Goal: Information Seeking & Learning: Learn about a topic

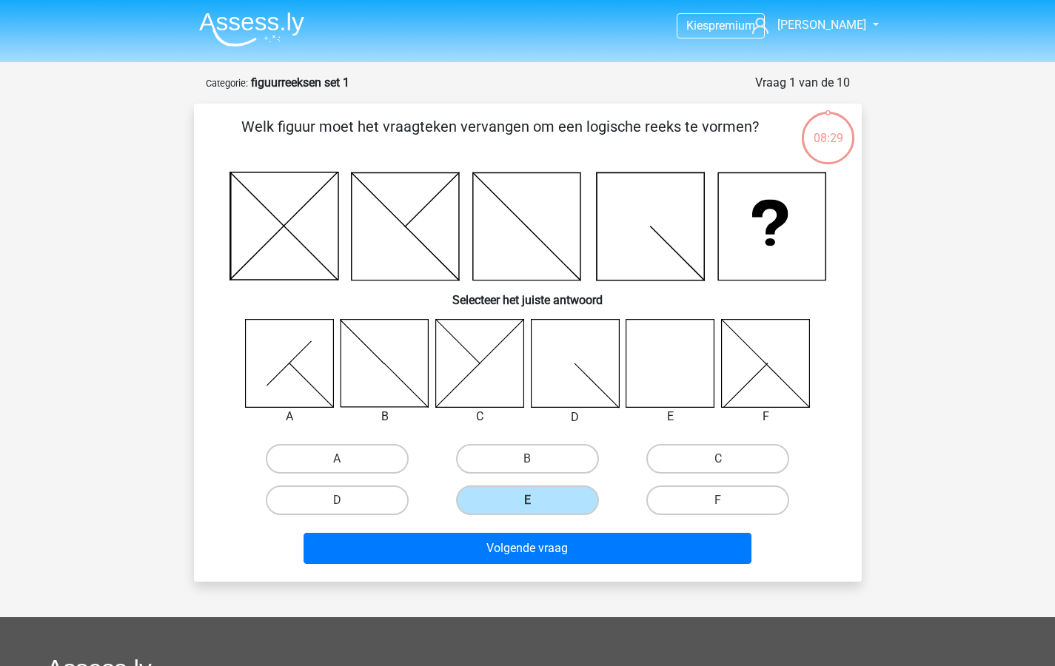
click at [533, 503] on input "E" at bounding box center [532, 505] width 10 height 10
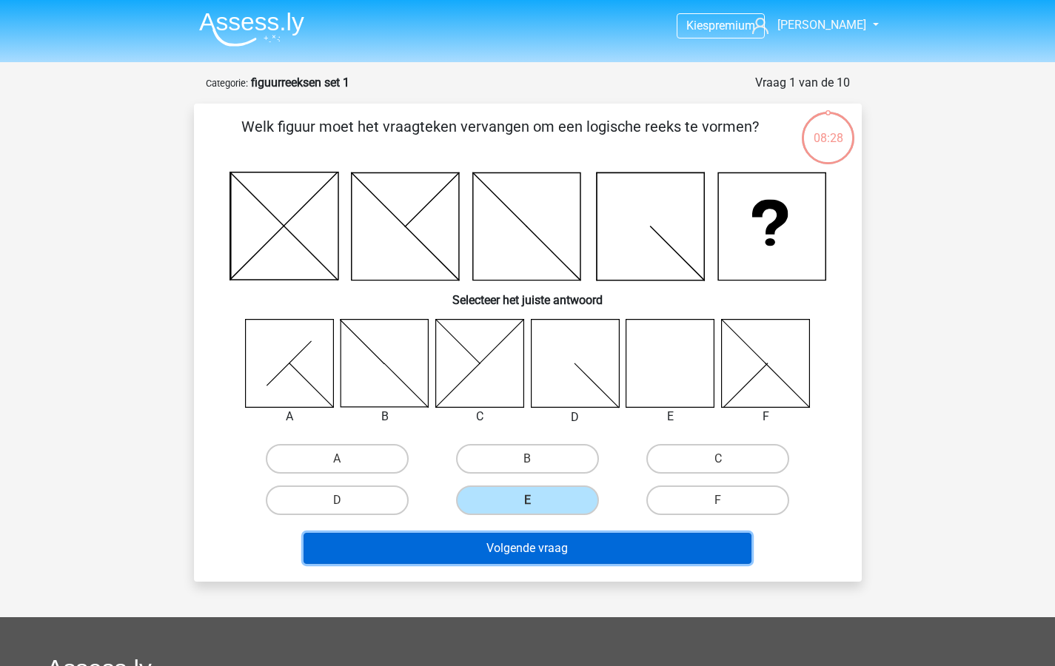
click at [524, 550] on button "Volgende vraag" at bounding box center [527, 548] width 448 height 31
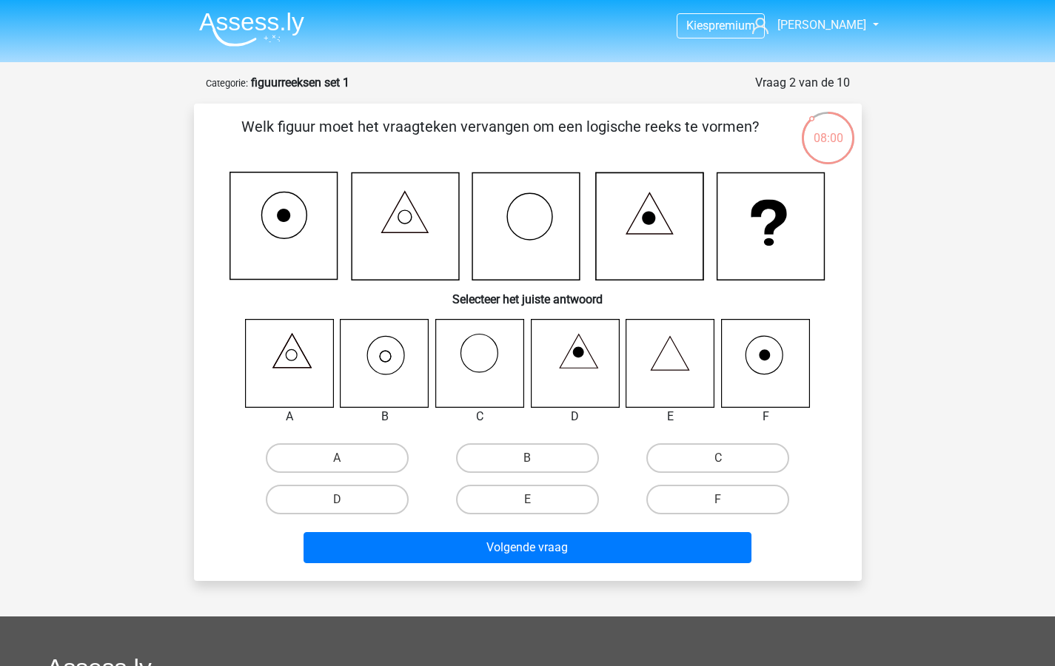
drag, startPoint x: 520, startPoint y: 498, endPoint x: 518, endPoint y: 531, distance: 33.4
click at [520, 499] on label "E" at bounding box center [527, 500] width 143 height 30
click at [527, 500] on input "E" at bounding box center [532, 505] width 10 height 10
radio input "true"
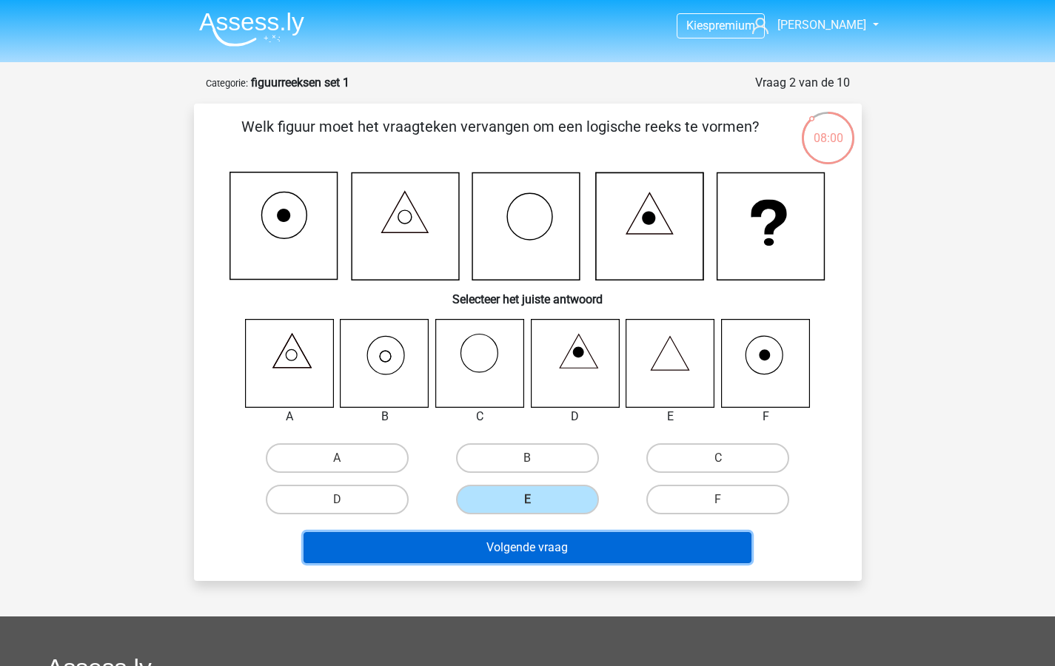
click at [517, 540] on button "Volgende vraag" at bounding box center [527, 547] width 448 height 31
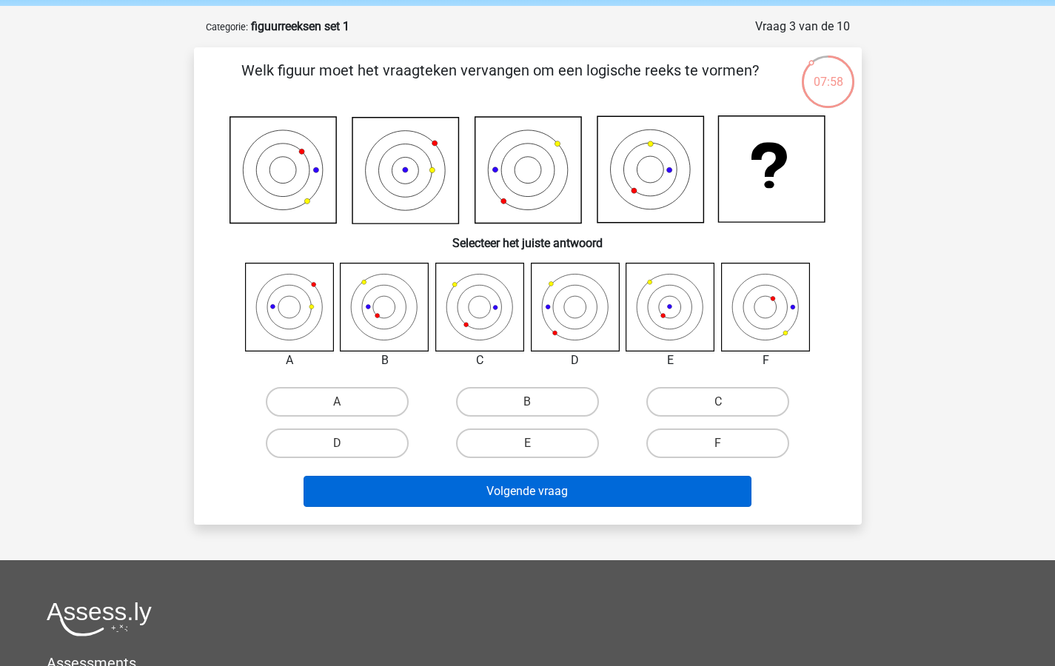
scroll to position [56, 0]
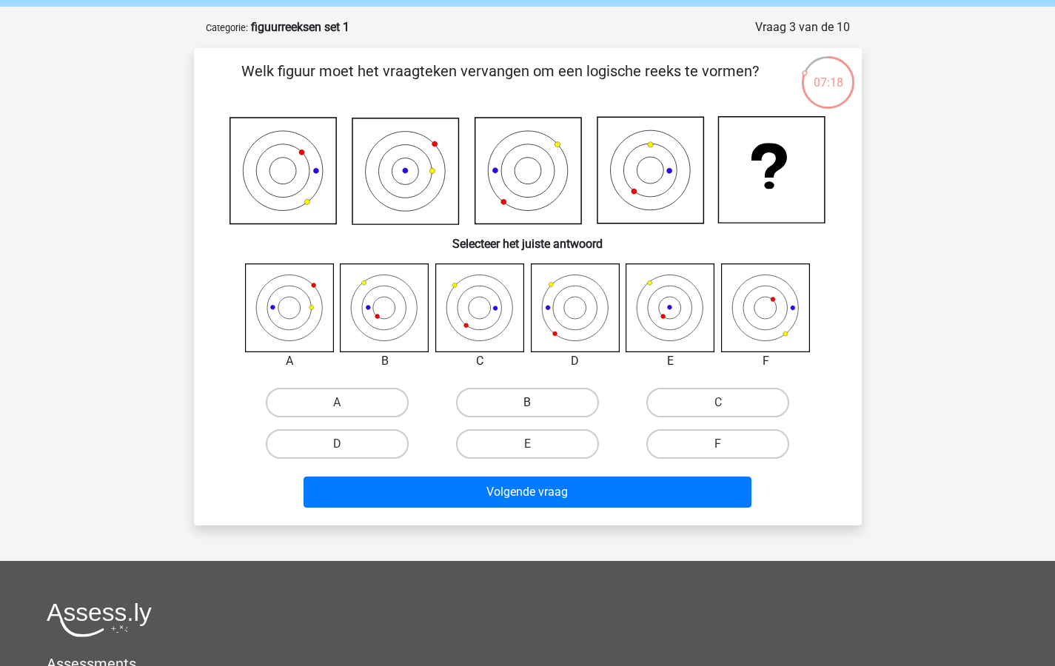
click at [523, 400] on label "B" at bounding box center [527, 403] width 143 height 30
click at [527, 403] on input "B" at bounding box center [532, 408] width 10 height 10
radio input "true"
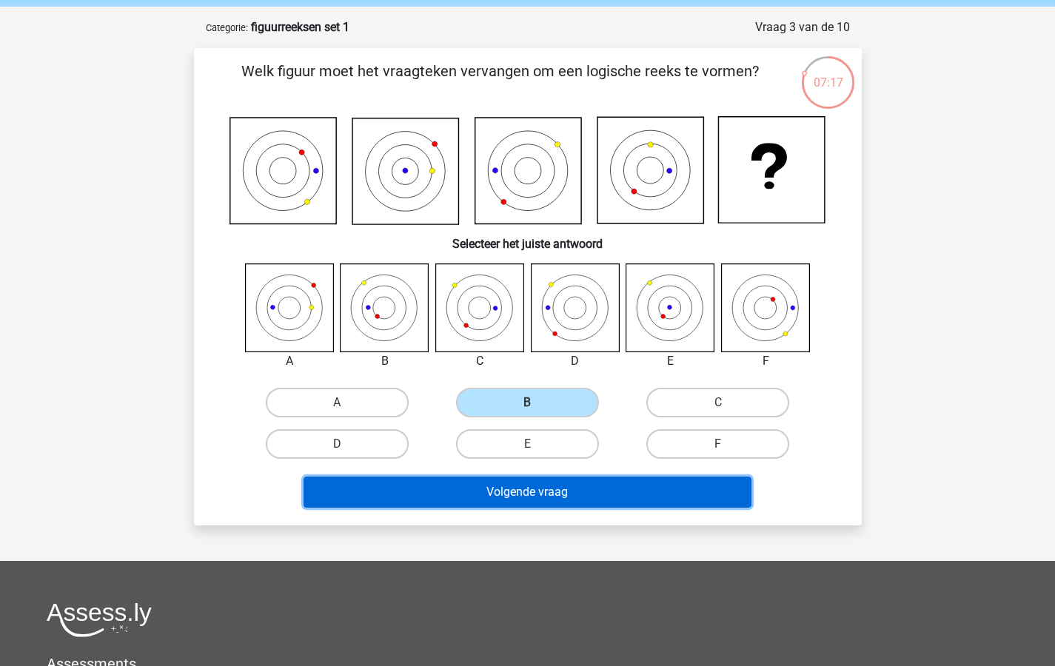
click at [543, 489] on button "Volgende vraag" at bounding box center [527, 492] width 448 height 31
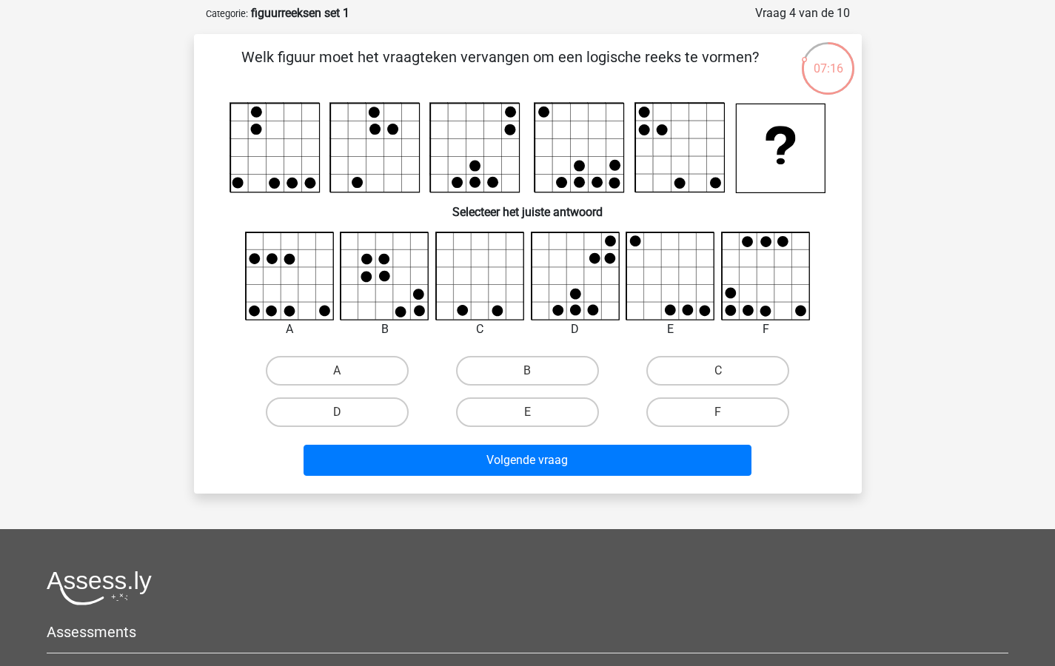
scroll to position [61, 0]
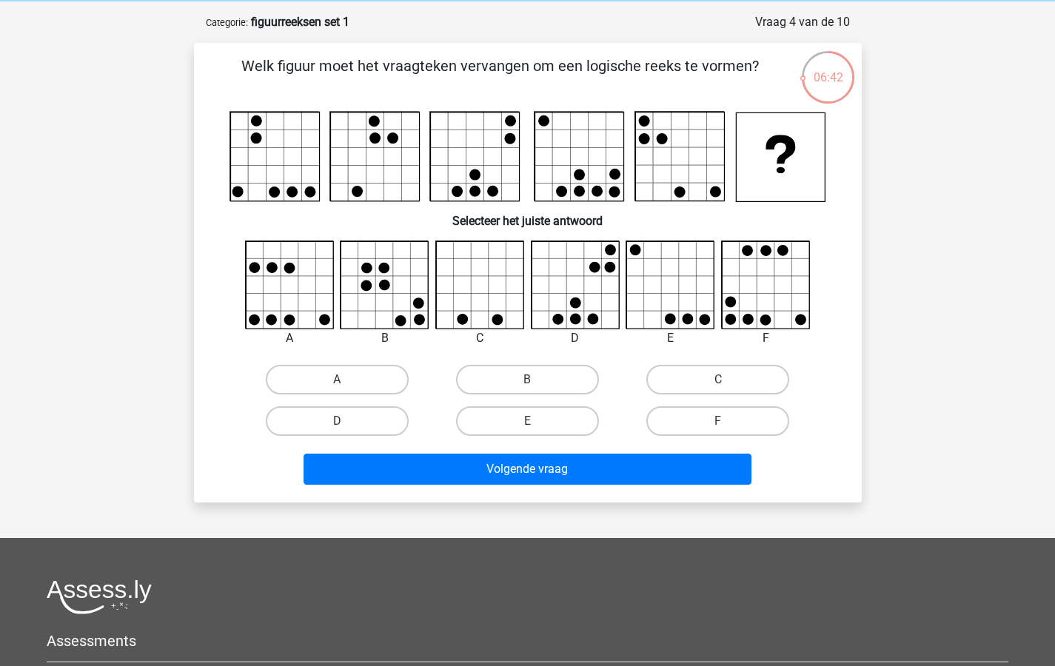
click at [722, 418] on label "F" at bounding box center [717, 421] width 143 height 30
click at [722, 421] on input "F" at bounding box center [723, 426] width 10 height 10
radio input "true"
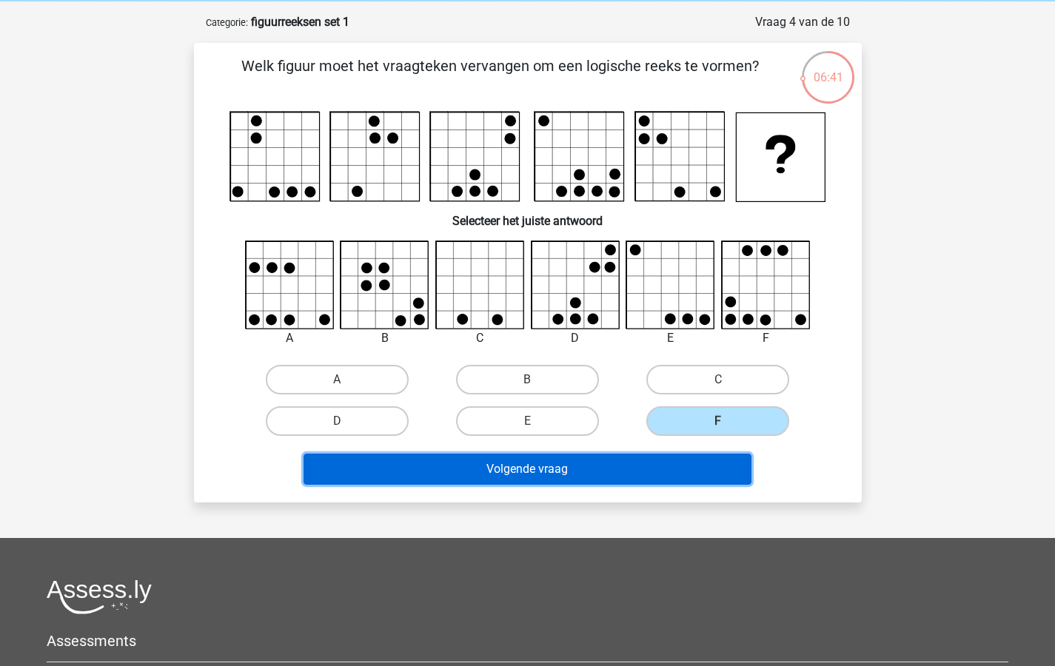
click at [543, 466] on button "Volgende vraag" at bounding box center [527, 469] width 448 height 31
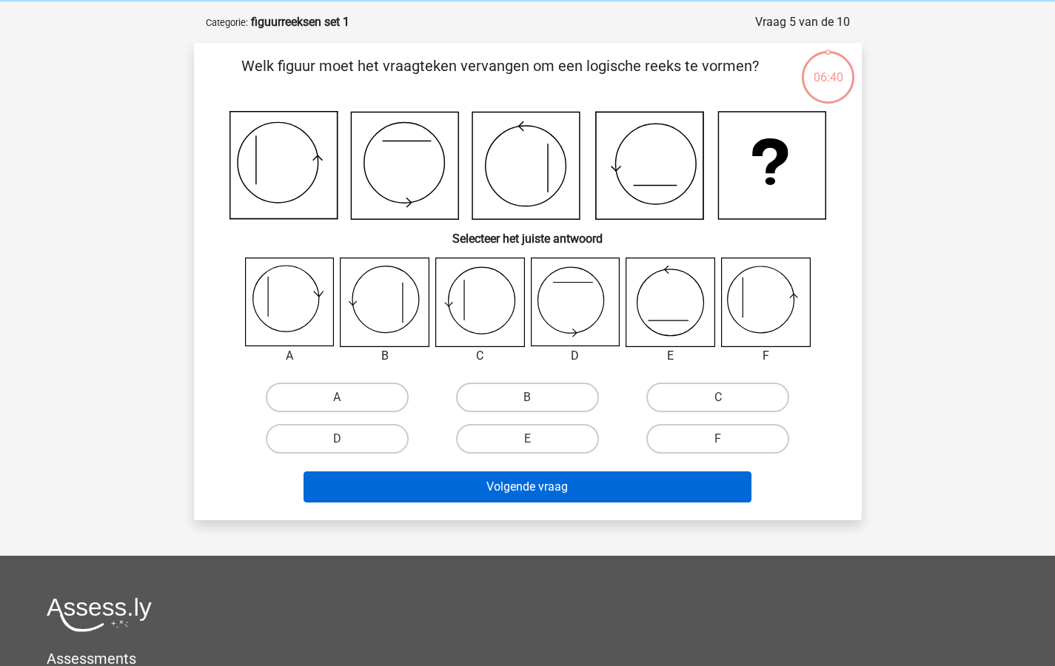
scroll to position [74, 0]
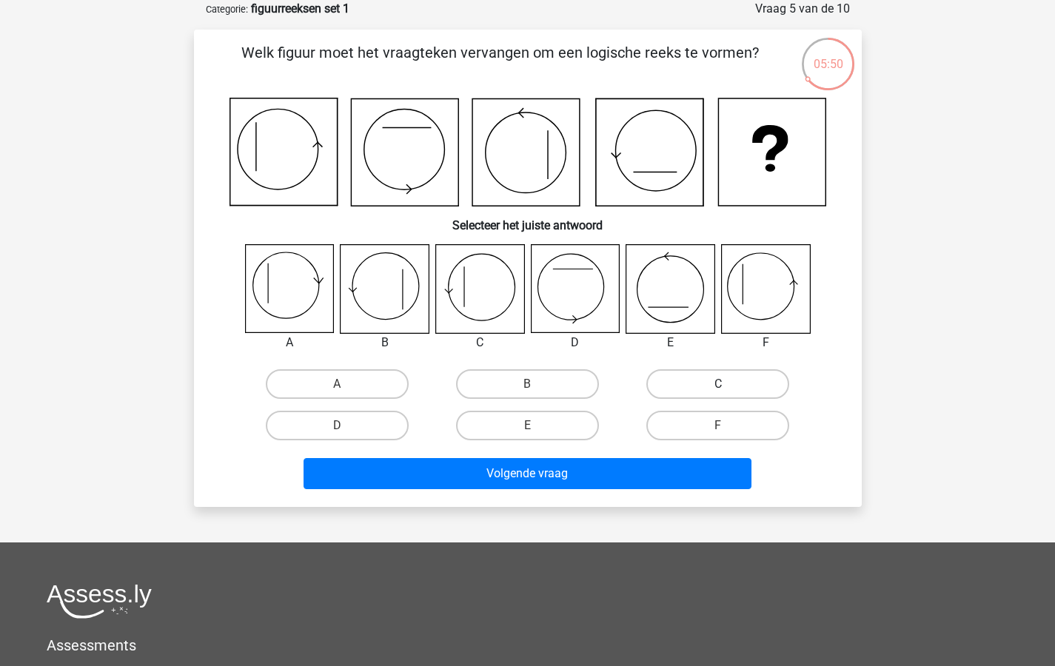
click at [723, 383] on label "C" at bounding box center [717, 384] width 143 height 30
click at [723, 384] on input "C" at bounding box center [723, 389] width 10 height 10
radio input "true"
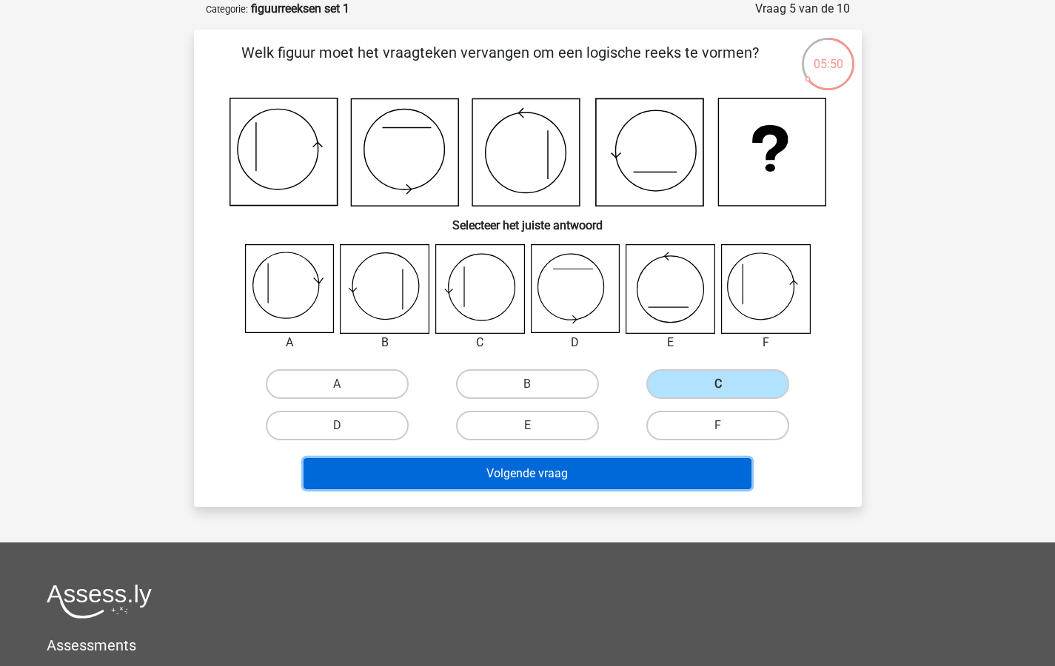
click at [570, 464] on button "Volgende vraag" at bounding box center [527, 473] width 448 height 31
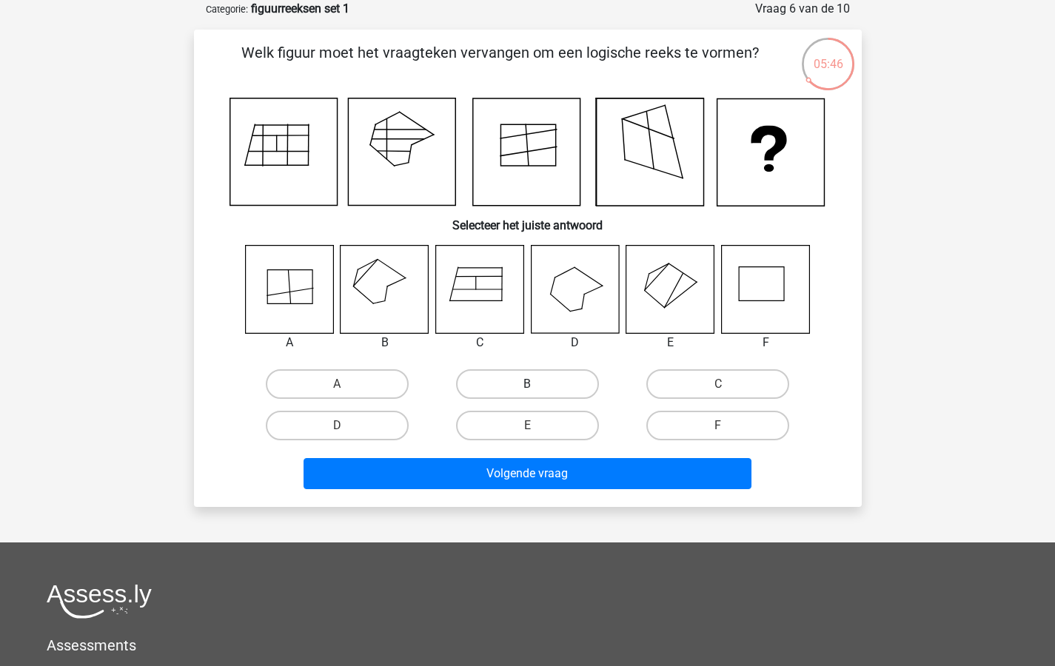
click at [525, 383] on label "B" at bounding box center [527, 384] width 143 height 30
click at [527, 384] on input "B" at bounding box center [532, 389] width 10 height 10
radio input "true"
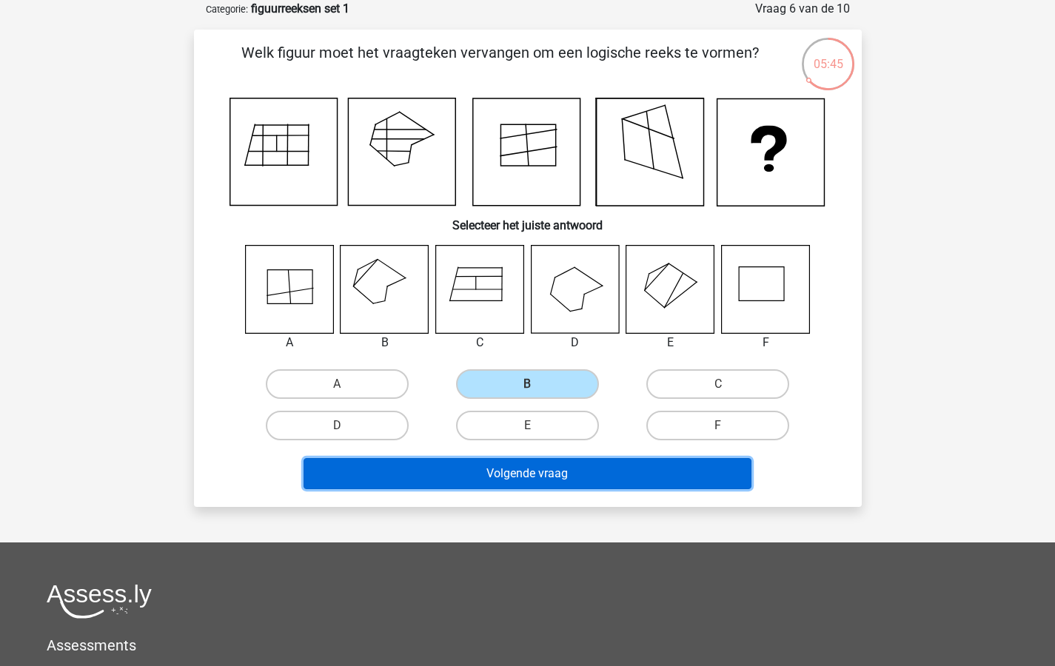
click at [524, 469] on button "Volgende vraag" at bounding box center [527, 473] width 448 height 31
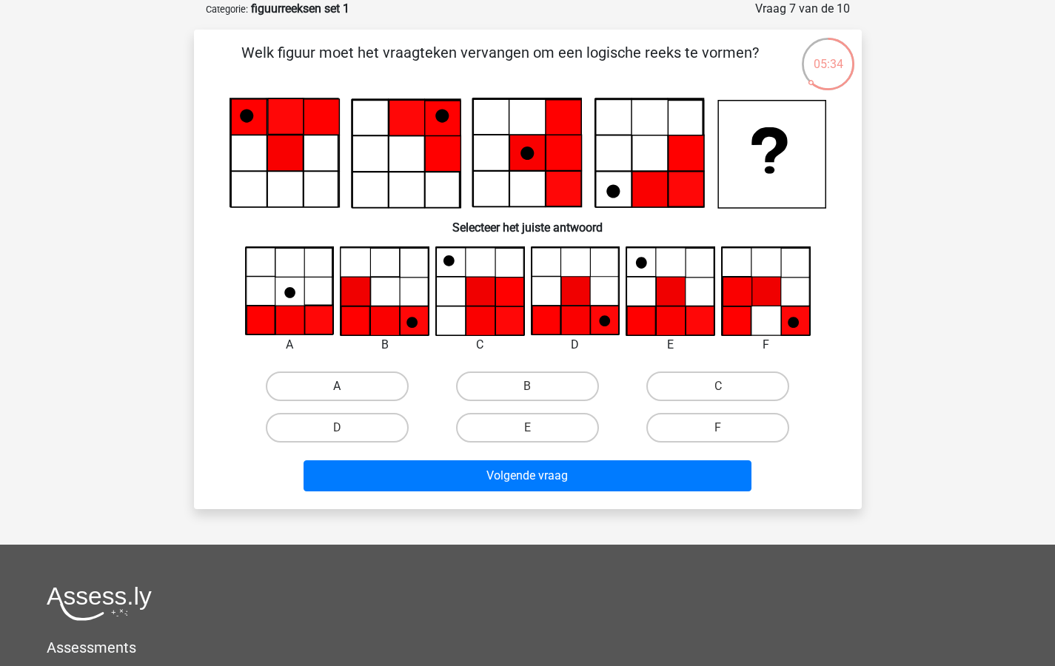
drag, startPoint x: 338, startPoint y: 382, endPoint x: 350, endPoint y: 390, distance: 14.4
click at [338, 382] on label "A" at bounding box center [337, 387] width 143 height 30
click at [338, 386] on input "A" at bounding box center [342, 391] width 10 height 10
radio input "true"
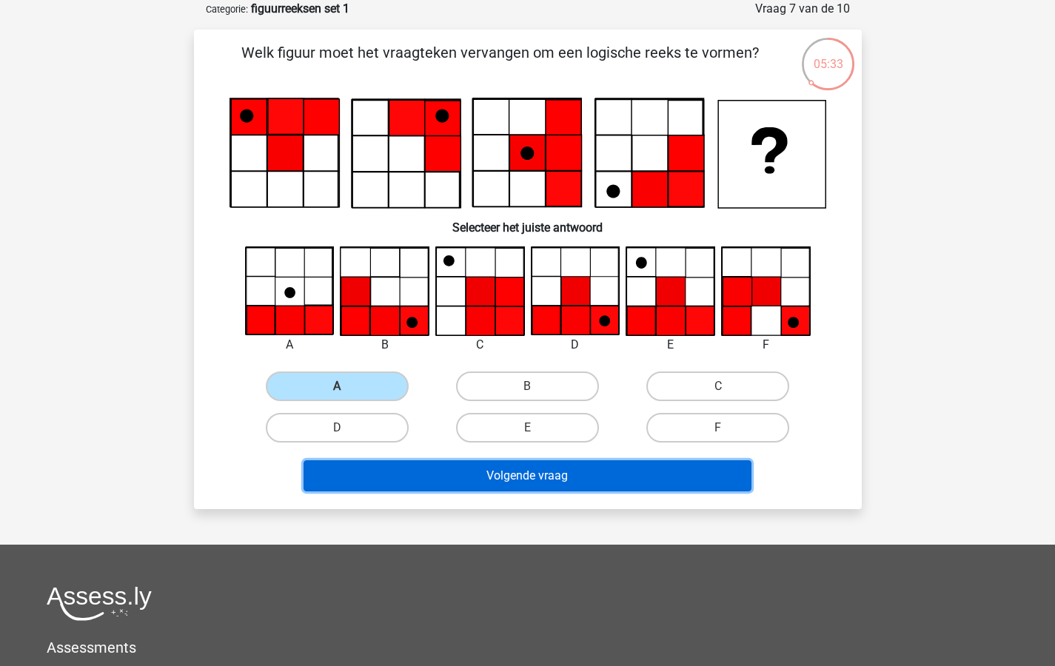
click at [506, 477] on button "Volgende vraag" at bounding box center [527, 475] width 448 height 31
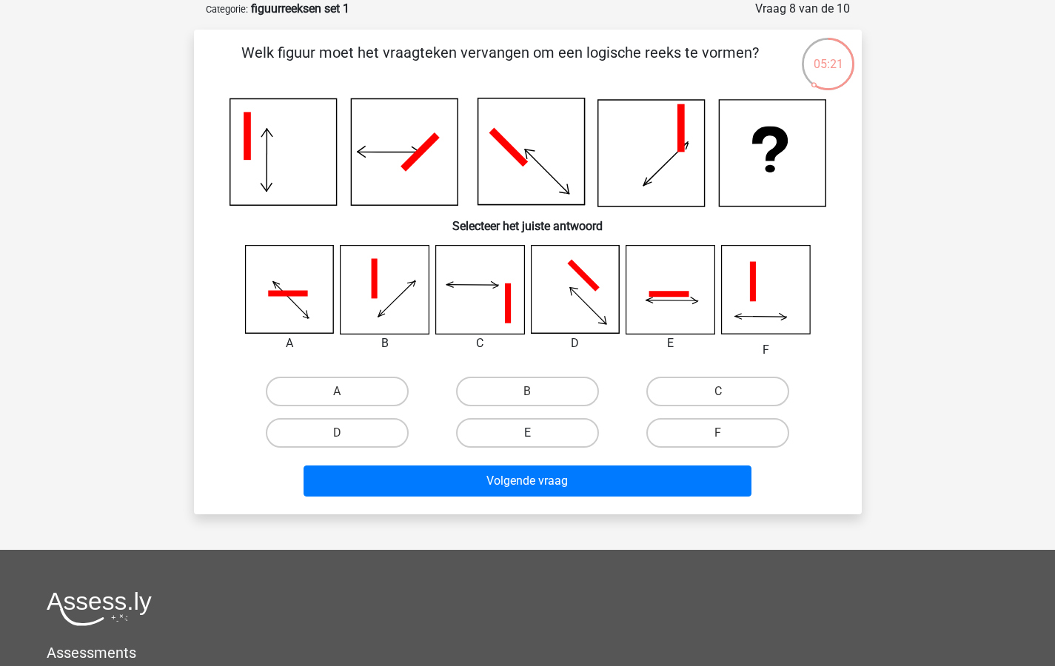
click at [523, 430] on label "E" at bounding box center [527, 433] width 143 height 30
click at [527, 433] on input "E" at bounding box center [532, 438] width 10 height 10
radio input "true"
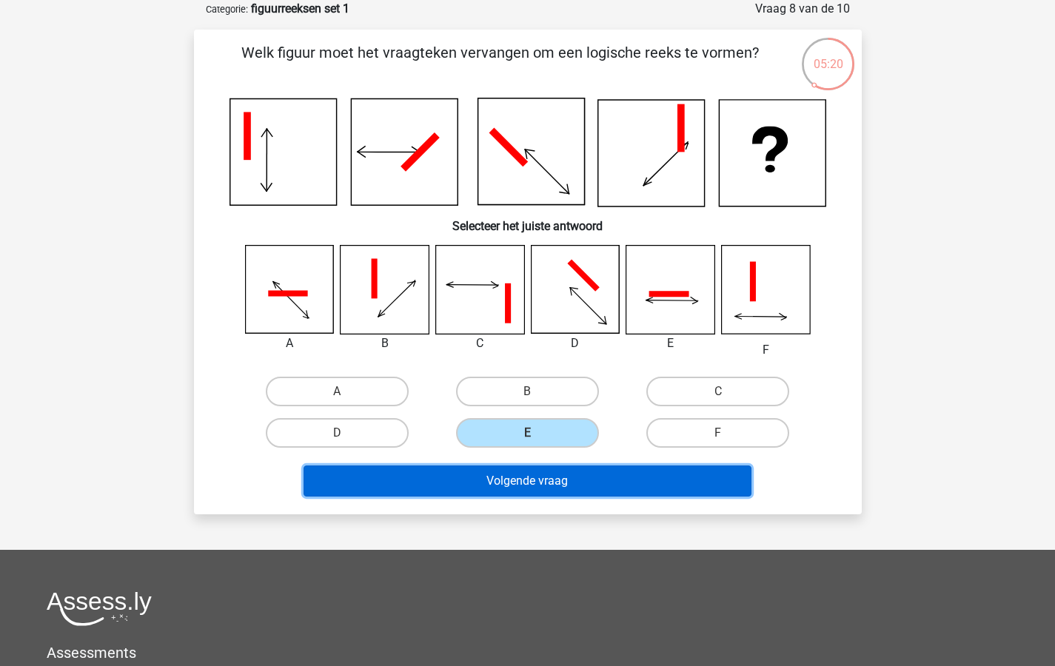
click at [528, 480] on button "Volgende vraag" at bounding box center [527, 481] width 448 height 31
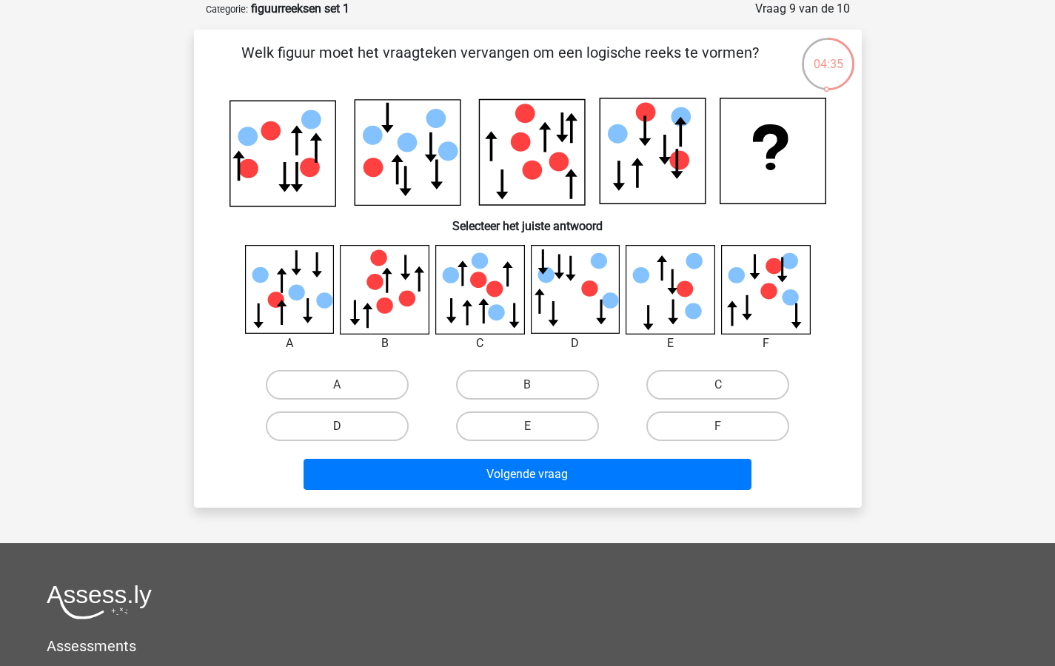
drag, startPoint x: 326, startPoint y: 423, endPoint x: 356, endPoint y: 434, distance: 31.4
click at [328, 424] on label "D" at bounding box center [337, 427] width 143 height 30
click at [337, 426] on input "D" at bounding box center [342, 431] width 10 height 10
radio input "true"
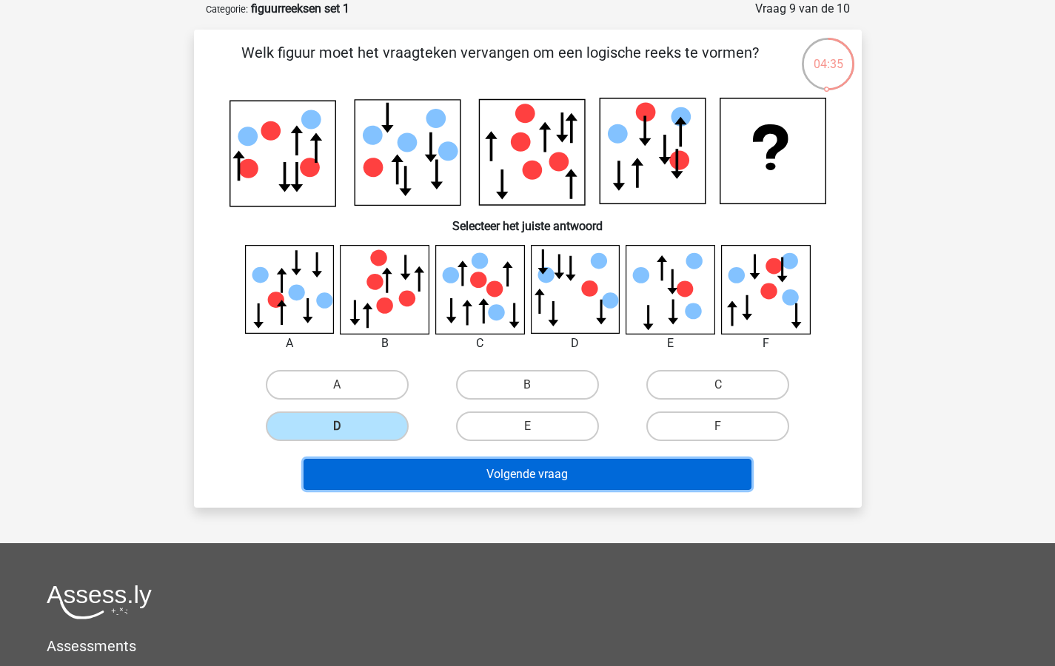
click at [432, 469] on button "Volgende vraag" at bounding box center [527, 474] width 448 height 31
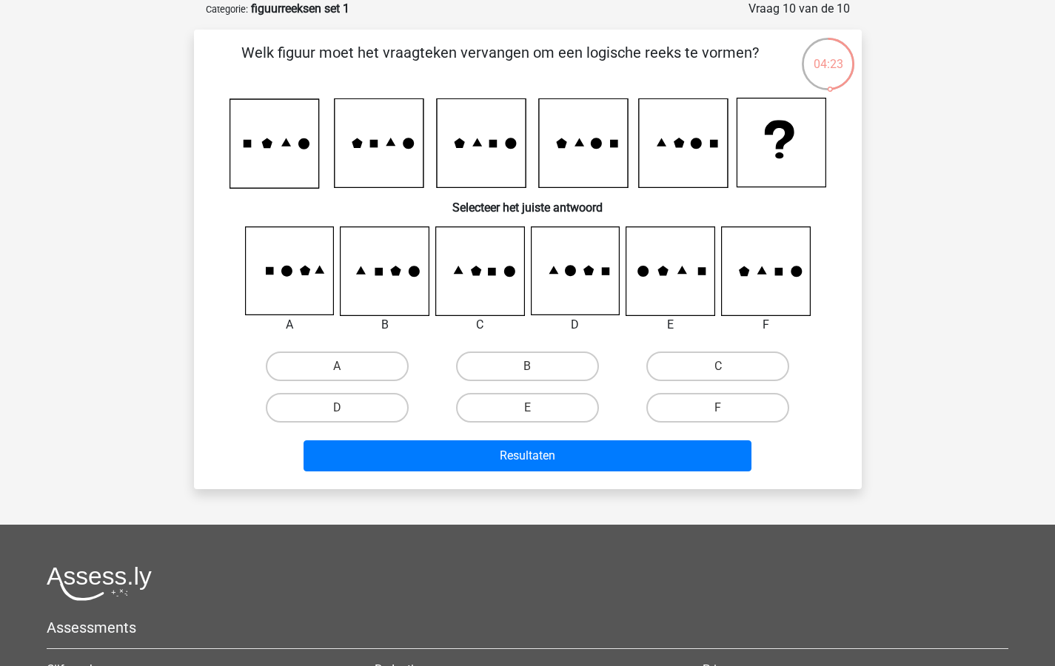
click at [341, 408] on input "D" at bounding box center [342, 413] width 10 height 10
radio input "true"
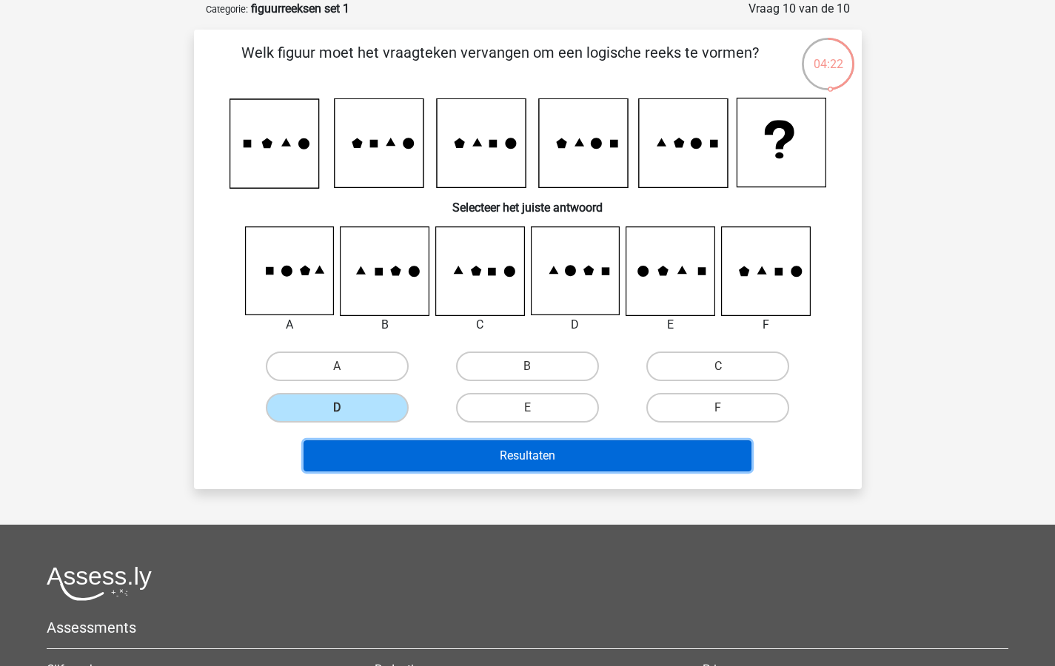
click at [480, 449] on button "Resultaten" at bounding box center [527, 455] width 448 height 31
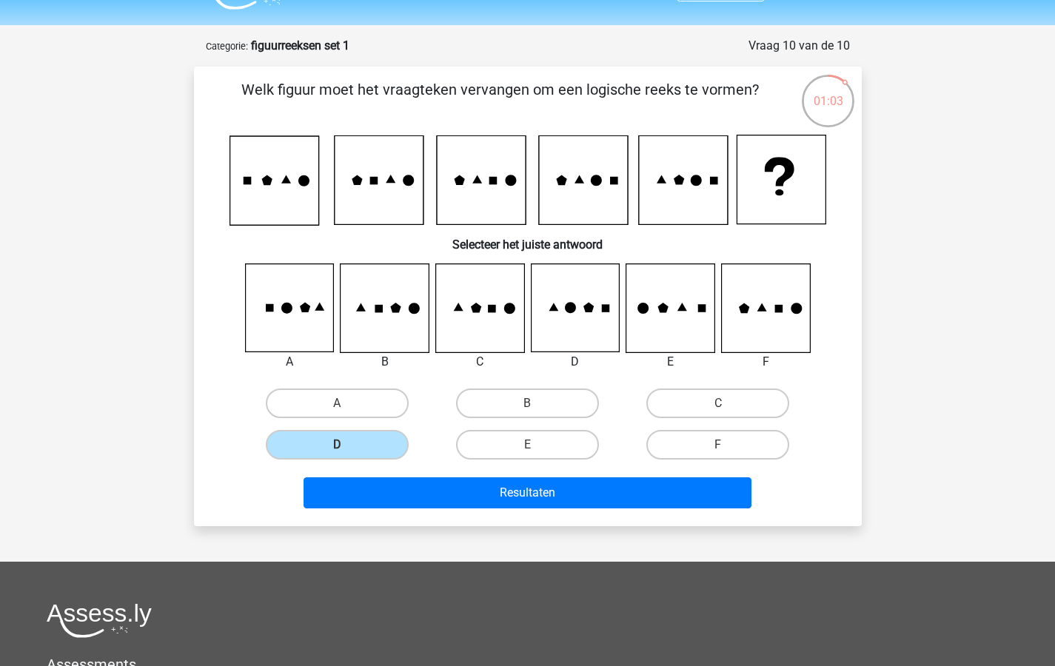
scroll to position [0, 0]
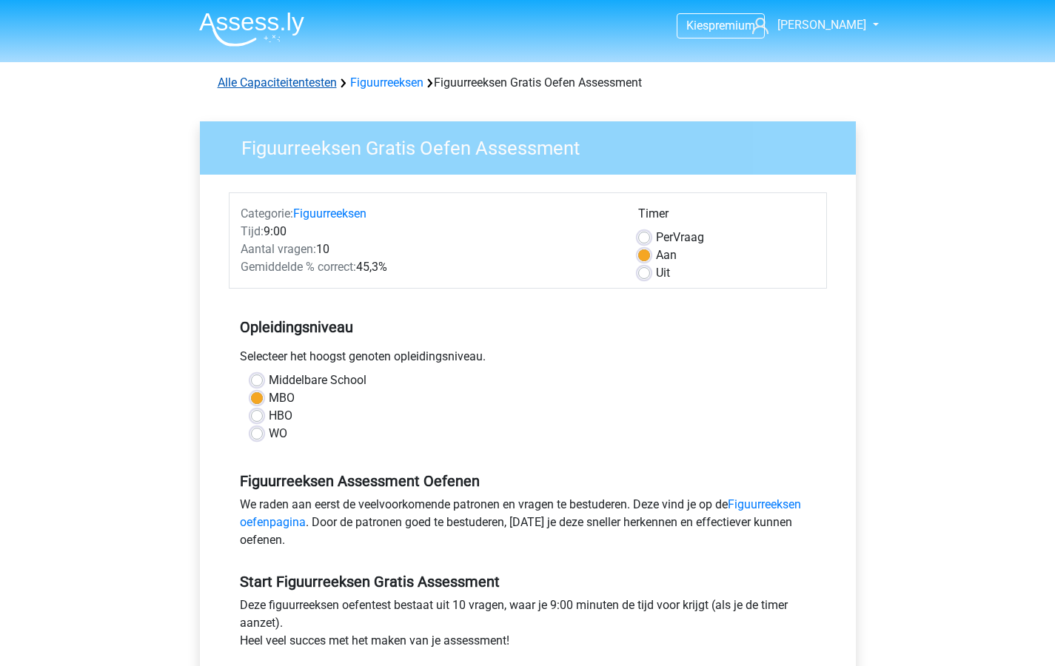
click at [240, 81] on link "Alle Capaciteitentesten" at bounding box center [277, 82] width 119 height 14
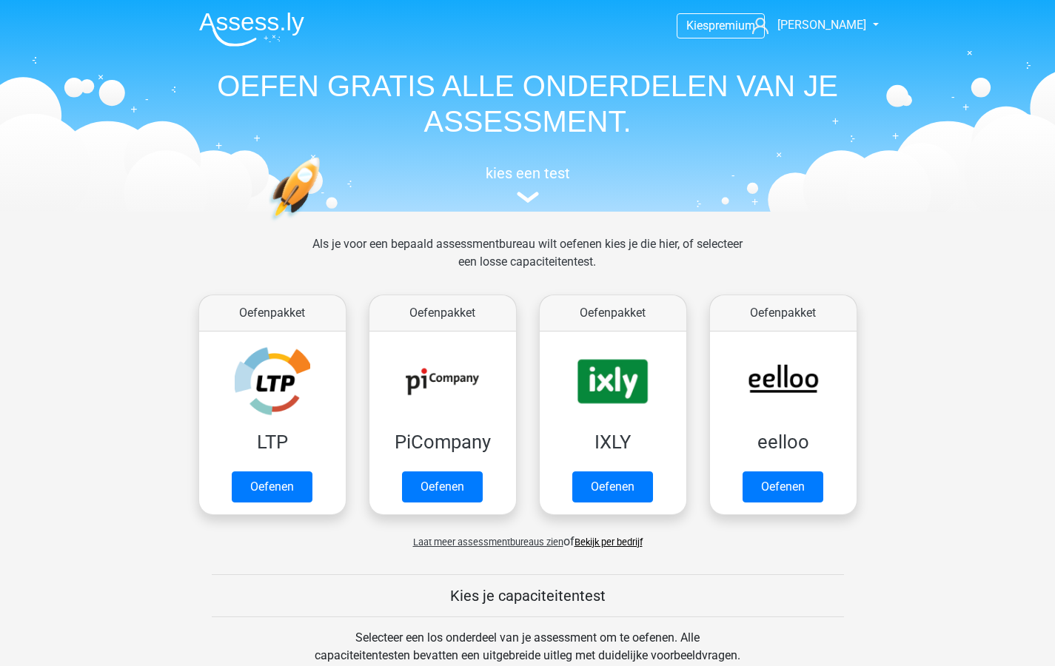
scroll to position [629, 0]
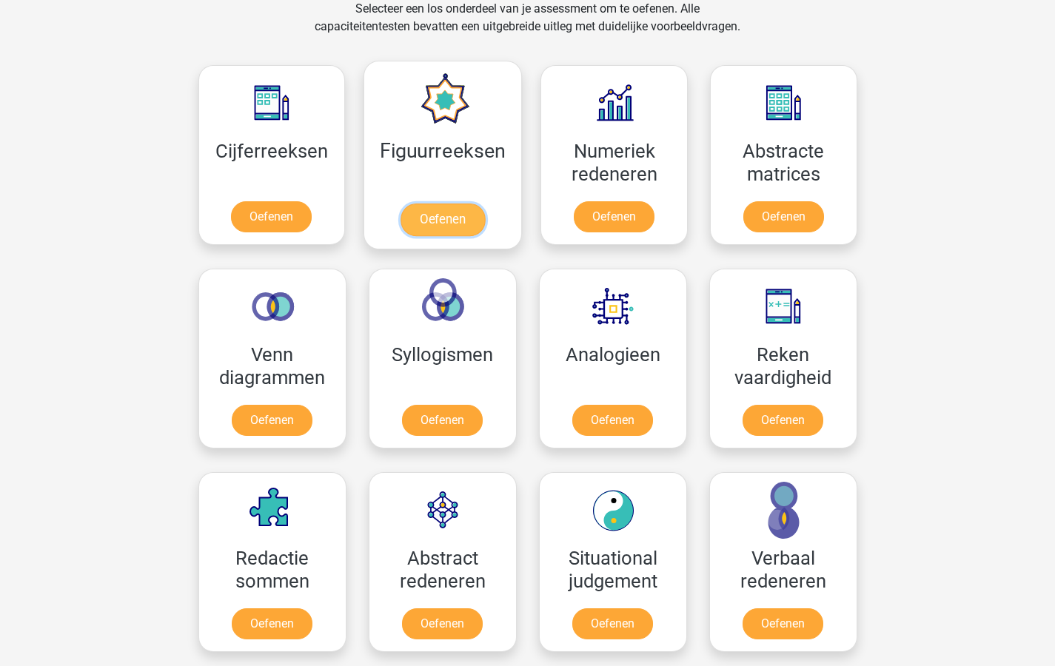
click at [434, 223] on link "Oefenen" at bounding box center [442, 220] width 84 height 33
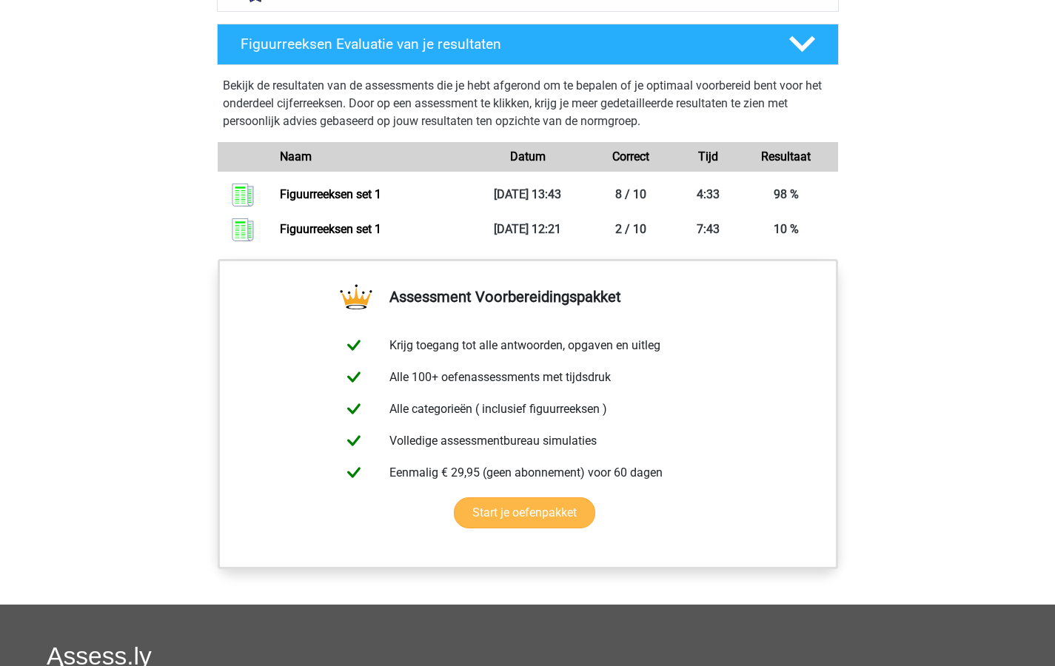
scroll to position [975, 0]
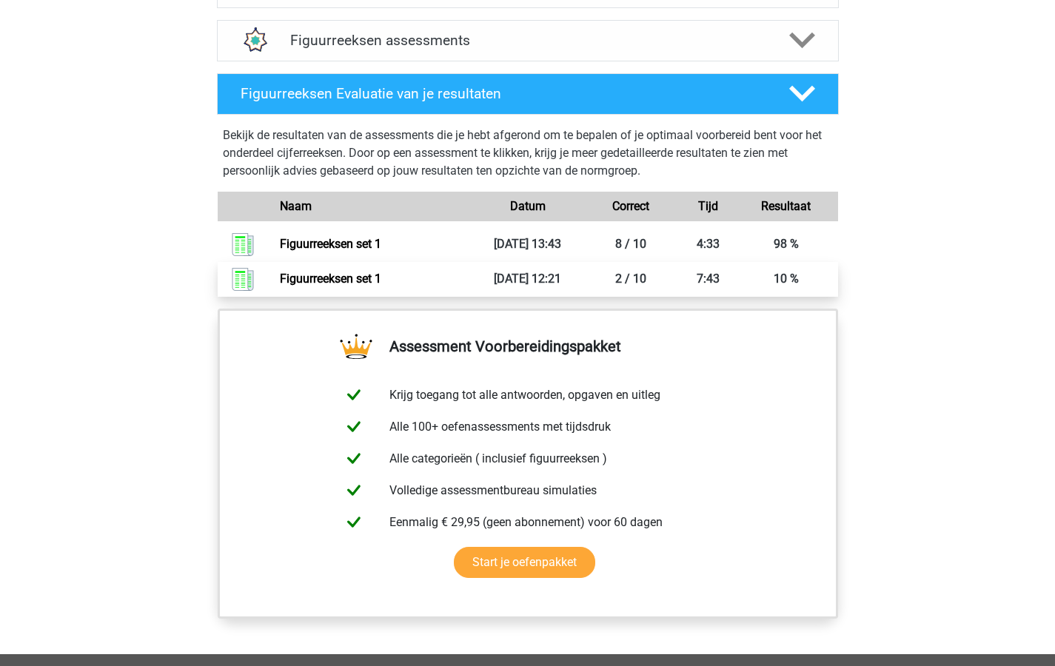
click at [343, 281] on link "Figuurreeksen set 1" at bounding box center [330, 279] width 101 height 14
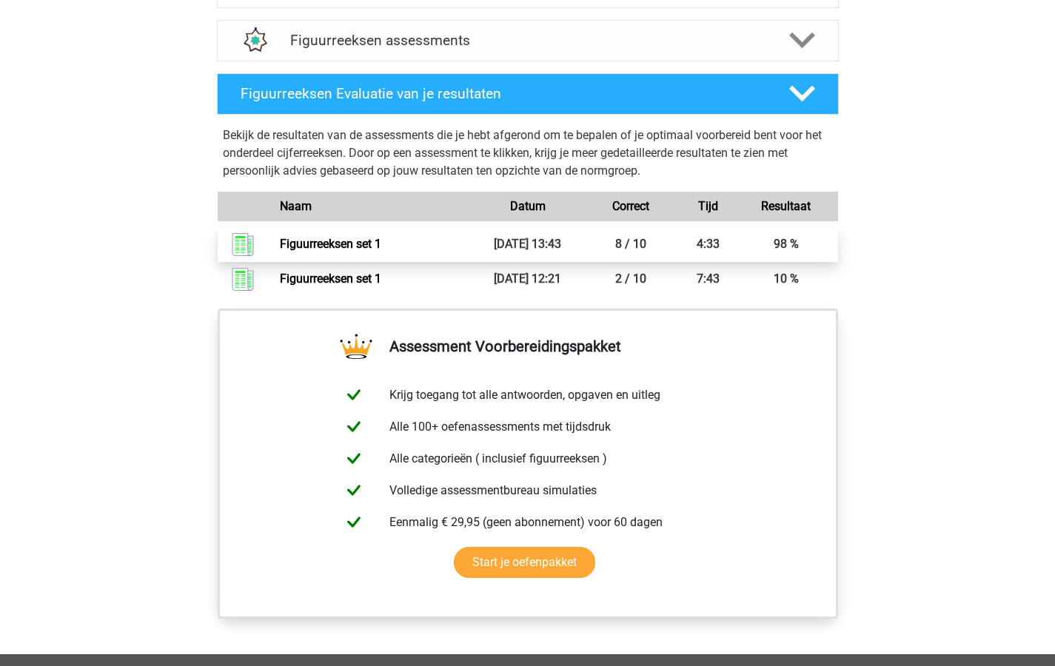
click at [355, 246] on link "Figuurreeksen set 1" at bounding box center [330, 244] width 101 height 14
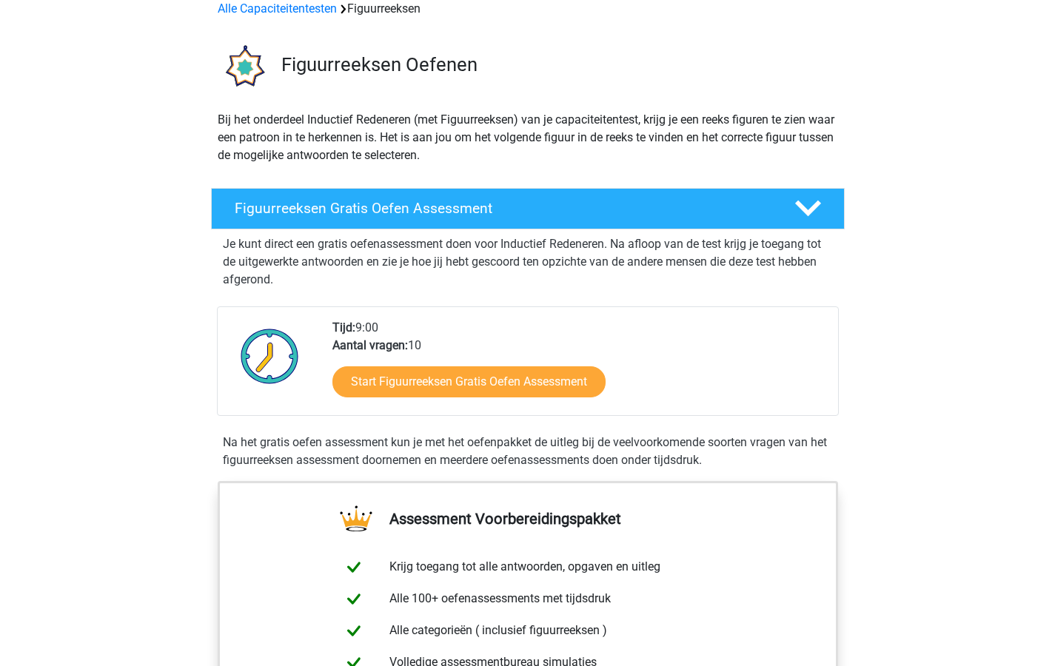
scroll to position [0, 0]
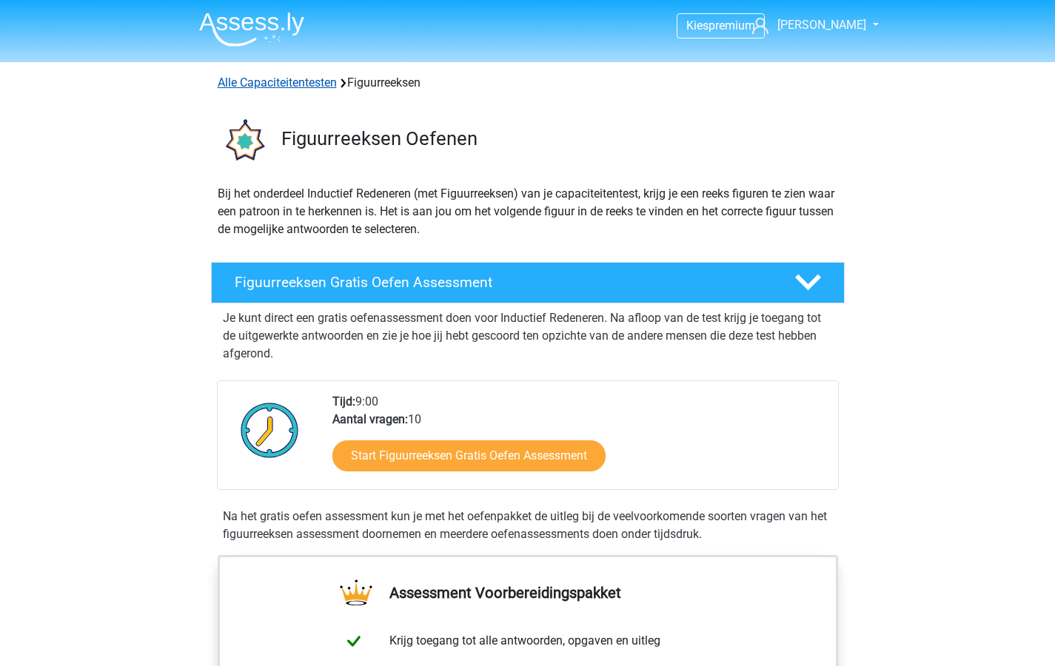
click at [240, 81] on link "Alle Capaciteitentesten" at bounding box center [277, 82] width 119 height 14
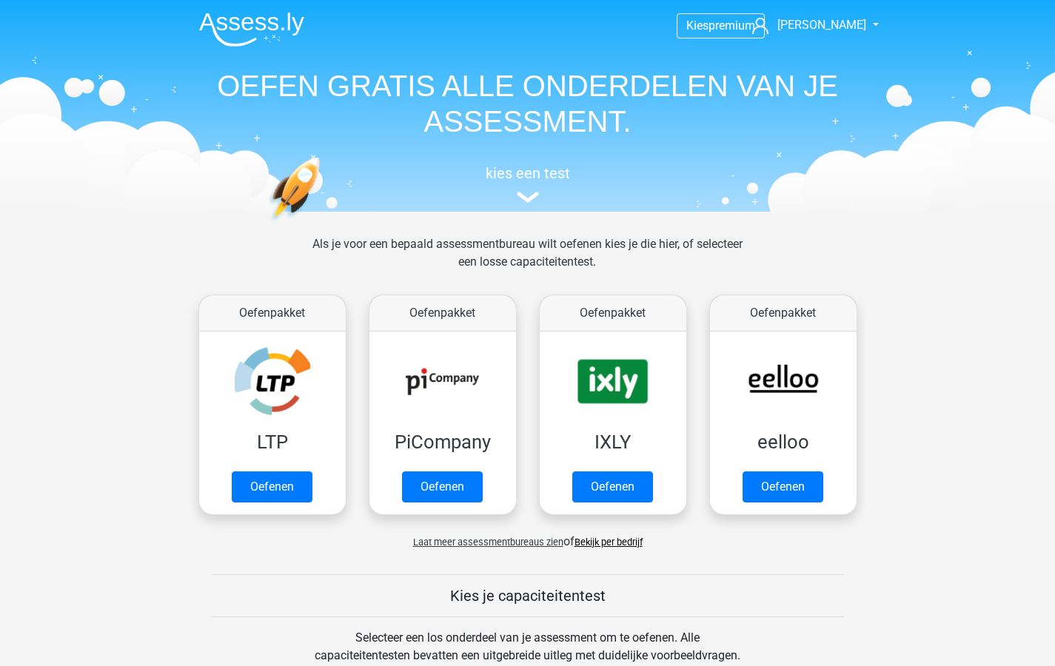
scroll to position [629, 0]
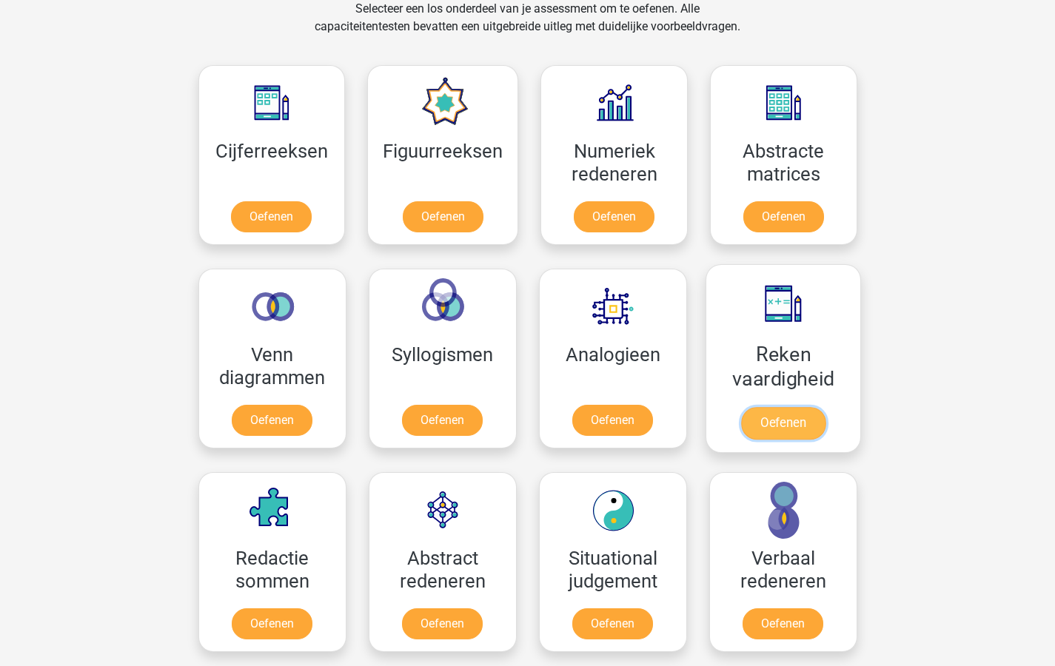
click at [774, 423] on link "Oefenen" at bounding box center [782, 423] width 84 height 33
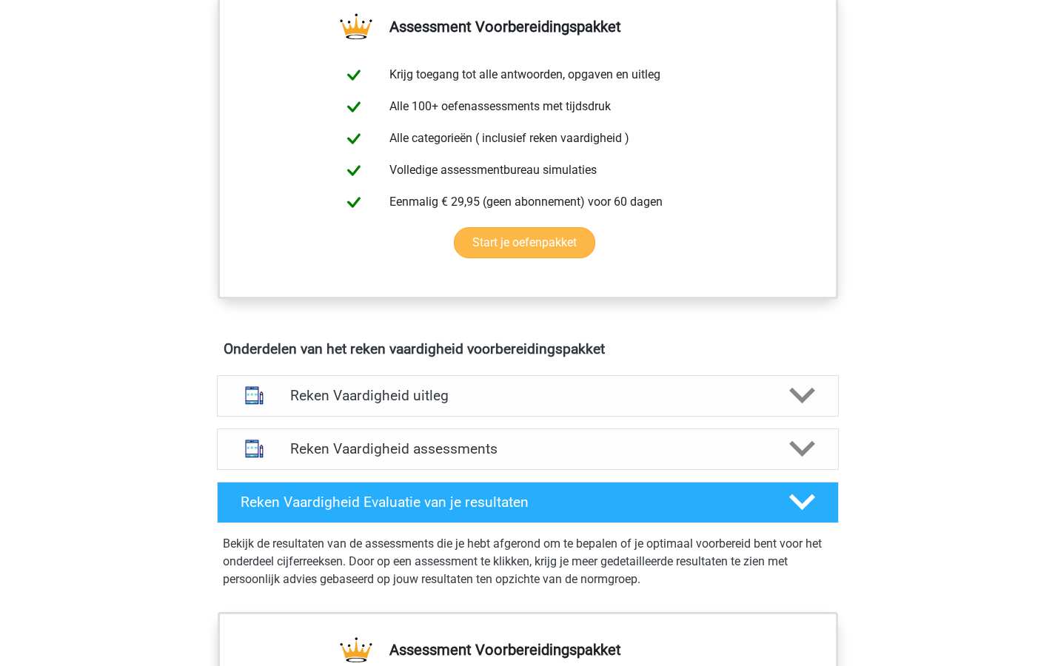
scroll to position [653, 0]
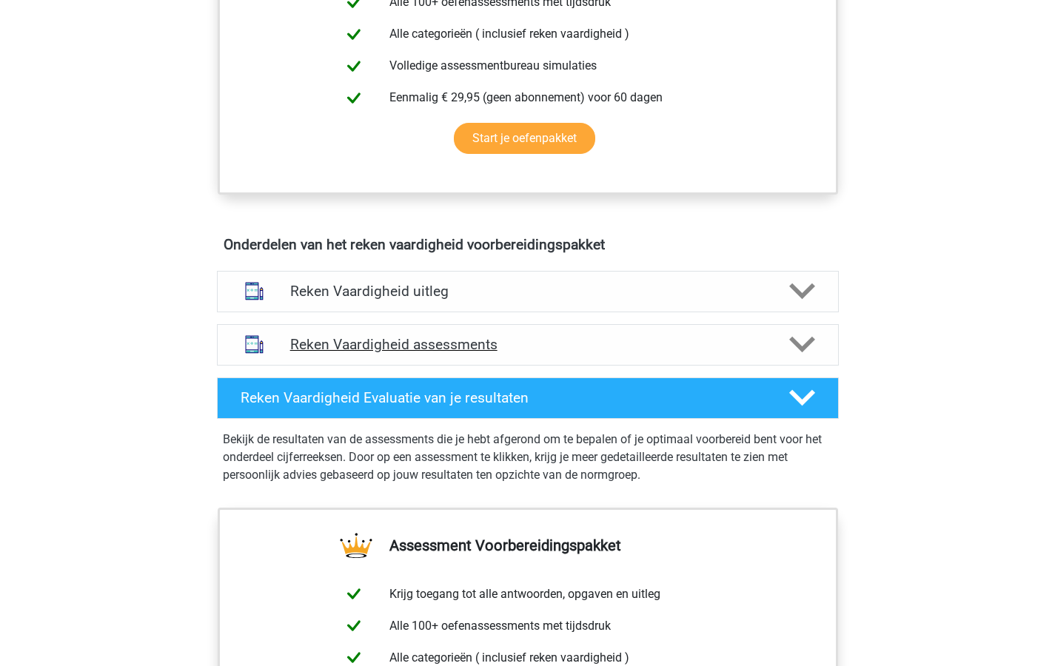
click at [794, 344] on polygon at bounding box center [802, 345] width 26 height 16
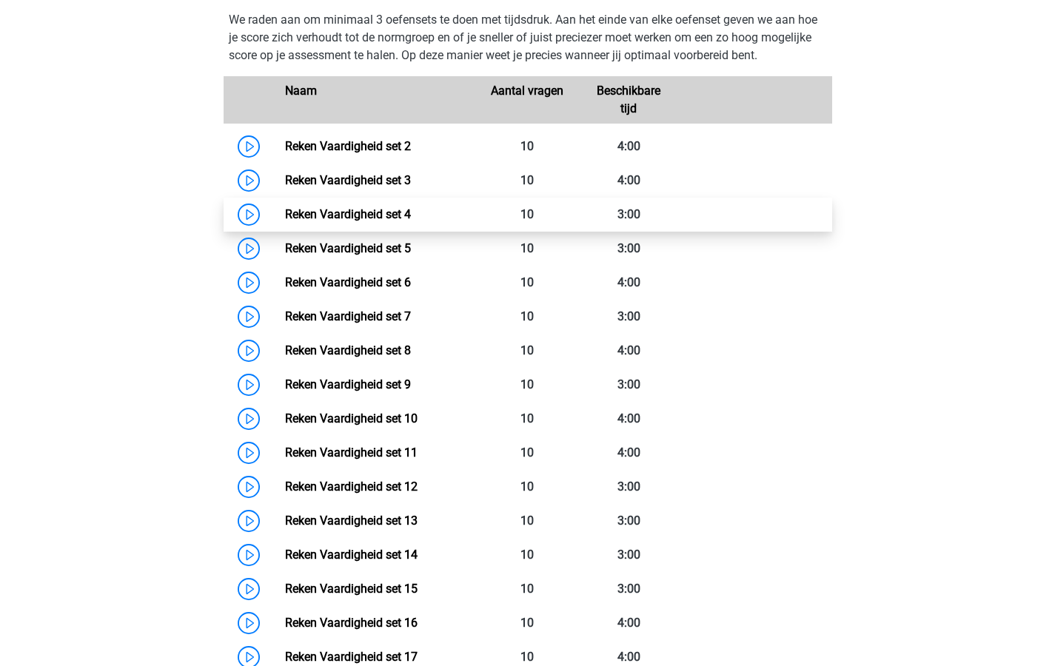
scroll to position [1020, 0]
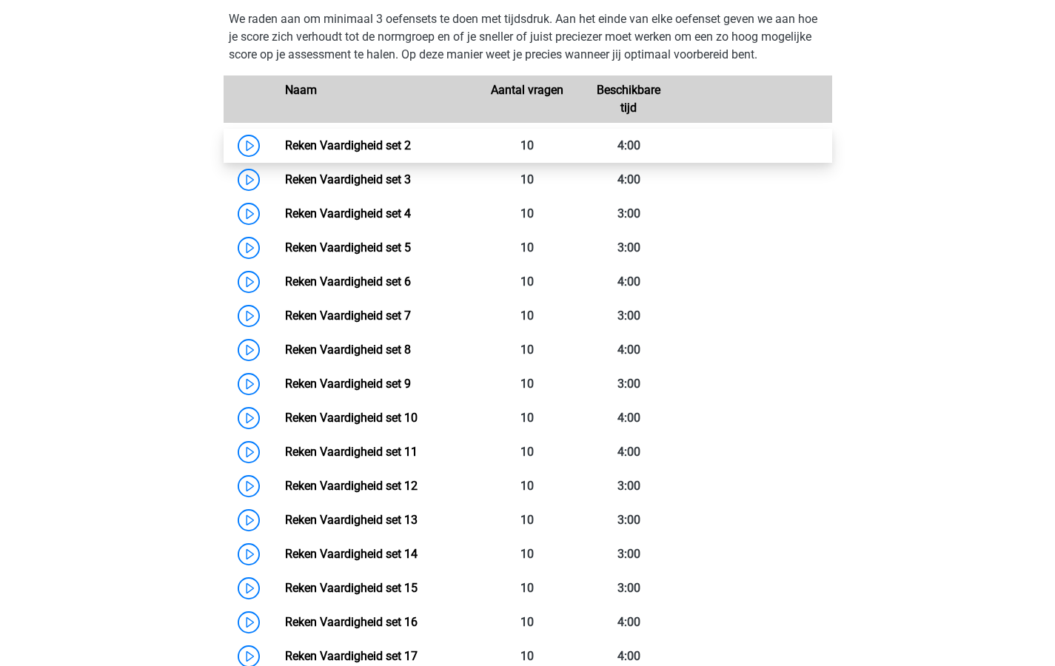
click at [389, 145] on link "Reken Vaardigheid set 2" at bounding box center [348, 145] width 126 height 14
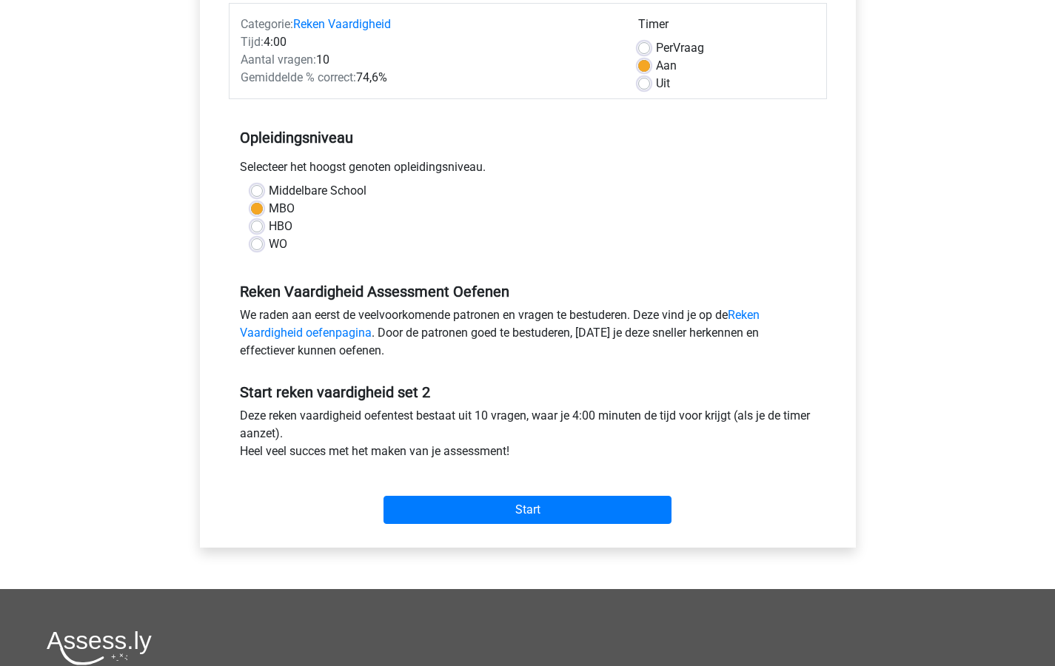
scroll to position [218, 0]
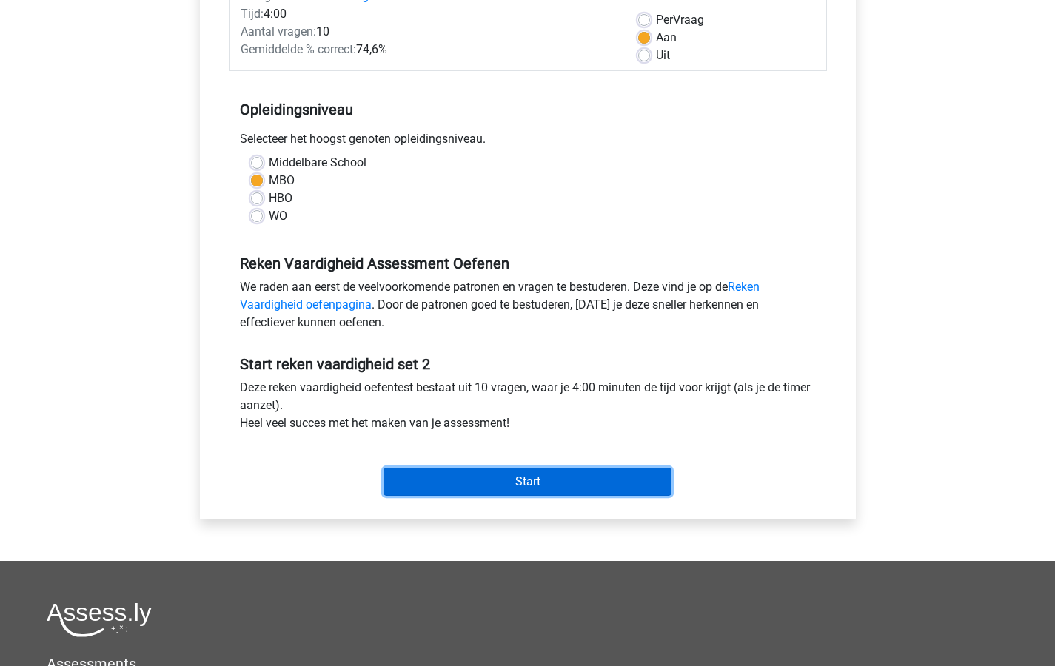
click at [533, 481] on input "Start" at bounding box center [527, 482] width 288 height 28
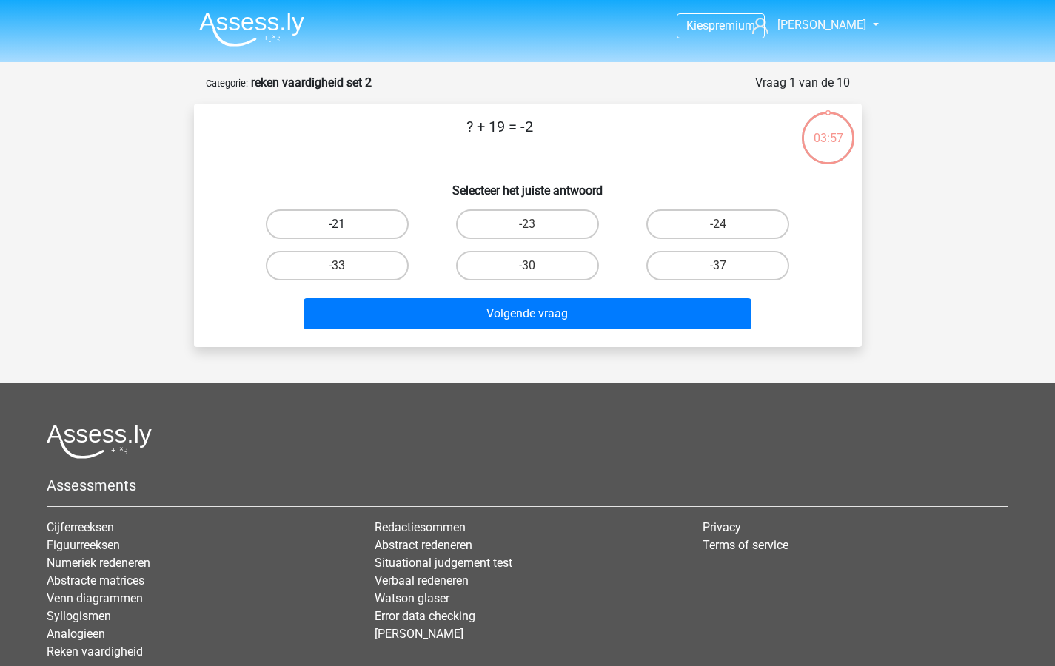
click at [326, 224] on label "-21" at bounding box center [337, 224] width 143 height 30
click at [337, 224] on input "-21" at bounding box center [342, 229] width 10 height 10
radio input "true"
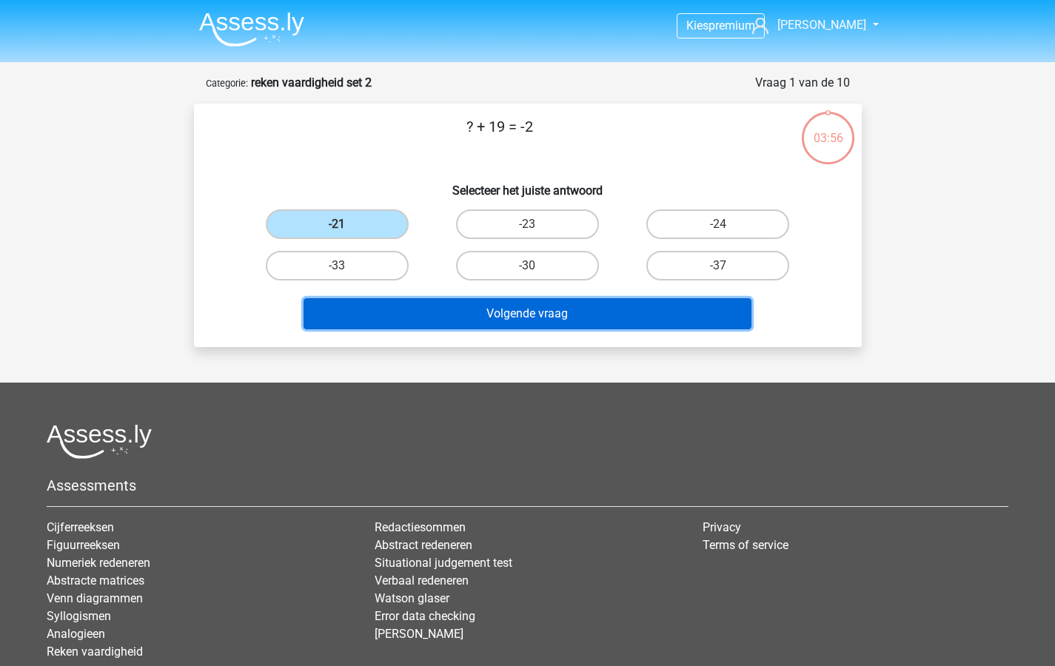
click at [444, 309] on button "Volgende vraag" at bounding box center [527, 313] width 448 height 31
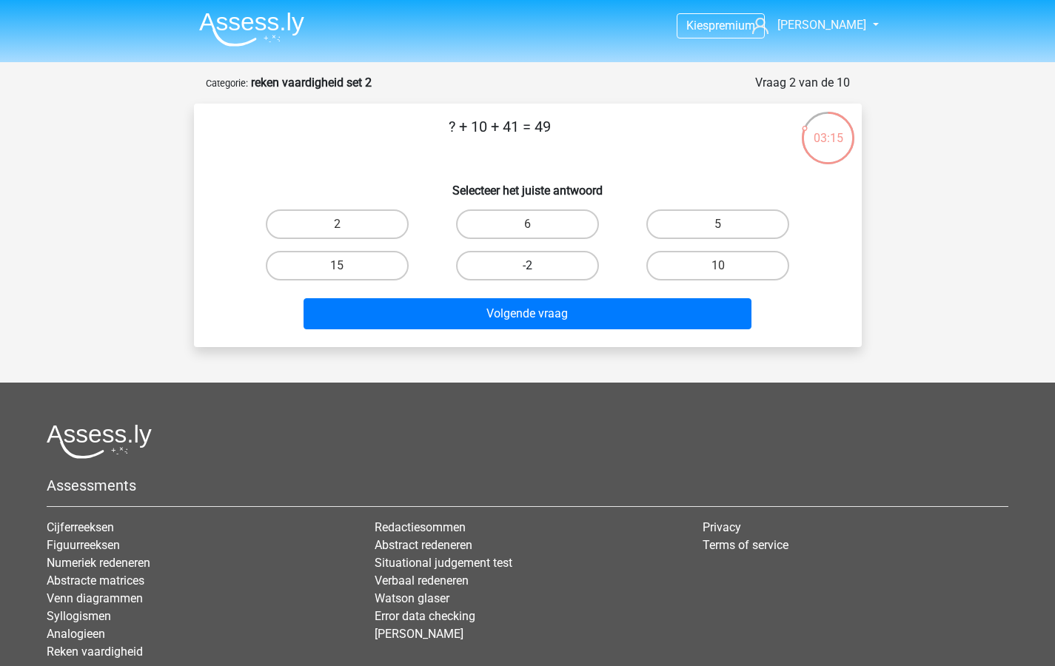
click at [531, 258] on label "-2" at bounding box center [527, 266] width 143 height 30
click at [531, 266] on input "-2" at bounding box center [532, 271] width 10 height 10
radio input "true"
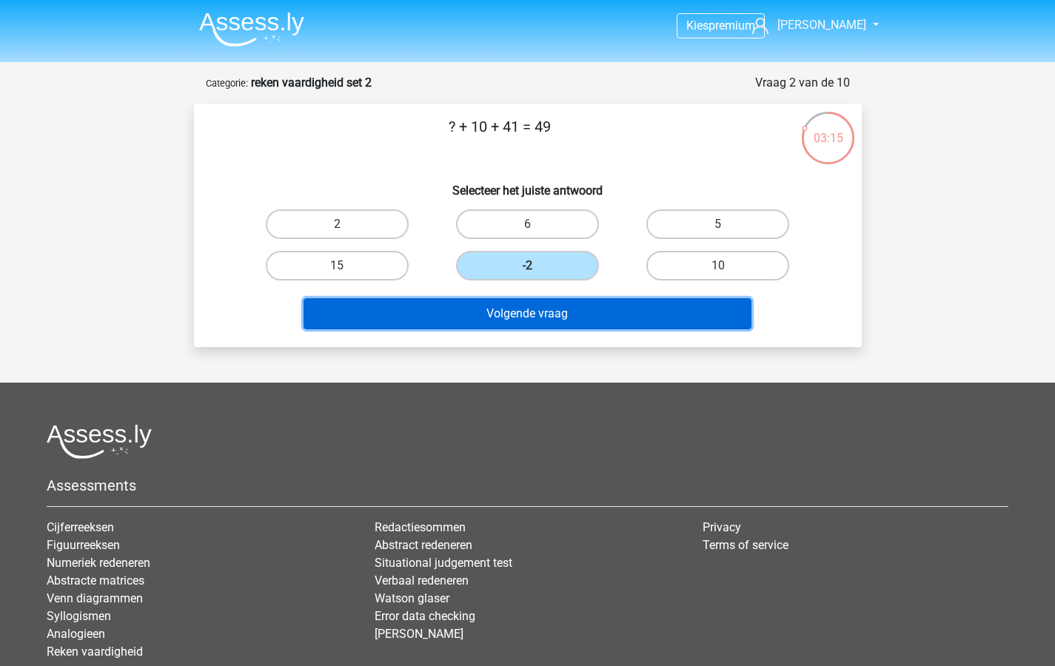
click at [522, 308] on button "Volgende vraag" at bounding box center [527, 313] width 448 height 31
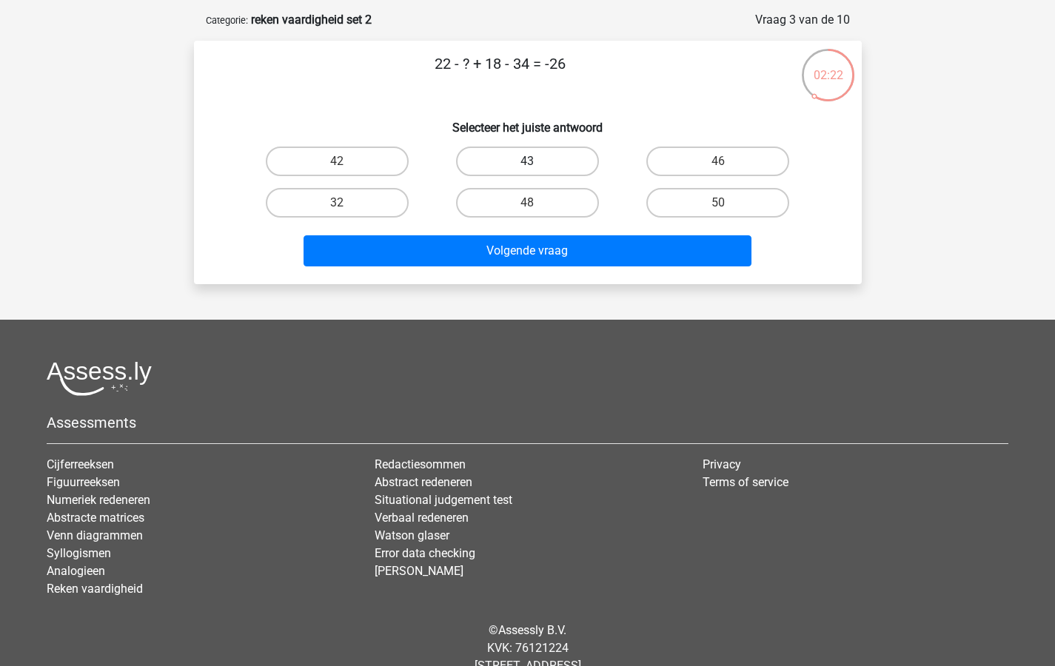
scroll to position [48, 0]
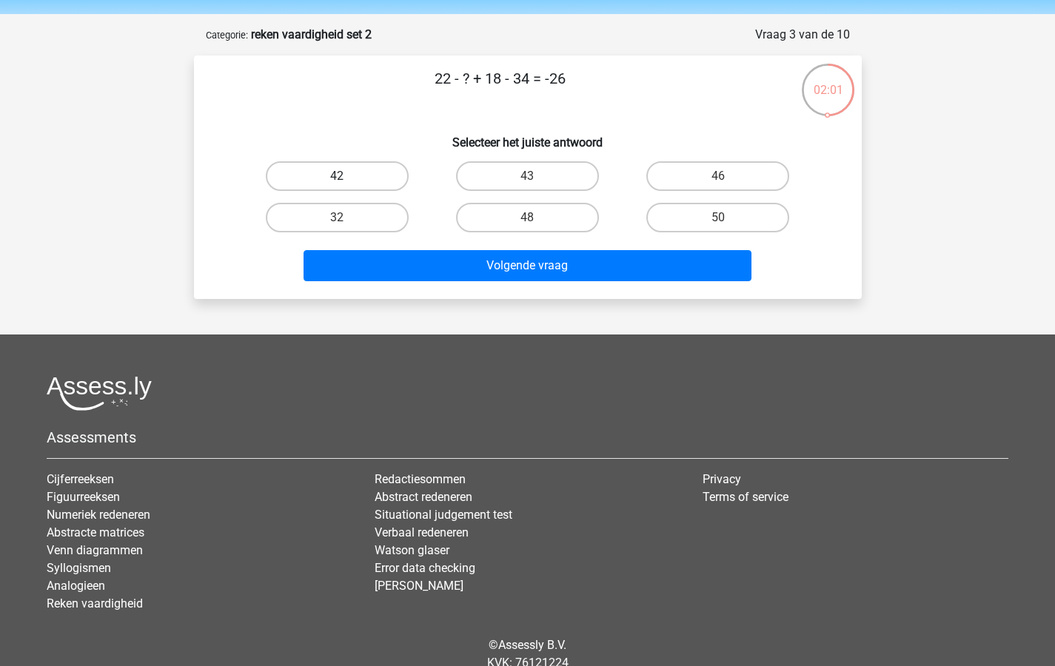
click at [346, 174] on label "42" at bounding box center [337, 176] width 143 height 30
click at [346, 176] on input "42" at bounding box center [342, 181] width 10 height 10
radio input "true"
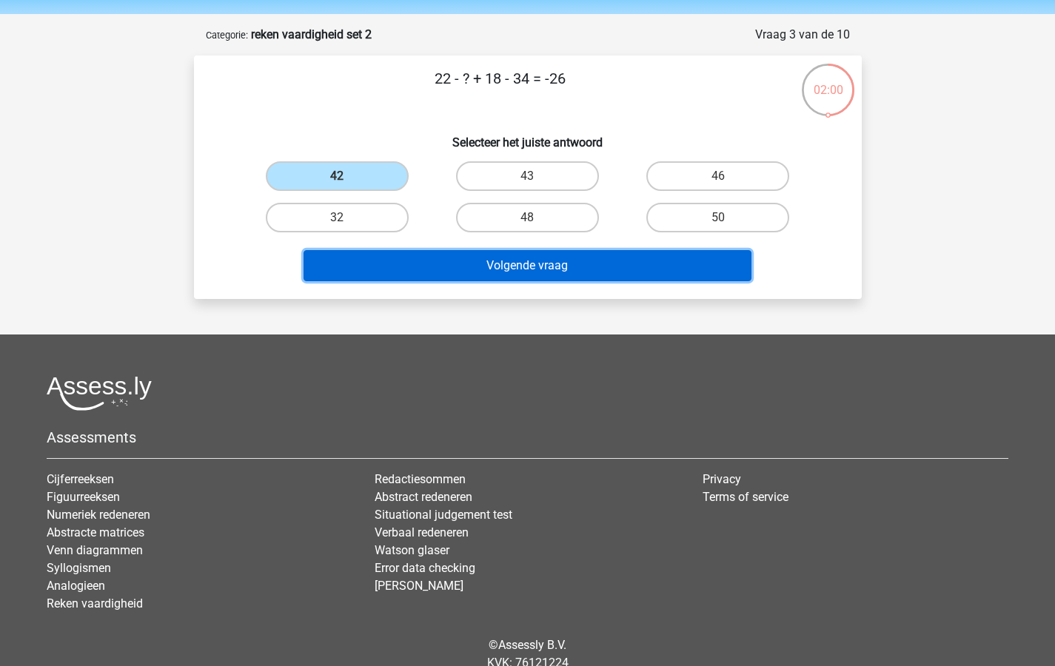
click at [434, 261] on button "Volgende vraag" at bounding box center [527, 265] width 448 height 31
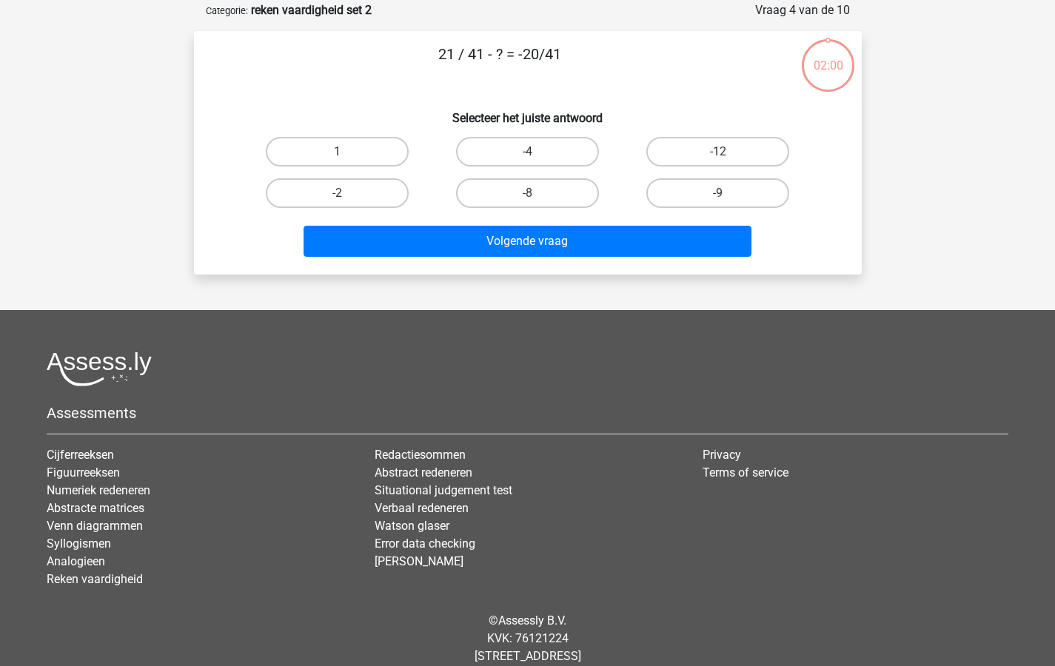
scroll to position [74, 0]
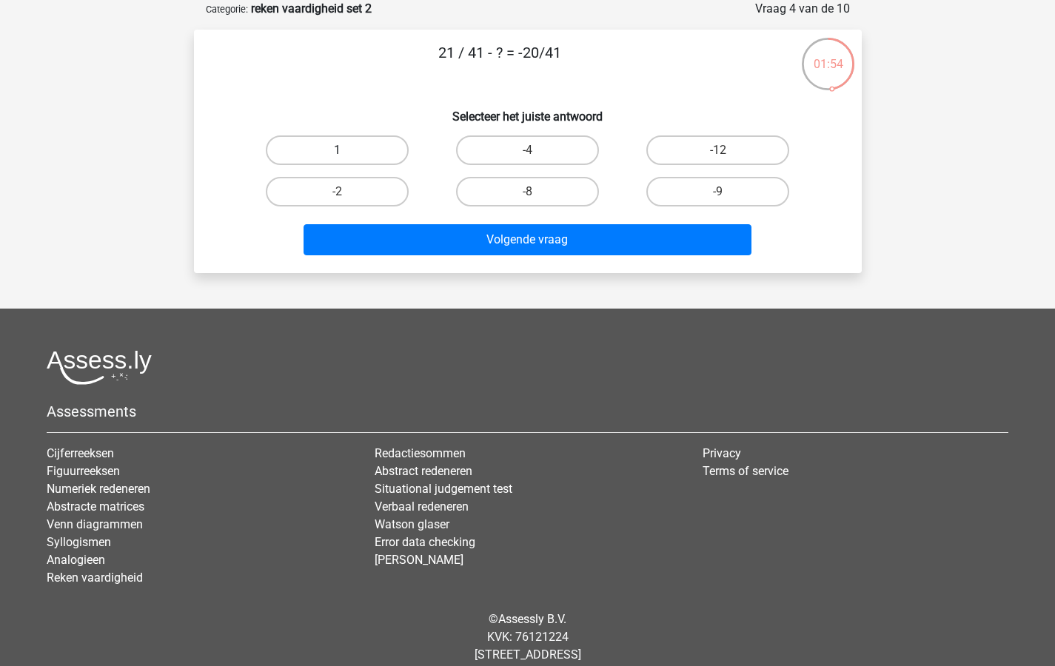
click at [358, 152] on label "1" at bounding box center [337, 150] width 143 height 30
click at [346, 152] on input "1" at bounding box center [342, 155] width 10 height 10
radio input "true"
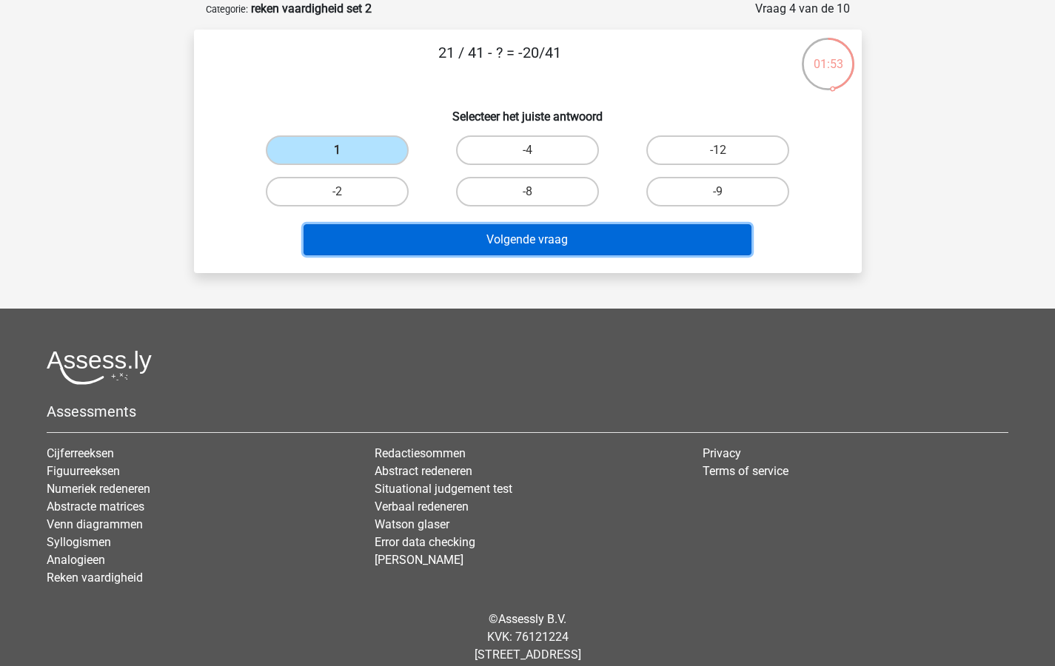
click at [414, 241] on button "Volgende vraag" at bounding box center [527, 239] width 448 height 31
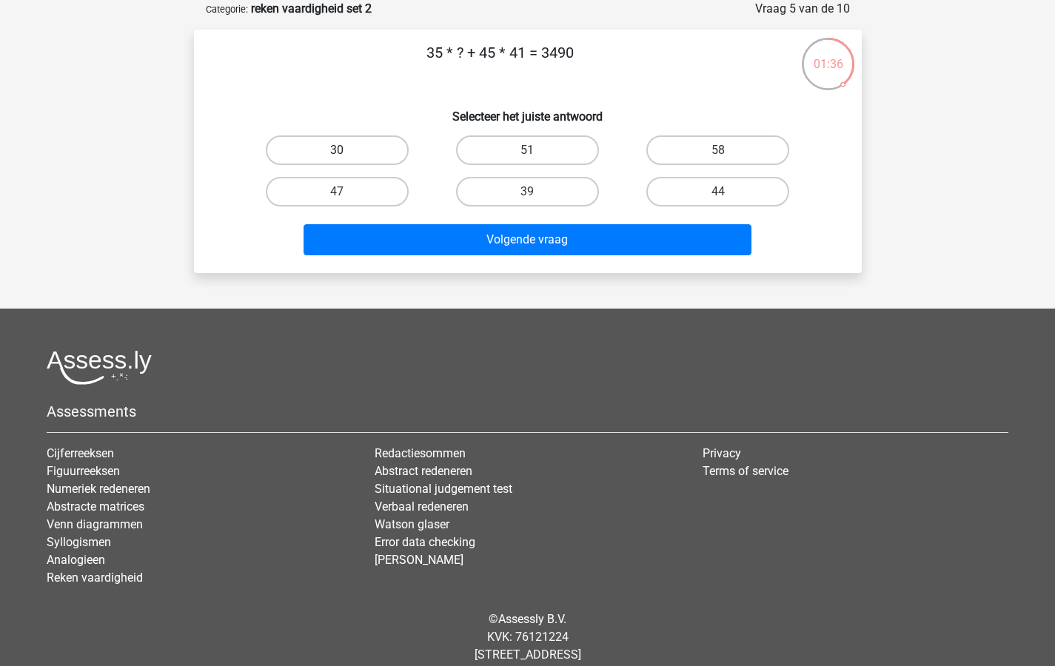
click at [331, 144] on label "30" at bounding box center [337, 150] width 143 height 30
click at [337, 150] on input "30" at bounding box center [342, 155] width 10 height 10
radio input "true"
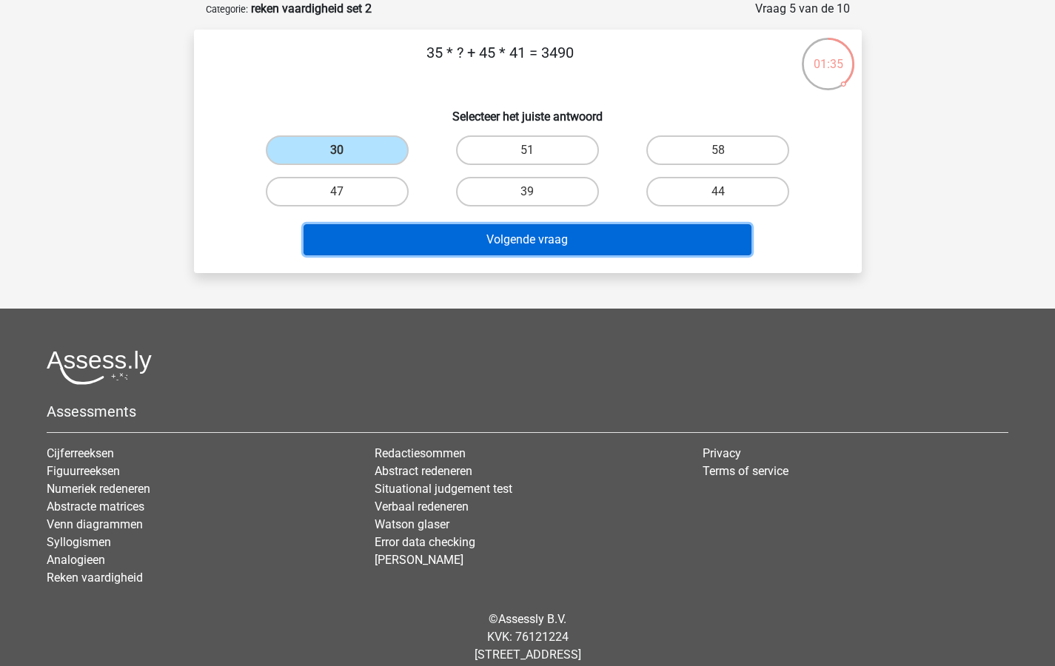
click at [414, 237] on button "Volgende vraag" at bounding box center [527, 239] width 448 height 31
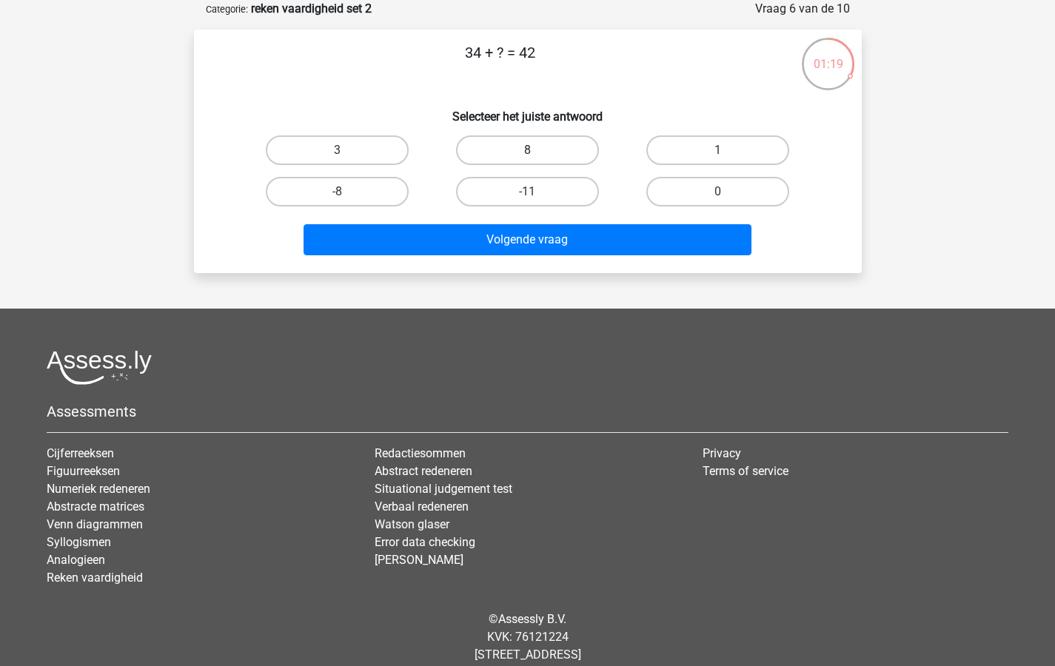
click at [540, 150] on label "8" at bounding box center [527, 150] width 143 height 30
click at [537, 150] on input "8" at bounding box center [532, 155] width 10 height 10
radio input "true"
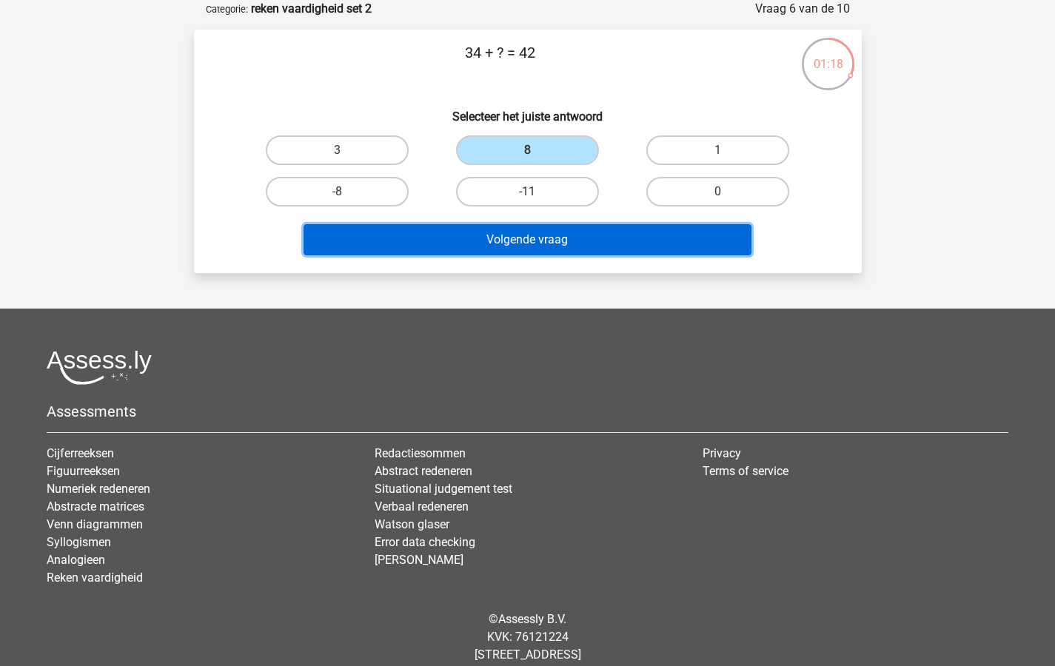
click at [527, 237] on button "Volgende vraag" at bounding box center [527, 239] width 448 height 31
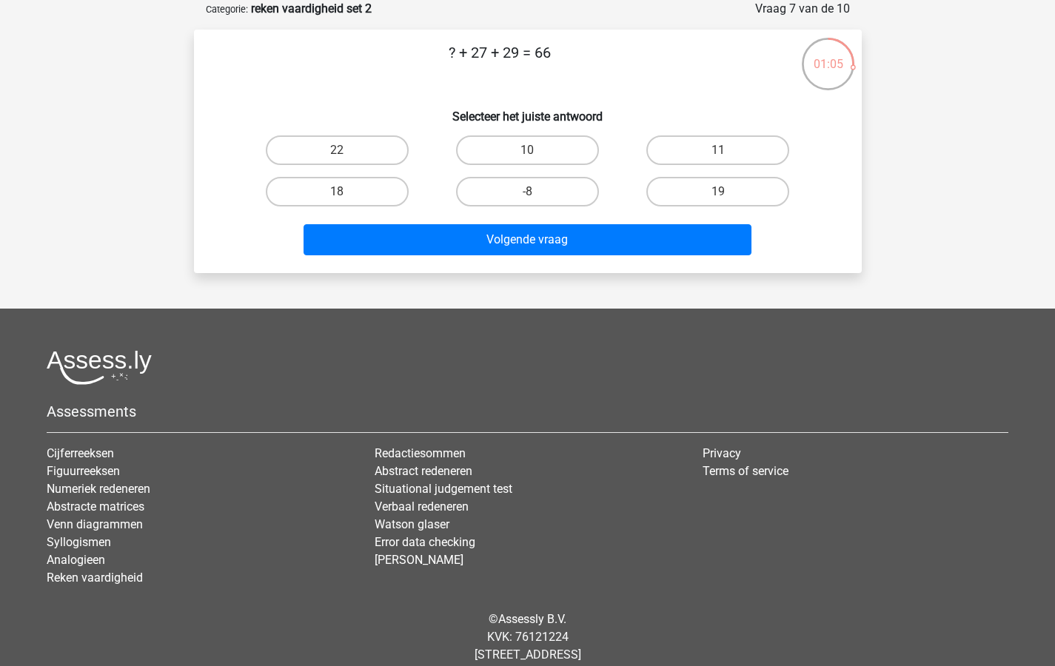
click at [531, 152] on input "10" at bounding box center [532, 155] width 10 height 10
radio input "true"
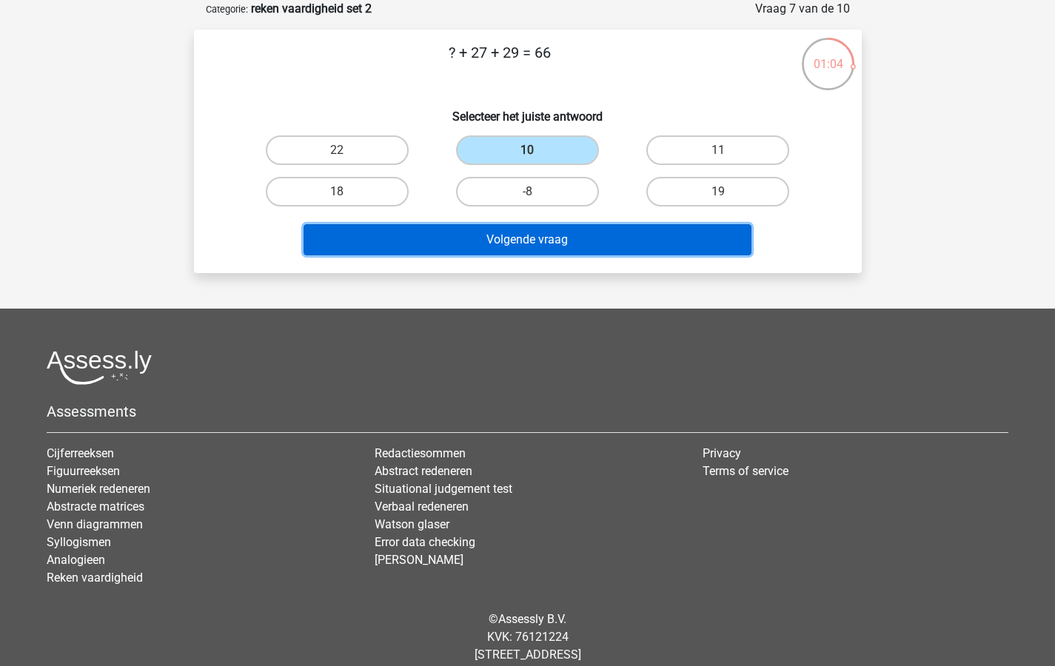
click at [523, 241] on button "Volgende vraag" at bounding box center [527, 239] width 448 height 31
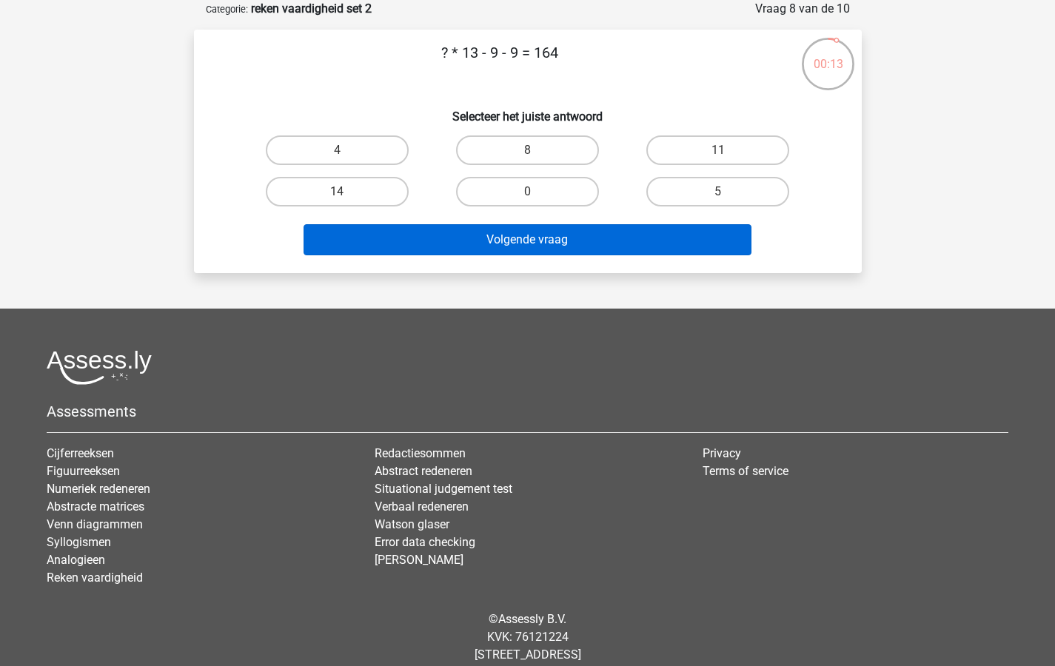
drag, startPoint x: 535, startPoint y: 186, endPoint x: 536, endPoint y: 224, distance: 38.5
click at [535, 186] on label "0" at bounding box center [527, 192] width 143 height 30
click at [535, 192] on input "0" at bounding box center [532, 197] width 10 height 10
radio input "true"
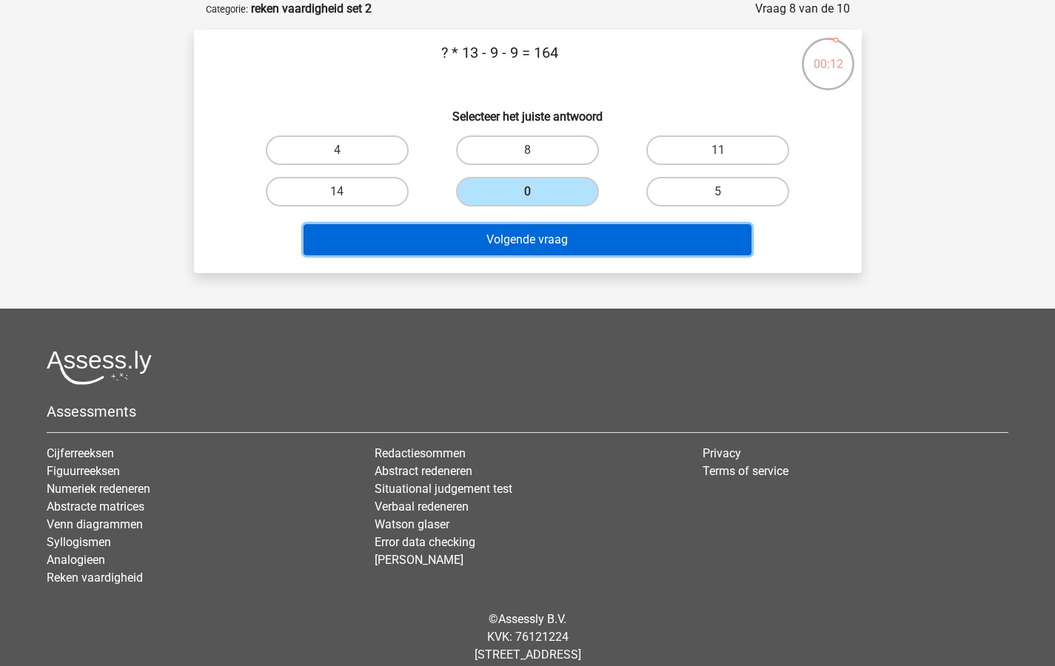
click at [526, 241] on button "Volgende vraag" at bounding box center [527, 239] width 448 height 31
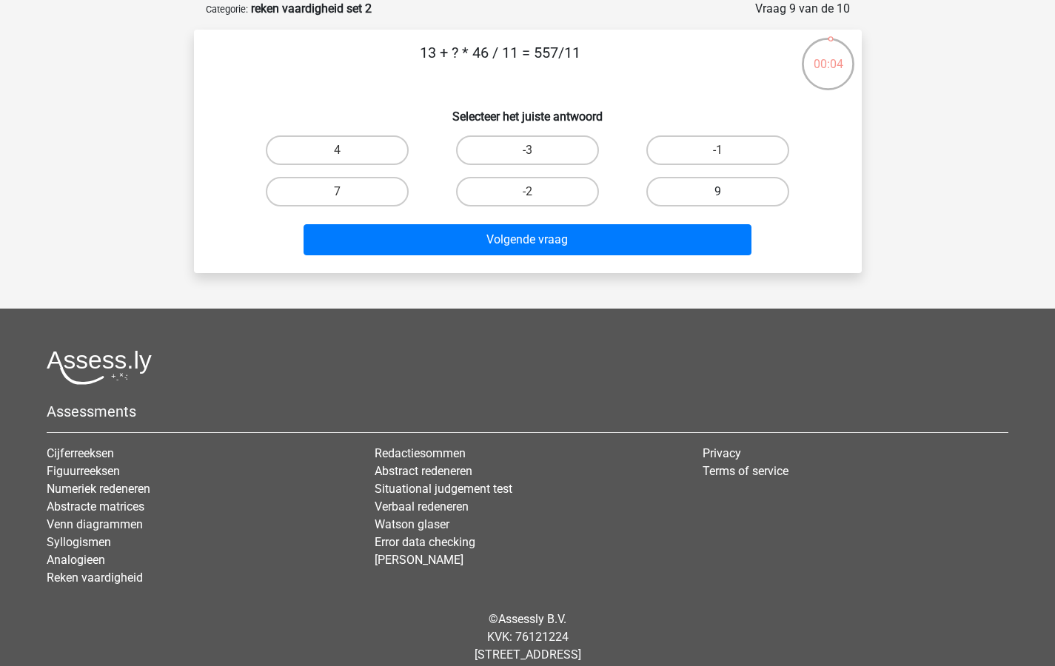
click at [739, 187] on label "9" at bounding box center [717, 192] width 143 height 30
click at [728, 192] on input "9" at bounding box center [723, 197] width 10 height 10
radio input "true"
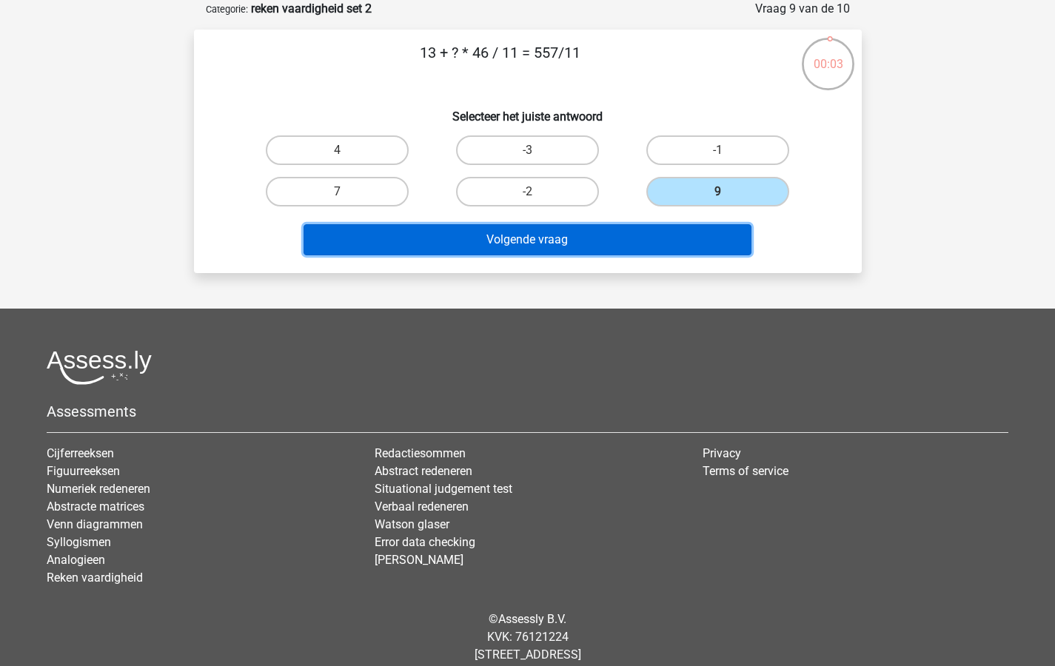
click at [564, 242] on button "Volgende vraag" at bounding box center [527, 239] width 448 height 31
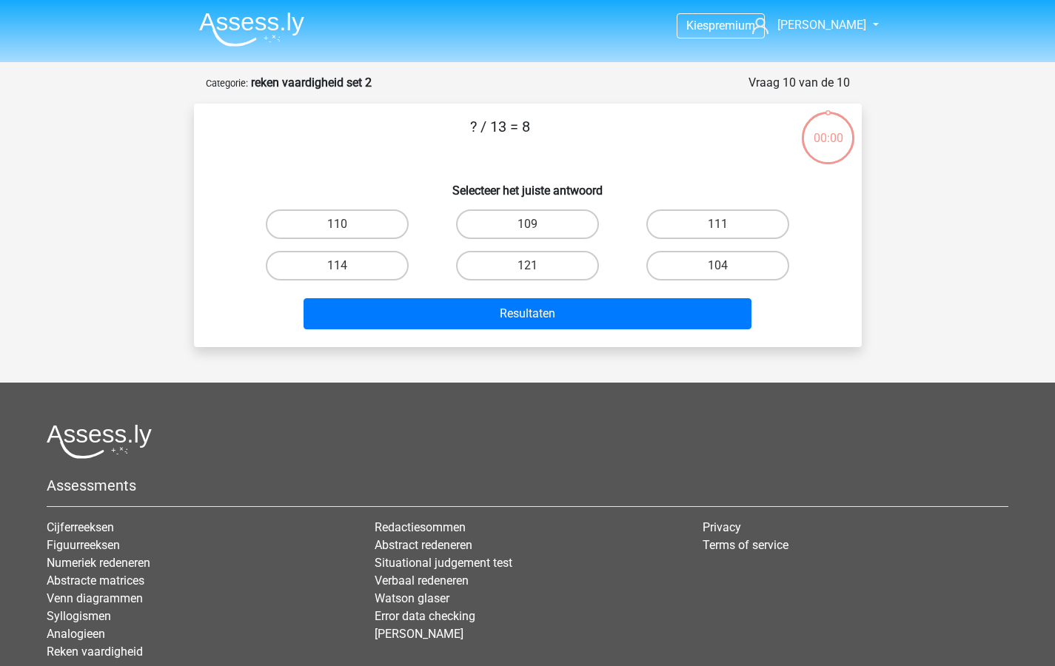
scroll to position [74, 0]
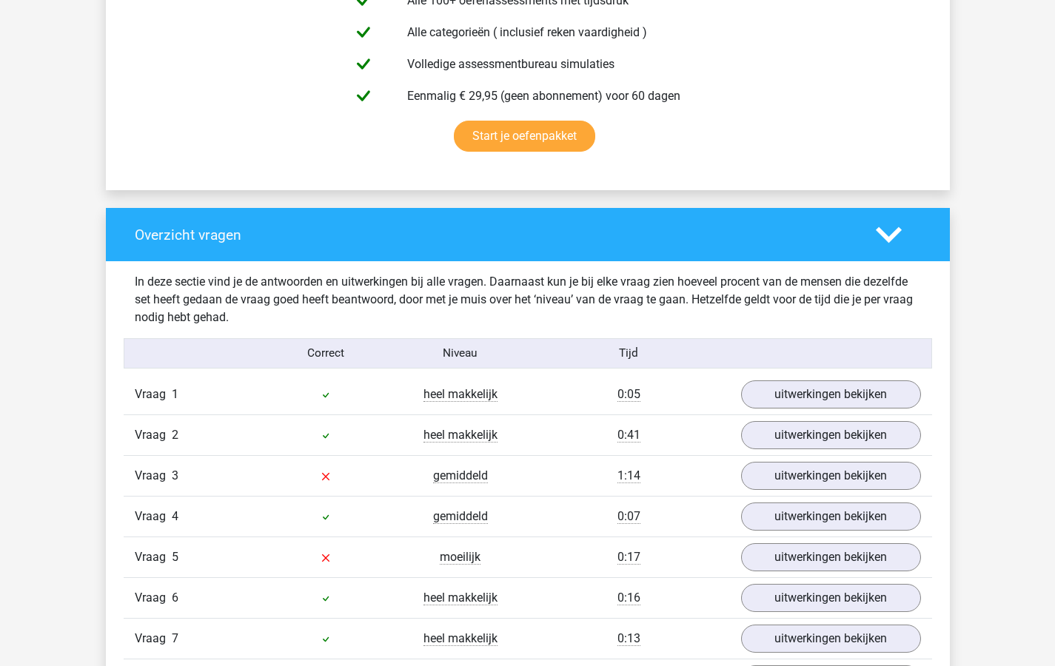
scroll to position [1185, 0]
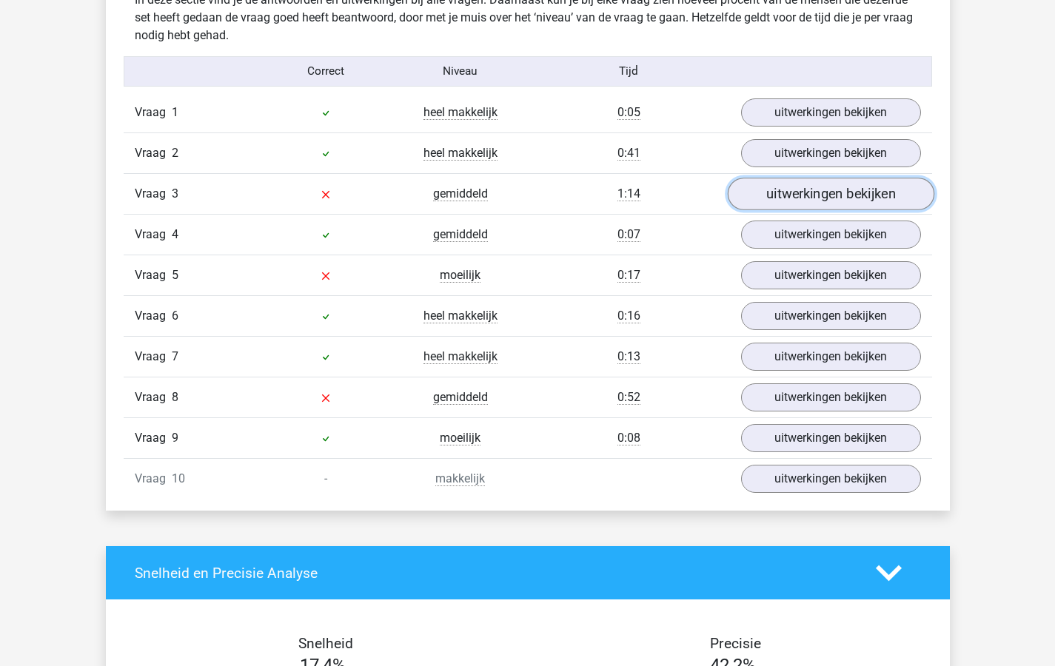
click at [779, 188] on link "uitwerkingen bekijken" at bounding box center [830, 194] width 207 height 33
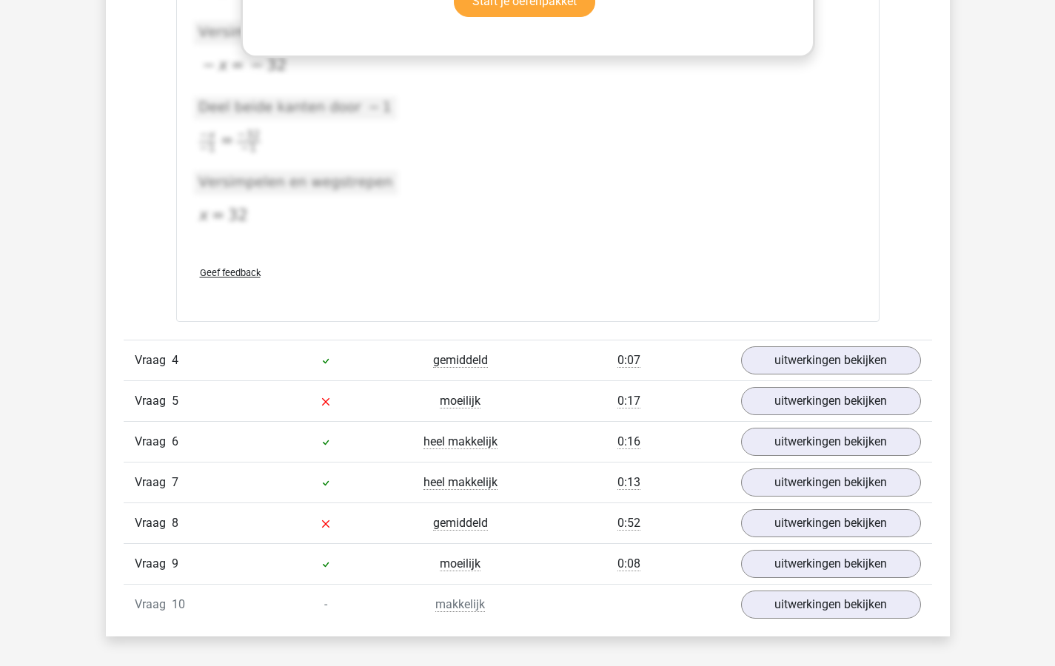
scroll to position [1933, 0]
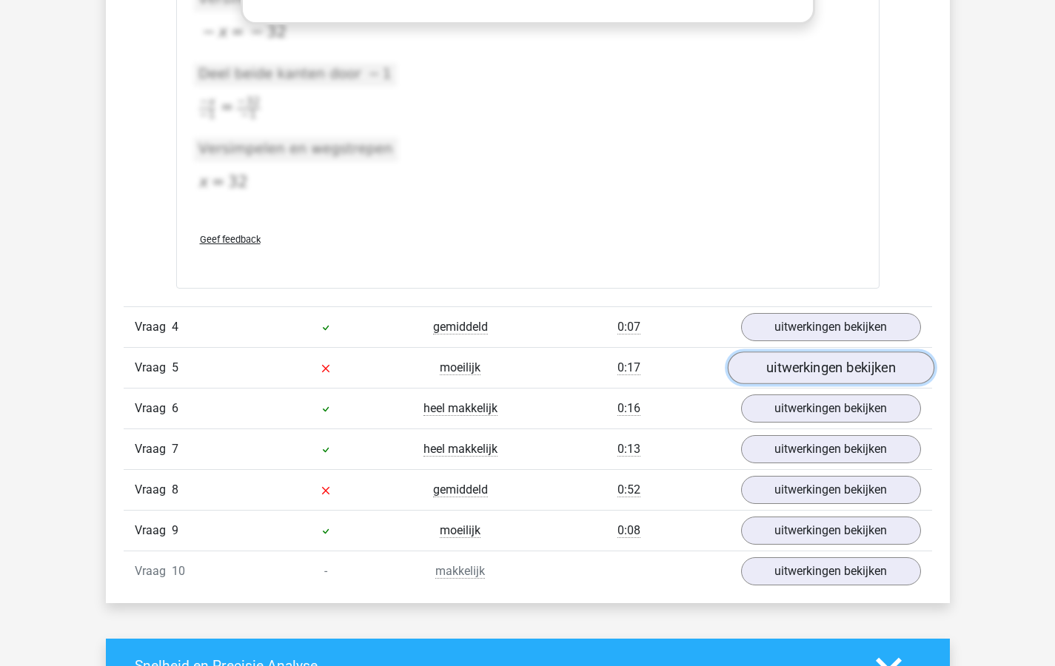
click at [779, 366] on link "uitwerkingen bekijken" at bounding box center [830, 368] width 207 height 33
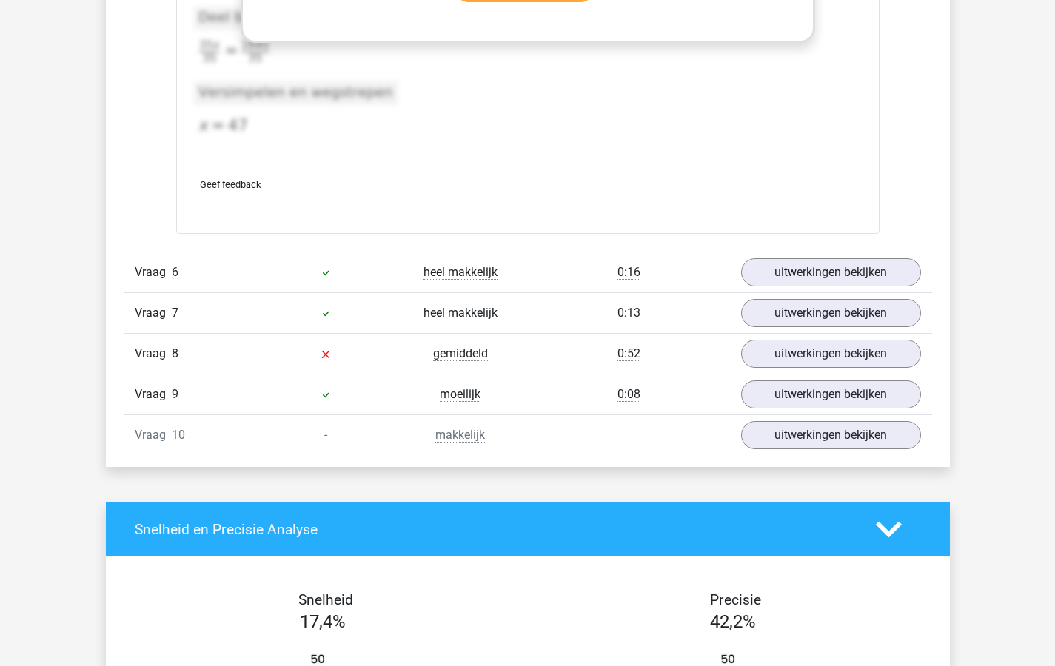
scroll to position [2846, 0]
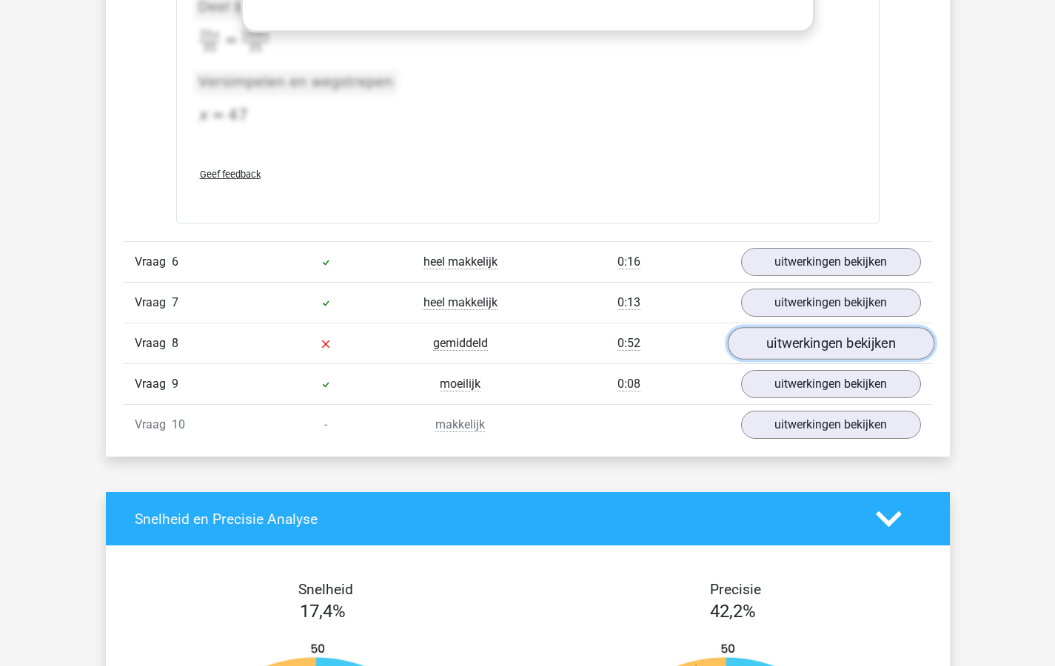
click at [785, 340] on link "uitwerkingen bekijken" at bounding box center [830, 343] width 207 height 33
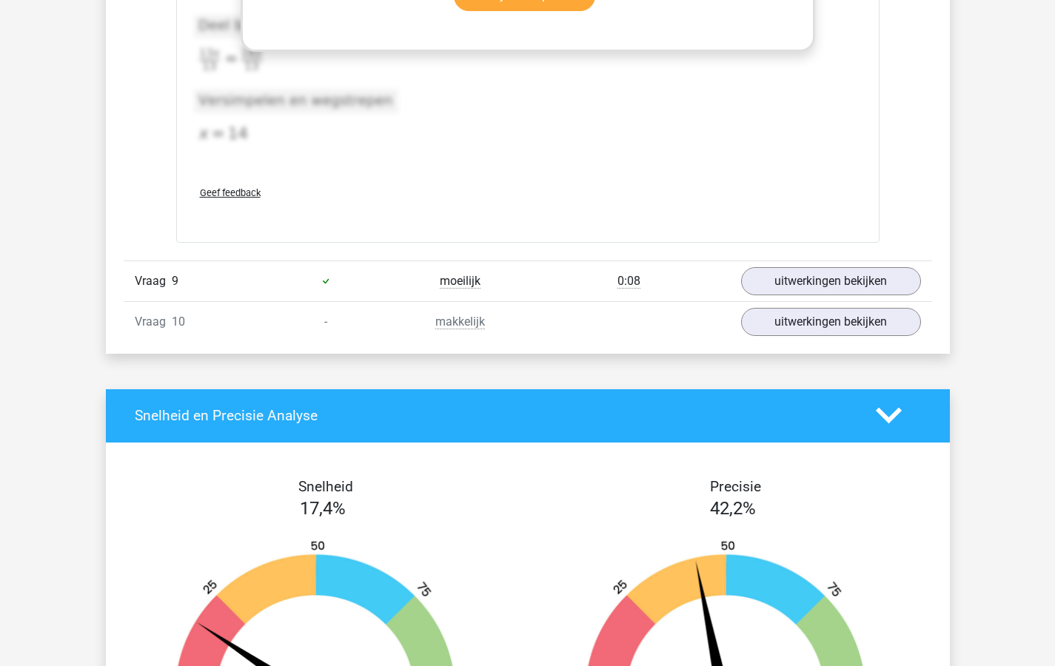
scroll to position [3853, 0]
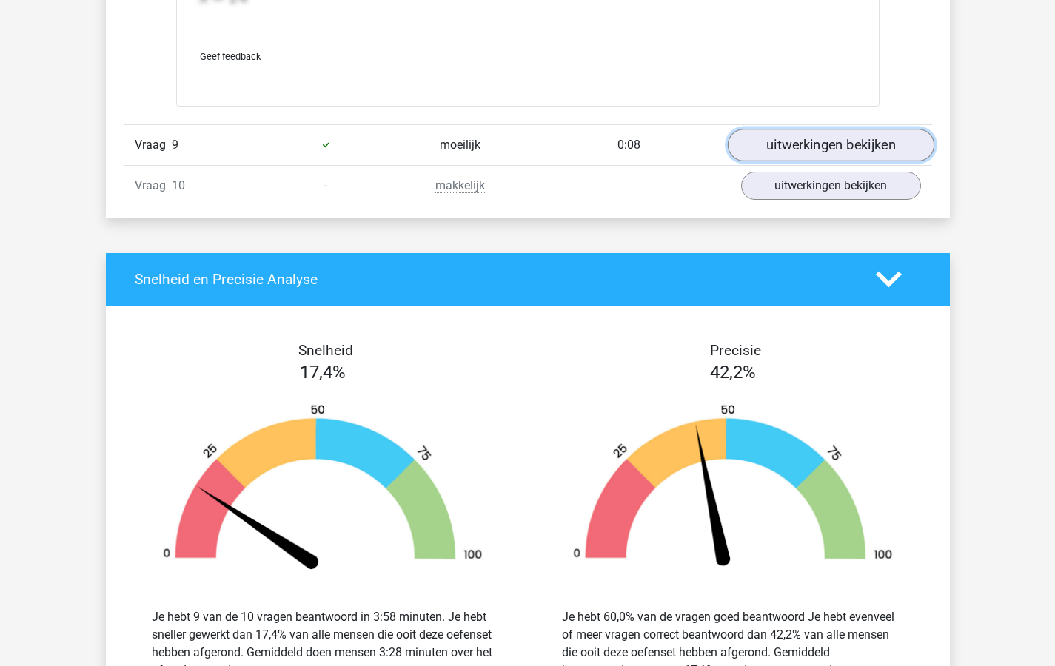
click at [778, 144] on link "uitwerkingen bekijken" at bounding box center [830, 145] width 207 height 33
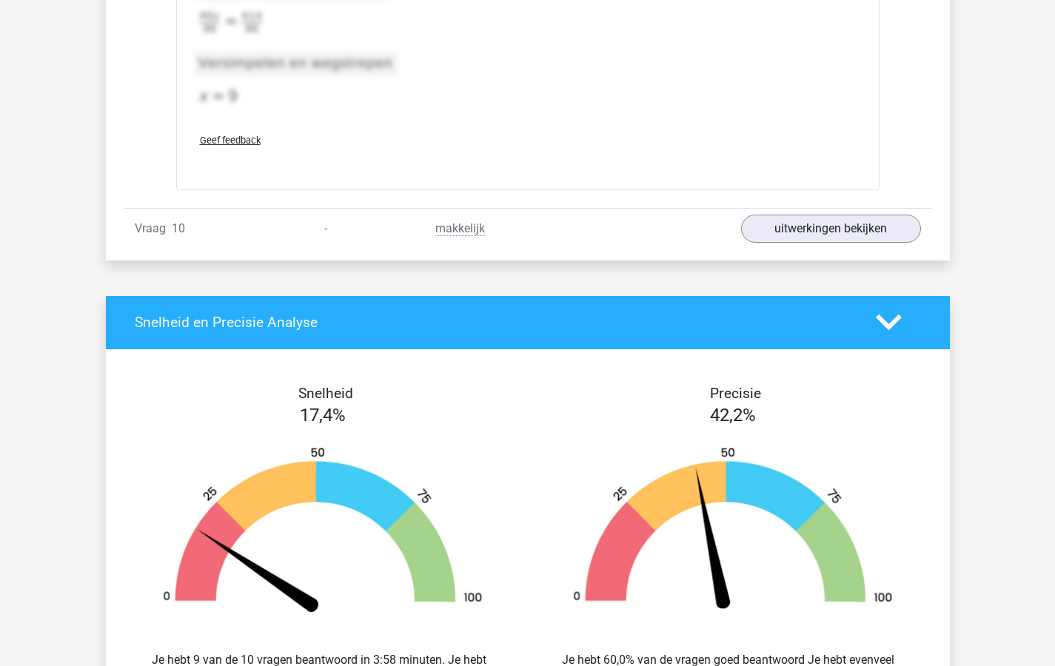
scroll to position [5024, 0]
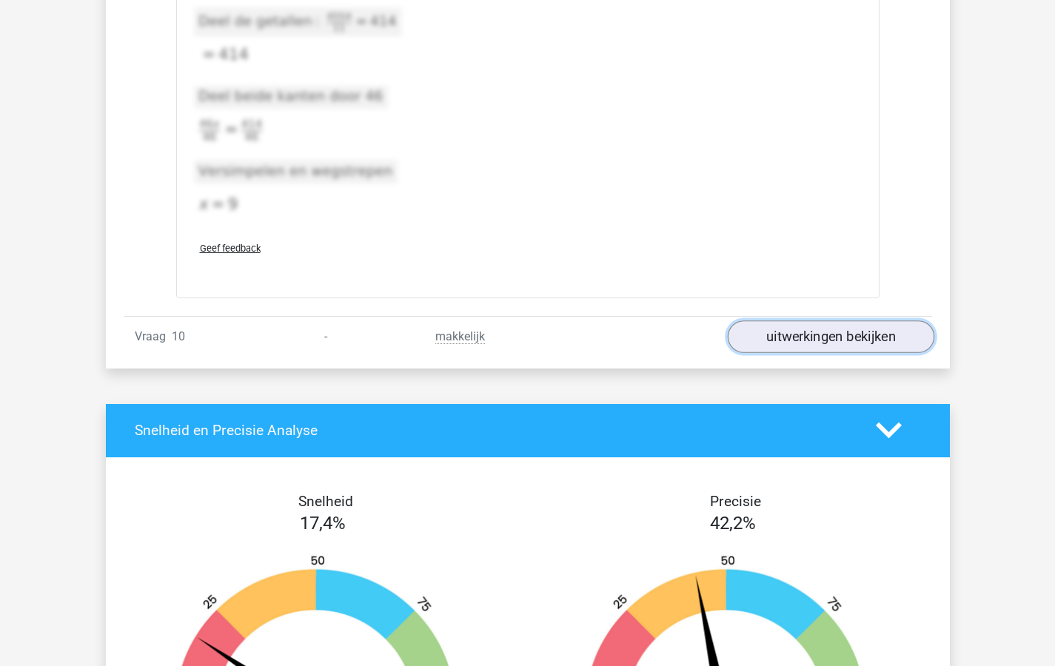
click at [796, 335] on link "uitwerkingen bekijken" at bounding box center [830, 336] width 207 height 33
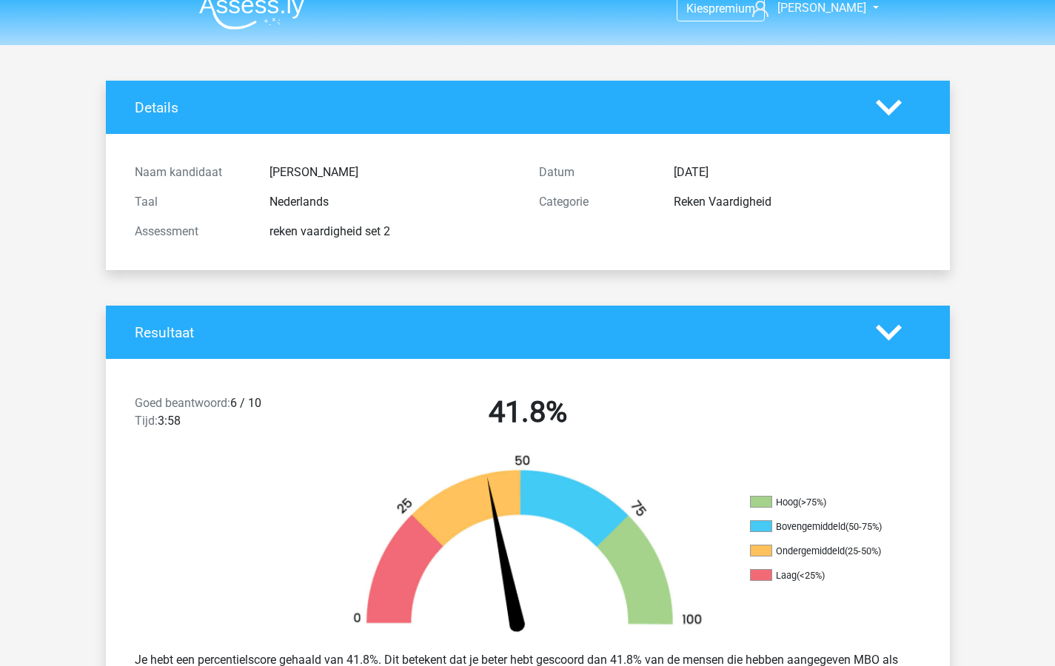
scroll to position [0, 0]
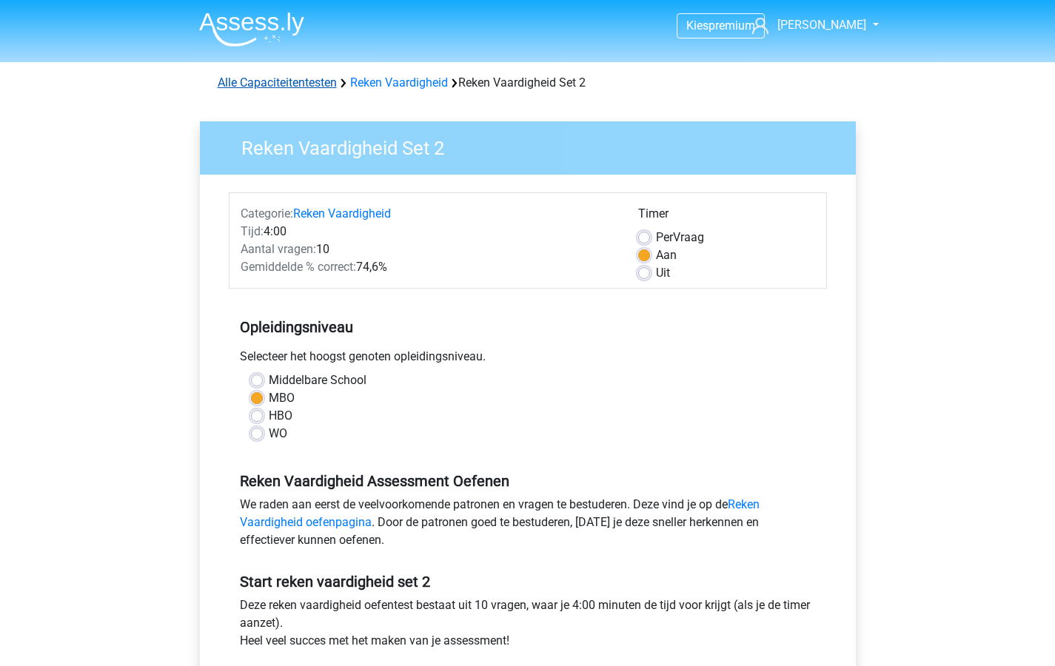
click at [230, 79] on link "Alle Capaciteitentesten" at bounding box center [277, 82] width 119 height 14
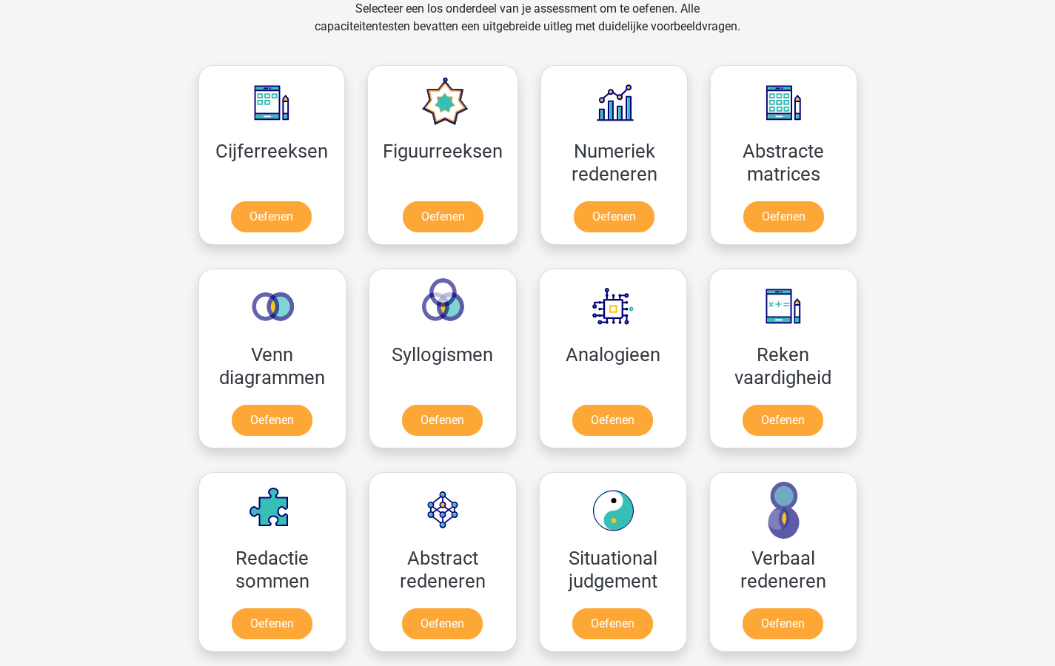
scroll to position [740, 0]
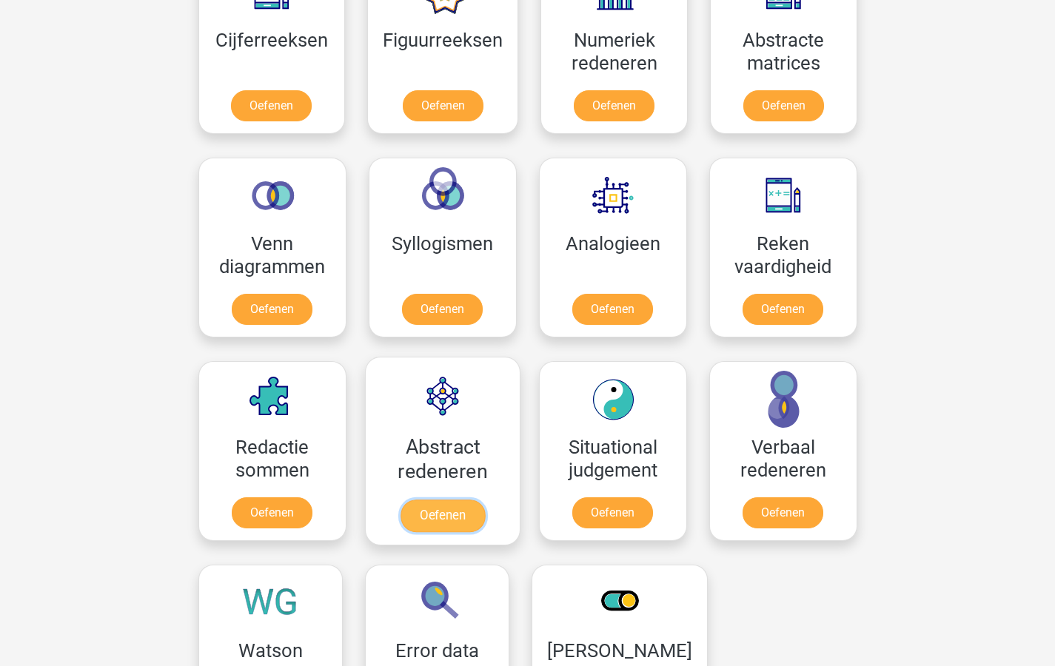
click at [433, 514] on link "Oefenen" at bounding box center [442, 516] width 84 height 33
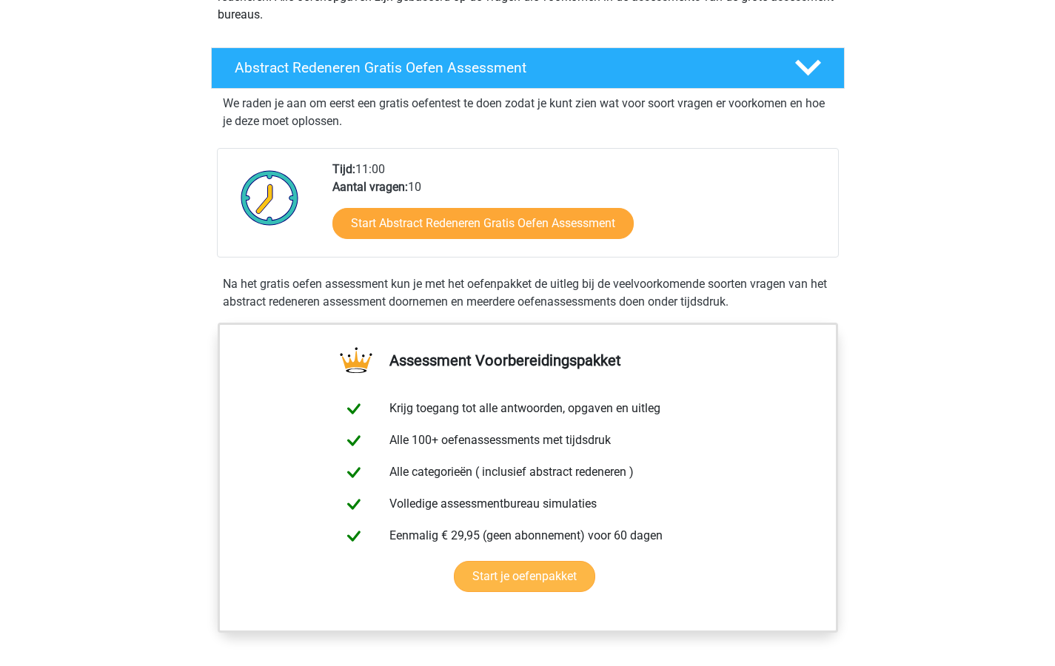
scroll to position [196, 0]
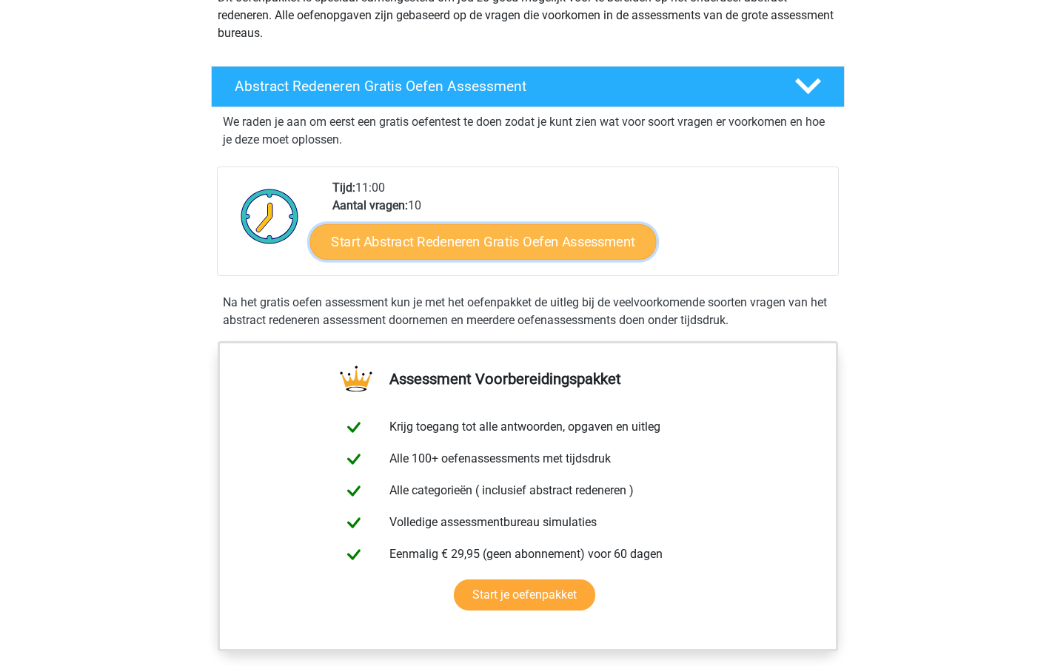
click at [381, 241] on link "Start Abstract Redeneren Gratis Oefen Assessment" at bounding box center [482, 242] width 346 height 36
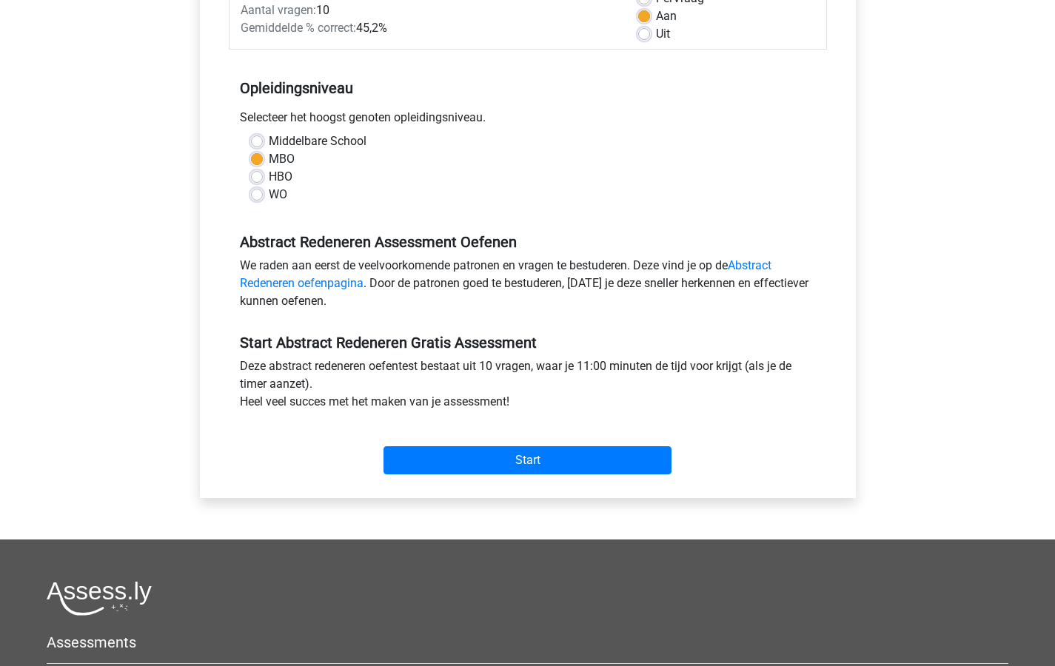
scroll to position [244, 0]
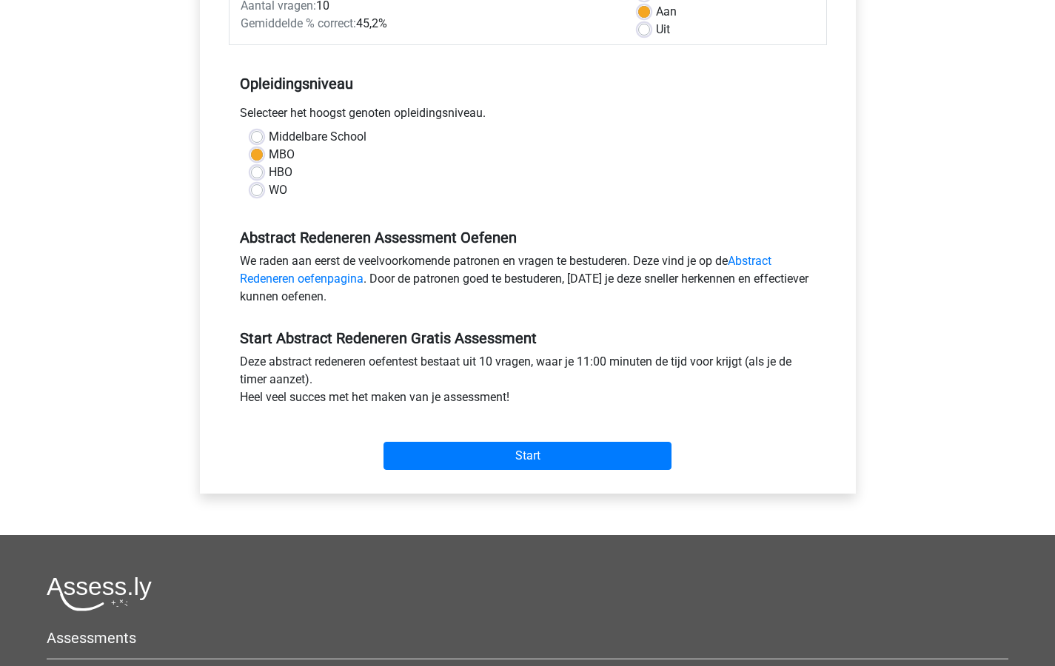
click at [269, 175] on label "HBO" at bounding box center [281, 173] width 24 height 18
click at [256, 175] on input "HBO" at bounding box center [257, 171] width 12 height 15
radio input "true"
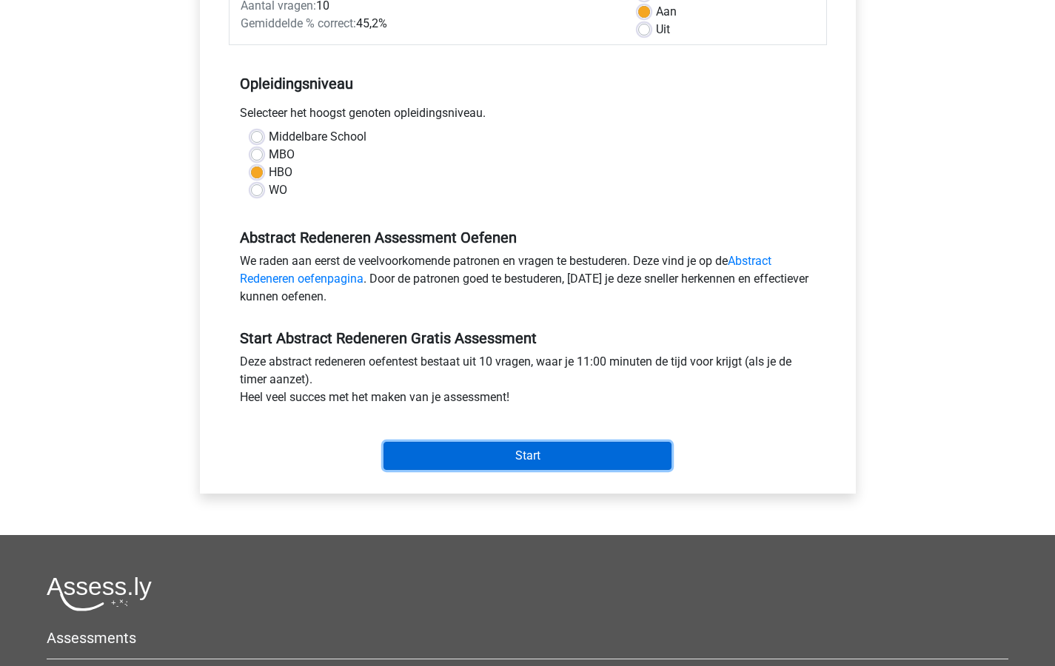
click at [526, 454] on input "Start" at bounding box center [527, 456] width 288 height 28
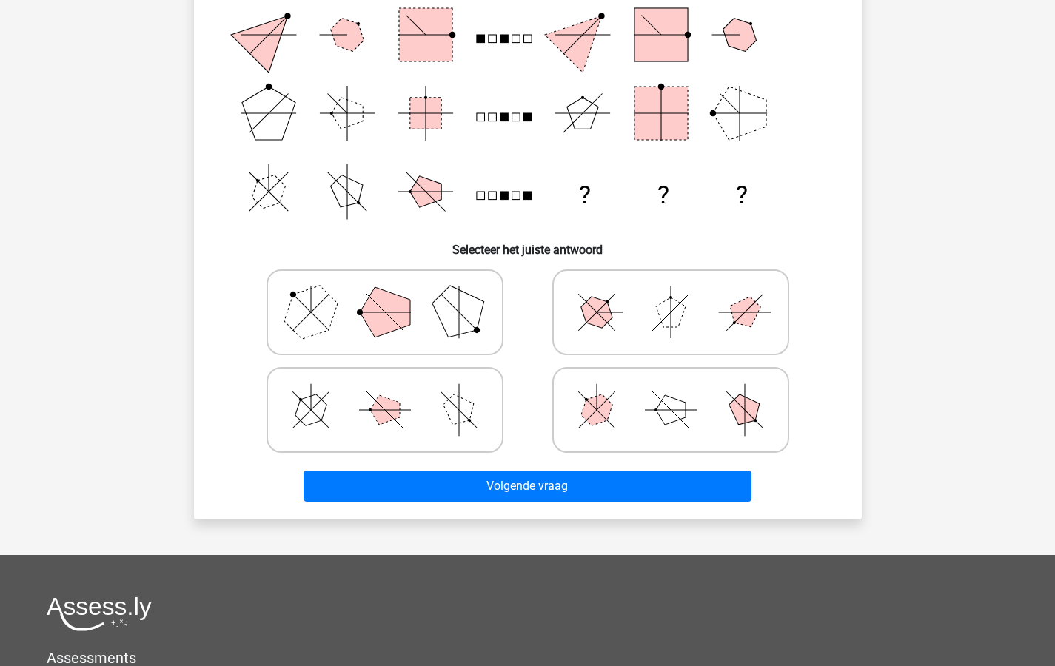
scroll to position [144, 0]
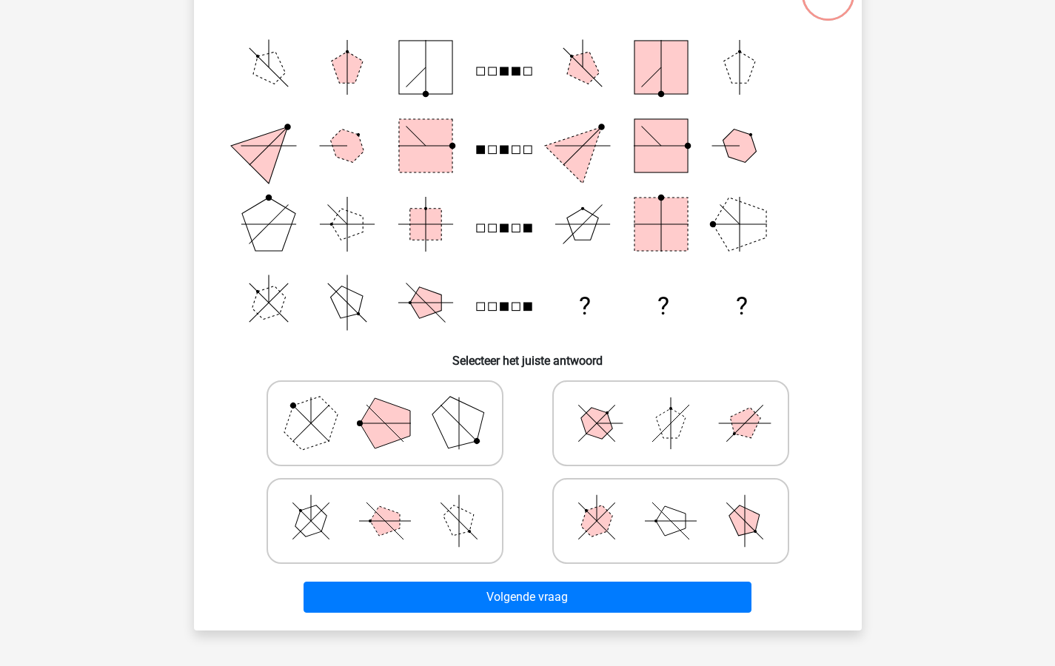
click at [595, 519] on polygon at bounding box center [596, 521] width 42 height 42
click at [671, 503] on input "radio" at bounding box center [676, 498] width 10 height 10
radio input "true"
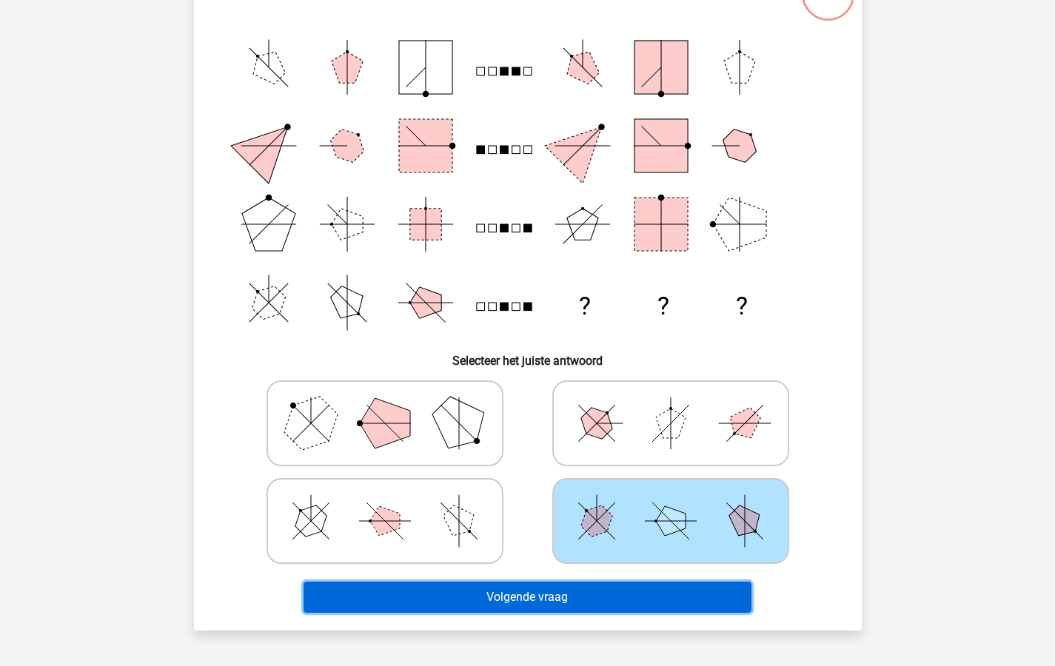
click at [570, 599] on button "Volgende vraag" at bounding box center [527, 597] width 448 height 31
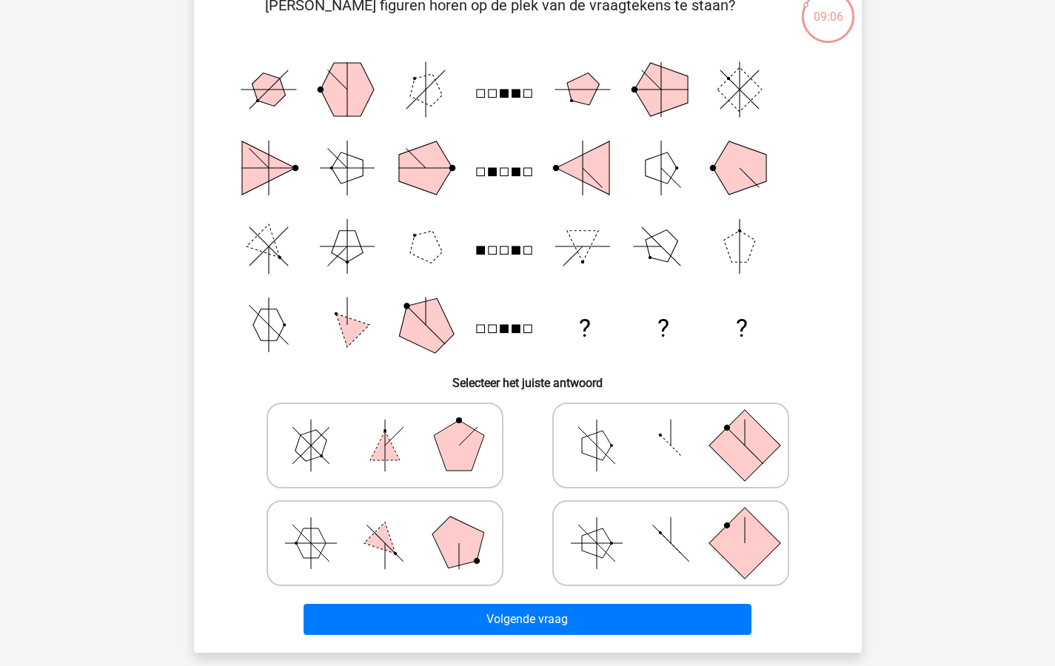
scroll to position [123, 0]
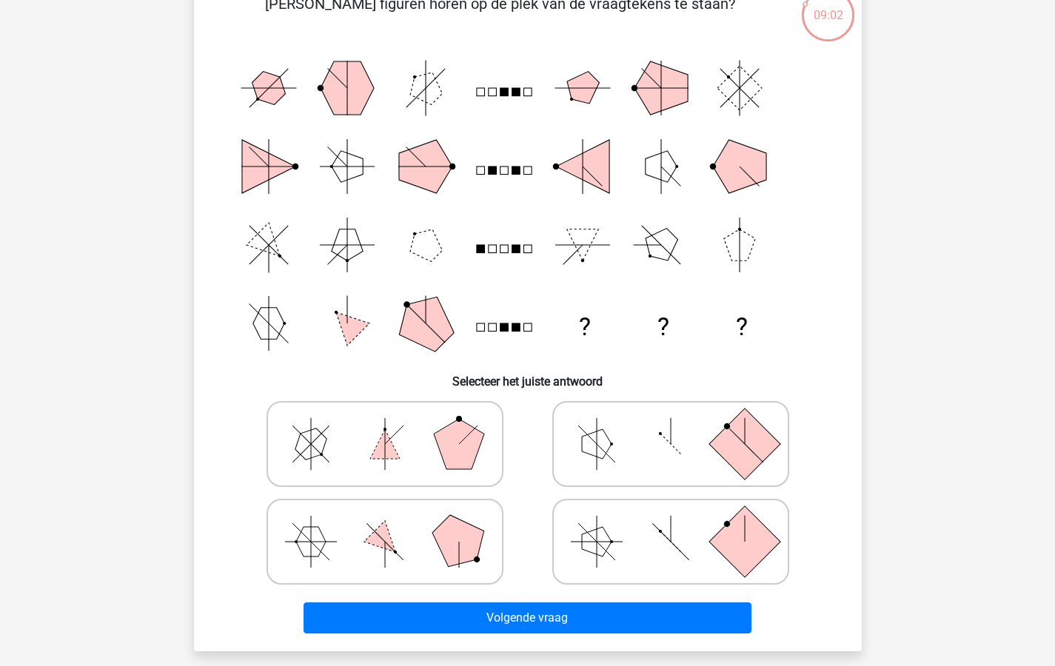
click at [600, 528] on polygon at bounding box center [597, 542] width 30 height 30
click at [671, 523] on input "radio" at bounding box center [676, 519] width 10 height 10
radio input "true"
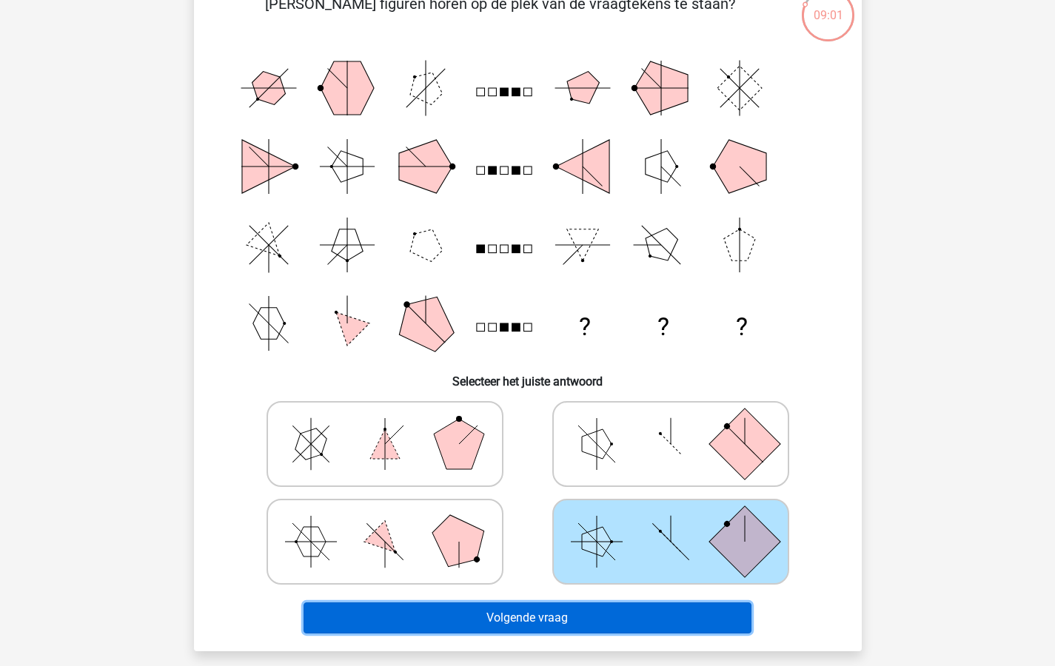
click at [562, 614] on button "Volgende vraag" at bounding box center [527, 617] width 448 height 31
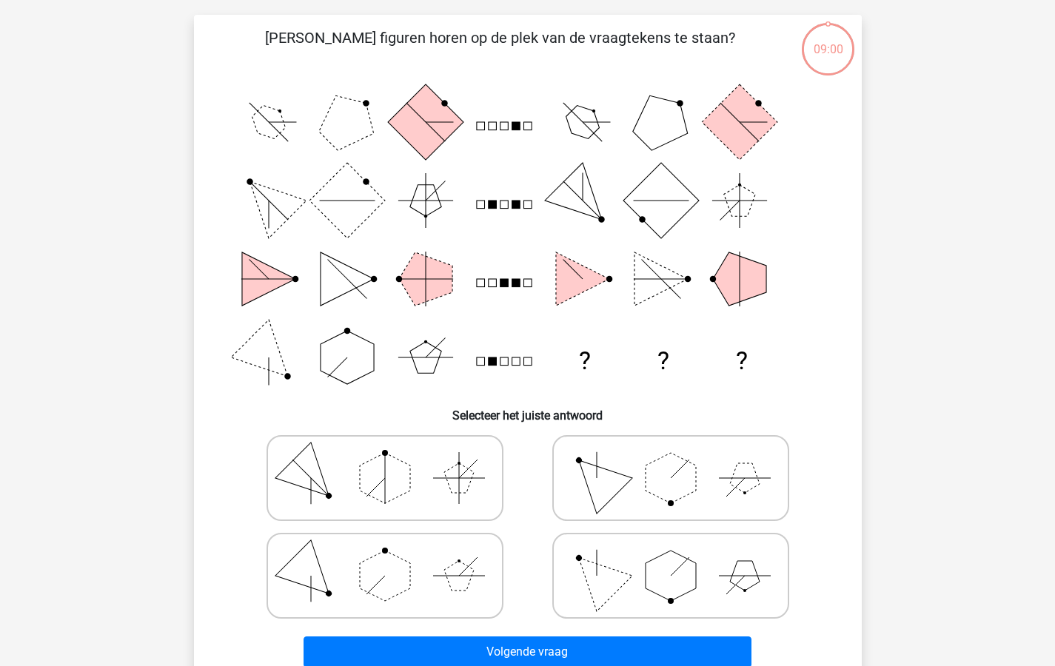
scroll to position [74, 0]
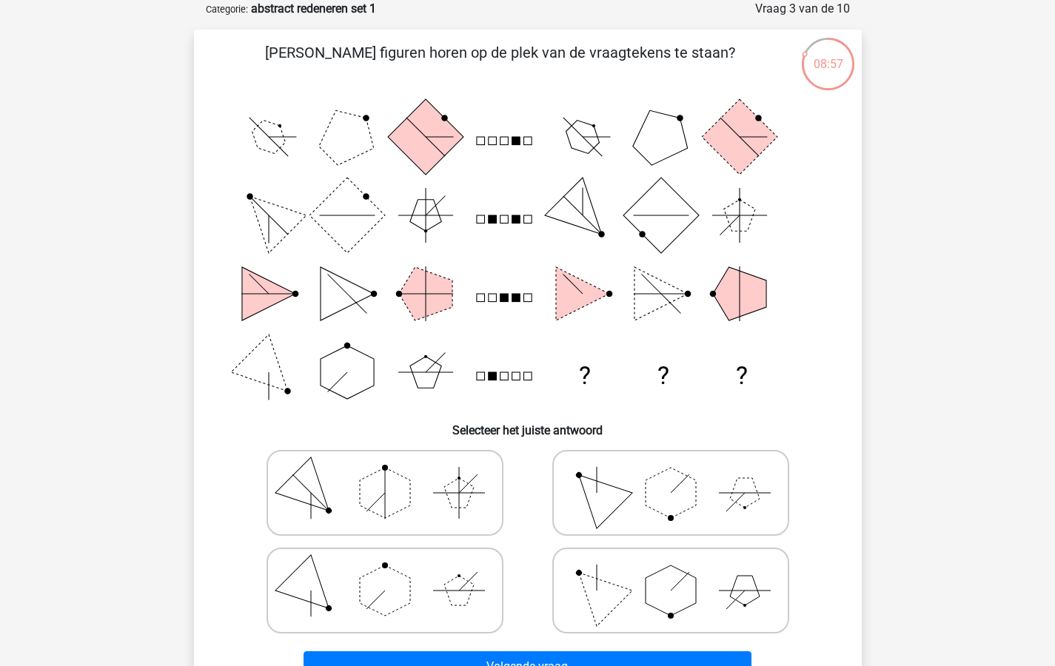
click at [603, 595] on polygon at bounding box center [595, 589] width 71 height 71
click at [671, 572] on input "radio" at bounding box center [676, 568] width 10 height 10
radio input "true"
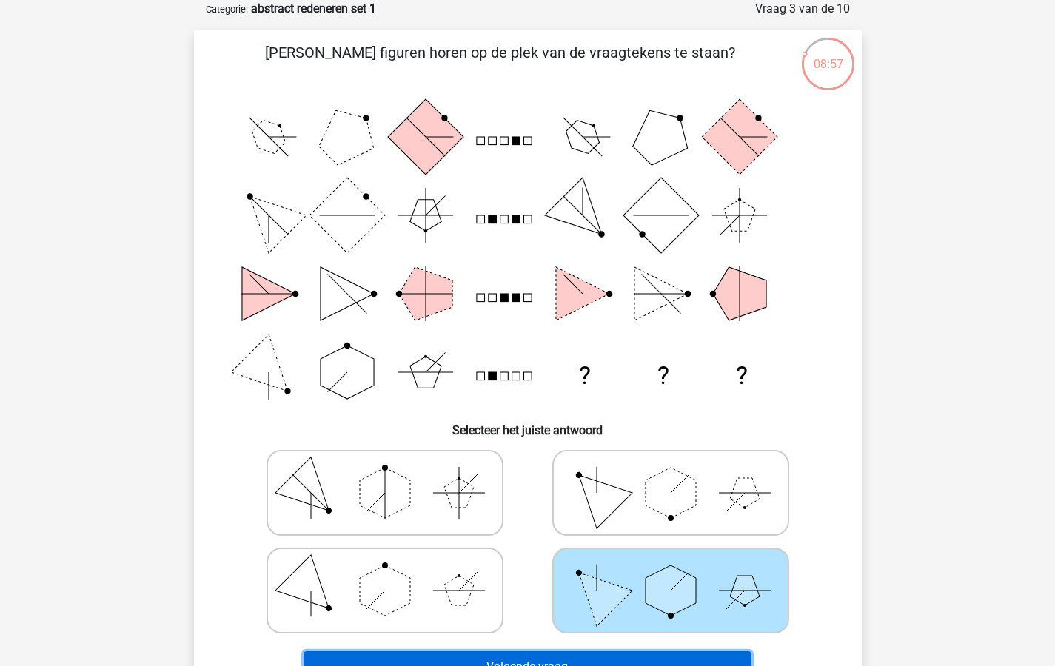
drag, startPoint x: 591, startPoint y: 656, endPoint x: 609, endPoint y: 650, distance: 19.4
click at [591, 657] on button "Volgende vraag" at bounding box center [527, 666] width 448 height 31
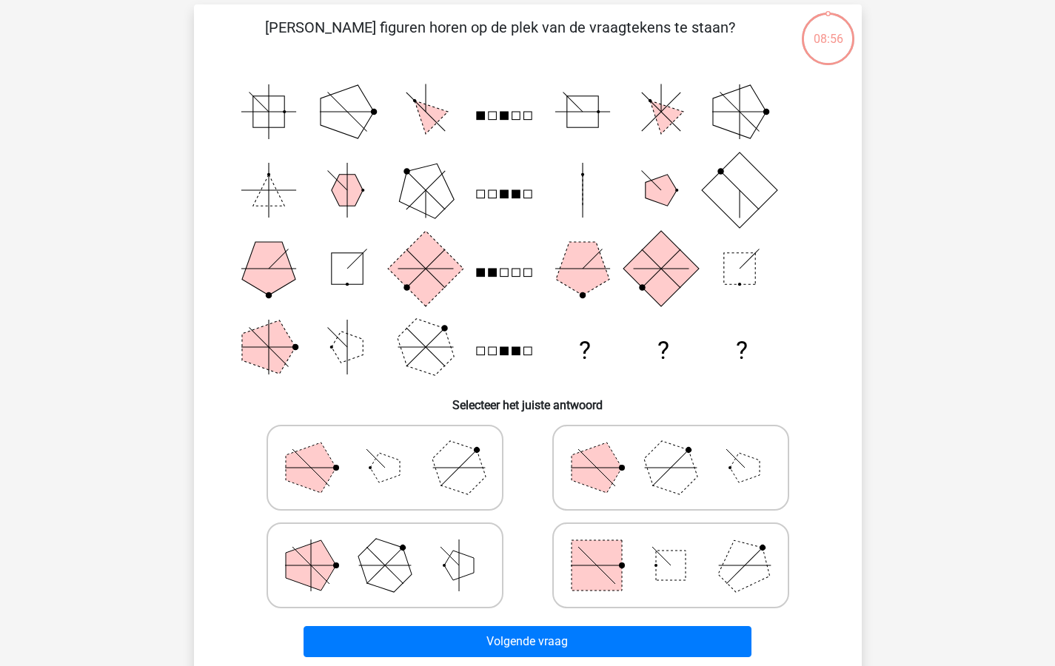
scroll to position [100, 0]
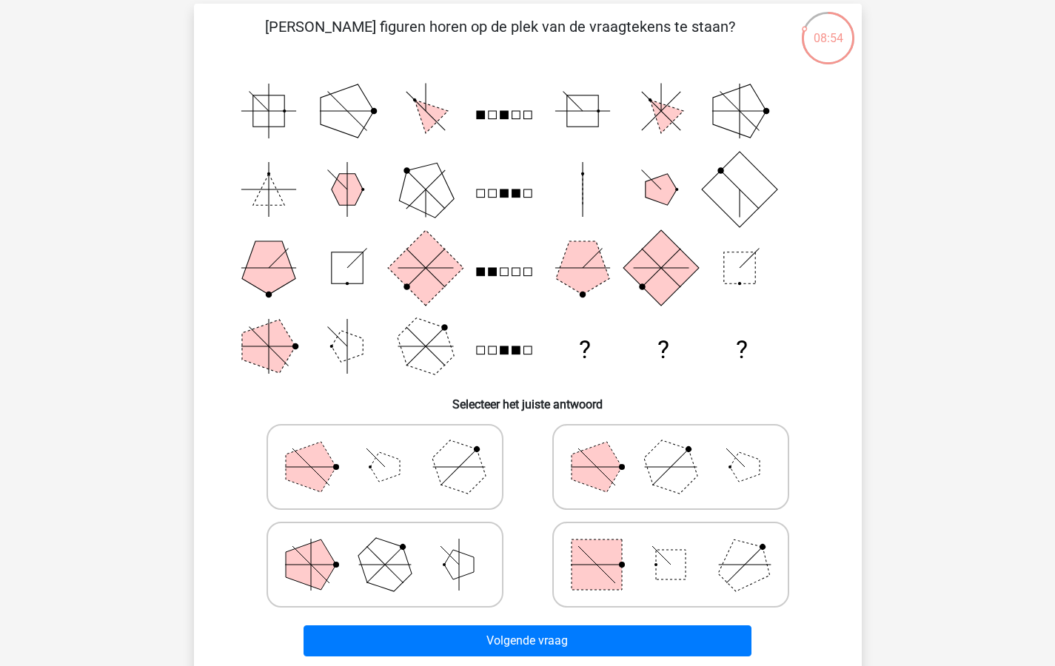
drag, startPoint x: 413, startPoint y: 477, endPoint x: 448, endPoint y: 522, distance: 57.0
click at [413, 477] on icon at bounding box center [385, 467] width 222 height 74
click at [395, 449] on input "radio" at bounding box center [390, 444] width 10 height 10
radio input "true"
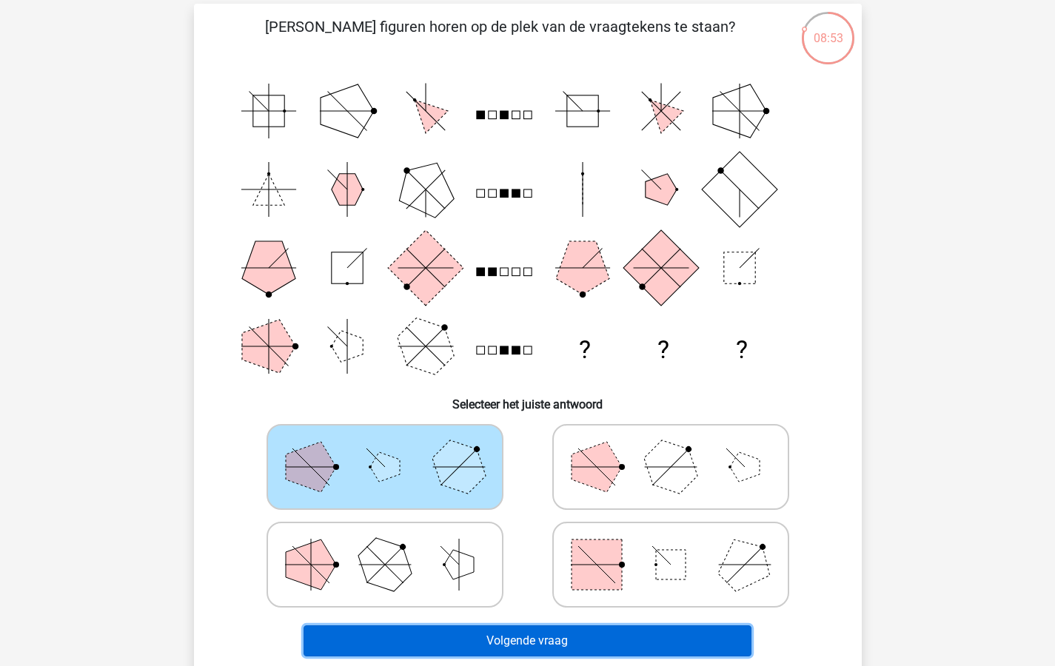
click at [491, 644] on button "Volgende vraag" at bounding box center [527, 640] width 448 height 31
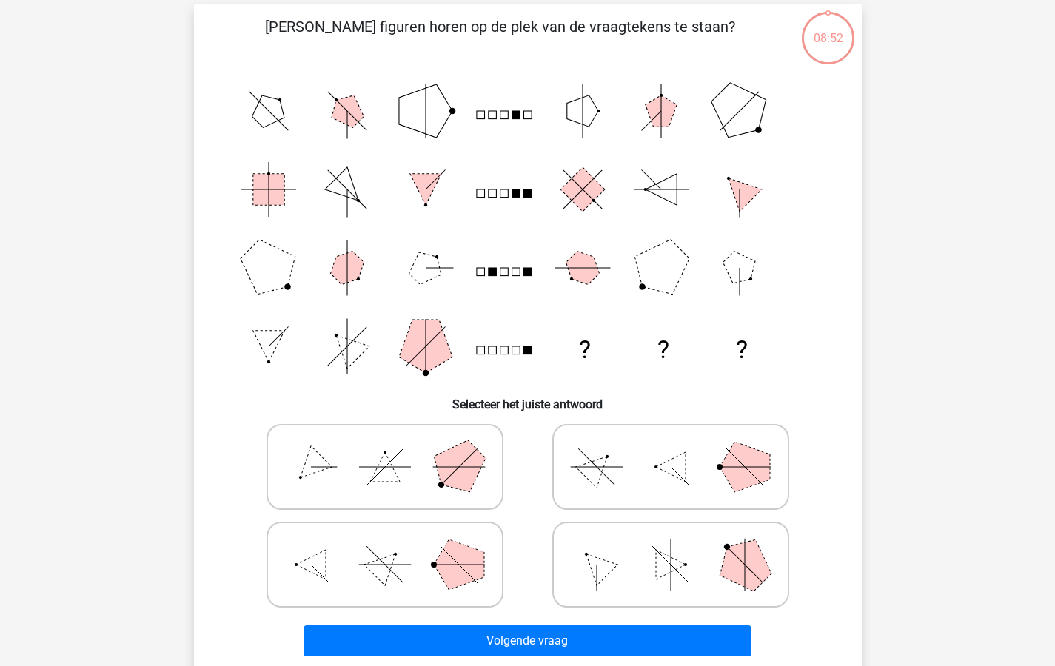
scroll to position [74, 0]
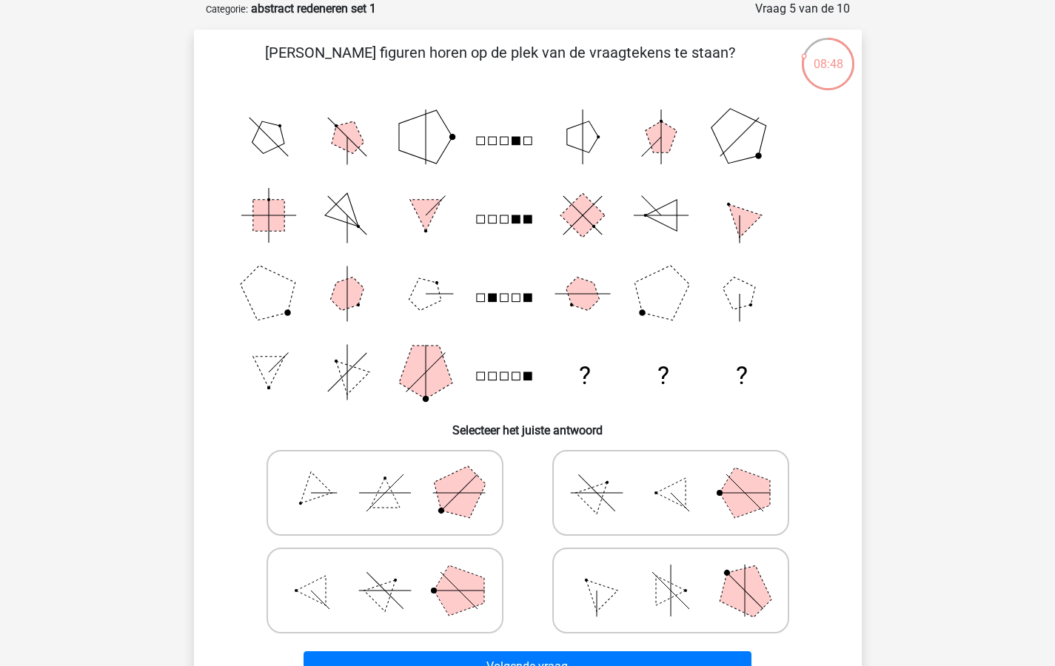
click at [342, 582] on icon at bounding box center [385, 591] width 222 height 74
click at [385, 572] on input "radio" at bounding box center [390, 568] width 10 height 10
radio input "true"
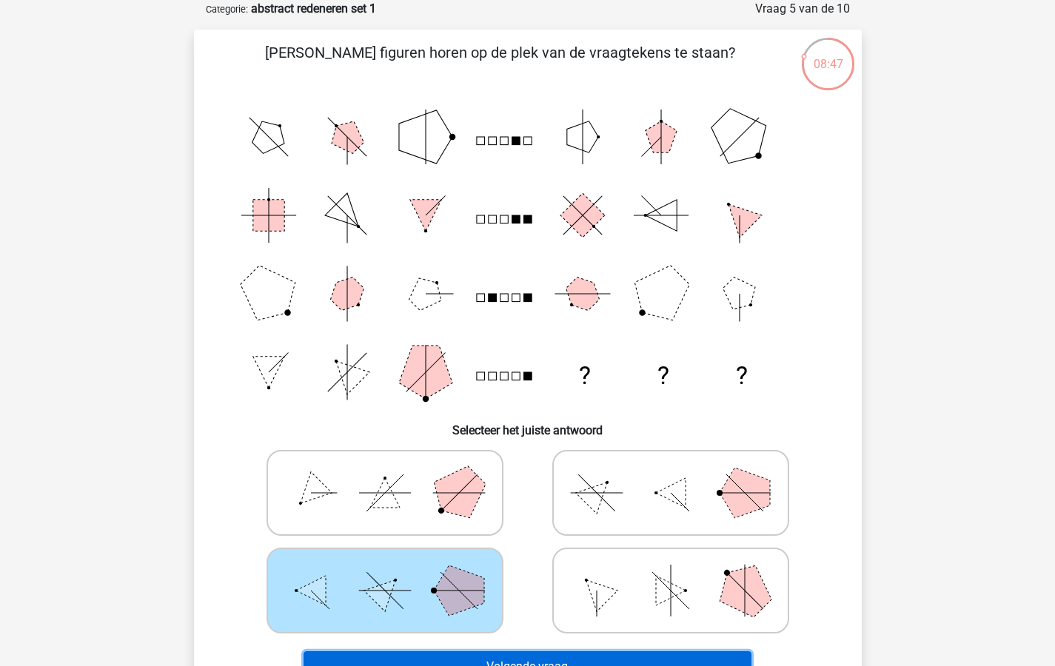
click at [461, 655] on button "Volgende vraag" at bounding box center [527, 666] width 448 height 31
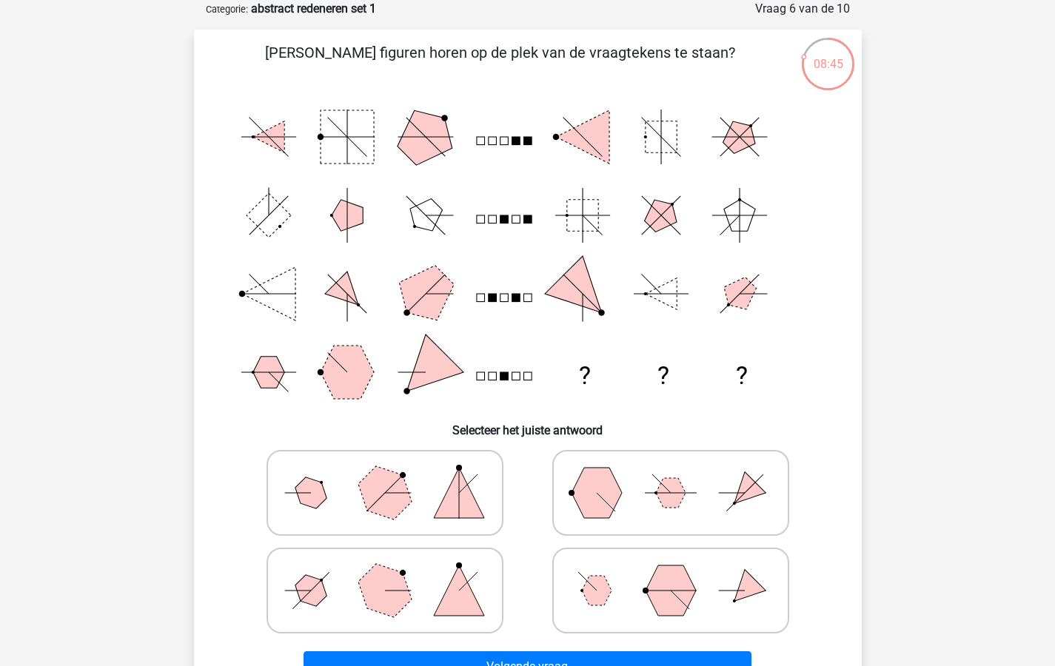
click at [629, 485] on icon at bounding box center [671, 493] width 222 height 74
click at [671, 474] on input "radio" at bounding box center [676, 470] width 10 height 10
radio input "true"
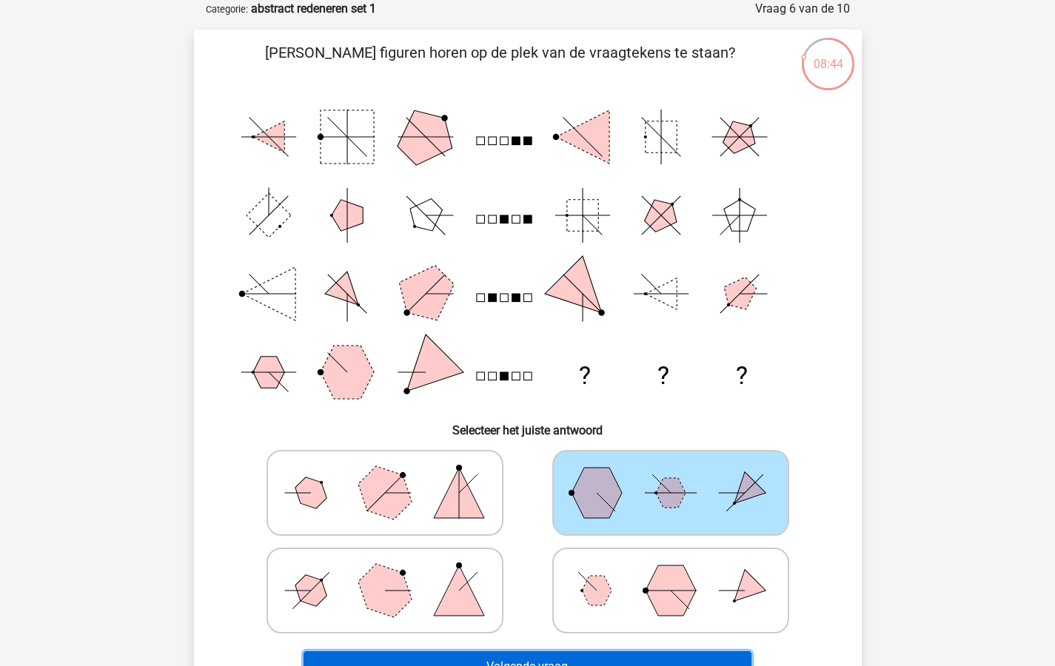
click at [497, 662] on button "Volgende vraag" at bounding box center [527, 666] width 448 height 31
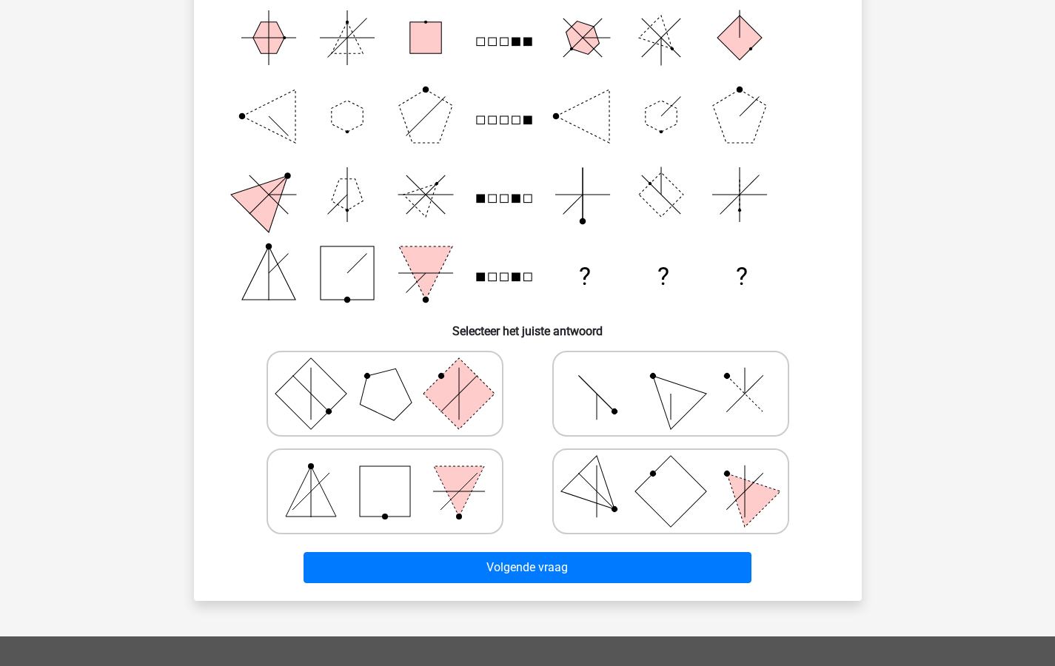
scroll to position [177, 0]
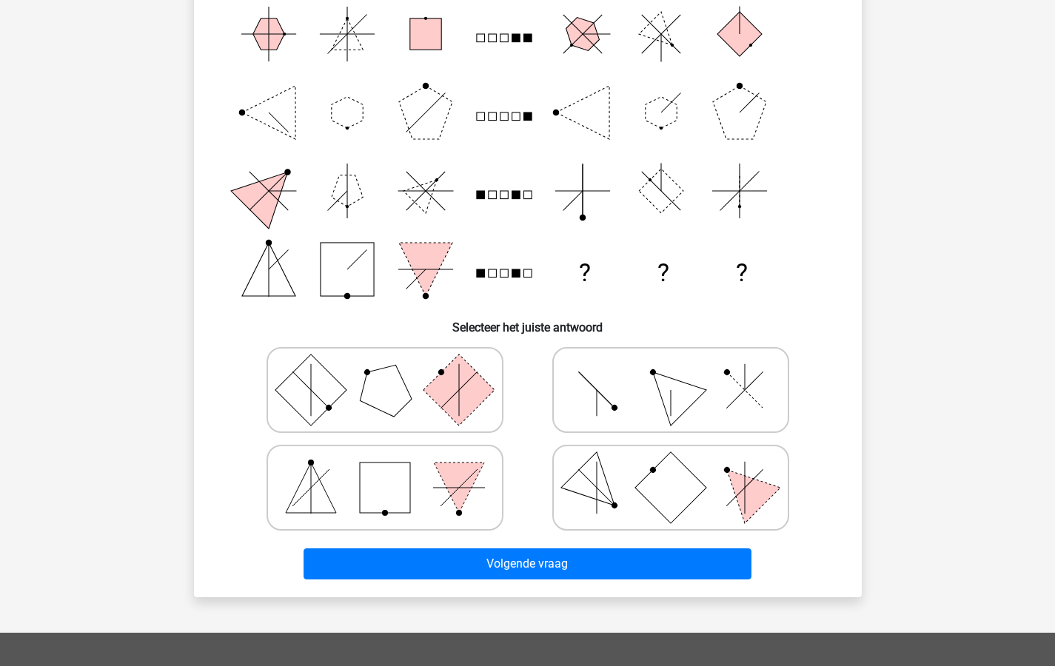
click at [460, 359] on rect at bounding box center [458, 389] width 71 height 71
click at [395, 362] on input "radio" at bounding box center [390, 367] width 10 height 10
radio input "true"
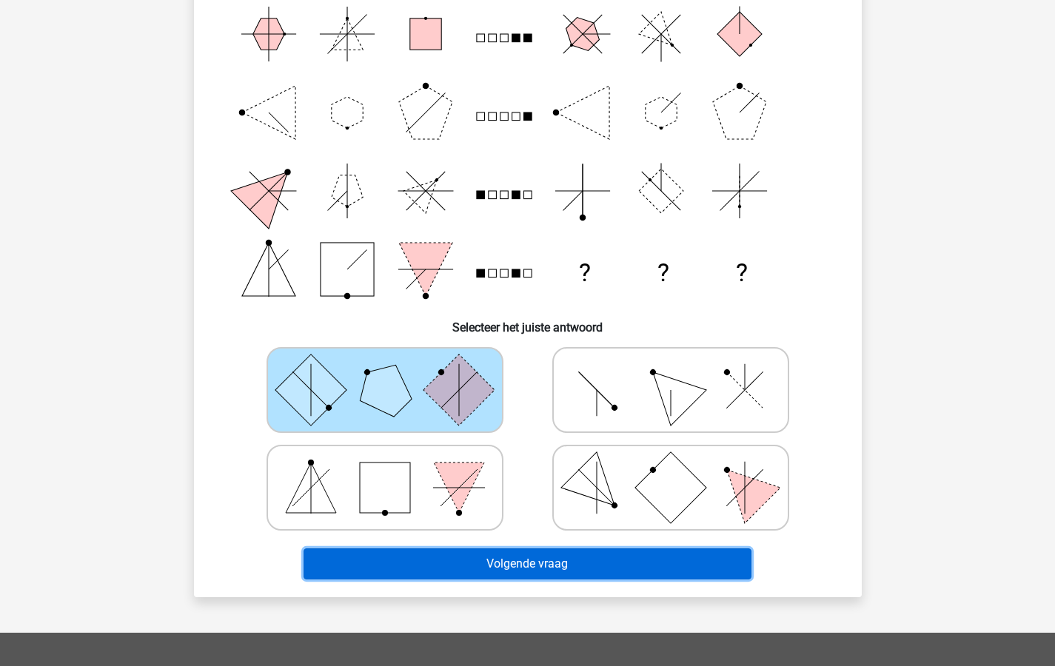
click at [450, 552] on button "Volgende vraag" at bounding box center [527, 563] width 448 height 31
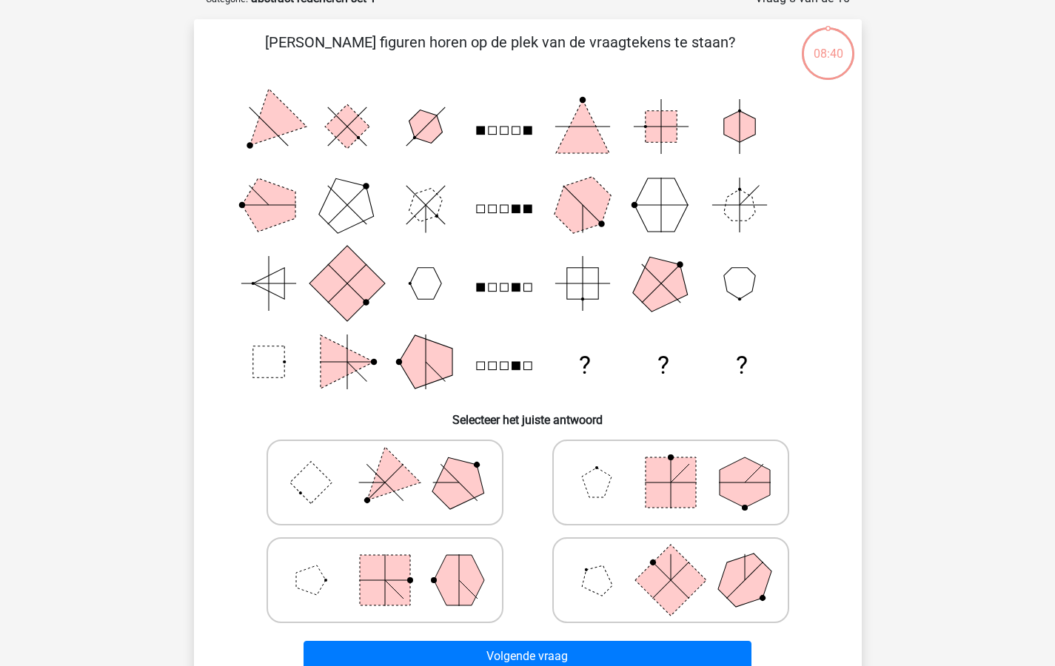
scroll to position [74, 0]
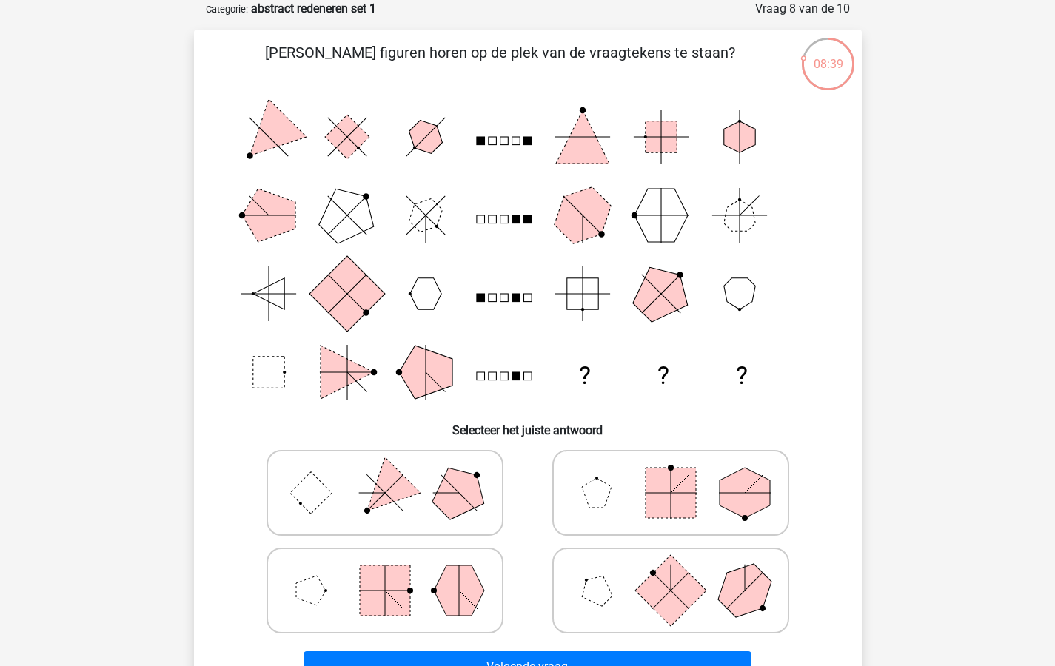
click at [622, 588] on icon at bounding box center [671, 591] width 222 height 74
click at [671, 572] on input "radio" at bounding box center [676, 568] width 10 height 10
radio input "true"
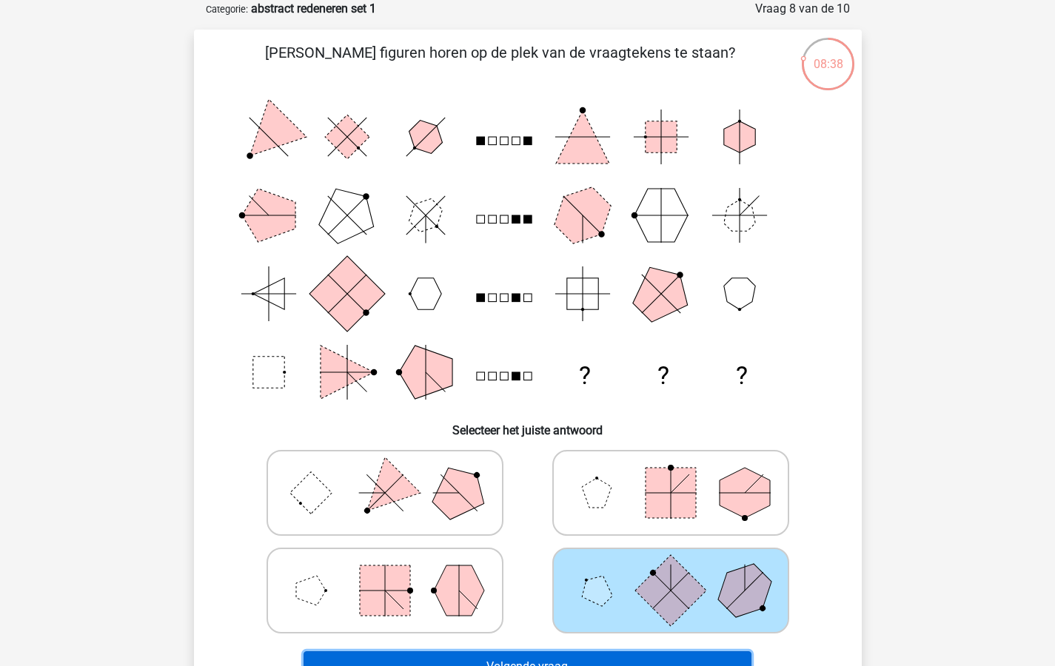
click at [581, 660] on button "Volgende vraag" at bounding box center [527, 666] width 448 height 31
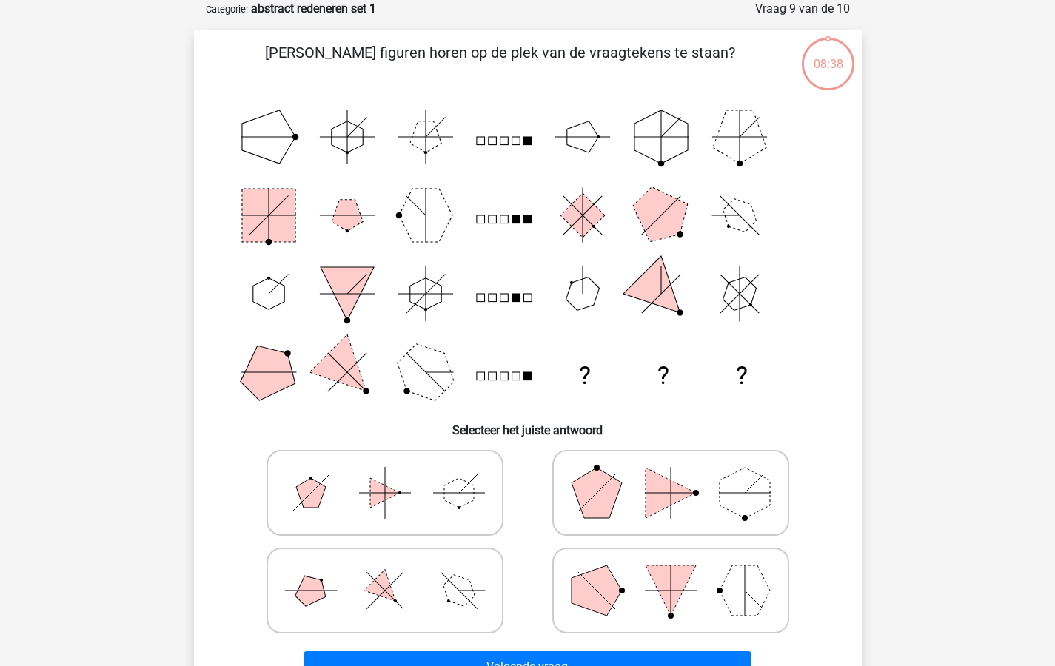
click at [653, 486] on polygon at bounding box center [670, 493] width 50 height 50
click at [671, 474] on input "radio" at bounding box center [676, 470] width 10 height 10
radio input "true"
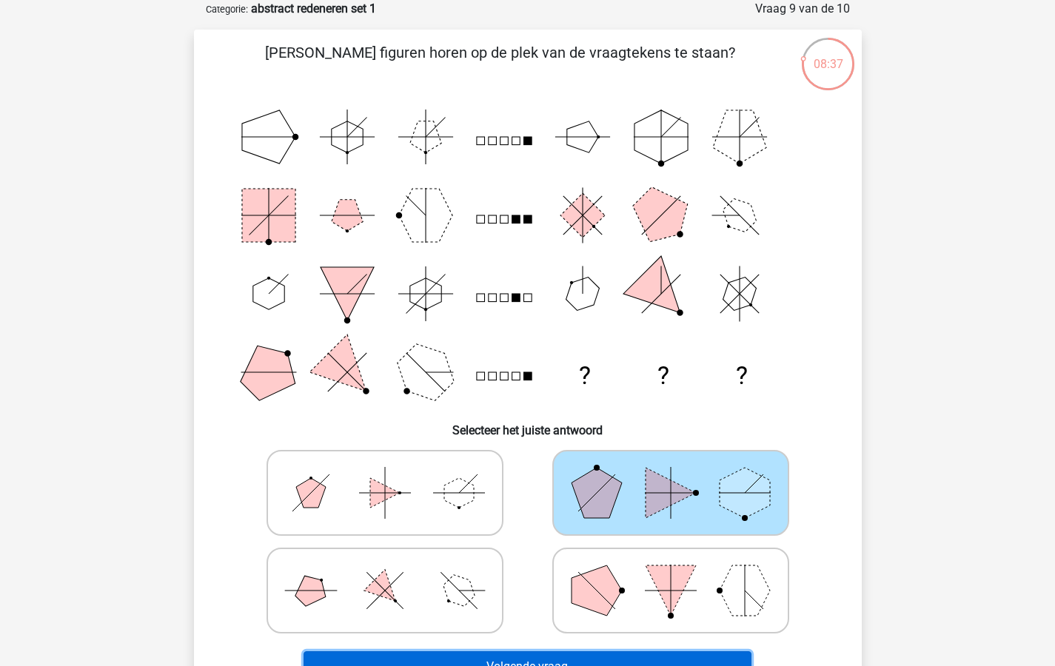
click at [601, 662] on button "Volgende vraag" at bounding box center [527, 666] width 448 height 31
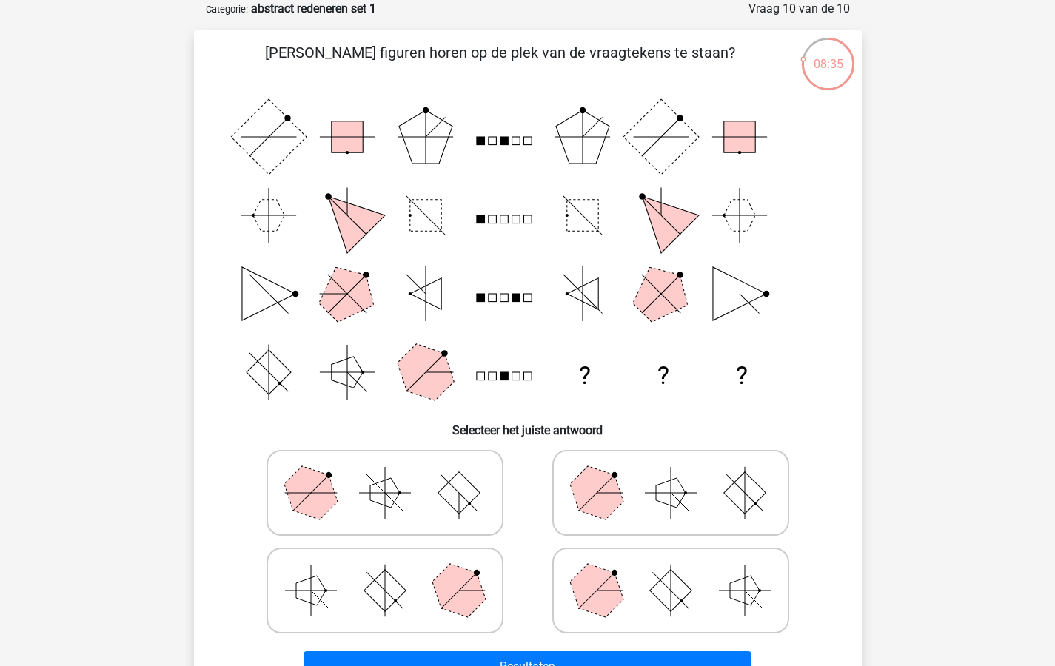
click at [469, 577] on polygon at bounding box center [458, 589] width 71 height 71
click at [395, 572] on input "radio" at bounding box center [390, 568] width 10 height 10
radio input "true"
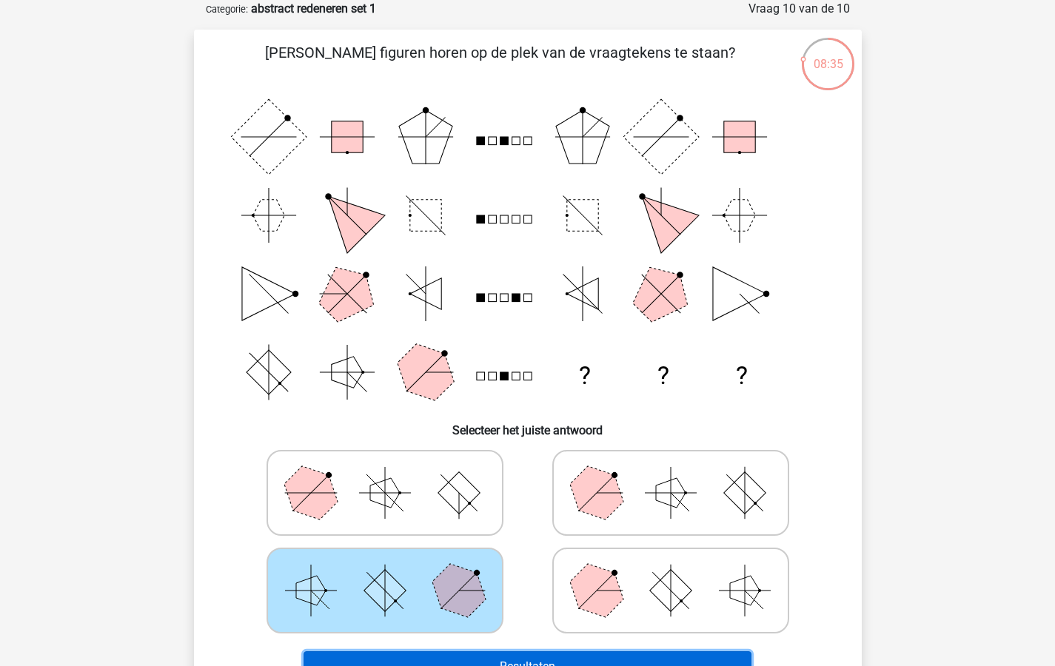
click at [508, 660] on button "Resultaten" at bounding box center [527, 666] width 448 height 31
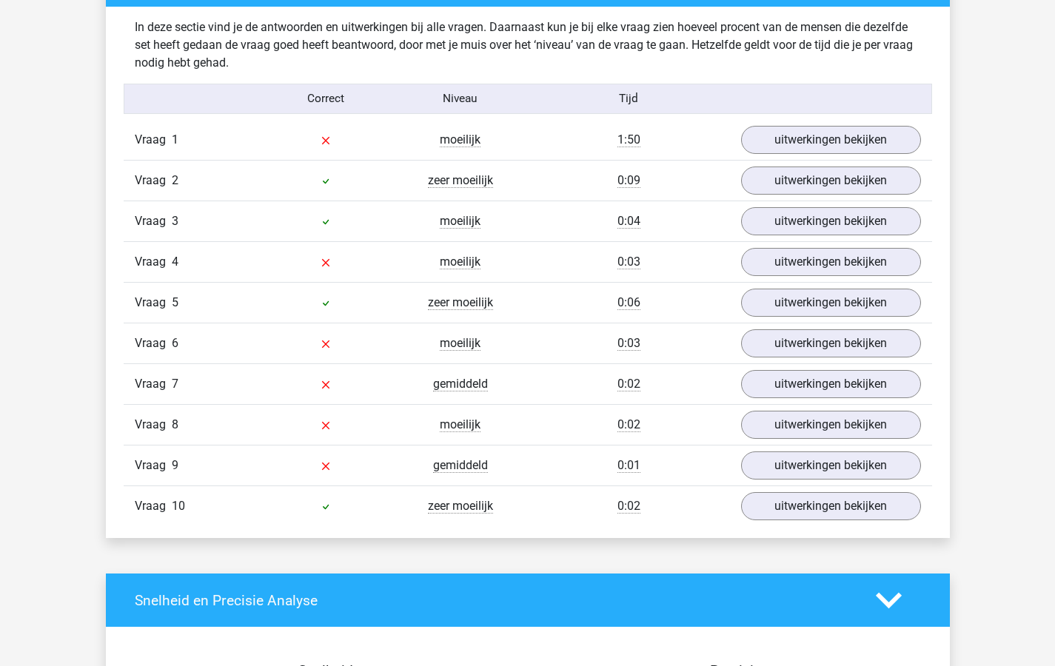
scroll to position [1027, 0]
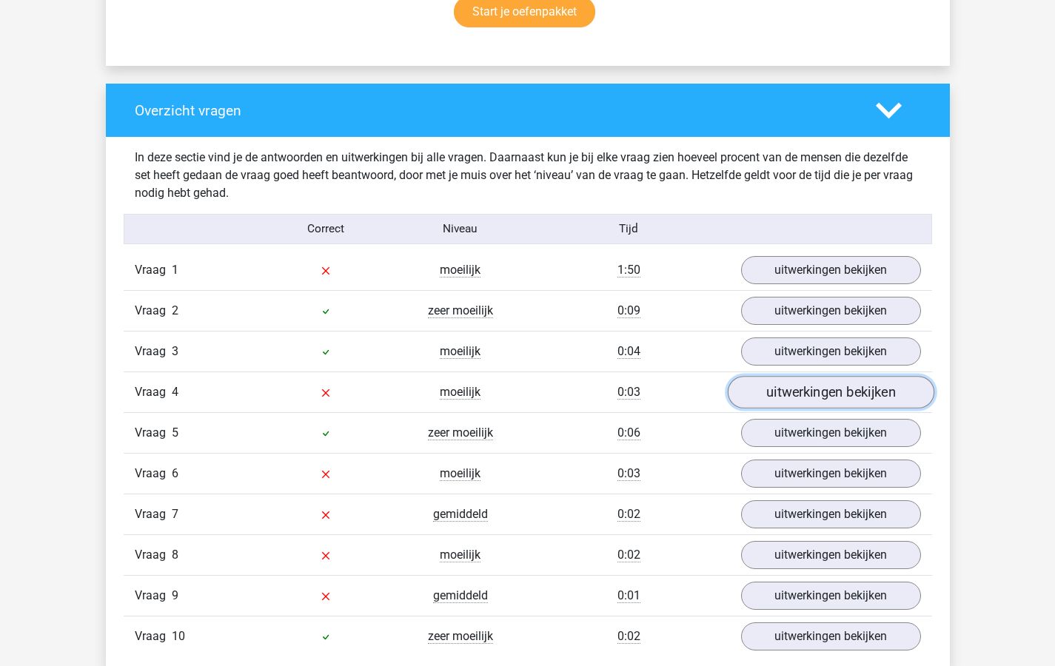
click at [790, 392] on link "uitwerkingen bekijken" at bounding box center [830, 392] width 207 height 33
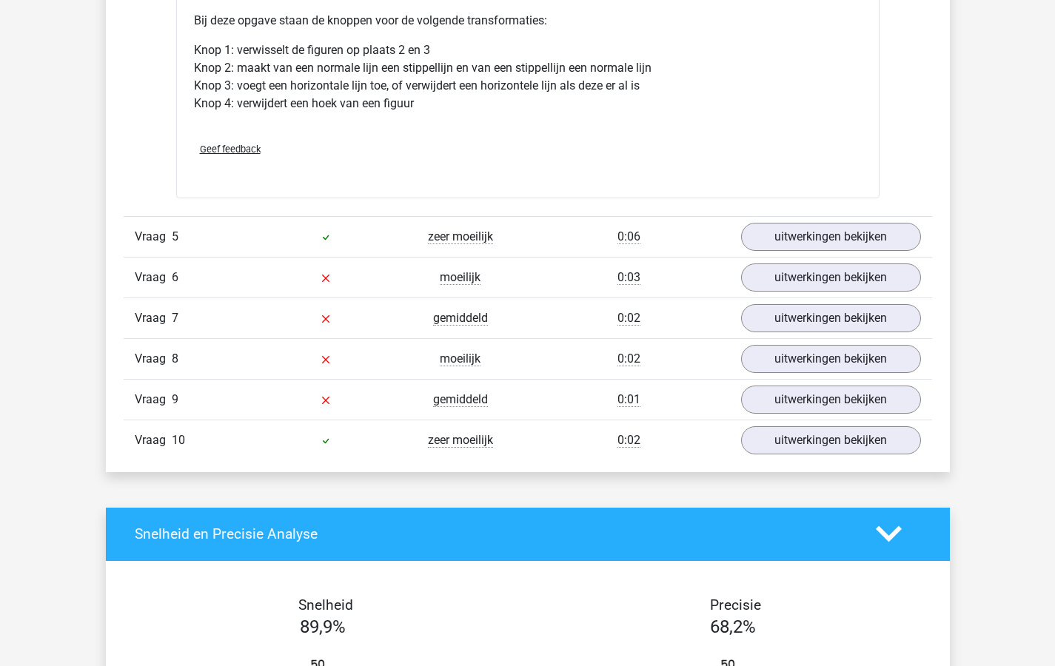
scroll to position [2279, 0]
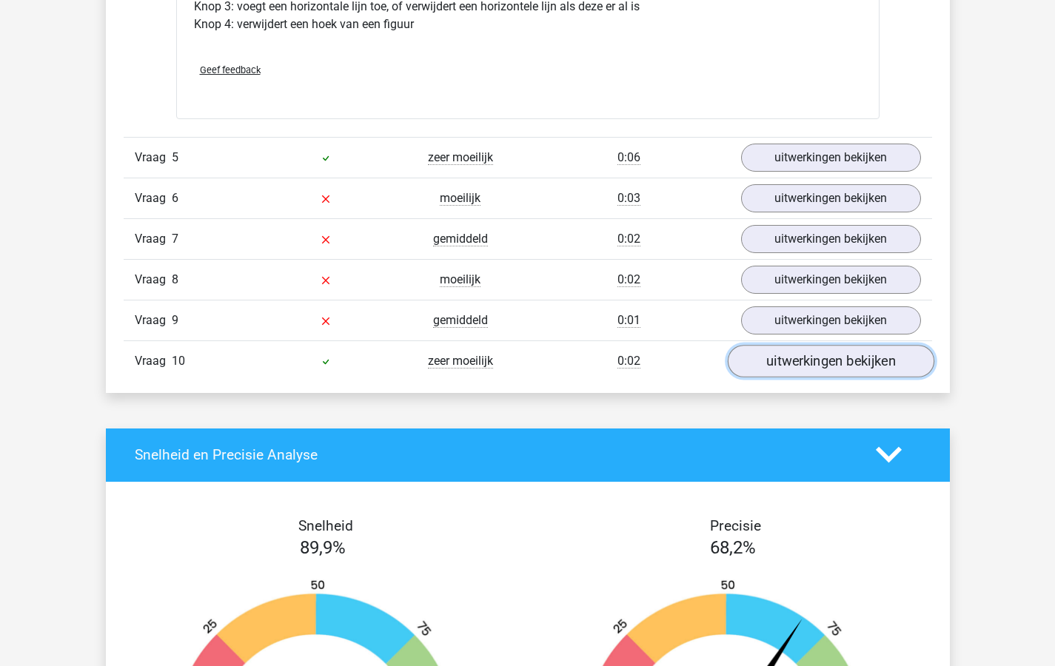
click at [840, 366] on link "uitwerkingen bekijken" at bounding box center [830, 361] width 207 height 33
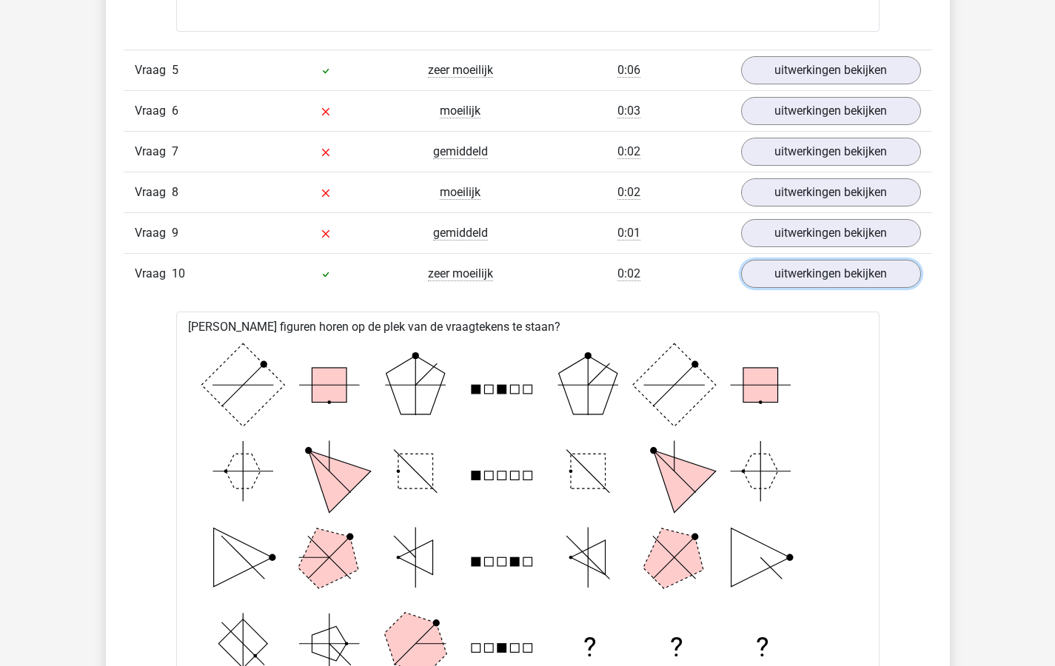
scroll to position [2292, 0]
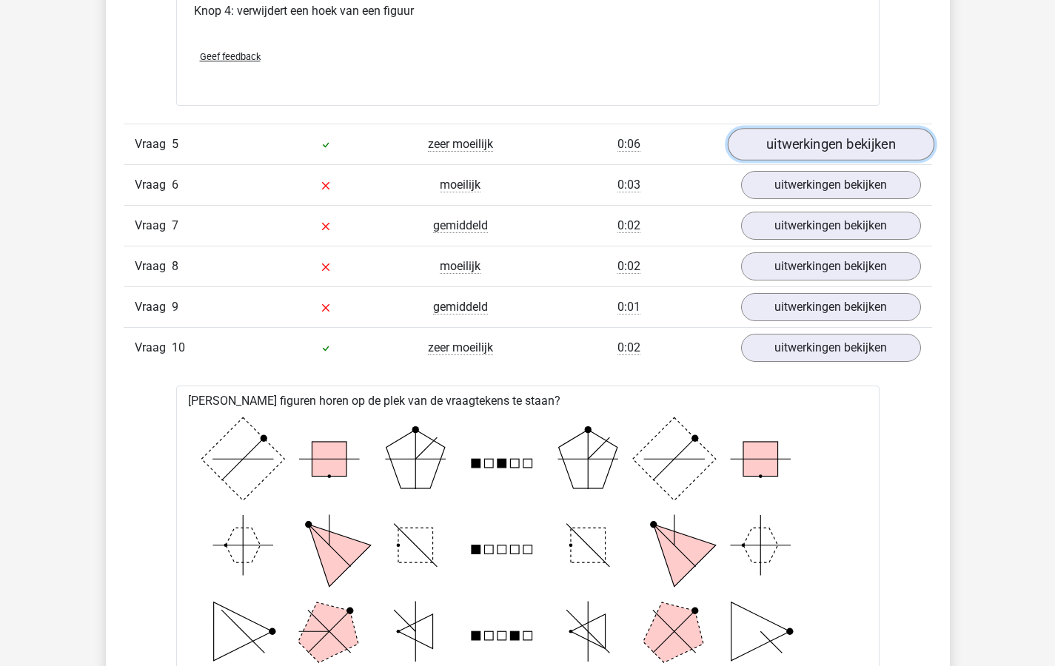
click at [812, 142] on link "uitwerkingen bekijken" at bounding box center [830, 144] width 207 height 33
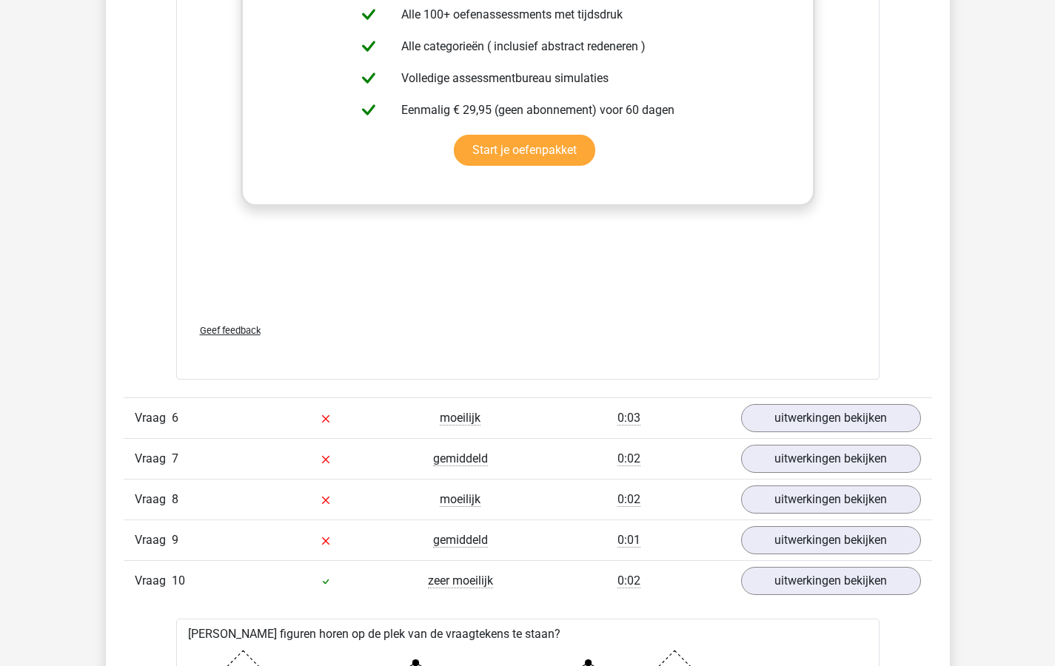
scroll to position [3403, 0]
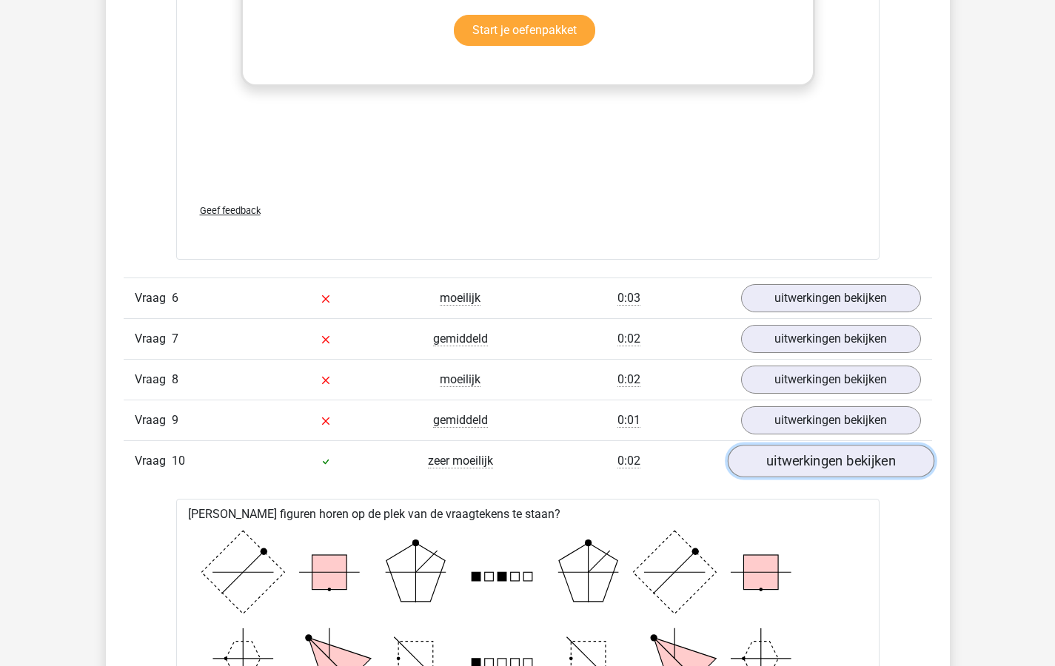
click at [778, 460] on link "uitwerkingen bekijken" at bounding box center [830, 461] width 207 height 33
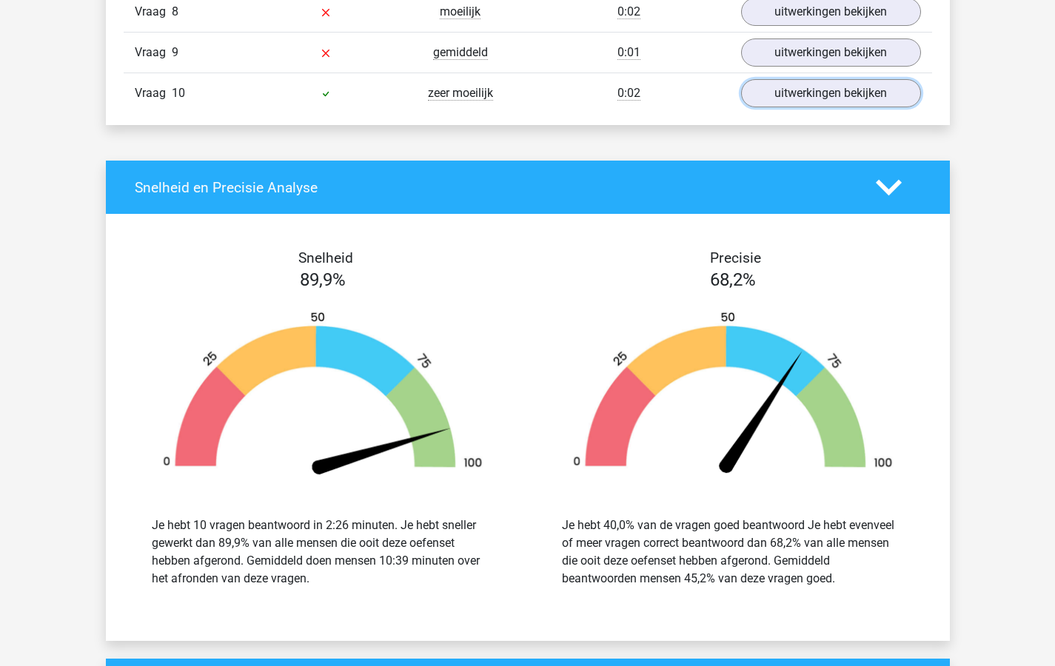
scroll to position [3576, 0]
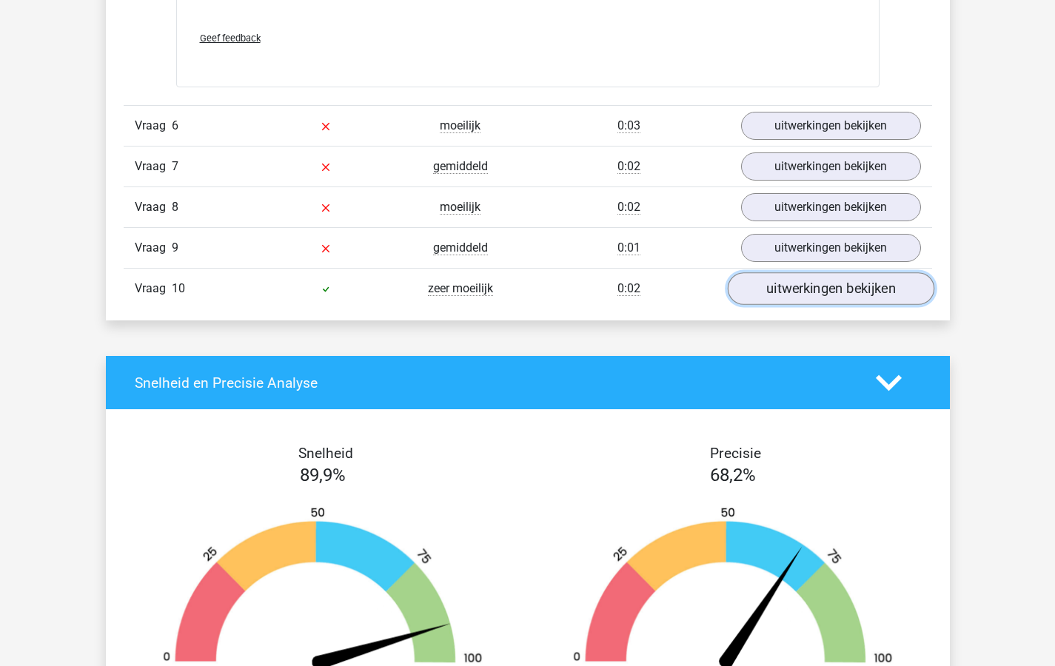
click at [788, 283] on link "uitwerkingen bekijken" at bounding box center [830, 288] width 207 height 33
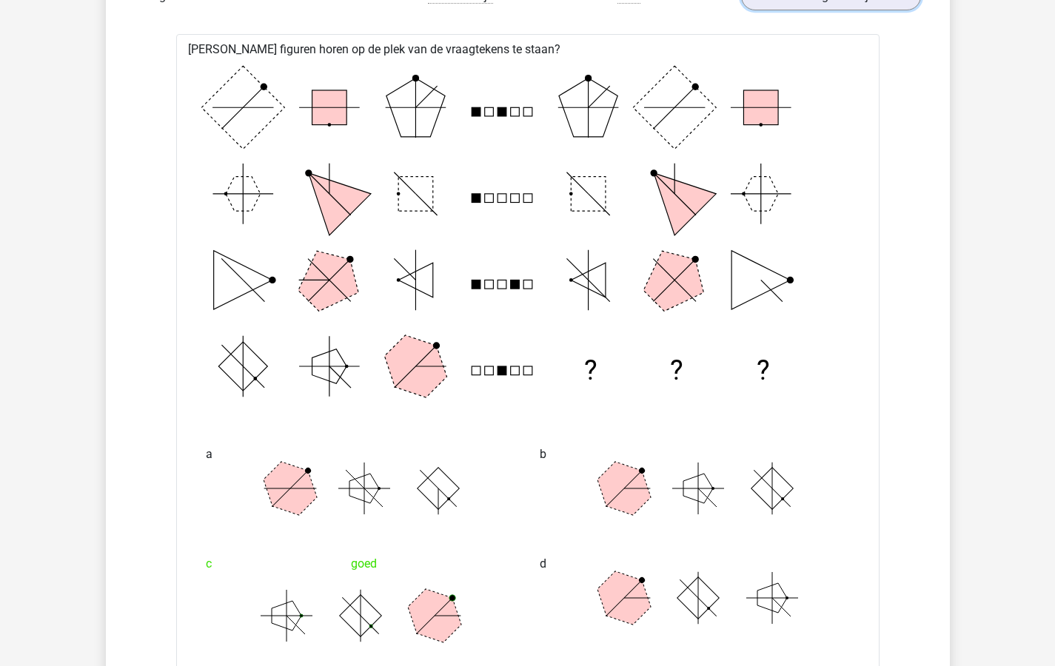
scroll to position [3871, 0]
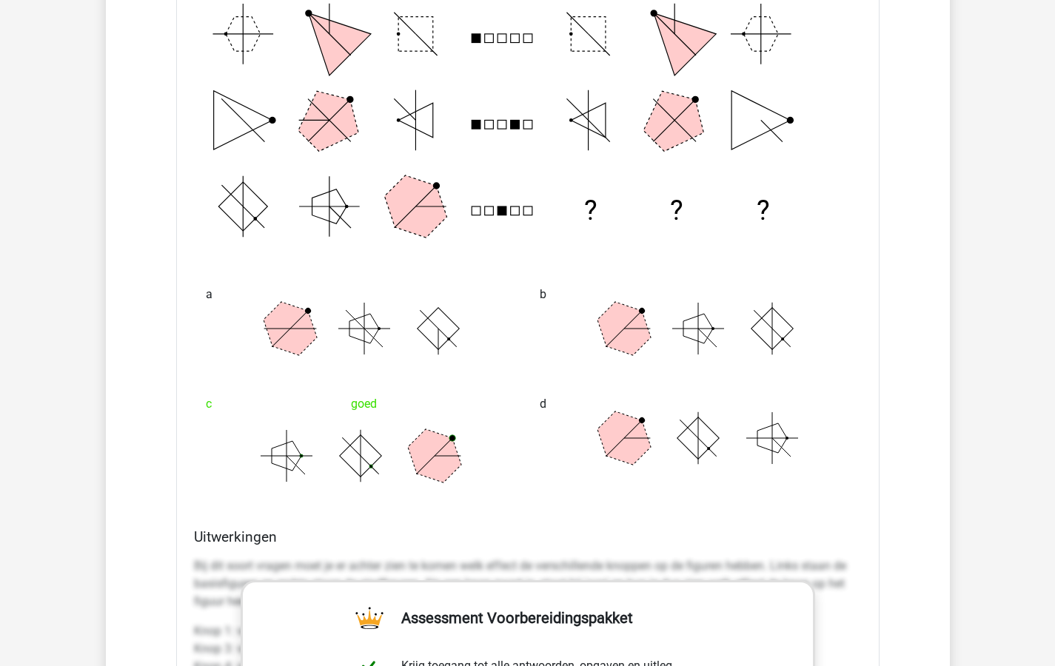
scroll to position [3537, 0]
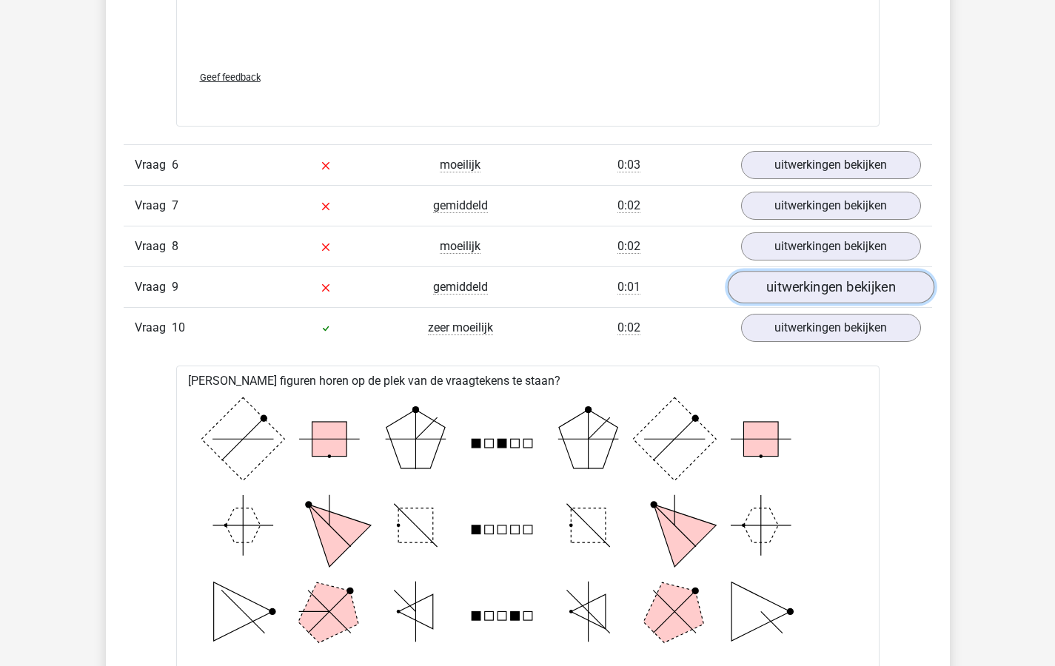
click at [810, 286] on link "uitwerkingen bekijken" at bounding box center [830, 287] width 207 height 33
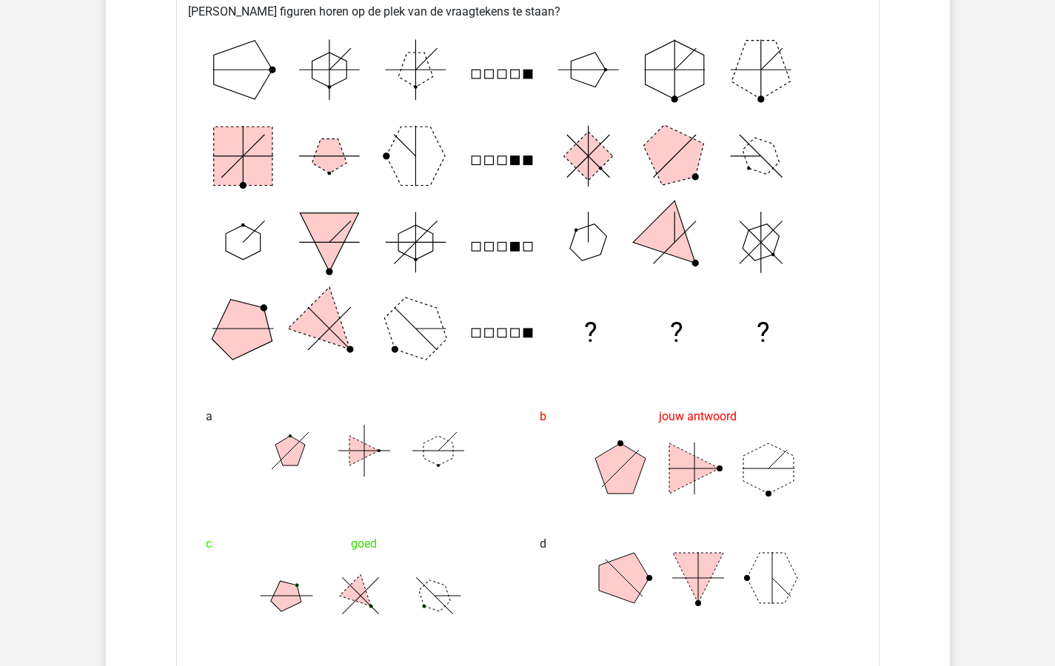
scroll to position [3866, 0]
click at [287, 596] on polygon at bounding box center [287, 595] width 42 height 42
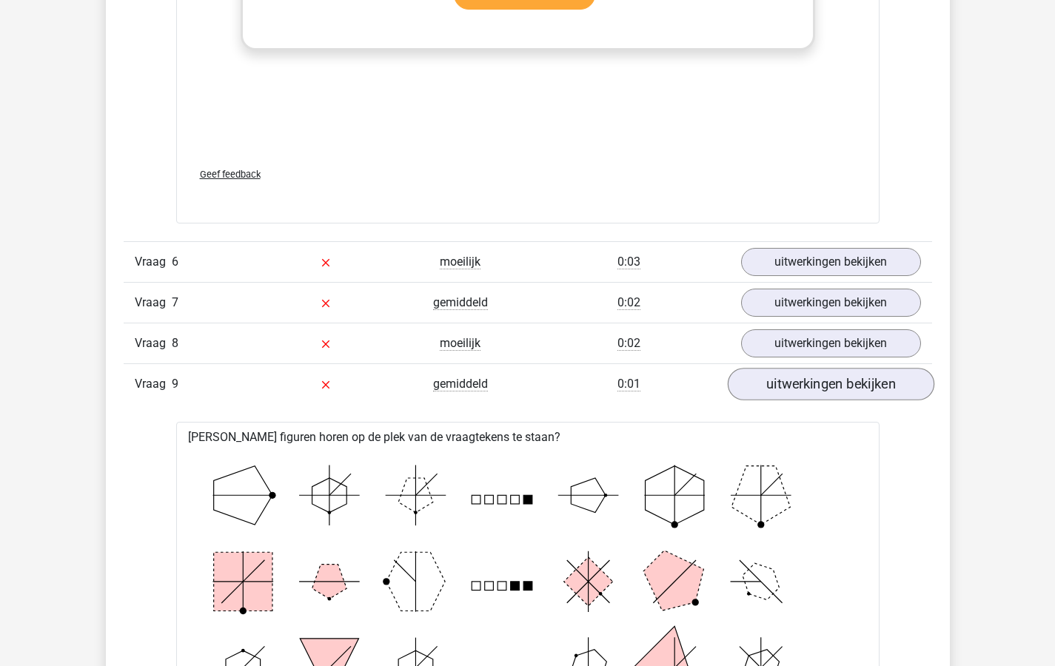
scroll to position [3381, 0]
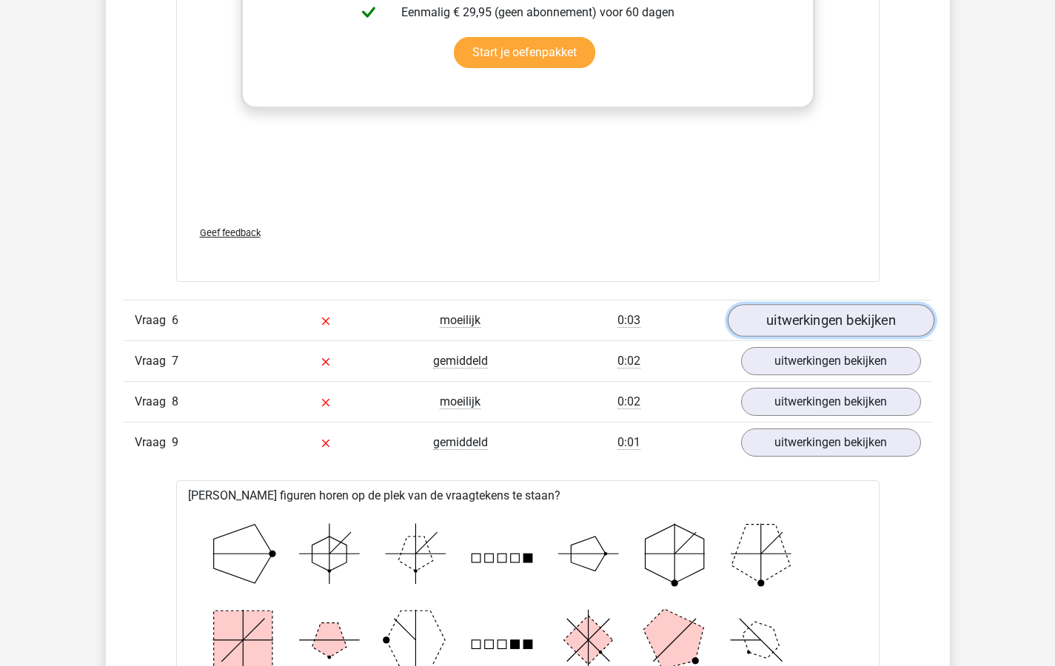
click at [784, 317] on link "uitwerkingen bekijken" at bounding box center [830, 320] width 207 height 33
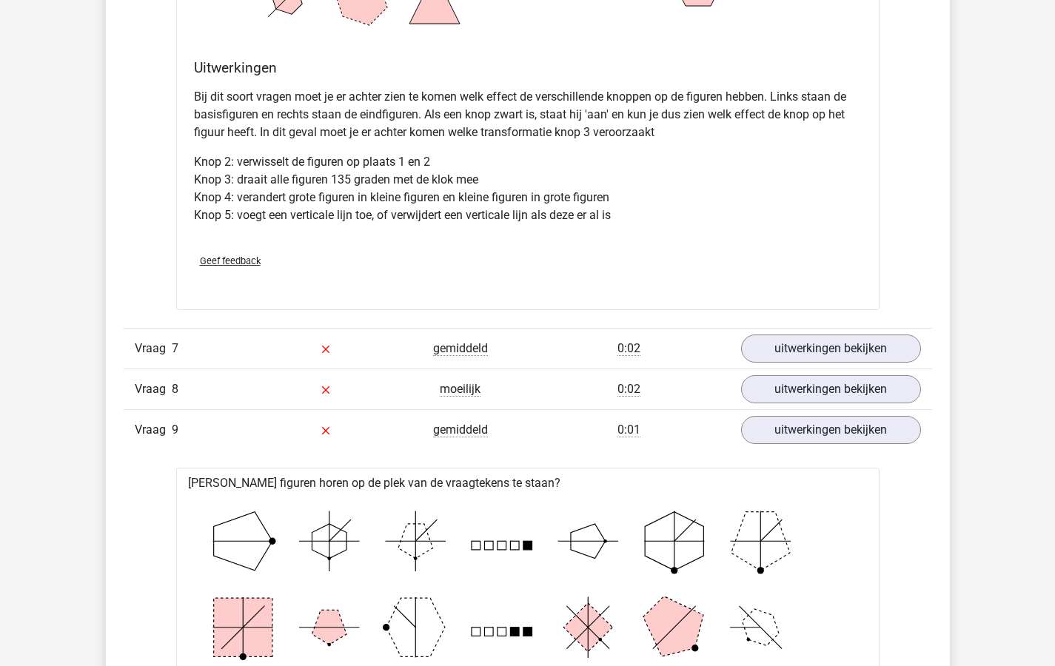
scroll to position [4341, 0]
click at [782, 349] on link "uitwerkingen bekijken" at bounding box center [830, 348] width 207 height 33
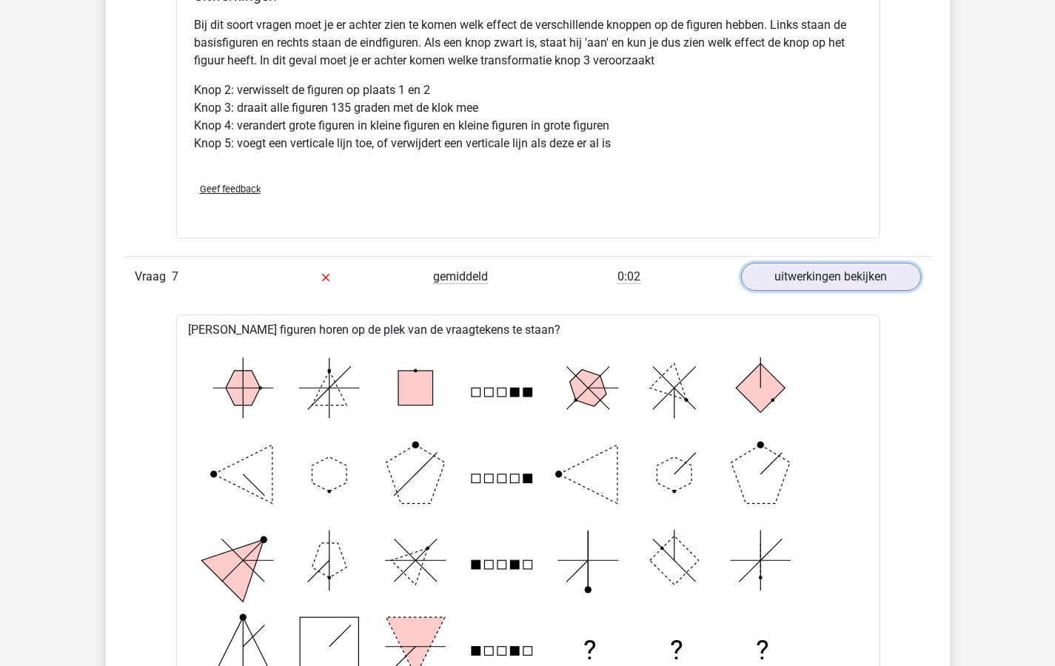
scroll to position [4412, 0]
click at [798, 277] on link "uitwerkingen bekijken" at bounding box center [830, 277] width 207 height 33
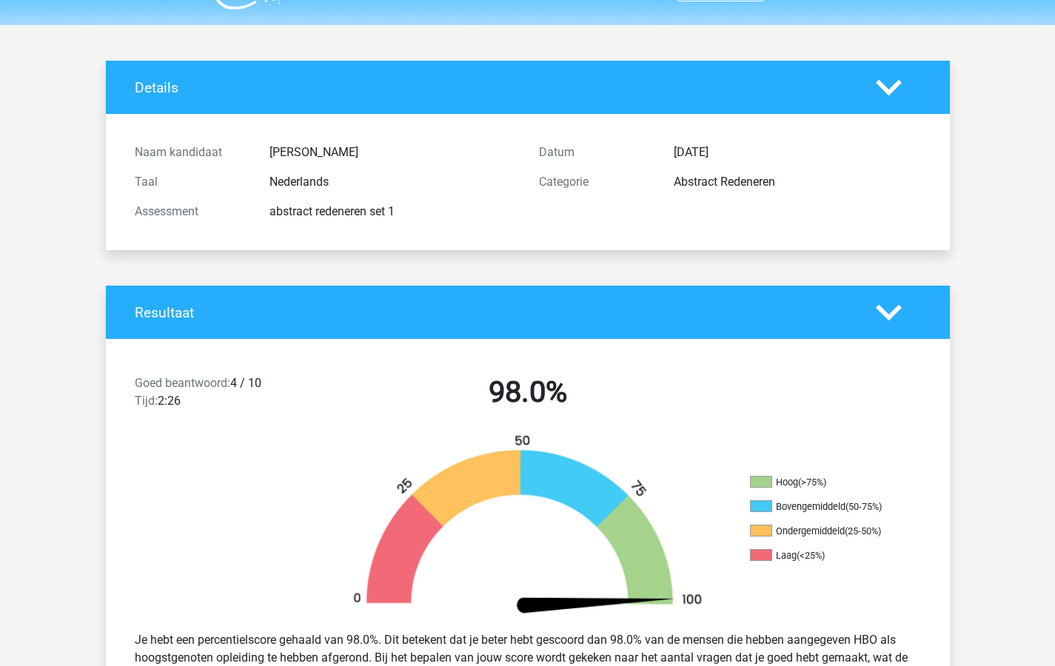
scroll to position [0, 0]
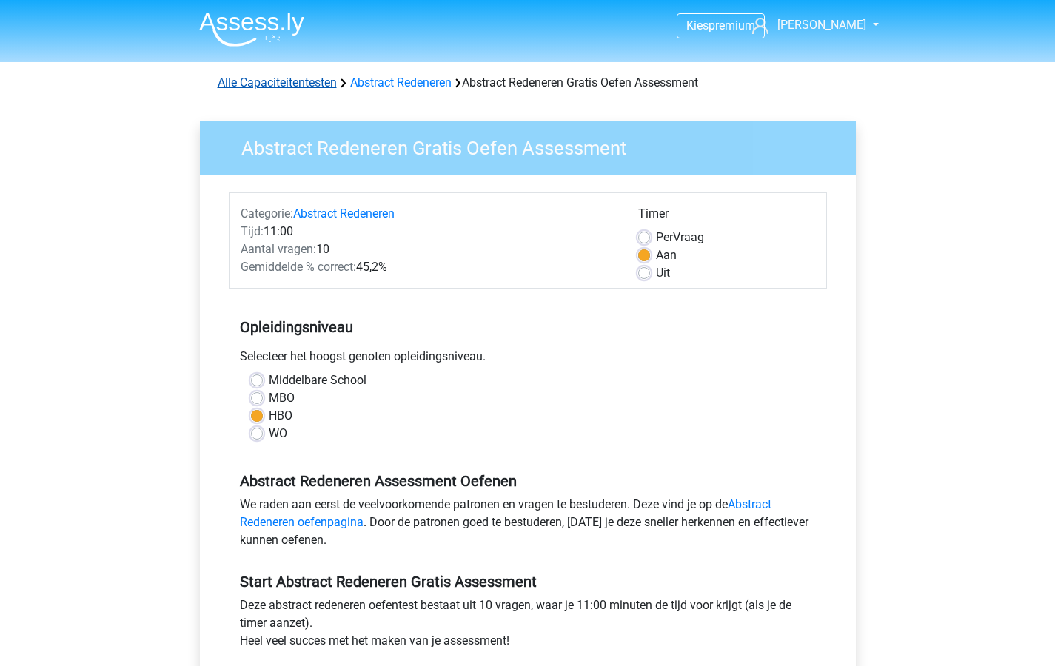
click at [266, 82] on link "Alle Capaciteitentesten" at bounding box center [277, 82] width 119 height 14
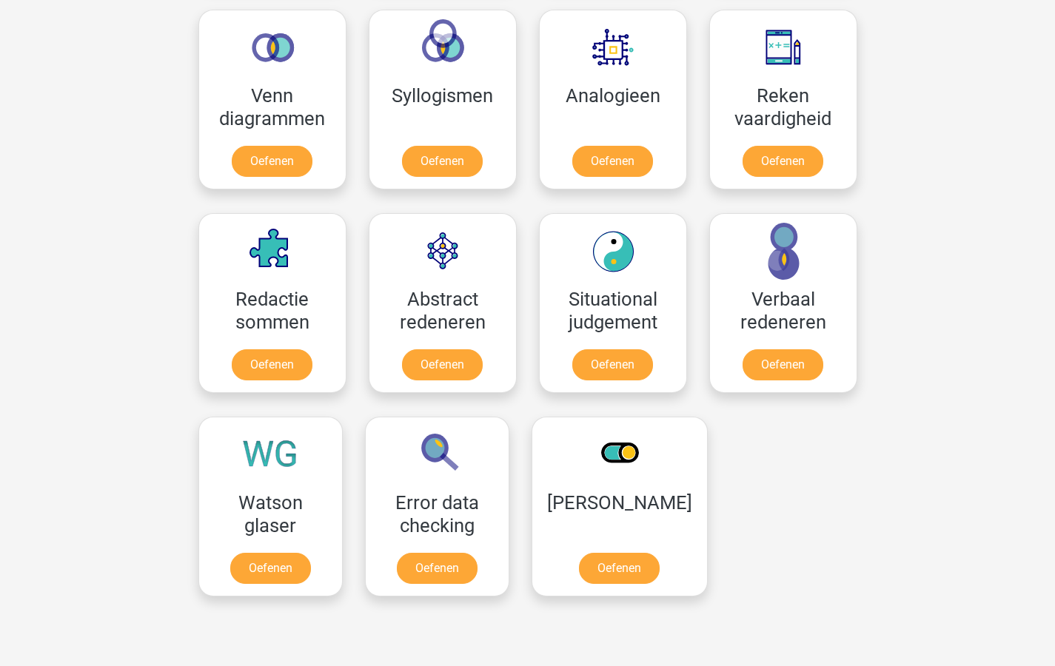
scroll to position [889, 0]
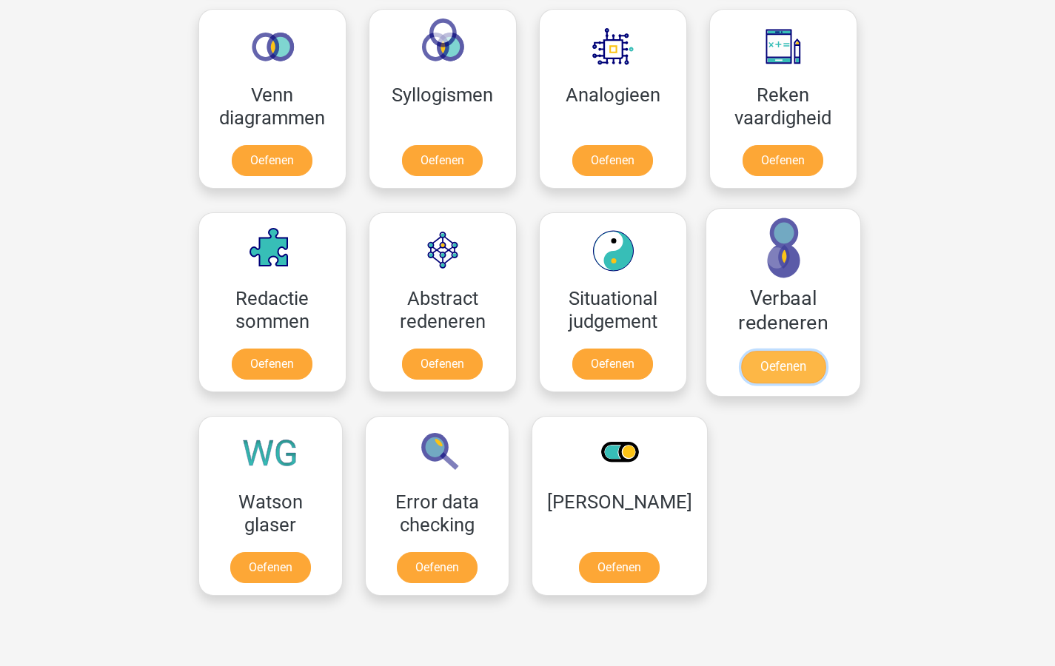
click at [772, 358] on link "Oefenen" at bounding box center [782, 367] width 84 height 33
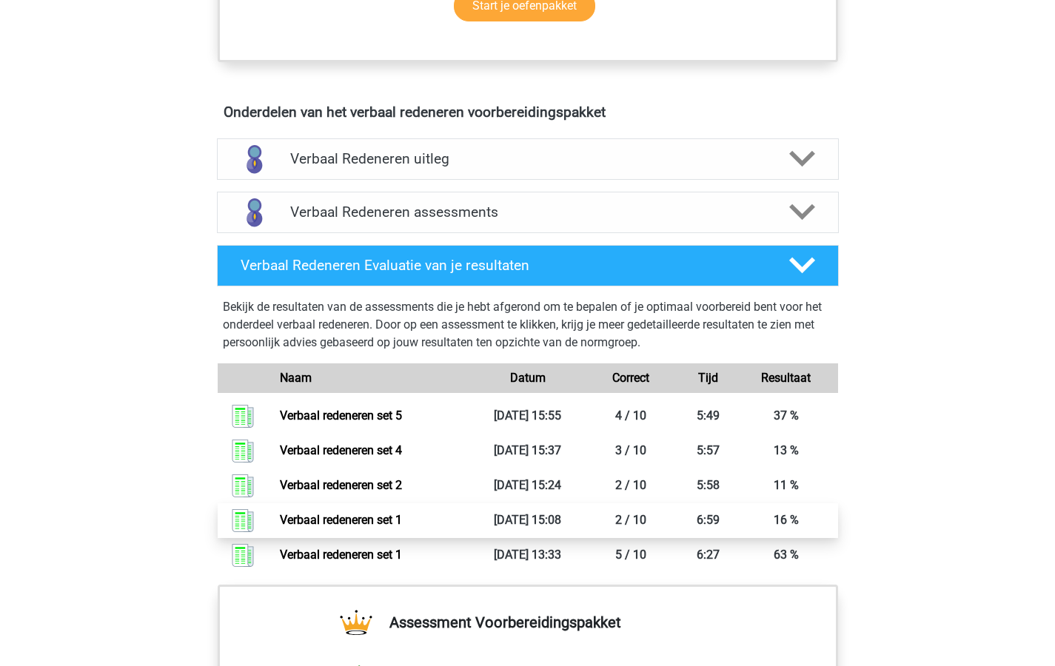
scroll to position [784, 0]
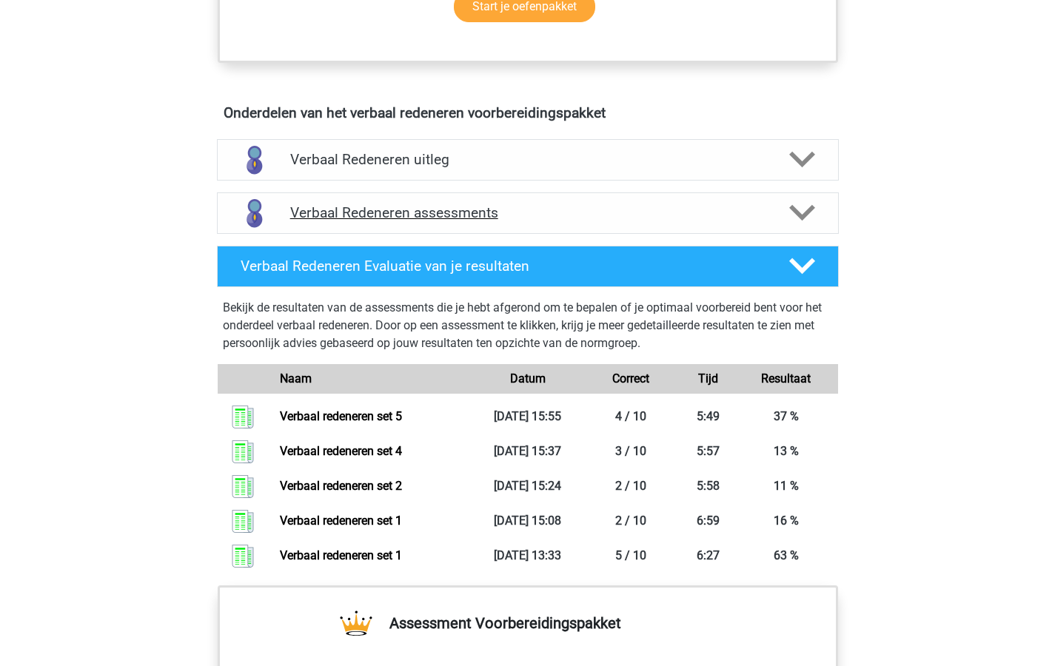
click at [802, 212] on icon at bounding box center [802, 213] width 26 height 26
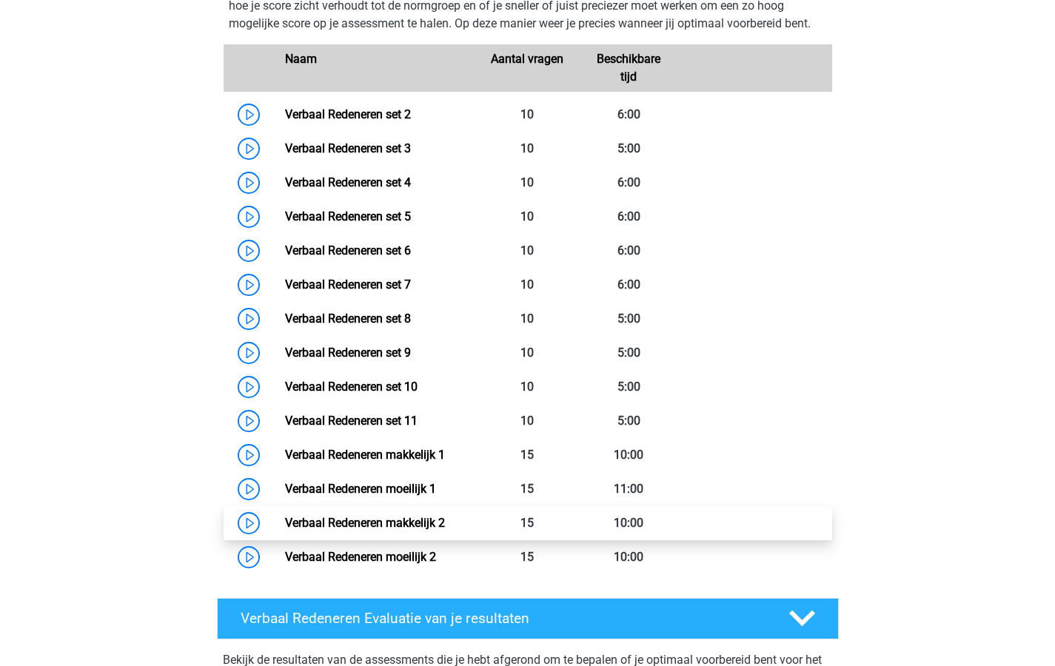
scroll to position [1051, 0]
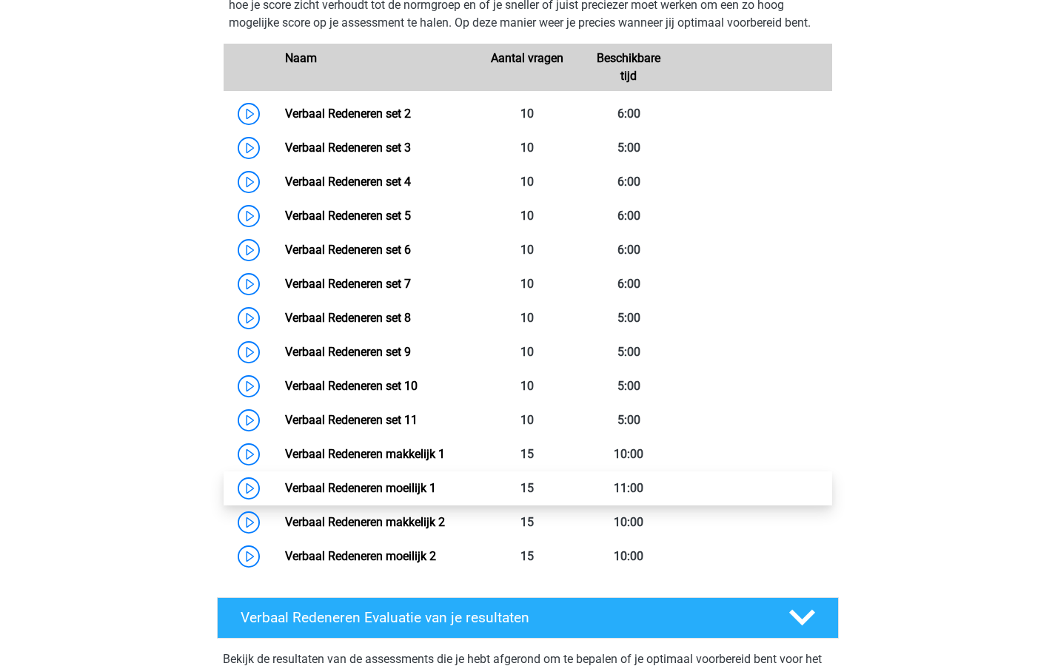
click at [377, 487] on link "Verbaal Redeneren moeilijk 1" at bounding box center [360, 488] width 151 height 14
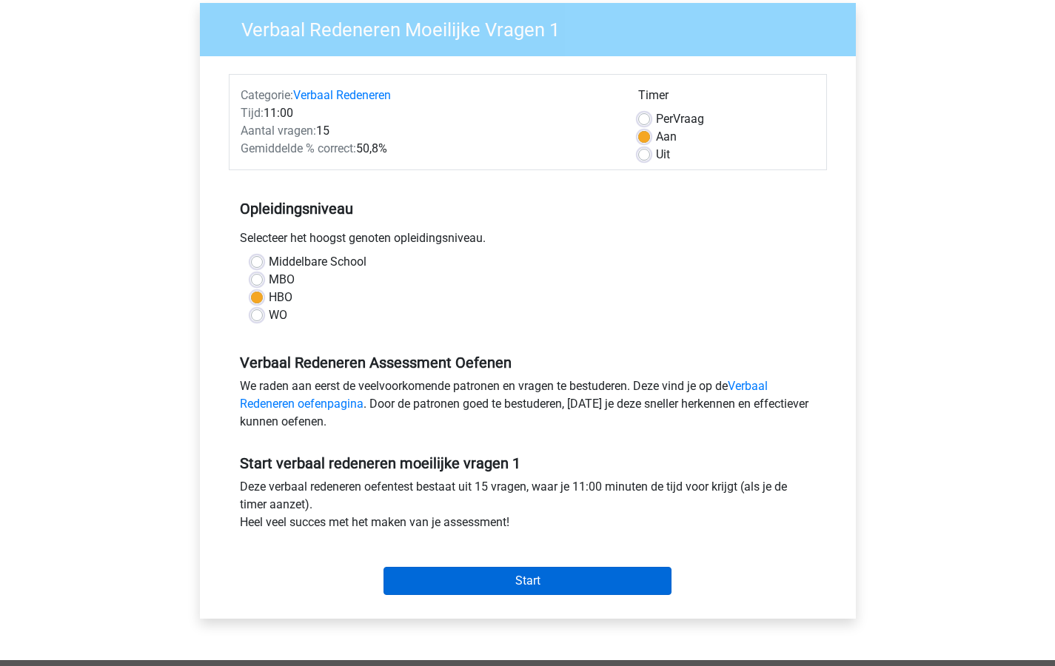
scroll to position [119, 0]
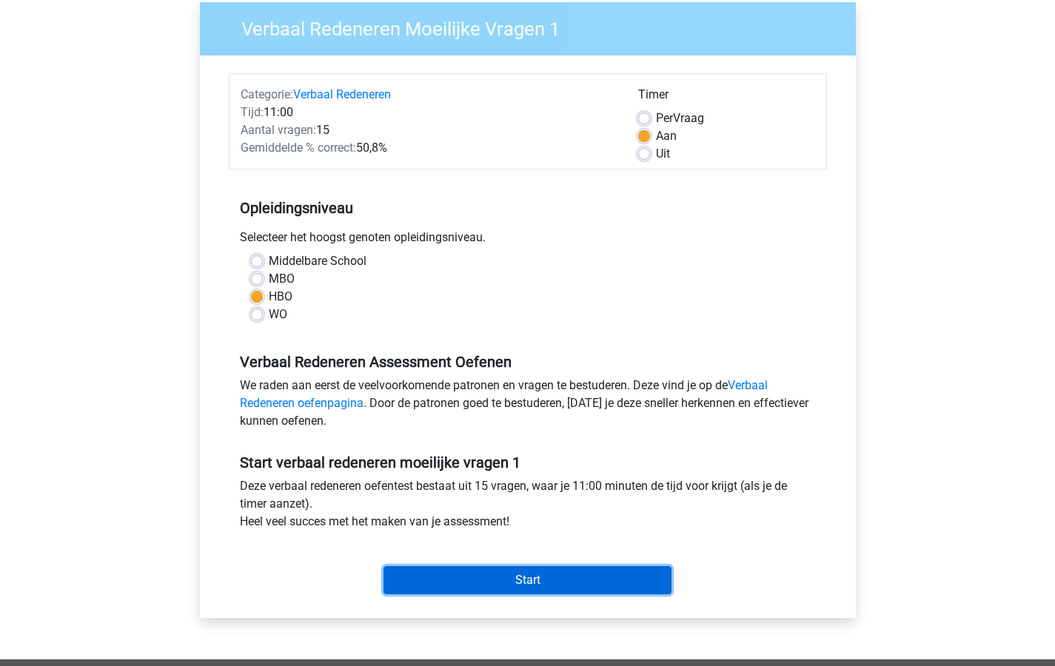
click at [529, 571] on input "Start" at bounding box center [527, 580] width 288 height 28
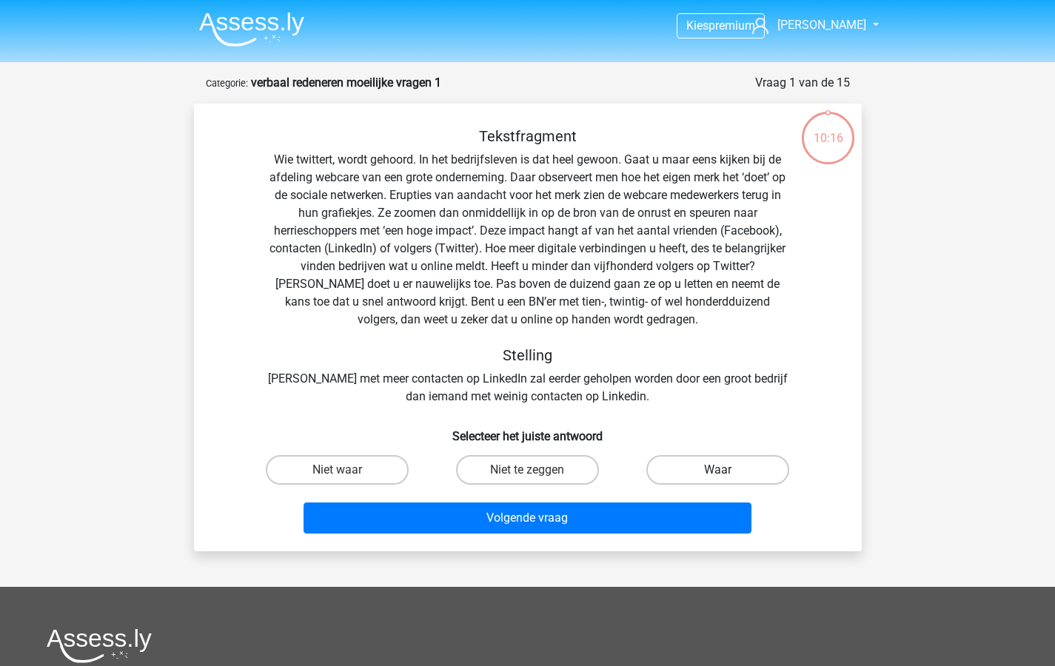
click at [733, 469] on label "Waar" at bounding box center [717, 470] width 143 height 30
click at [728, 470] on input "Waar" at bounding box center [723, 475] width 10 height 10
radio input "true"
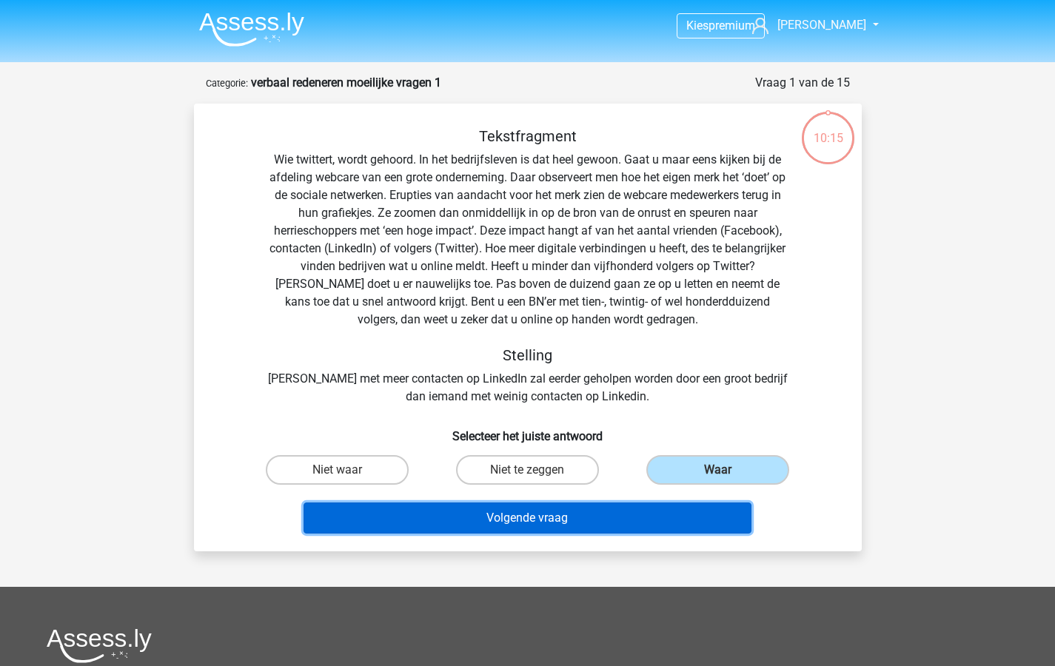
click at [531, 514] on button "Volgende vraag" at bounding box center [527, 518] width 448 height 31
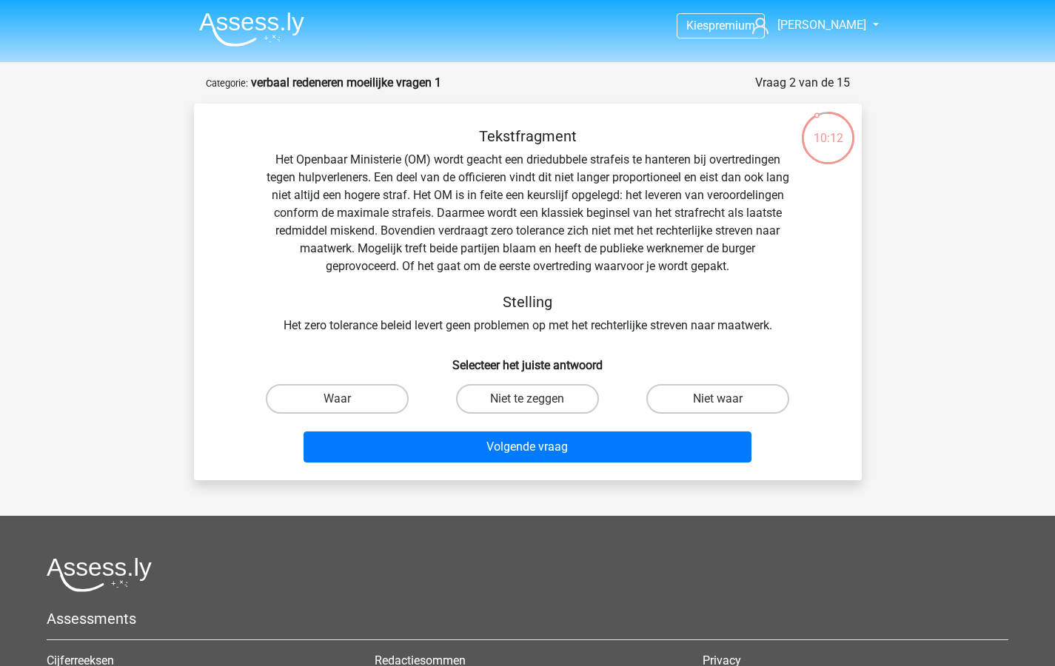
click at [984, 191] on div "Kies premium Inge [EMAIL_ADDRESS][DOMAIN_NAME]" at bounding box center [527, 453] width 1055 height 907
click at [349, 394] on label "Waar" at bounding box center [337, 399] width 143 height 30
click at [346, 399] on input "Waar" at bounding box center [342, 404] width 10 height 10
radio input "true"
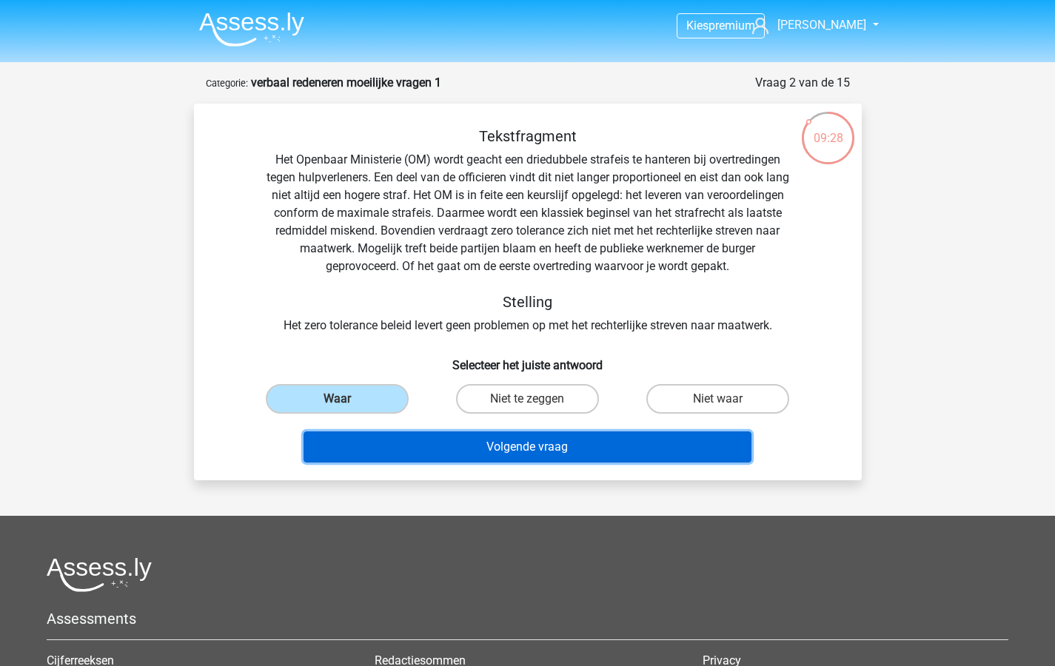
click at [536, 451] on button "Volgende vraag" at bounding box center [527, 447] width 448 height 31
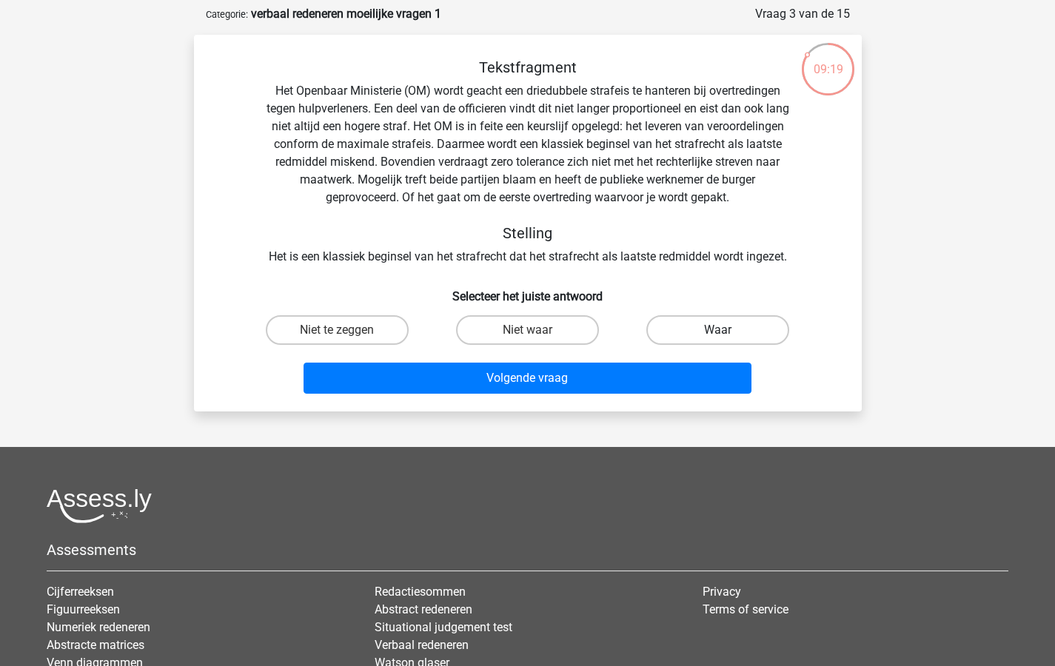
scroll to position [68, 0]
click at [722, 325] on label "Waar" at bounding box center [717, 331] width 143 height 30
click at [722, 331] on input "Waar" at bounding box center [723, 336] width 10 height 10
radio input "true"
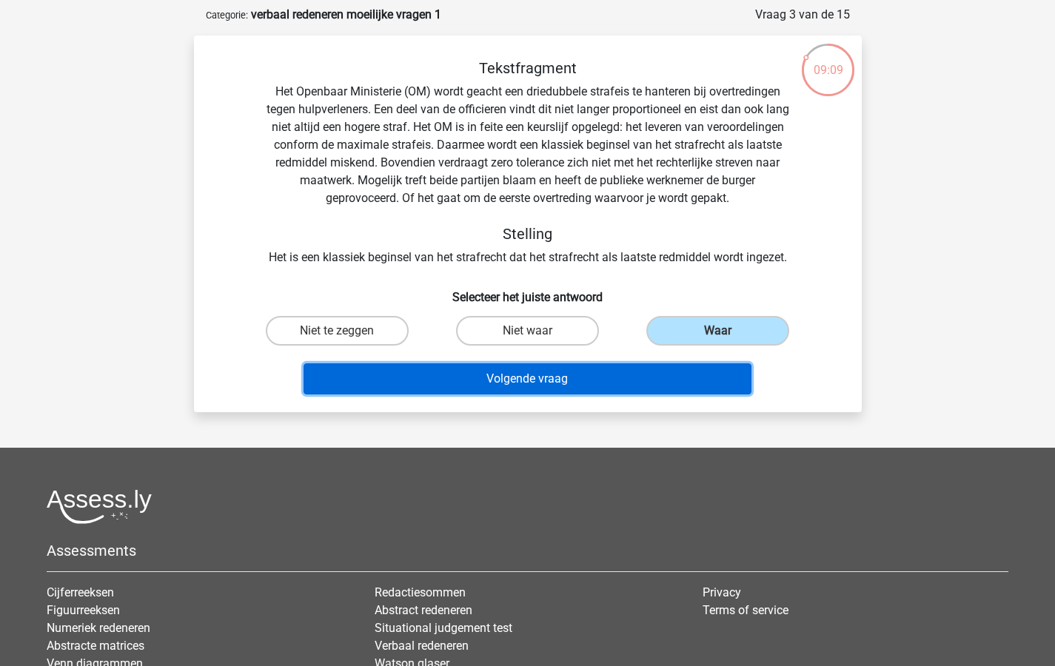
click at [594, 377] on button "Volgende vraag" at bounding box center [527, 378] width 448 height 31
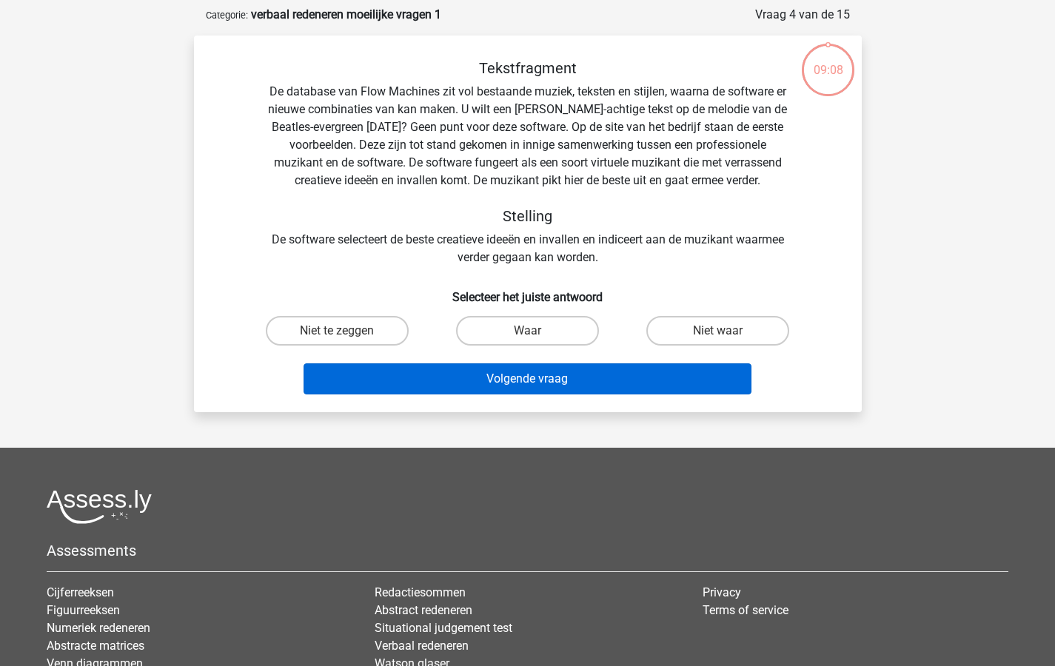
scroll to position [74, 0]
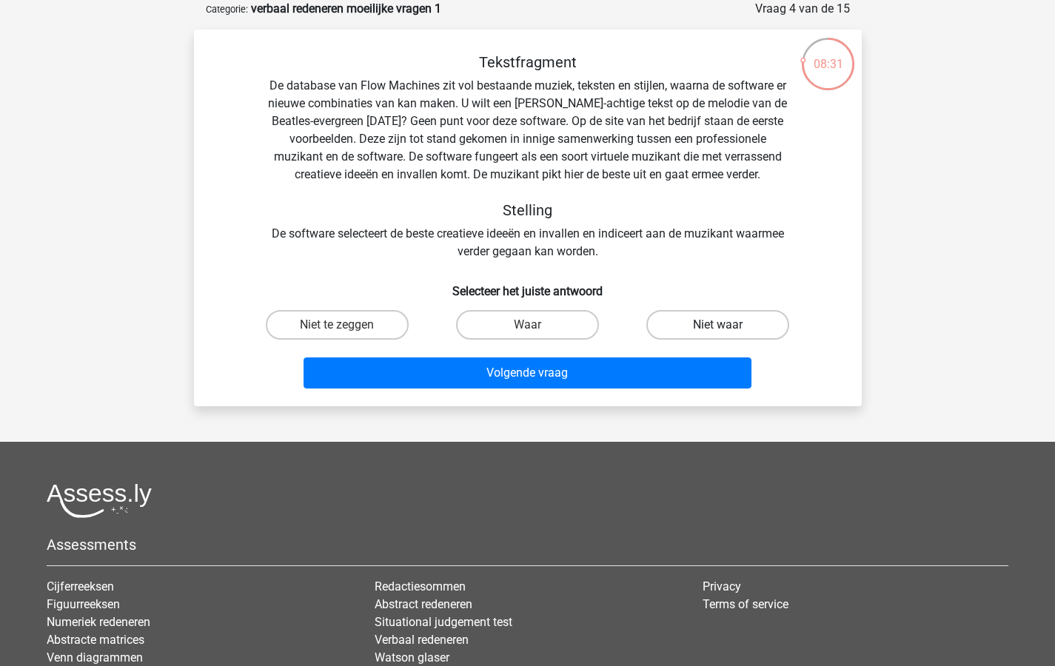
click at [702, 323] on label "Niet waar" at bounding box center [717, 325] width 143 height 30
click at [718, 325] on input "Niet waar" at bounding box center [723, 330] width 10 height 10
radio input "true"
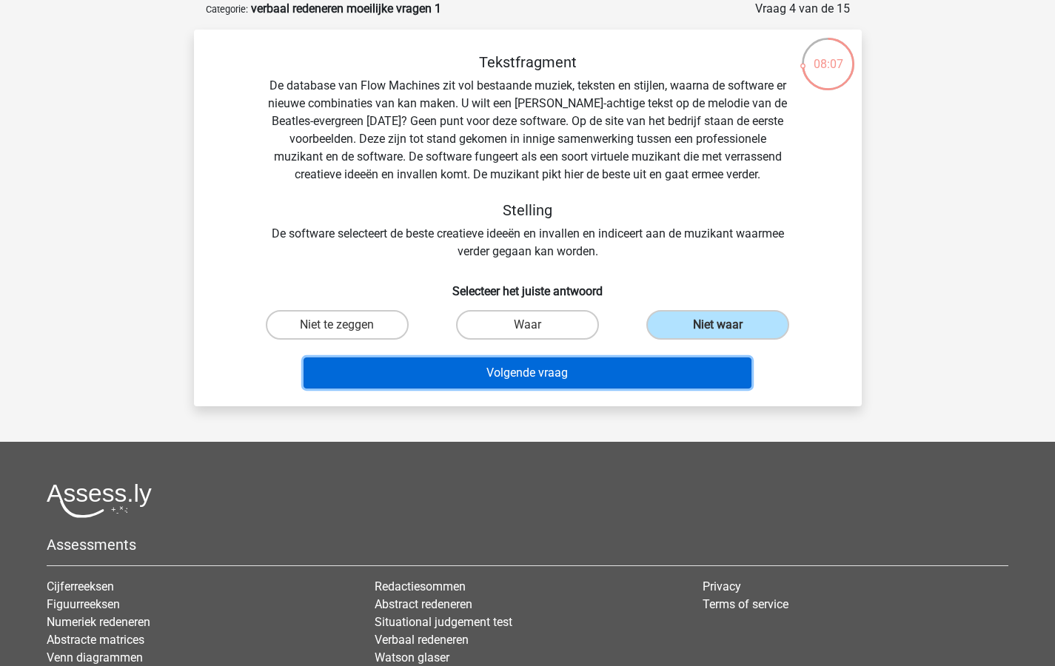
click at [528, 375] on button "Volgende vraag" at bounding box center [527, 373] width 448 height 31
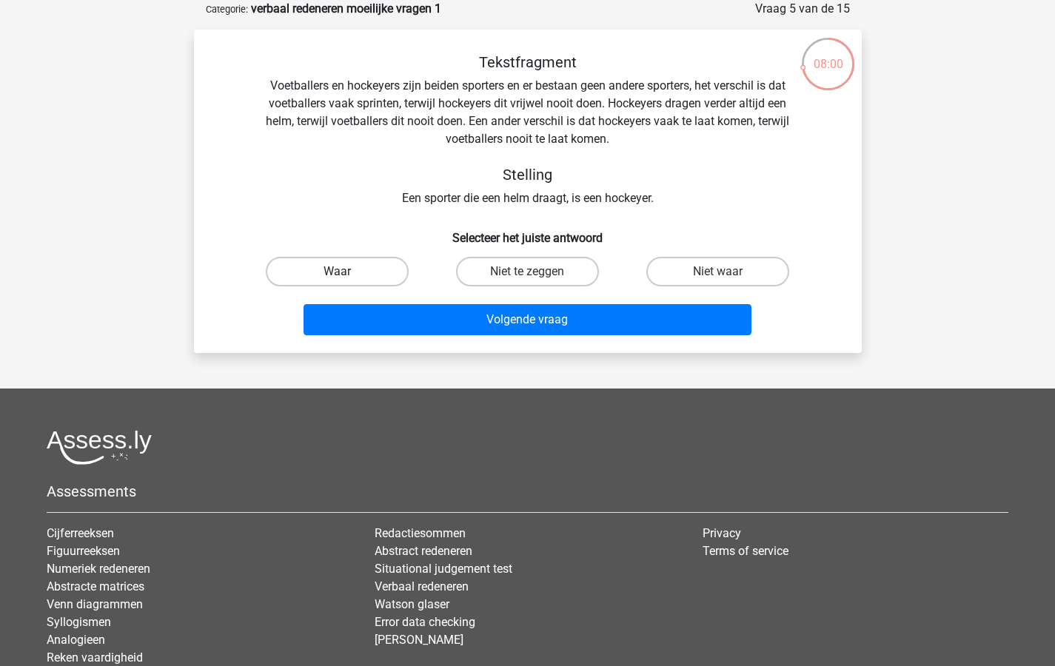
click at [332, 271] on label "Waar" at bounding box center [337, 272] width 143 height 30
click at [337, 272] on input "Waar" at bounding box center [342, 277] width 10 height 10
radio input "true"
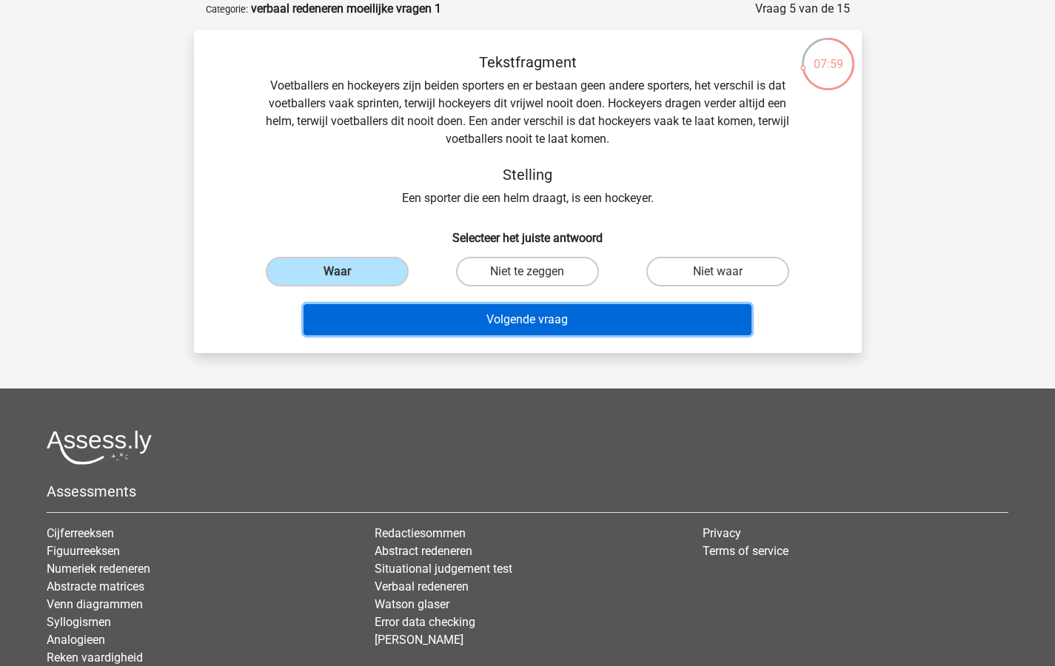
click at [497, 321] on button "Volgende vraag" at bounding box center [527, 319] width 448 height 31
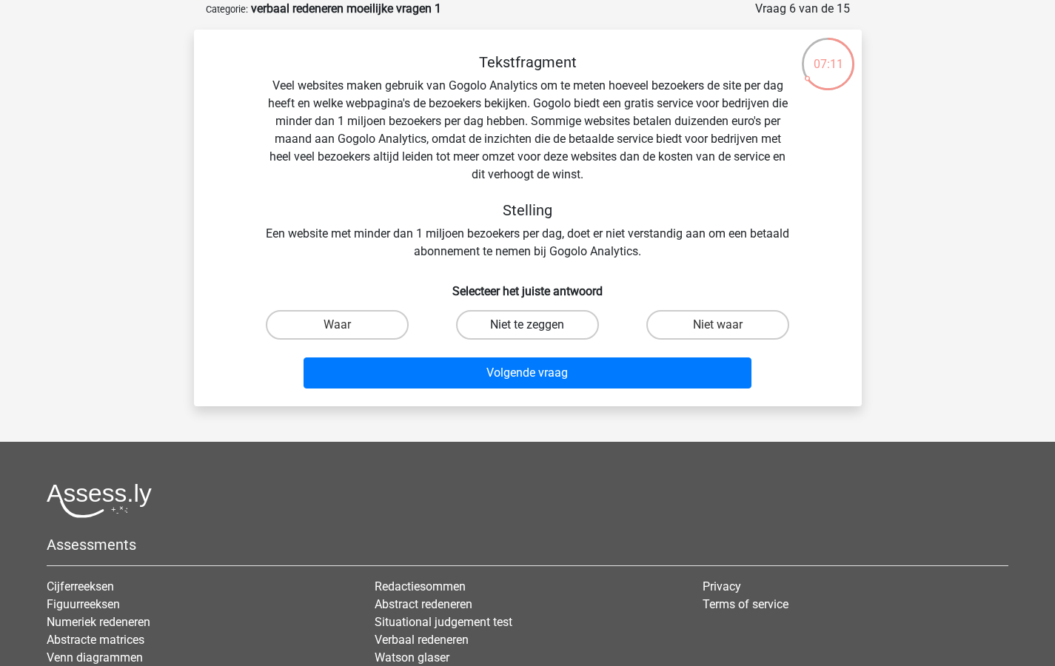
click at [521, 325] on label "Niet te zeggen" at bounding box center [527, 325] width 143 height 30
click at [527, 325] on input "Niet te zeggen" at bounding box center [532, 330] width 10 height 10
radio input "true"
click at [711, 323] on label "Niet waar" at bounding box center [717, 325] width 143 height 30
click at [718, 325] on input "Niet waar" at bounding box center [723, 330] width 10 height 10
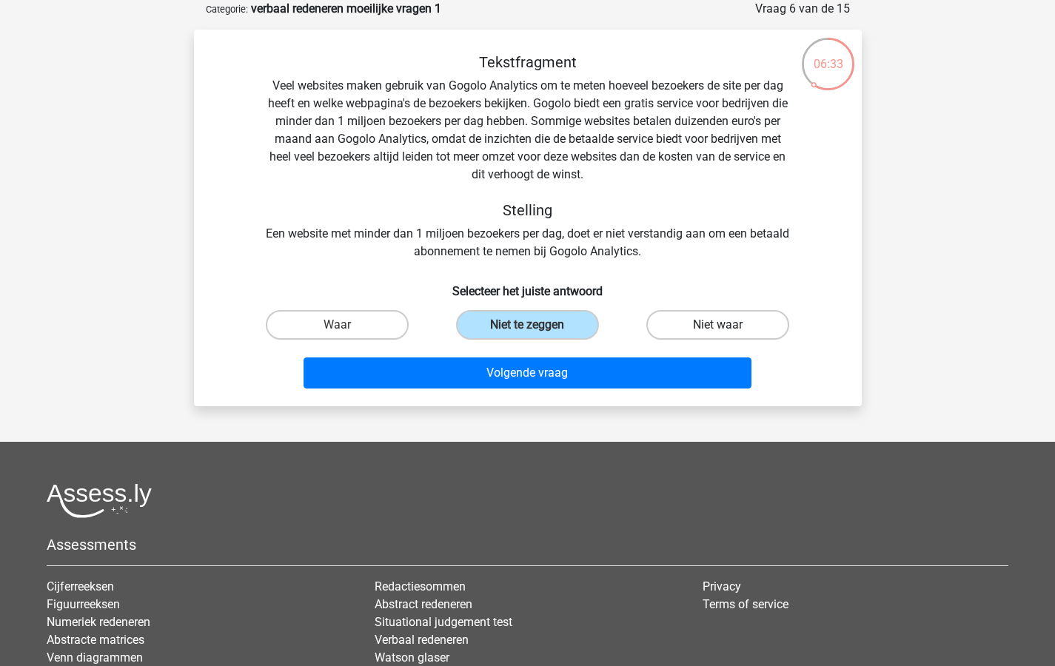
radio input "true"
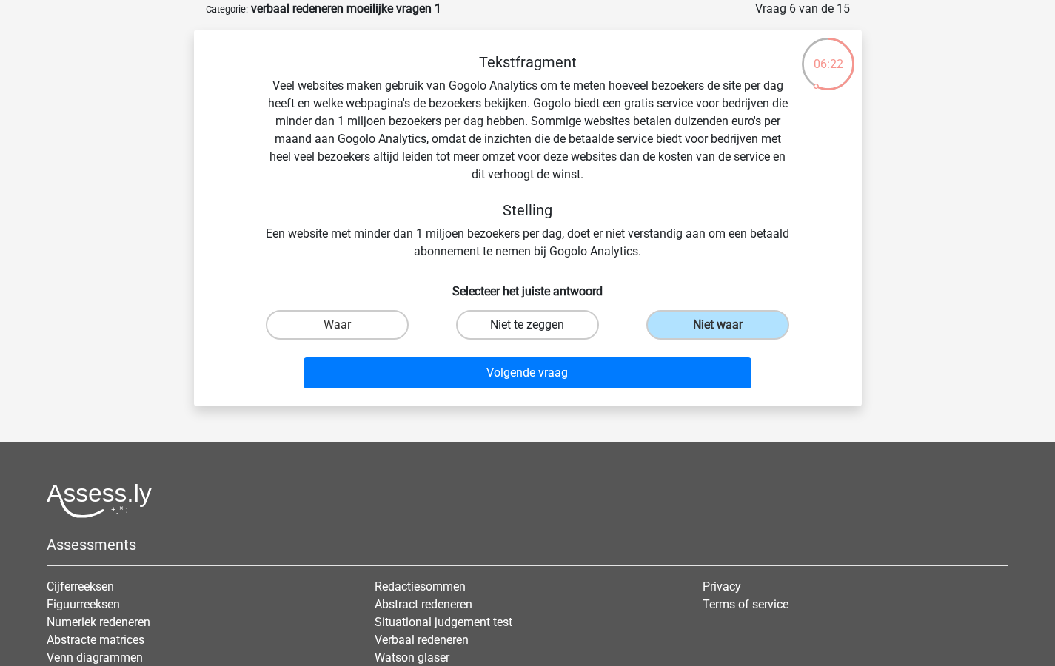
click at [520, 325] on label "Niet te zeggen" at bounding box center [527, 325] width 143 height 30
click at [527, 325] on input "Niet te zeggen" at bounding box center [532, 330] width 10 height 10
radio input "true"
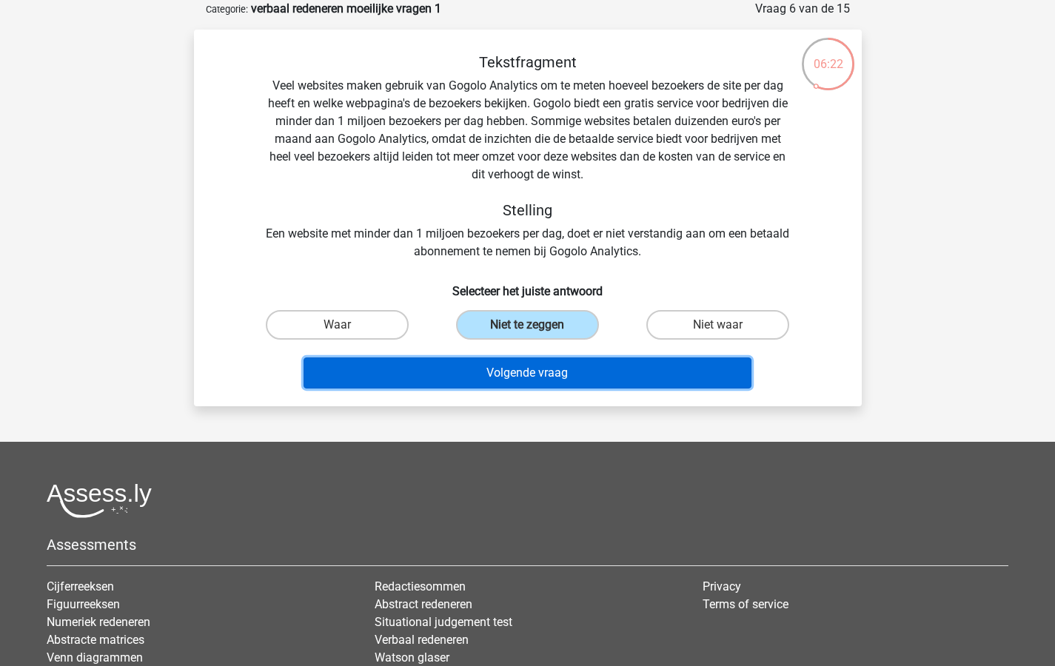
click at [499, 369] on button "Volgende vraag" at bounding box center [527, 373] width 448 height 31
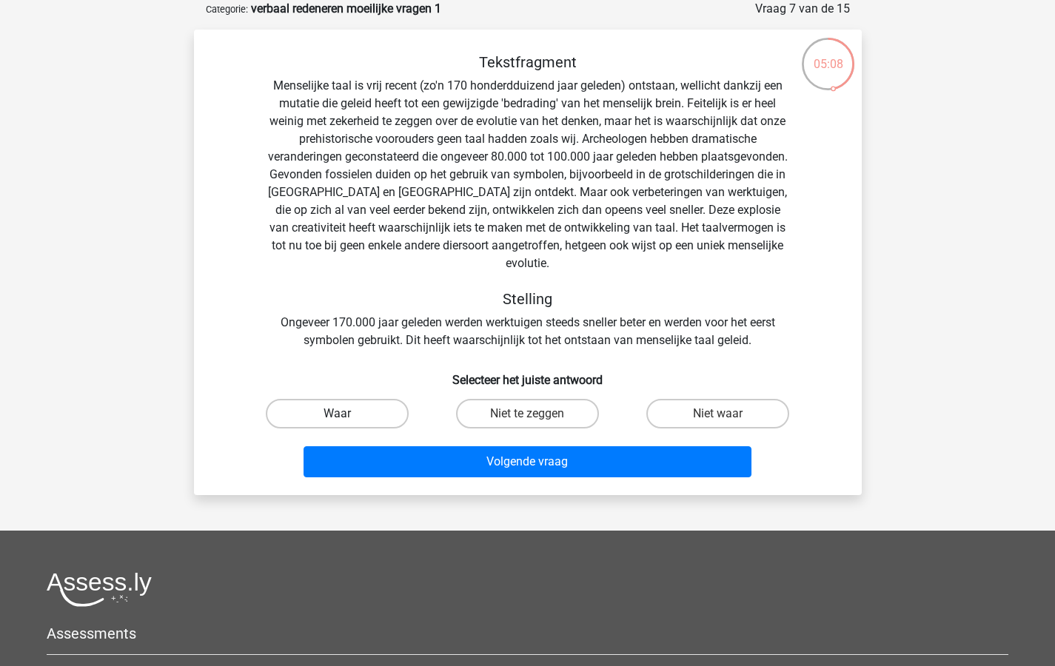
click at [332, 399] on label "Waar" at bounding box center [337, 414] width 143 height 30
click at [337, 414] on input "Waar" at bounding box center [342, 419] width 10 height 10
radio input "true"
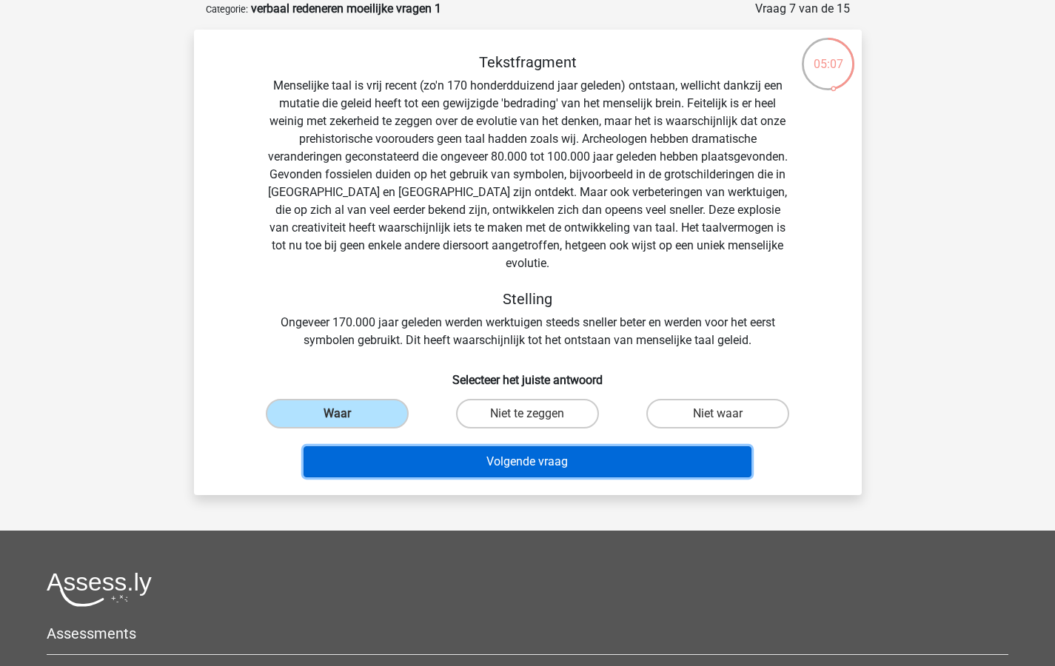
click at [416, 449] on button "Volgende vraag" at bounding box center [527, 461] width 448 height 31
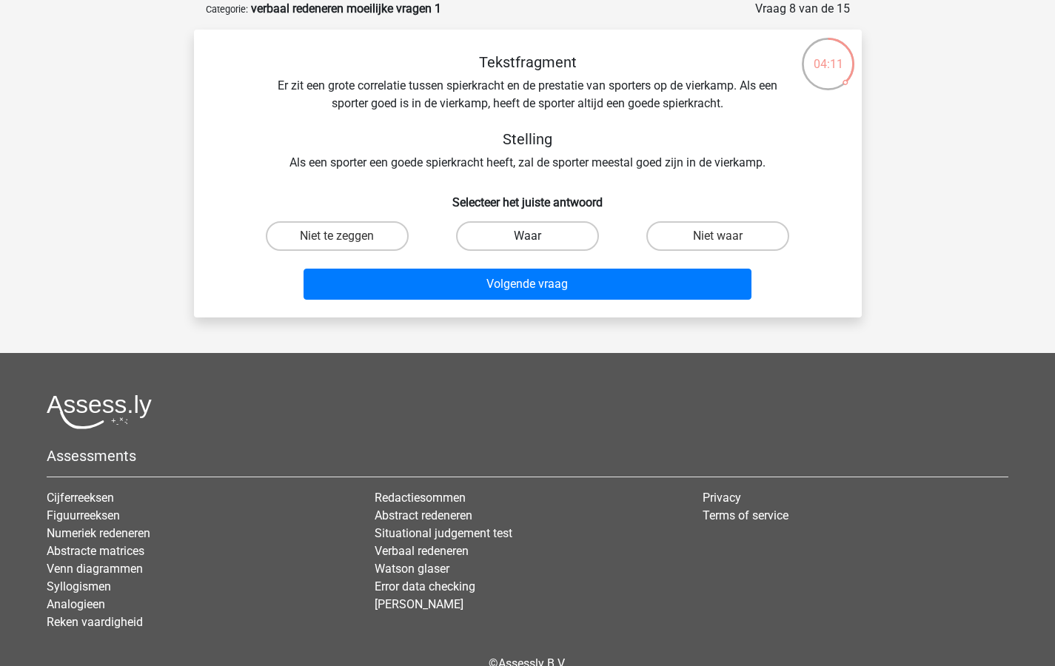
click at [522, 236] on label "Waar" at bounding box center [527, 236] width 143 height 30
click at [527, 236] on input "Waar" at bounding box center [532, 241] width 10 height 10
radio input "true"
click at [722, 233] on label "Niet waar" at bounding box center [717, 236] width 143 height 30
click at [722, 236] on input "Niet waar" at bounding box center [723, 241] width 10 height 10
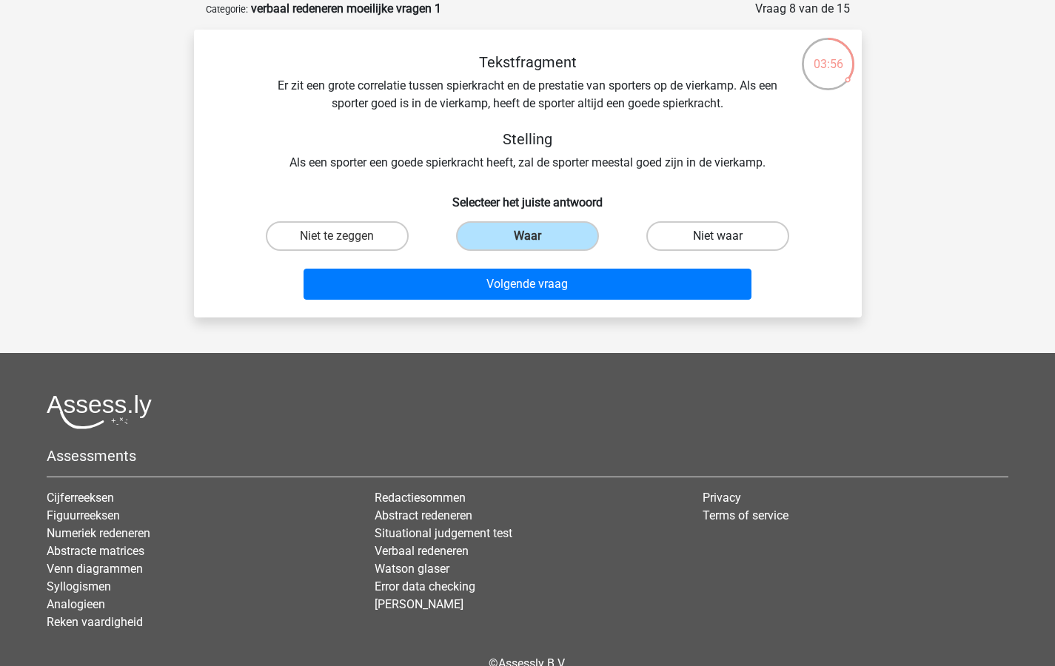
radio input "true"
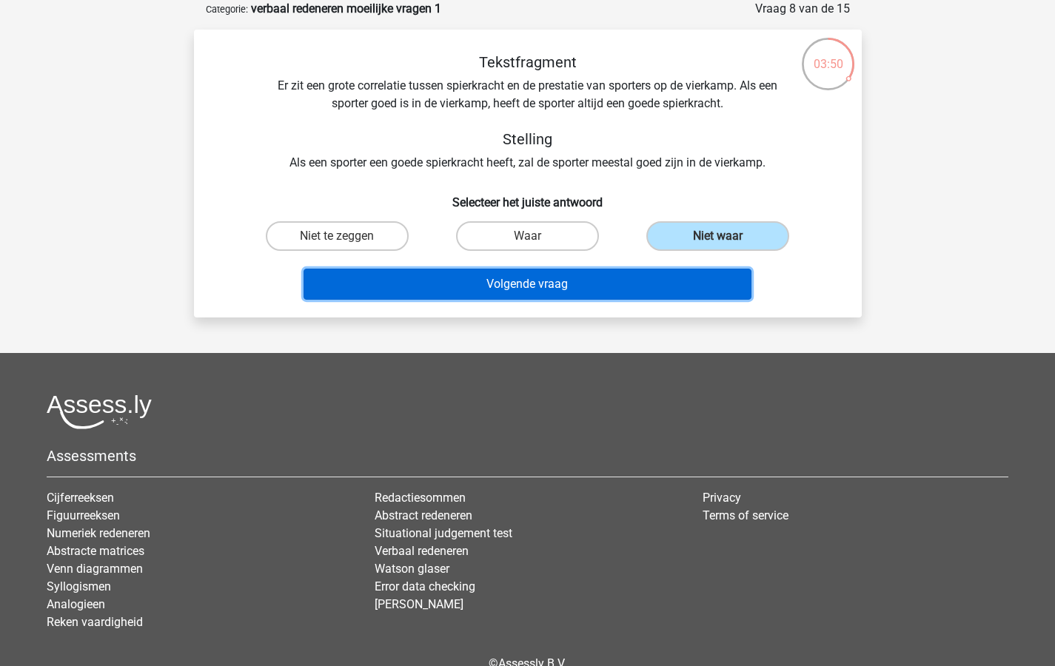
click at [500, 286] on button "Volgende vraag" at bounding box center [527, 284] width 448 height 31
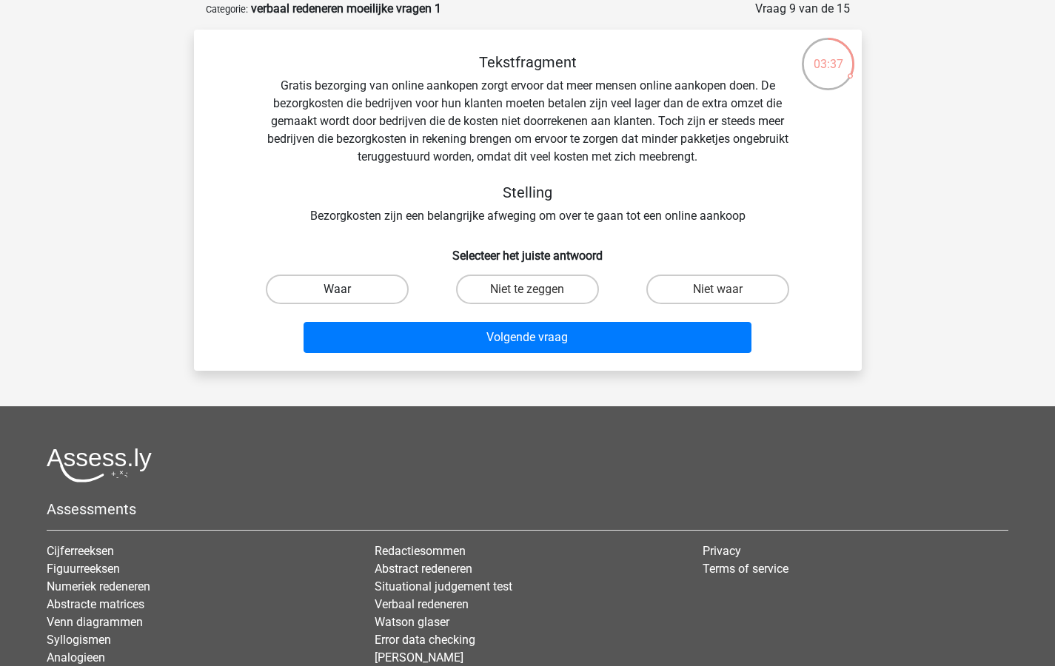
click at [342, 284] on label "Waar" at bounding box center [337, 290] width 143 height 30
click at [342, 289] on input "Waar" at bounding box center [342, 294] width 10 height 10
radio input "true"
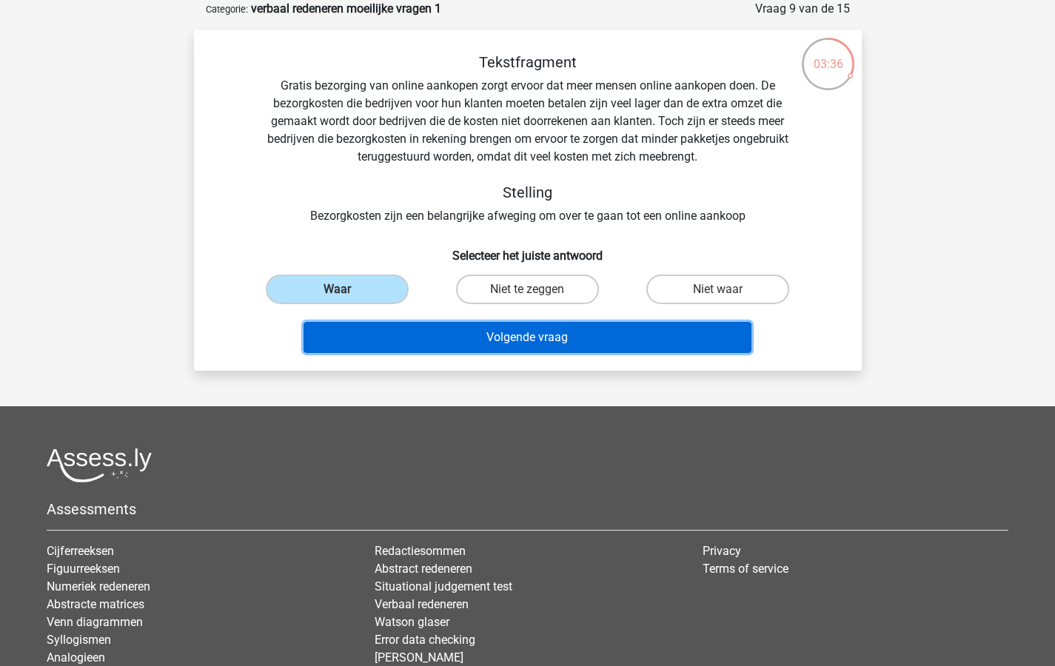
click at [404, 335] on button "Volgende vraag" at bounding box center [527, 337] width 448 height 31
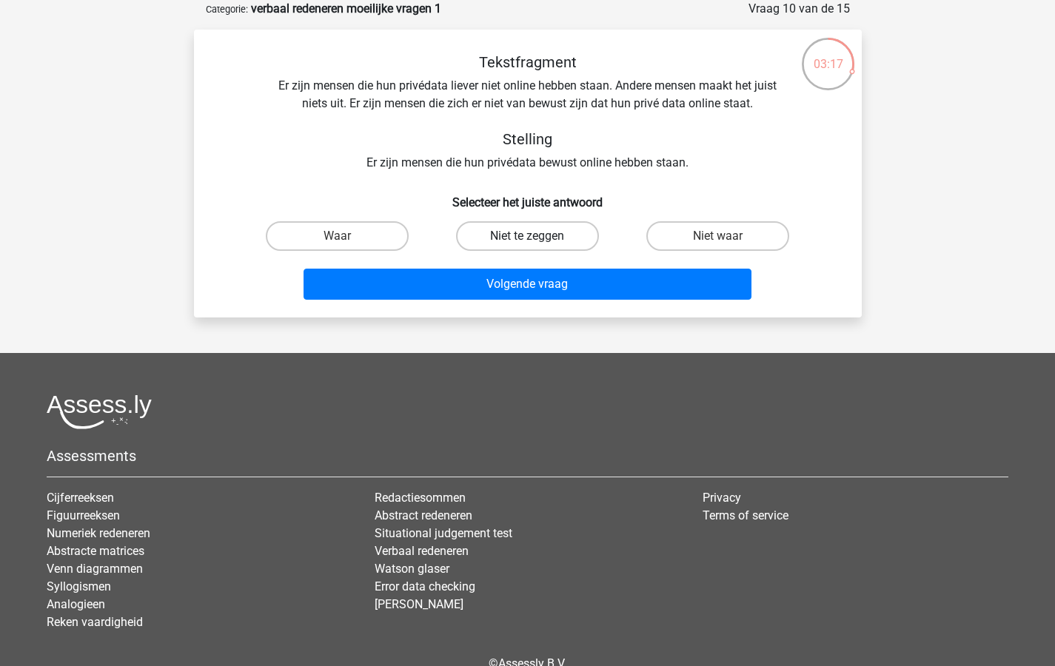
click at [524, 236] on label "Niet te zeggen" at bounding box center [527, 236] width 143 height 30
click at [527, 236] on input "Niet te zeggen" at bounding box center [532, 241] width 10 height 10
radio input "true"
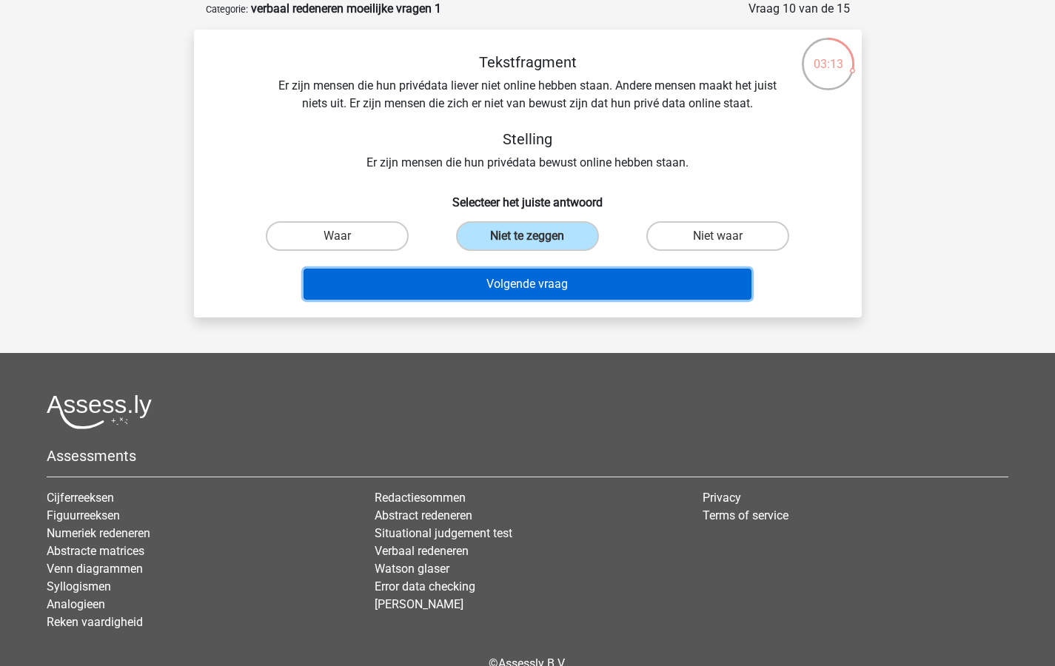
click at [551, 286] on button "Volgende vraag" at bounding box center [527, 284] width 448 height 31
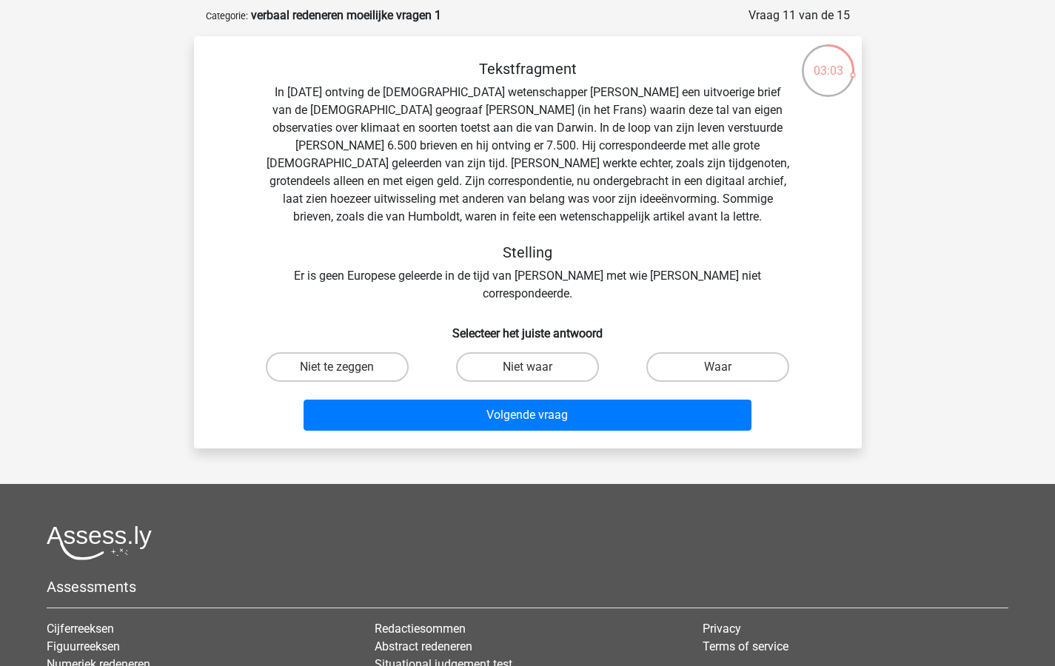
scroll to position [67, 0]
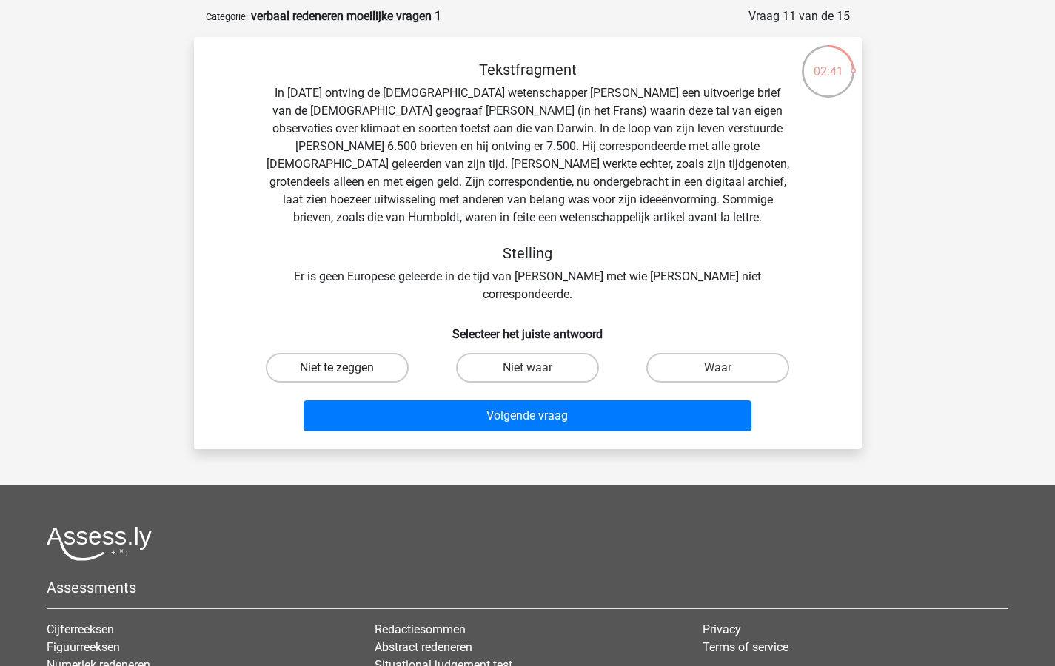
click at [318, 353] on label "Niet te zeggen" at bounding box center [337, 368] width 143 height 30
click at [337, 368] on input "Niet te zeggen" at bounding box center [342, 373] width 10 height 10
radio input "true"
click at [506, 353] on label "Niet waar" at bounding box center [527, 368] width 143 height 30
click at [527, 368] on input "Niet waar" at bounding box center [532, 373] width 10 height 10
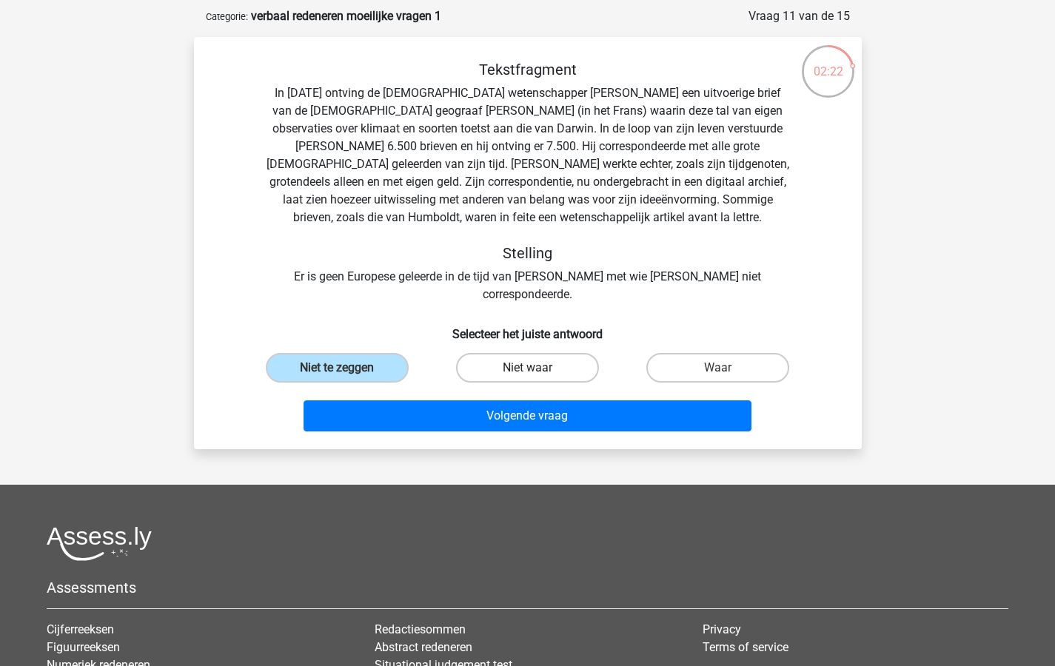
radio input "true"
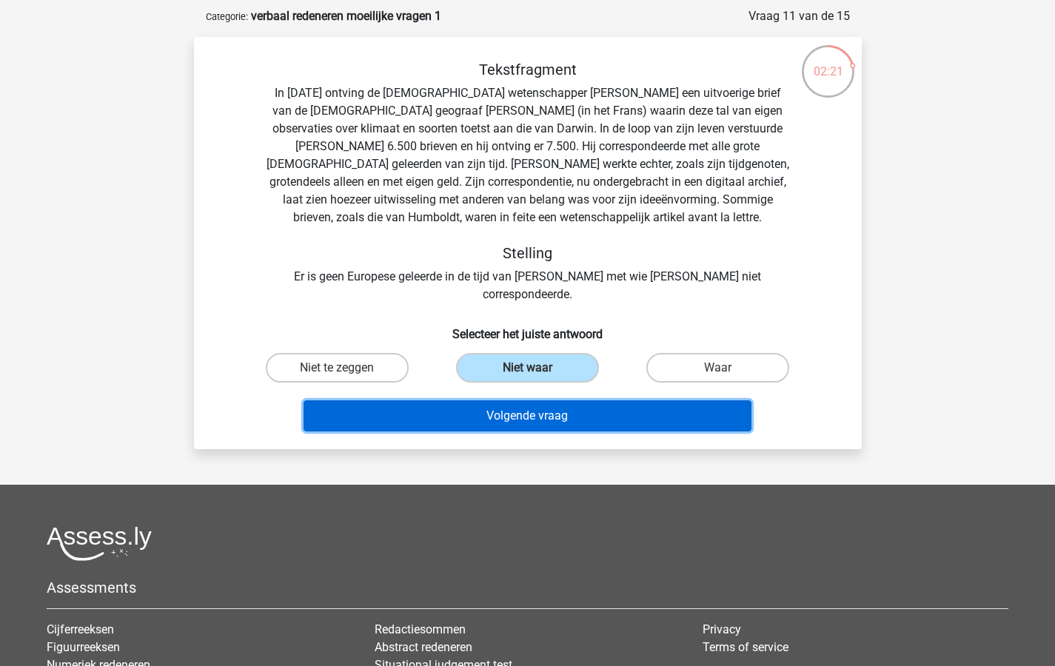
click at [540, 400] on button "Volgende vraag" at bounding box center [527, 415] width 448 height 31
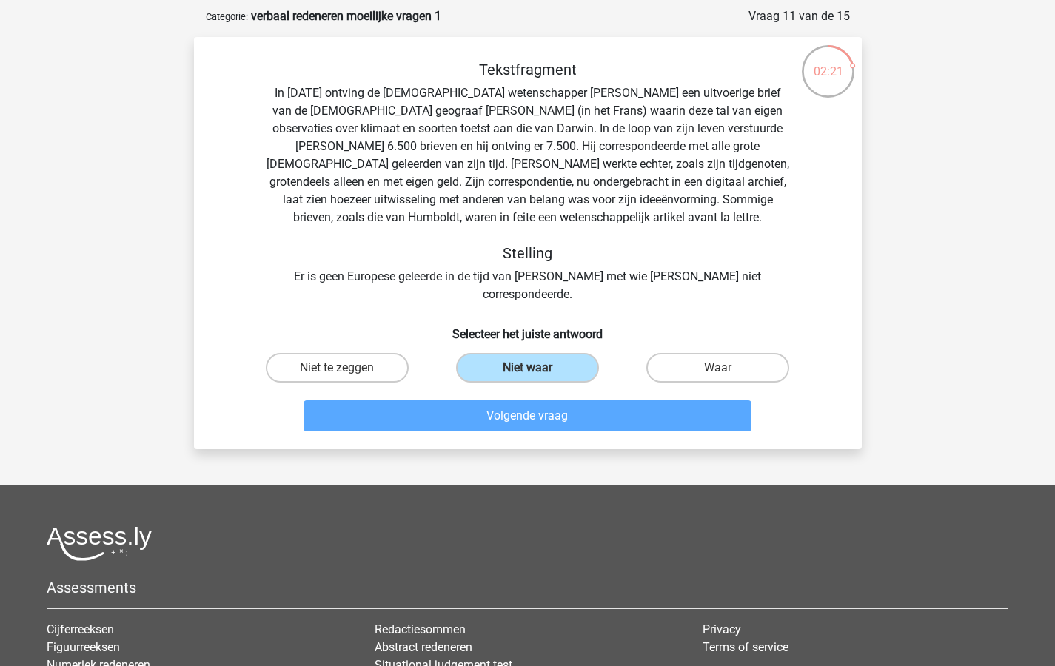
scroll to position [74, 0]
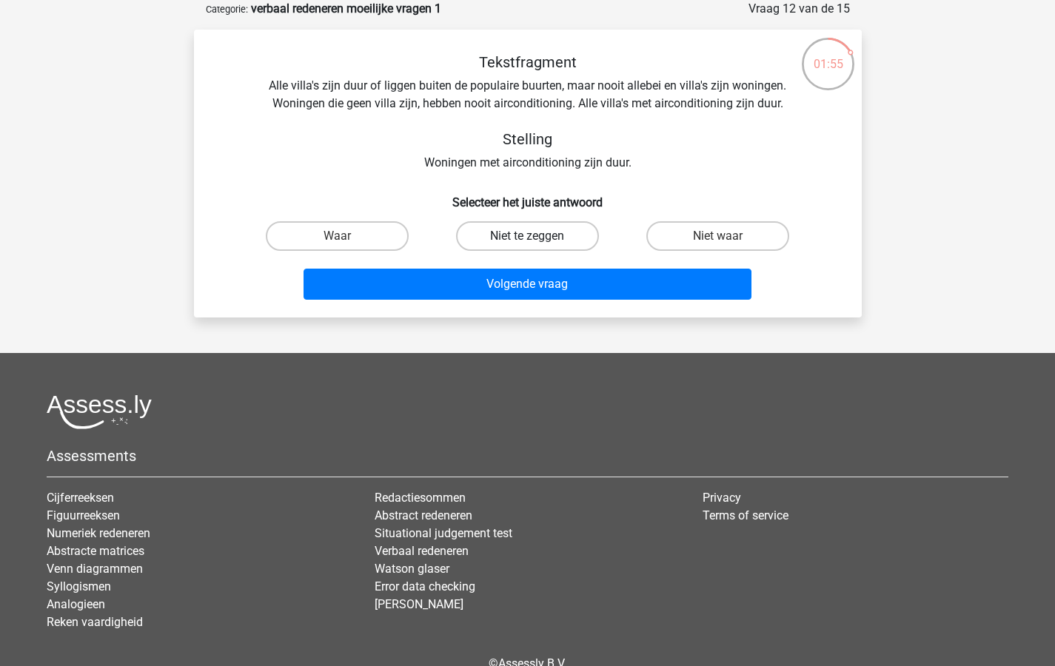
click at [537, 233] on label "Niet te zeggen" at bounding box center [527, 236] width 143 height 30
click at [537, 236] on input "Niet te zeggen" at bounding box center [532, 241] width 10 height 10
radio input "true"
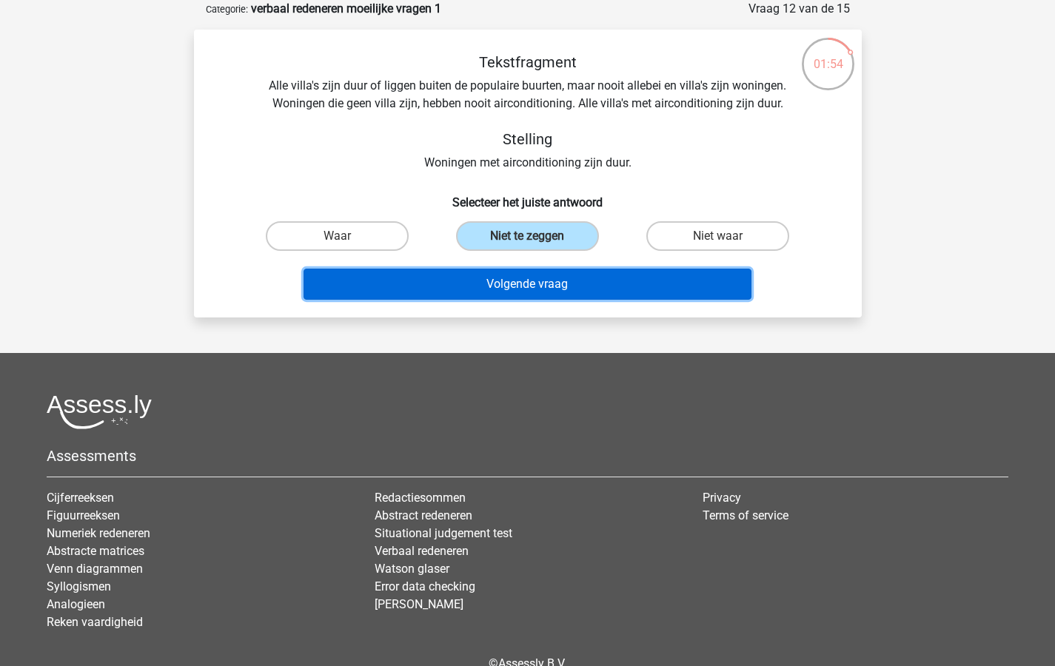
click at [501, 283] on button "Volgende vraag" at bounding box center [527, 284] width 448 height 31
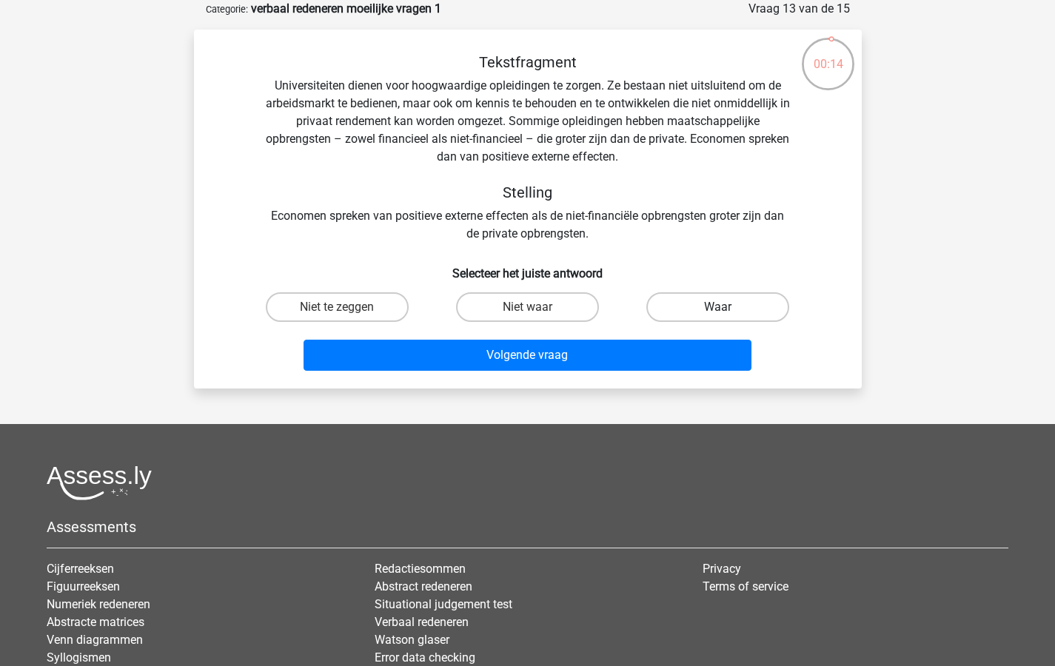
click at [716, 303] on label "Waar" at bounding box center [717, 307] width 143 height 30
click at [718, 307] on input "Waar" at bounding box center [723, 312] width 10 height 10
radio input "true"
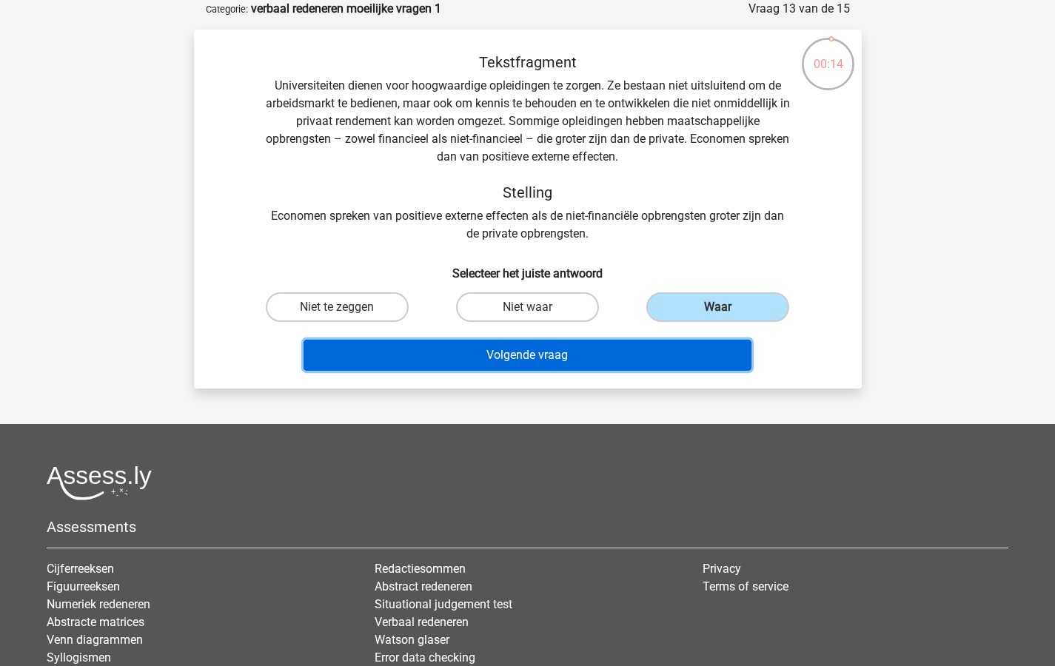
click at [539, 357] on button "Volgende vraag" at bounding box center [527, 355] width 448 height 31
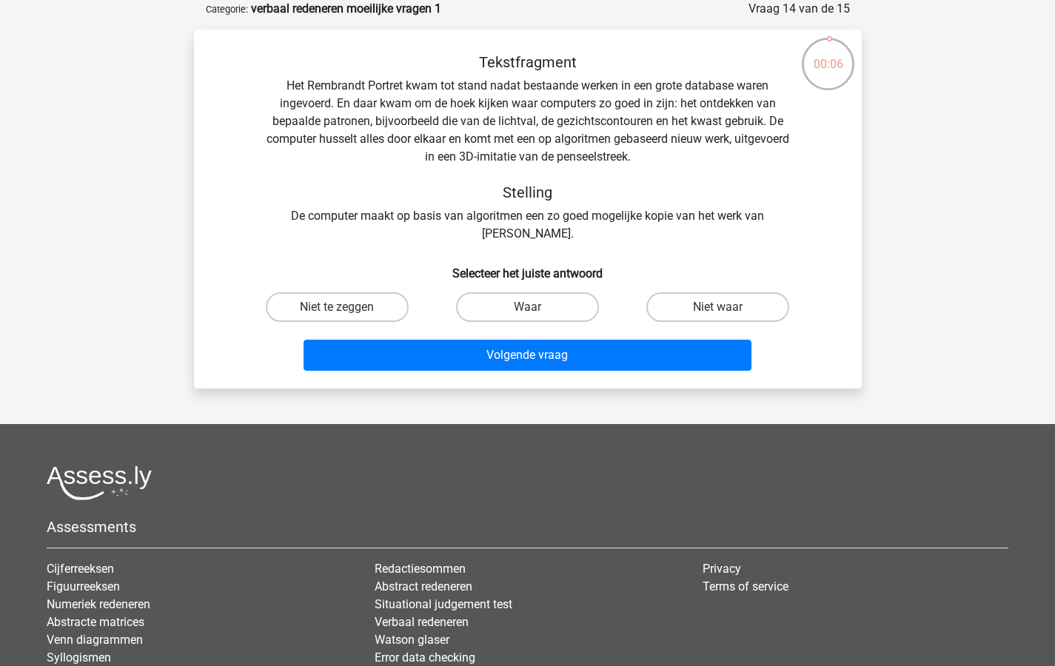
drag, startPoint x: 326, startPoint y: 303, endPoint x: 370, endPoint y: 322, distance: 47.4
click at [331, 303] on label "Niet te zeggen" at bounding box center [337, 307] width 143 height 30
click at [337, 307] on input "Niet te zeggen" at bounding box center [342, 312] width 10 height 10
radio input "true"
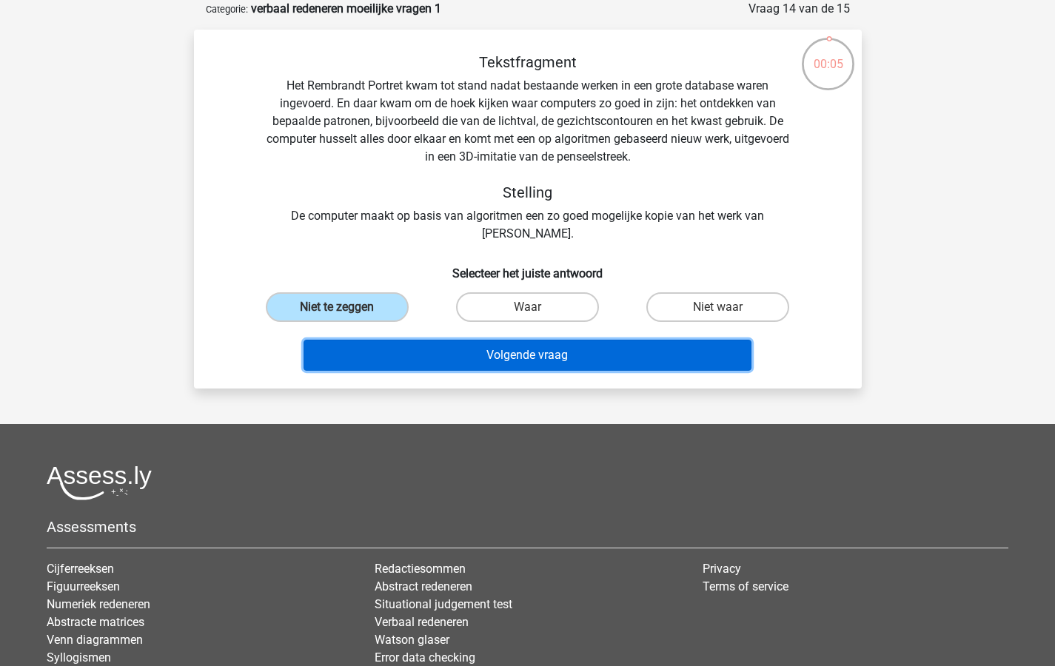
click at [437, 345] on button "Volgende vraag" at bounding box center [527, 355] width 448 height 31
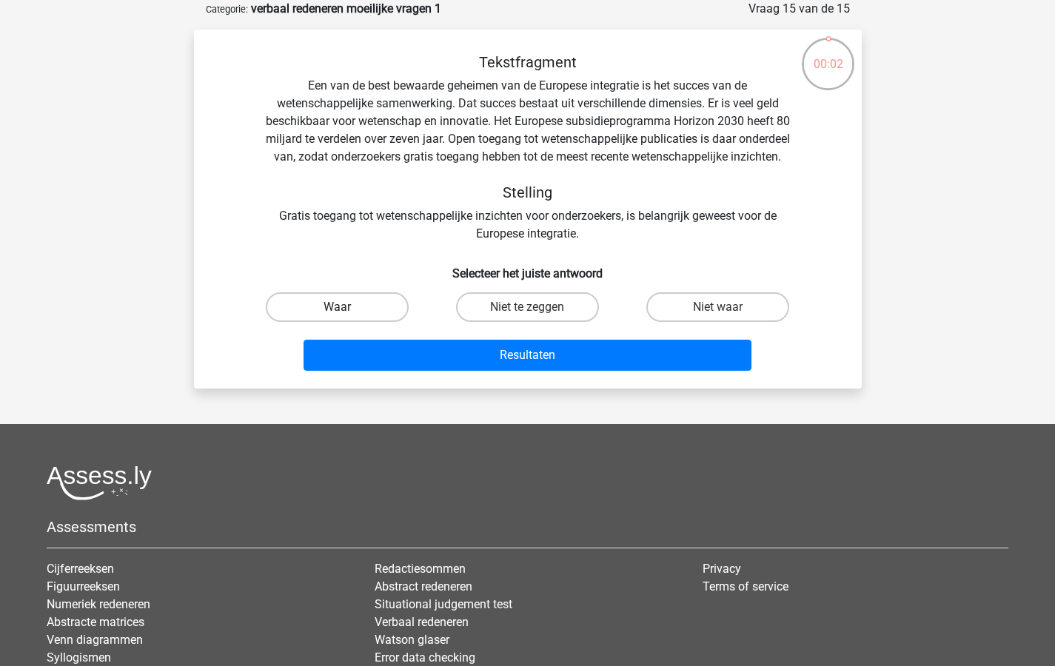
click at [345, 317] on label "Waar" at bounding box center [337, 307] width 143 height 30
click at [345, 317] on input "Waar" at bounding box center [342, 312] width 10 height 10
radio input "true"
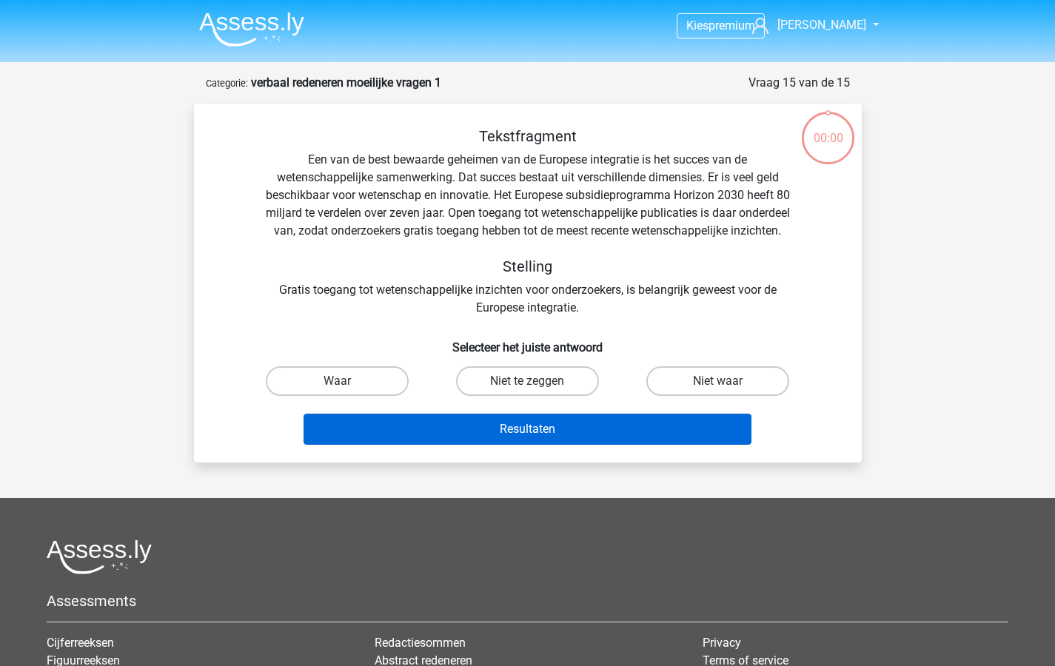
scroll to position [74, 0]
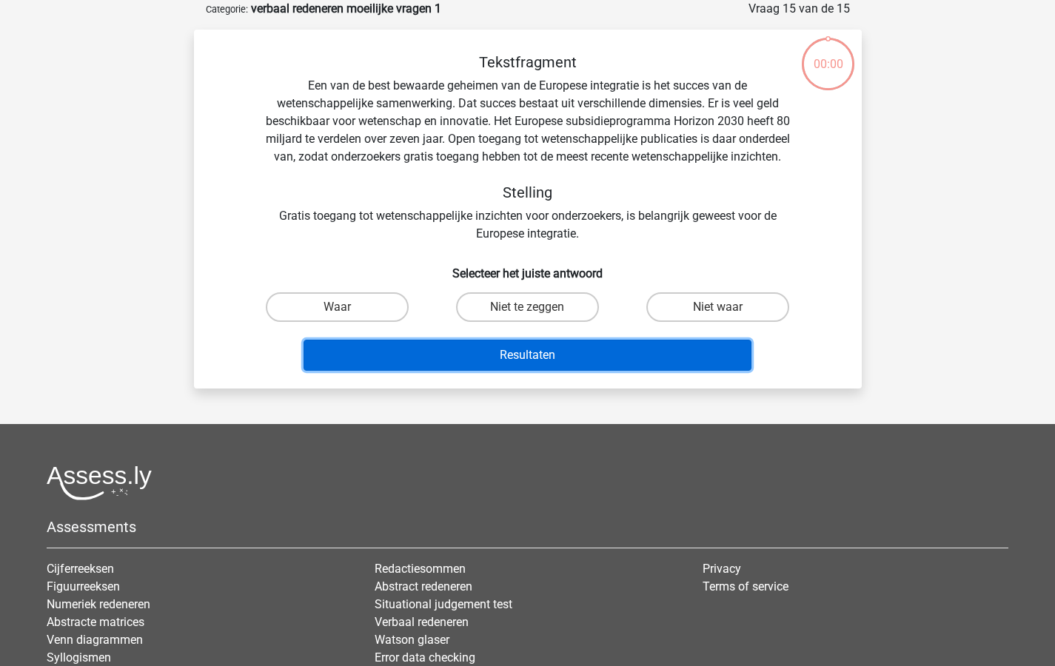
click at [526, 366] on button "Resultaten" at bounding box center [527, 355] width 448 height 31
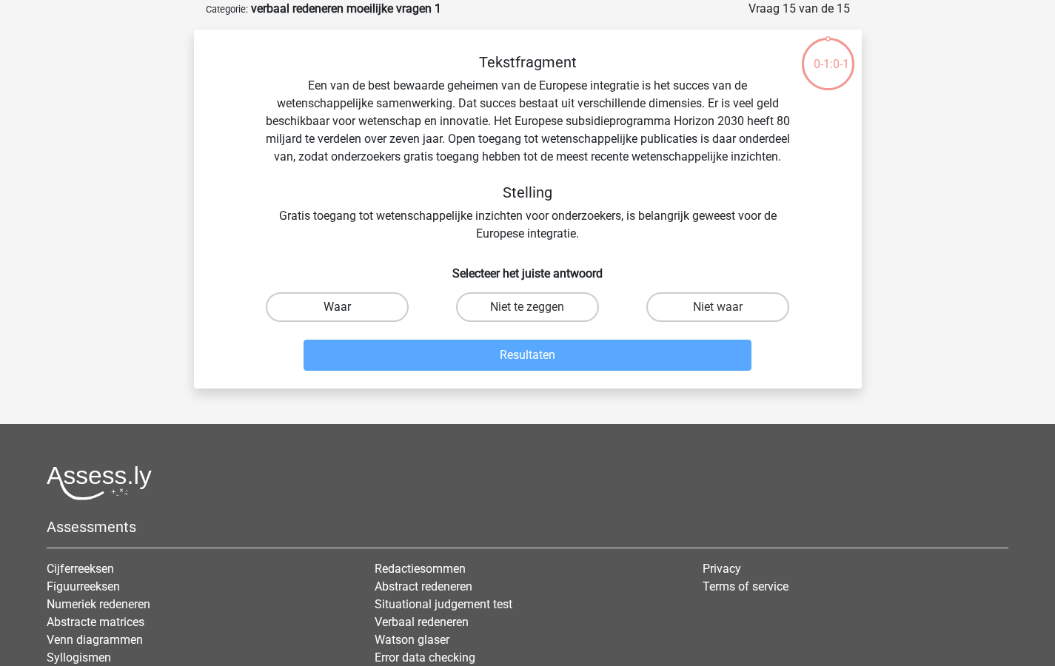
click at [349, 318] on label "Waar" at bounding box center [337, 307] width 143 height 30
click at [346, 317] on input "Waar" at bounding box center [342, 312] width 10 height 10
radio input "true"
click at [349, 318] on label "Waar" at bounding box center [337, 307] width 143 height 30
click at [346, 317] on input "Waar" at bounding box center [342, 312] width 10 height 10
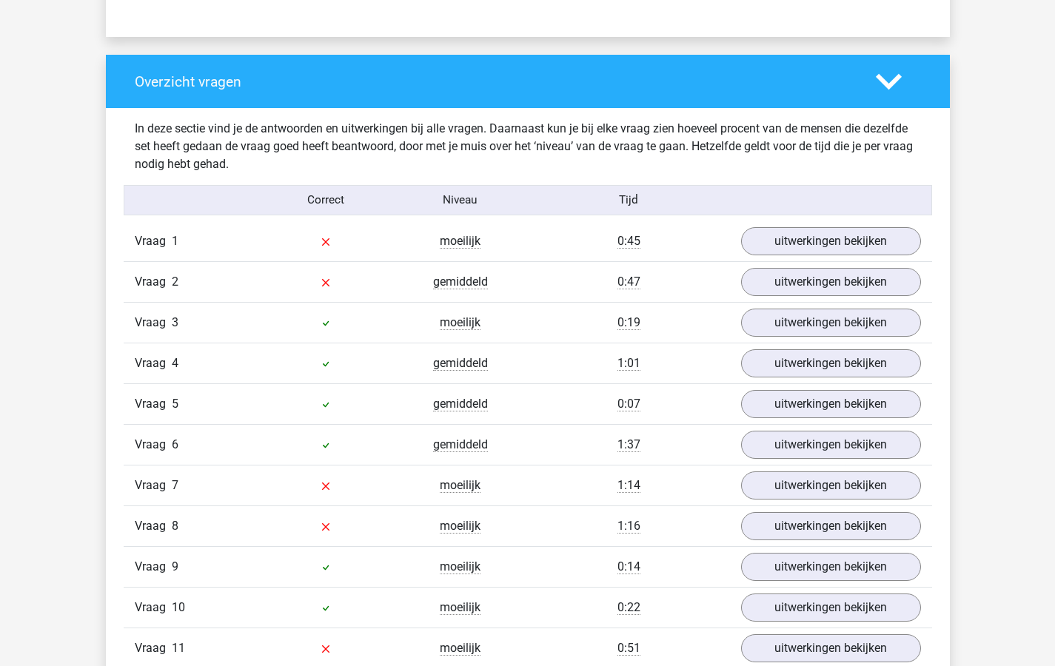
scroll to position [1039, 0]
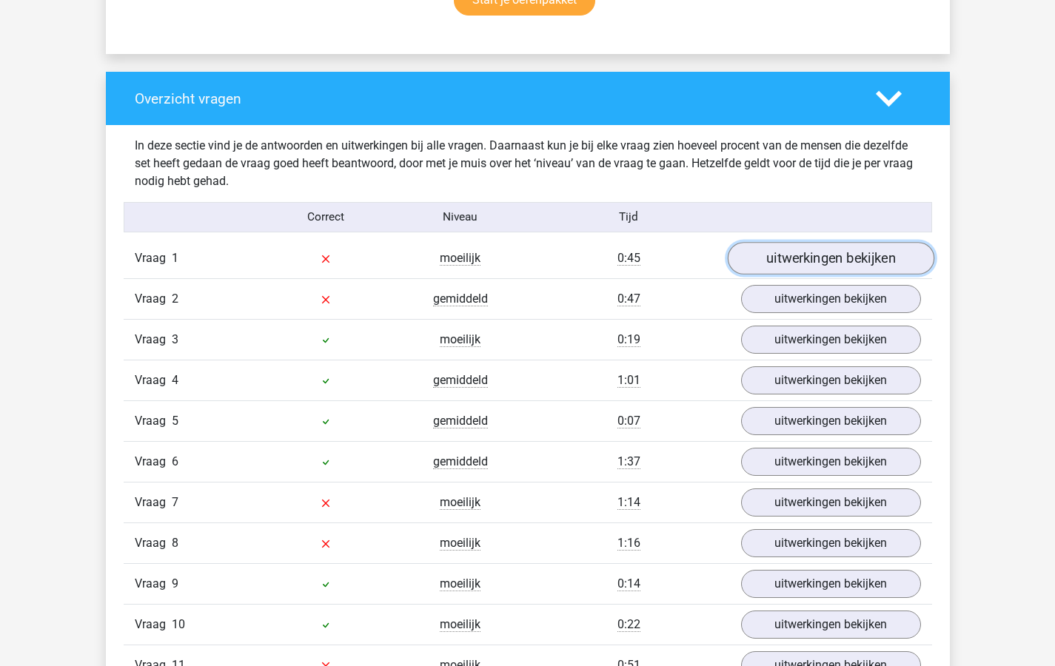
click at [779, 260] on link "uitwerkingen bekijken" at bounding box center [830, 258] width 207 height 33
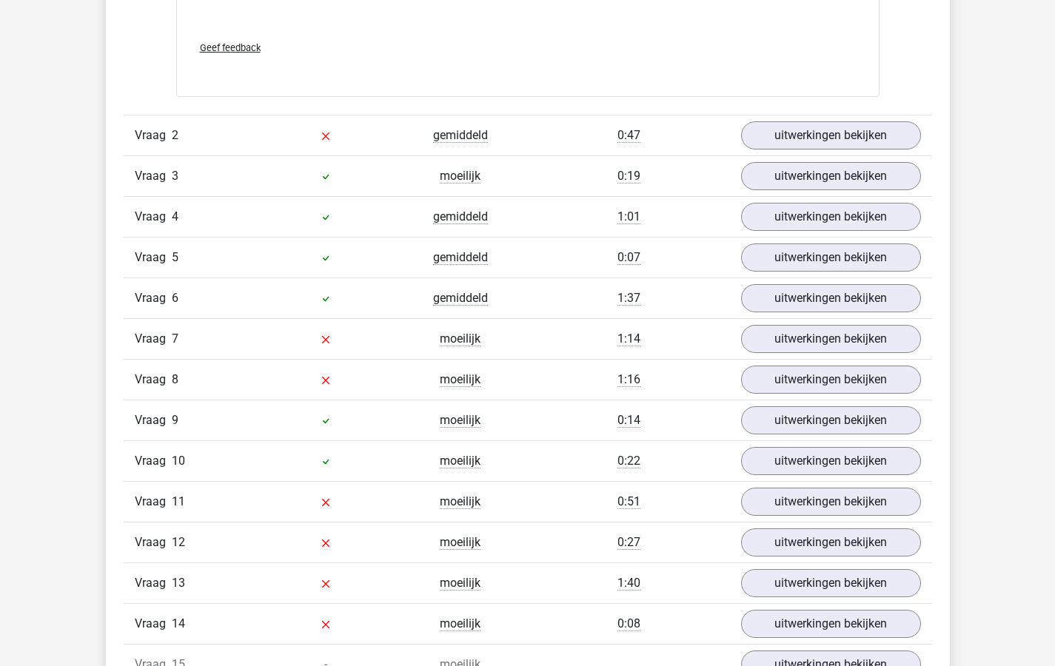
scroll to position [2107, 0]
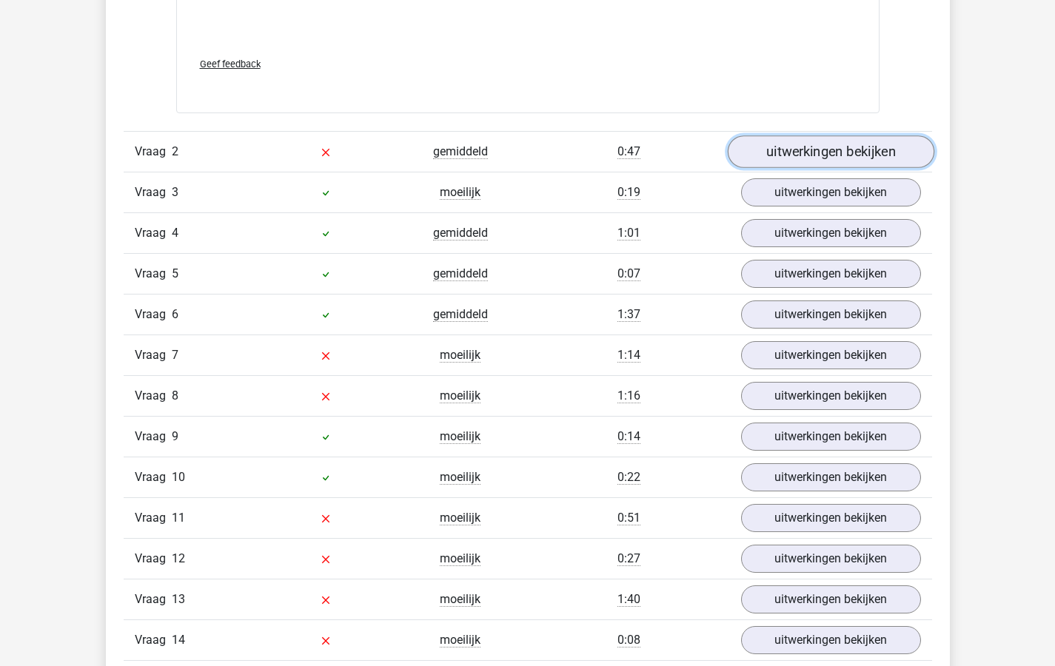
click at [786, 148] on link "uitwerkingen bekijken" at bounding box center [830, 152] width 207 height 33
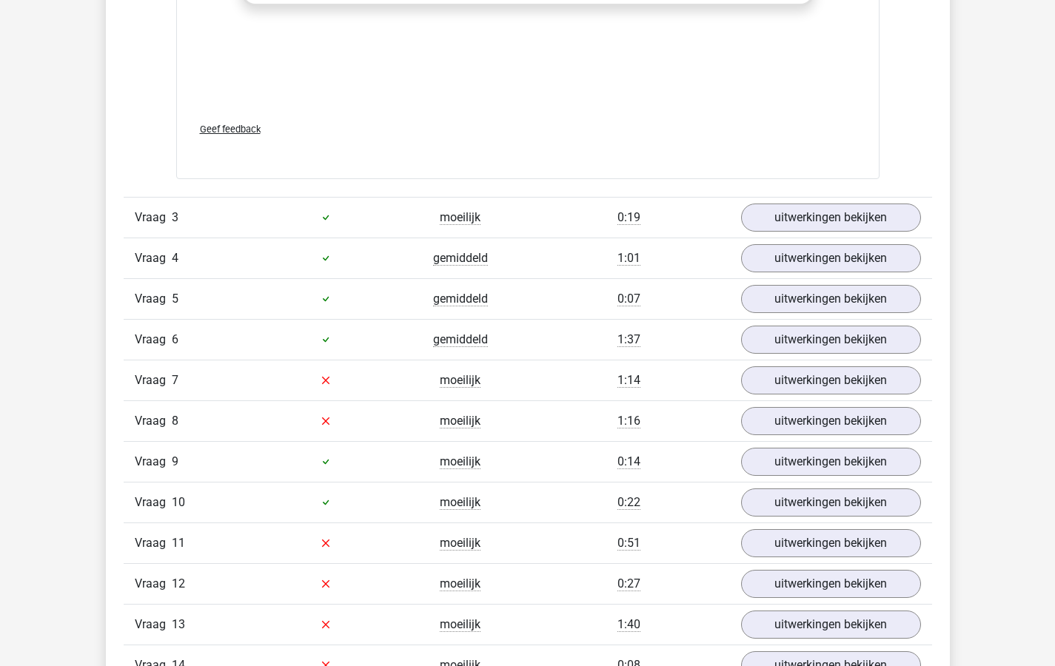
scroll to position [3035, 0]
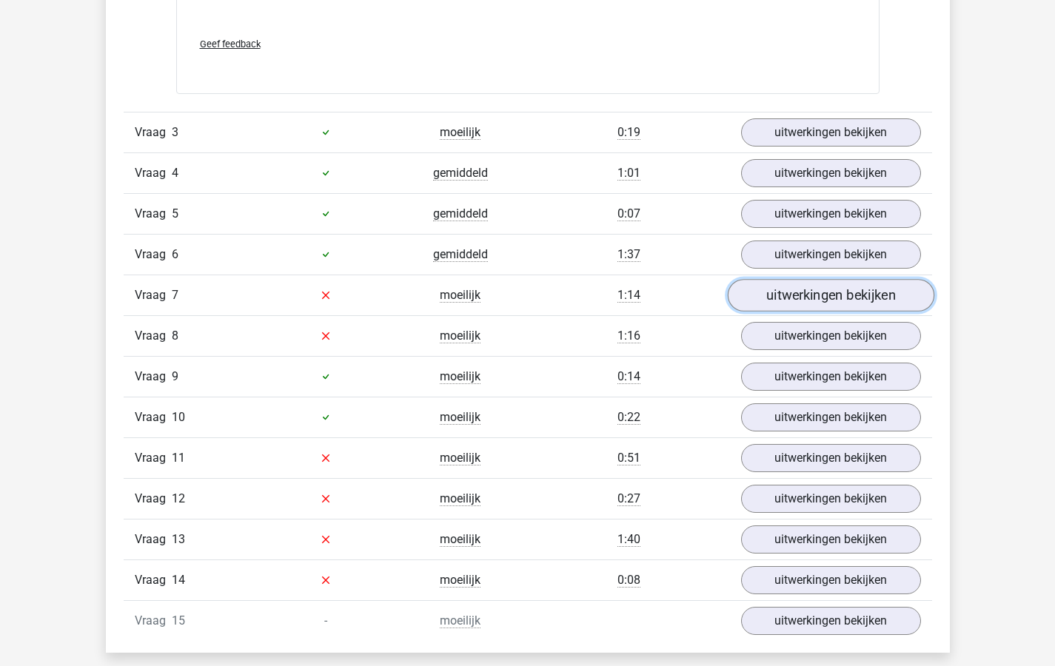
click at [790, 287] on link "uitwerkingen bekijken" at bounding box center [830, 295] width 207 height 33
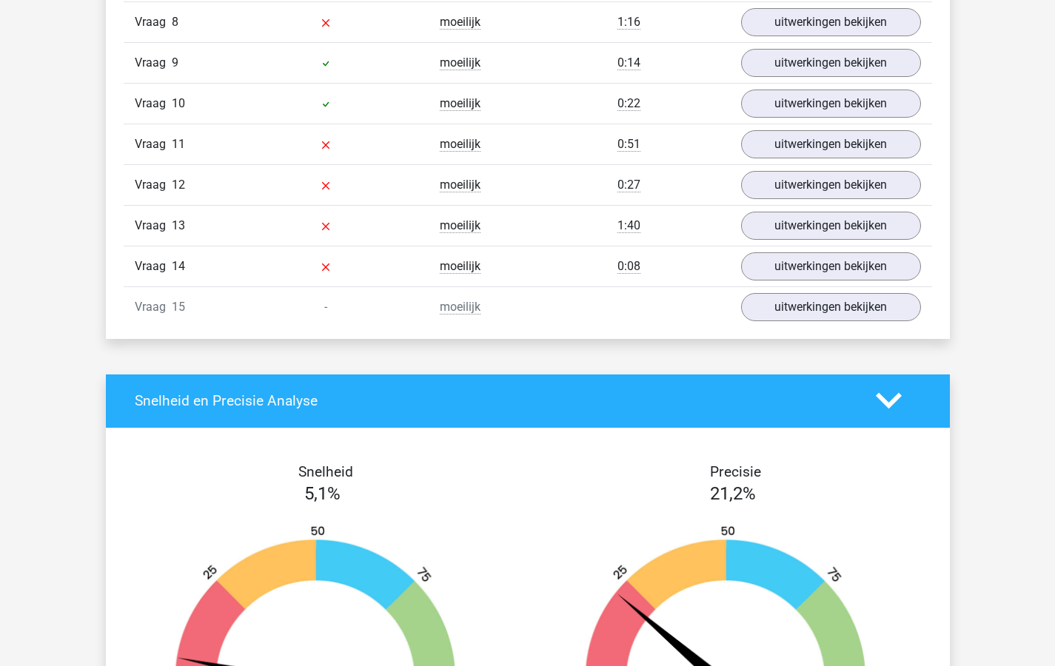
scroll to position [3967, 0]
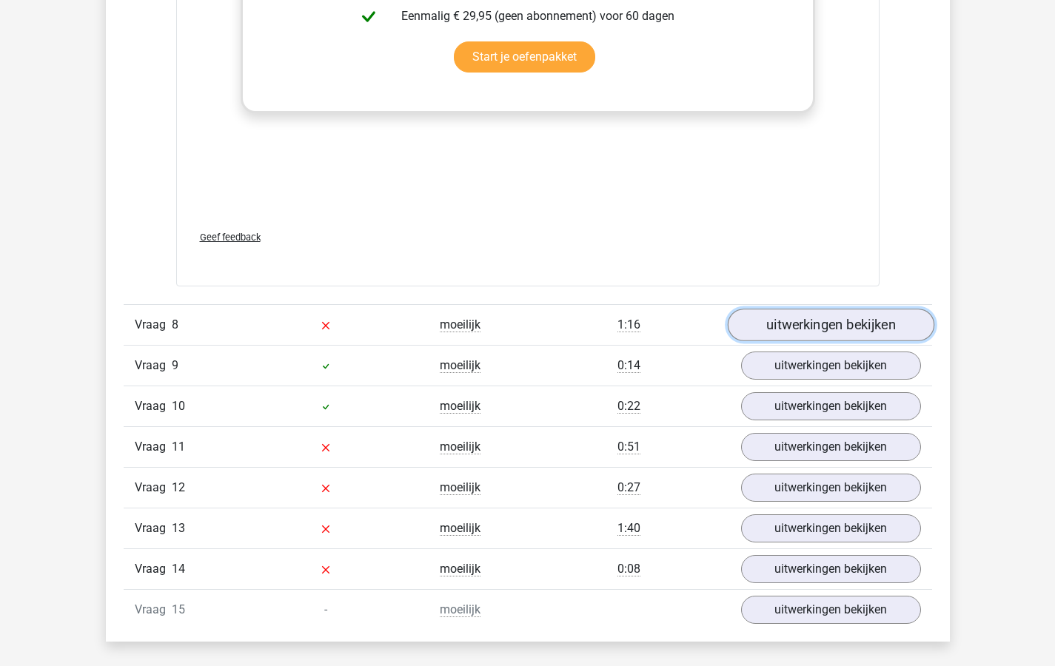
click at [769, 318] on link "uitwerkingen bekijken" at bounding box center [830, 325] width 207 height 33
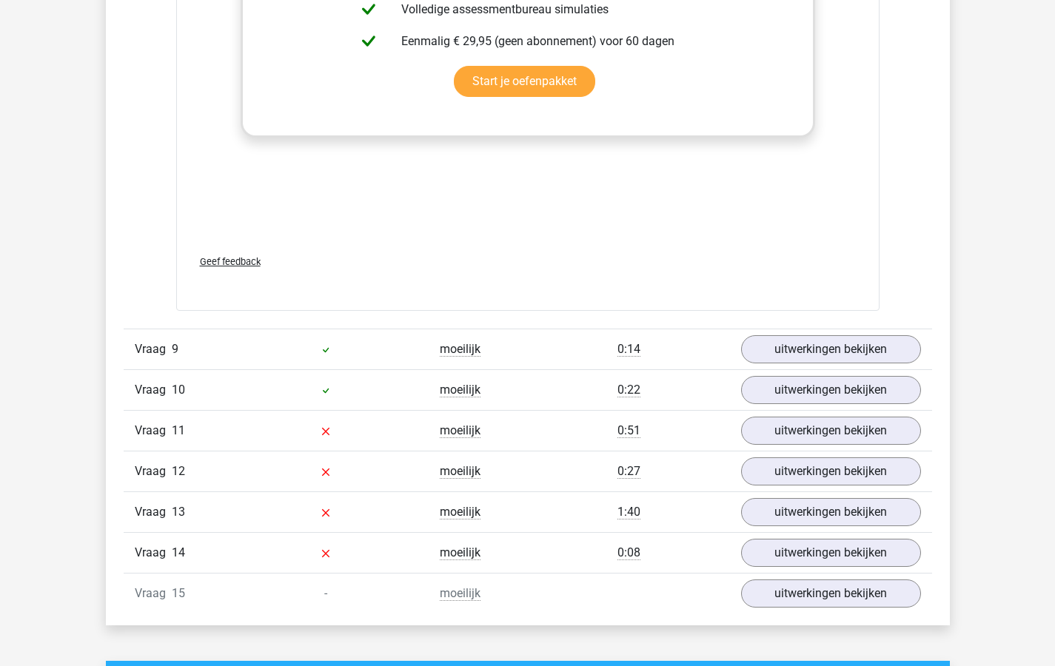
scroll to position [4818, 0]
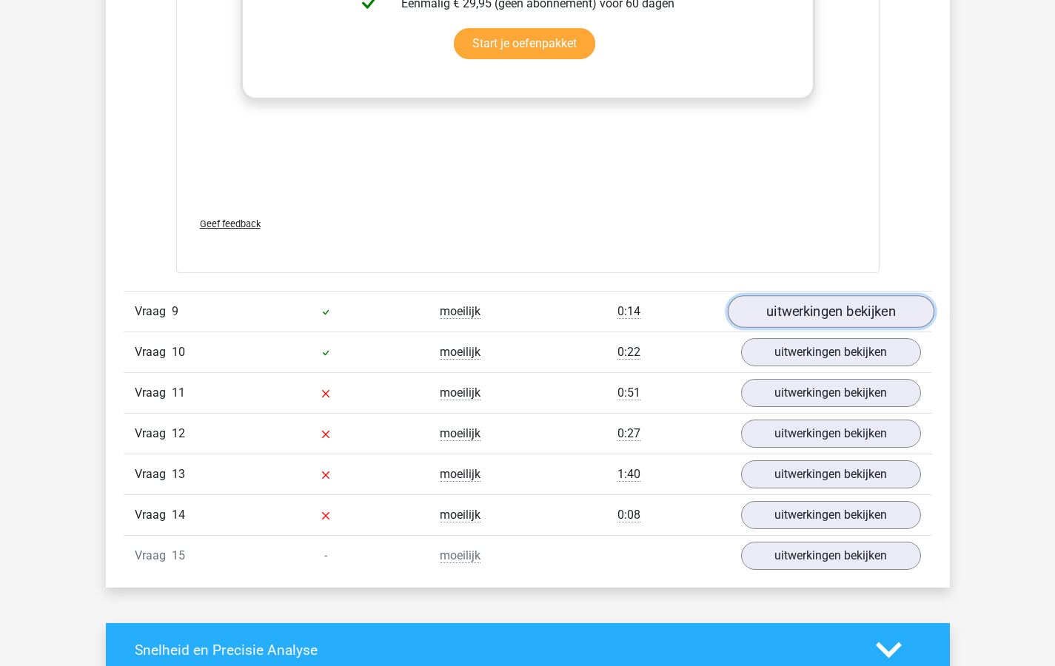
click at [802, 311] on link "uitwerkingen bekijken" at bounding box center [830, 311] width 207 height 33
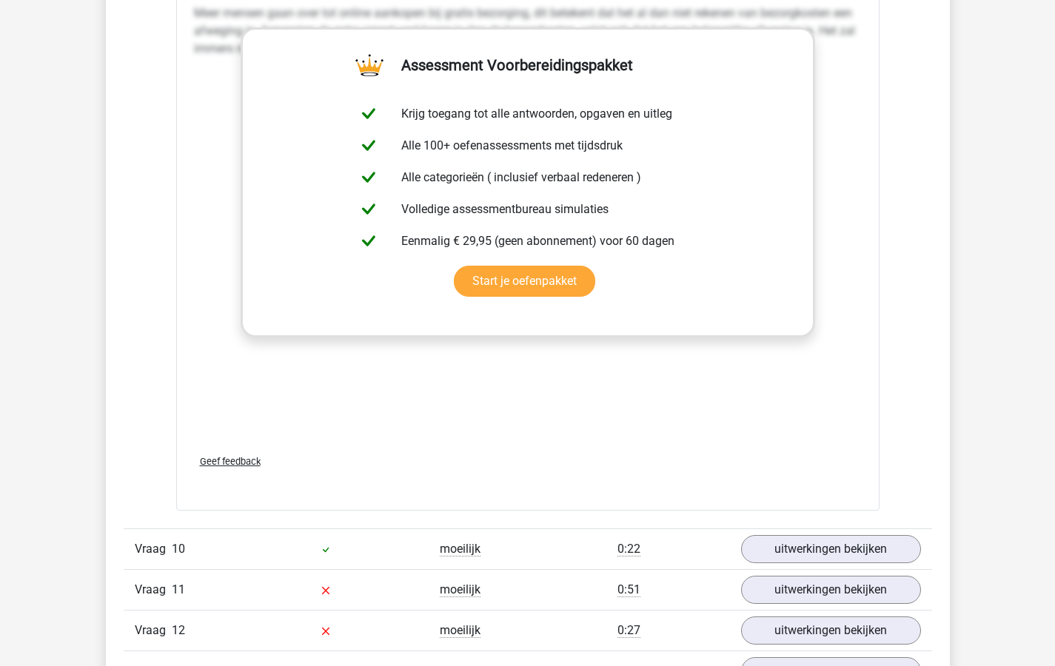
scroll to position [5589, 0]
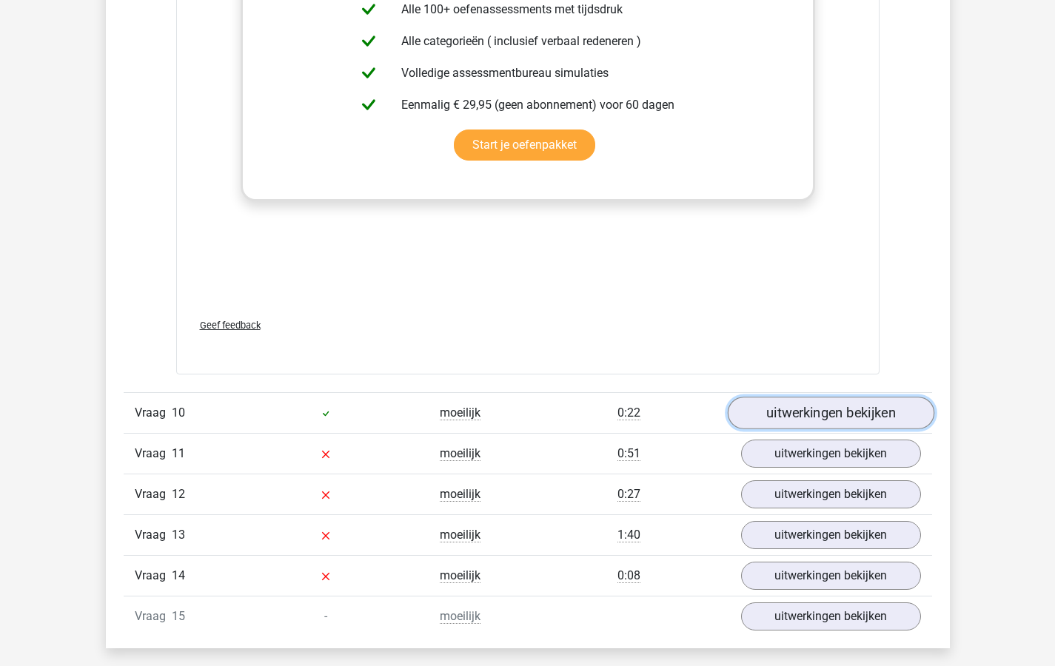
click at [807, 414] on link "uitwerkingen bekijken" at bounding box center [830, 413] width 207 height 33
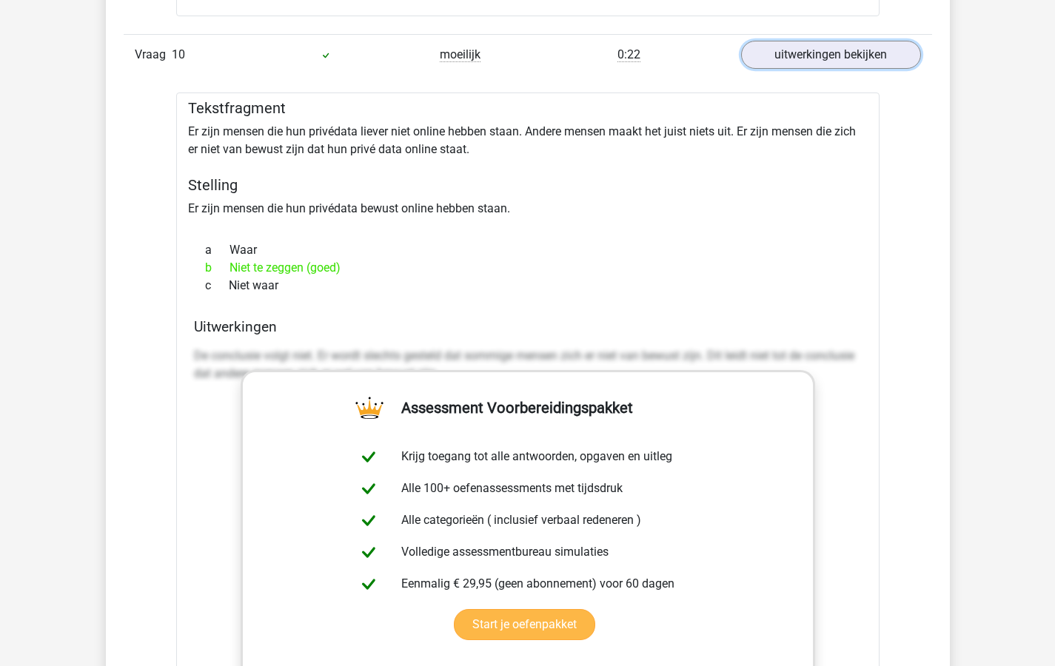
scroll to position [6422, 0]
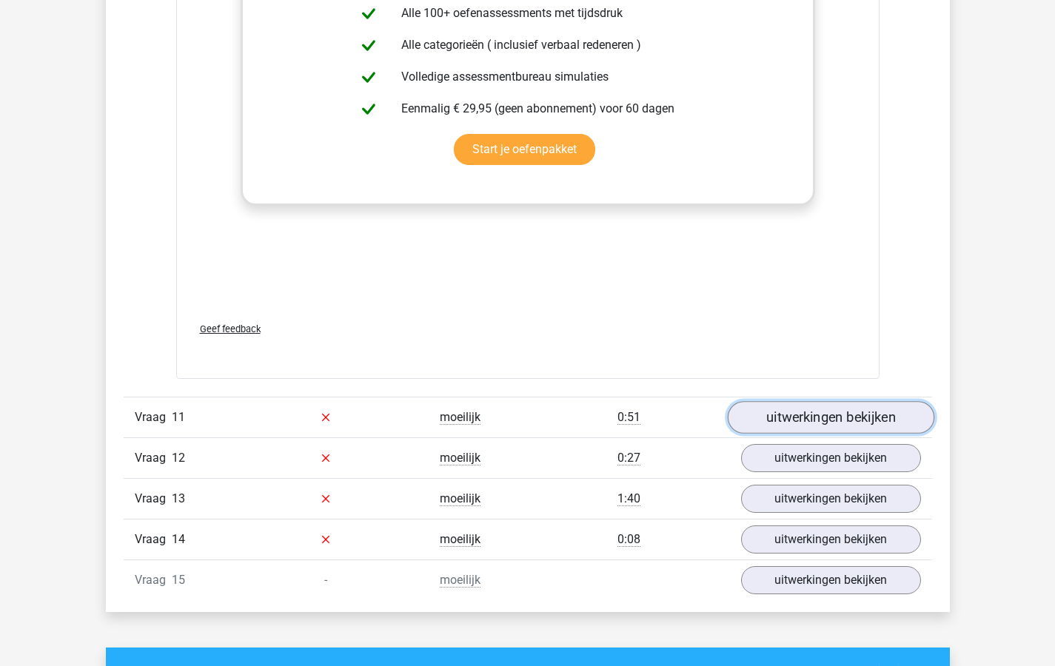
click at [796, 415] on link "uitwerkingen bekijken" at bounding box center [830, 417] width 207 height 33
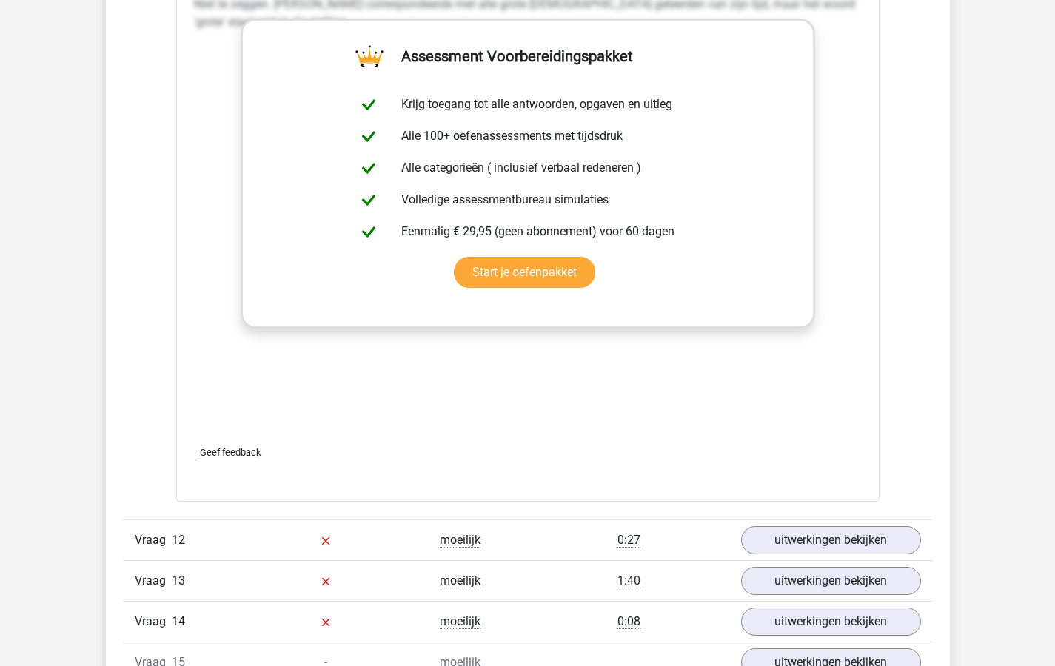
scroll to position [7496, 0]
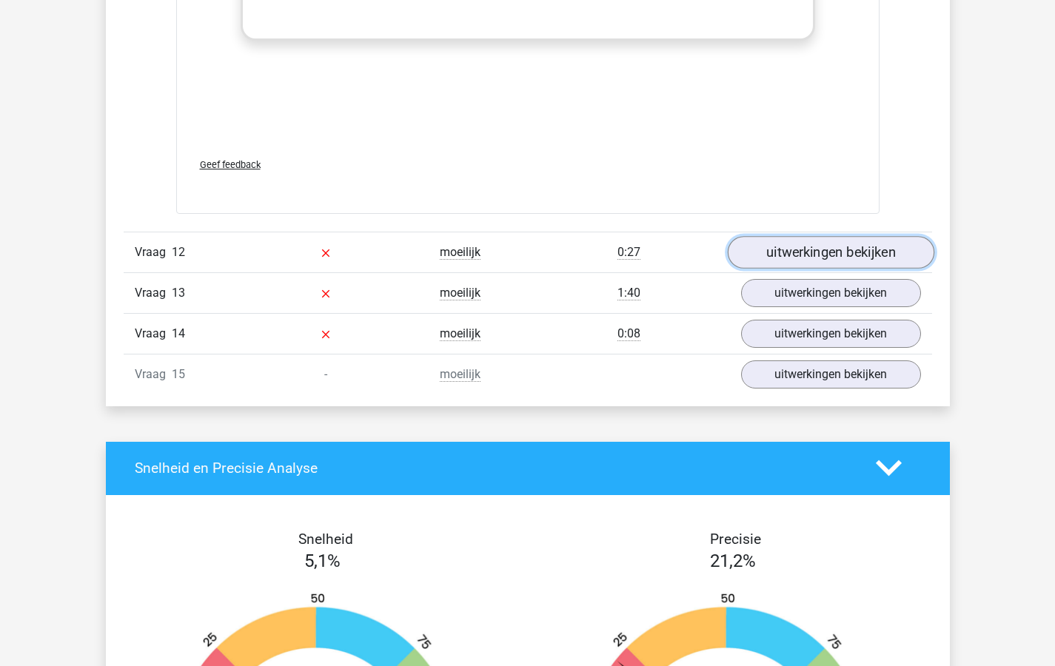
click at [800, 251] on link "uitwerkingen bekijken" at bounding box center [830, 252] width 207 height 33
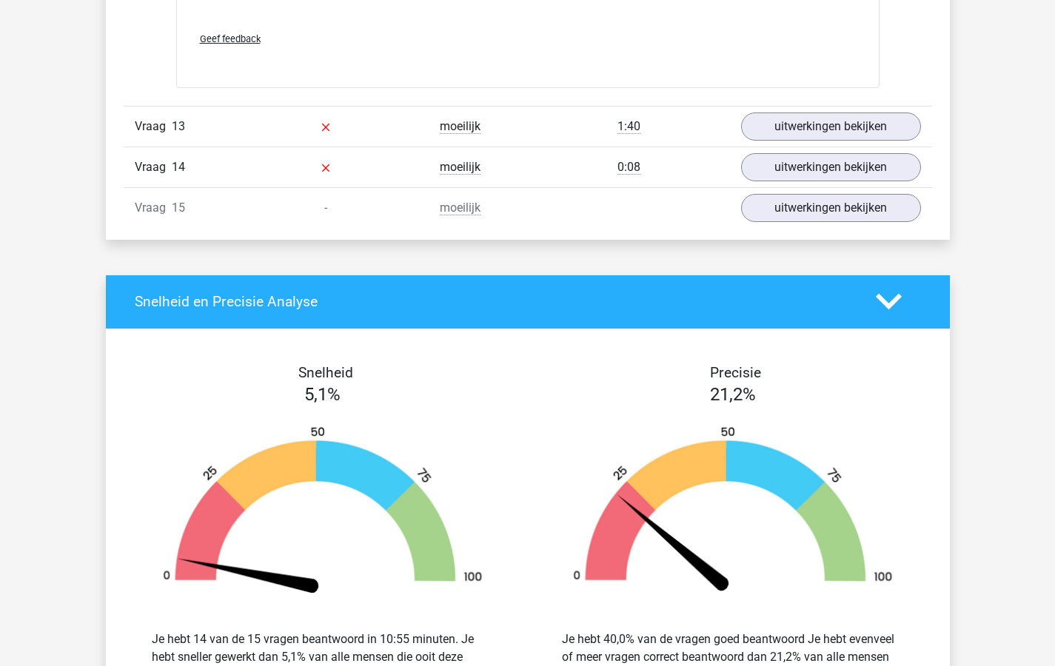
scroll to position [8376, 0]
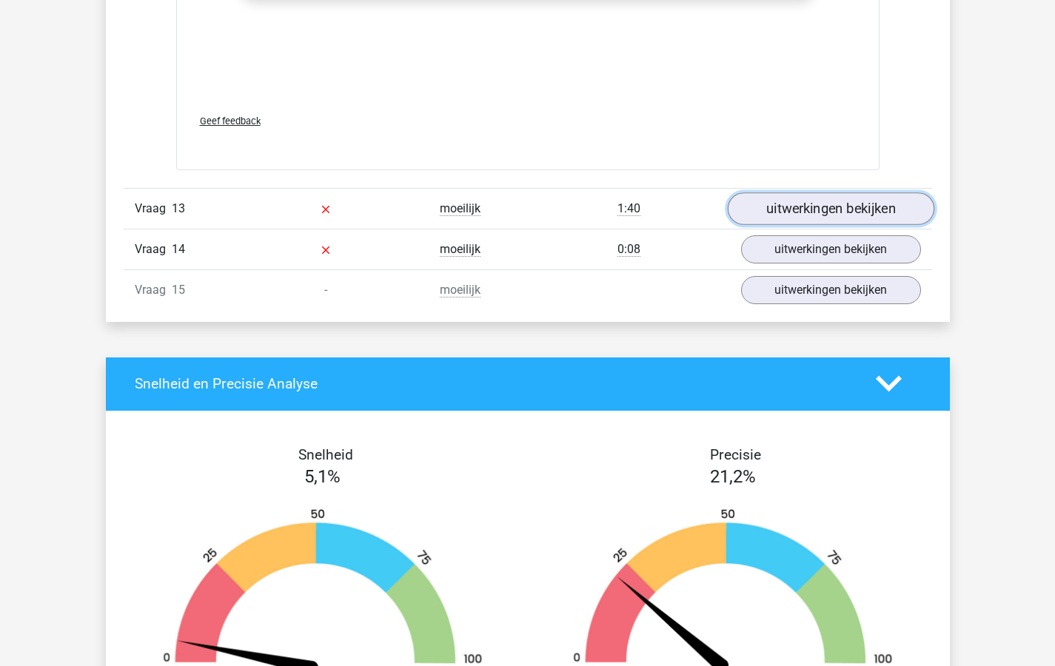
click at [784, 206] on link "uitwerkingen bekijken" at bounding box center [830, 208] width 207 height 33
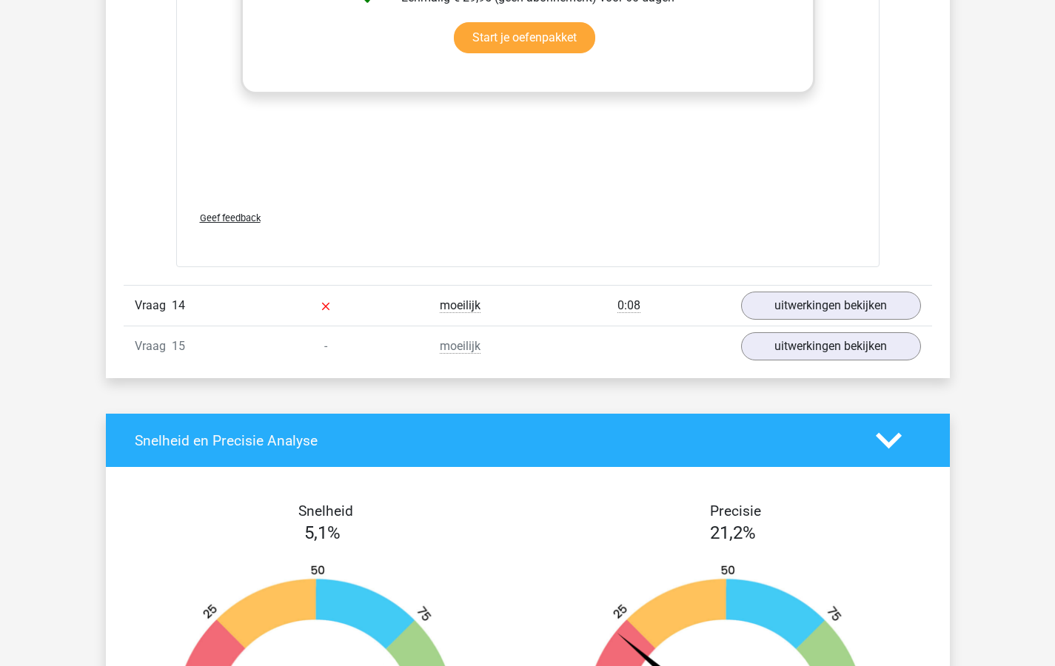
scroll to position [9153, 0]
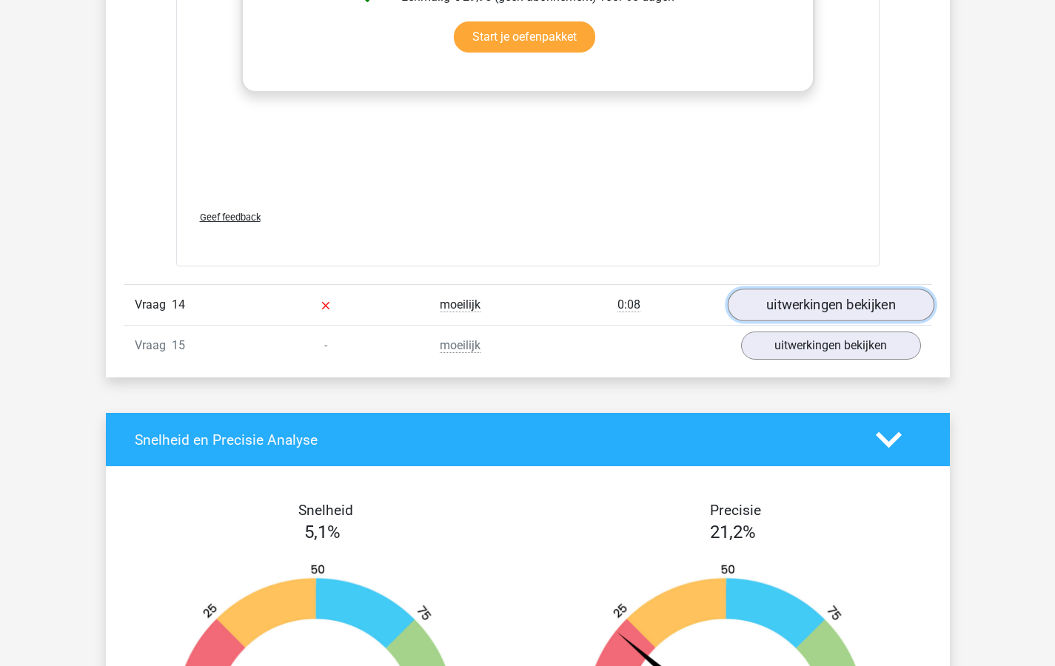
click at [799, 297] on link "uitwerkingen bekijken" at bounding box center [830, 305] width 207 height 33
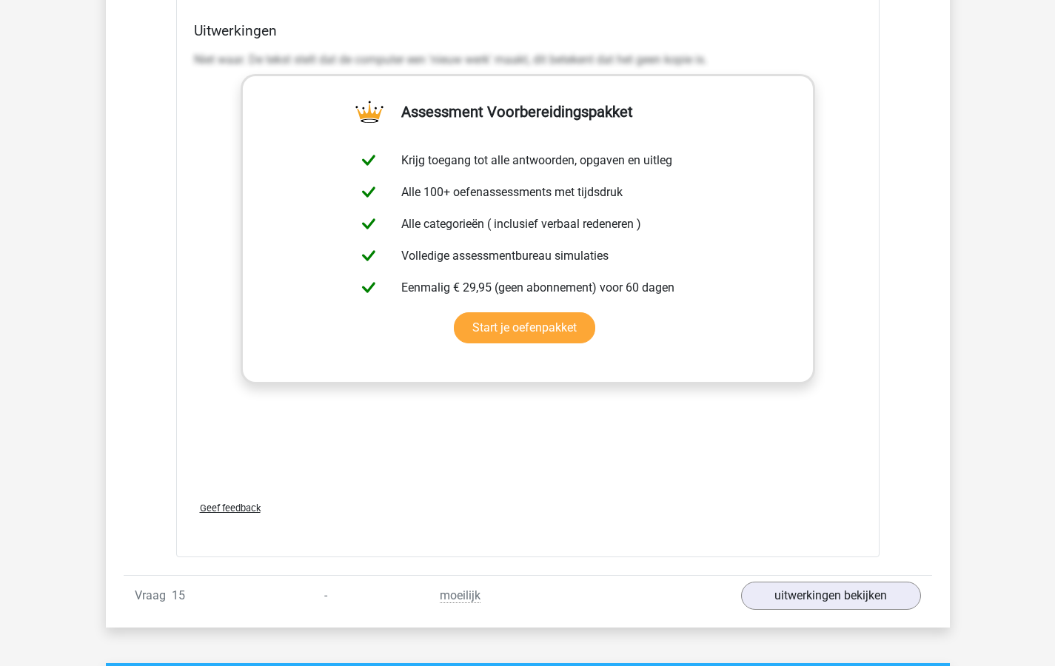
scroll to position [9851, 0]
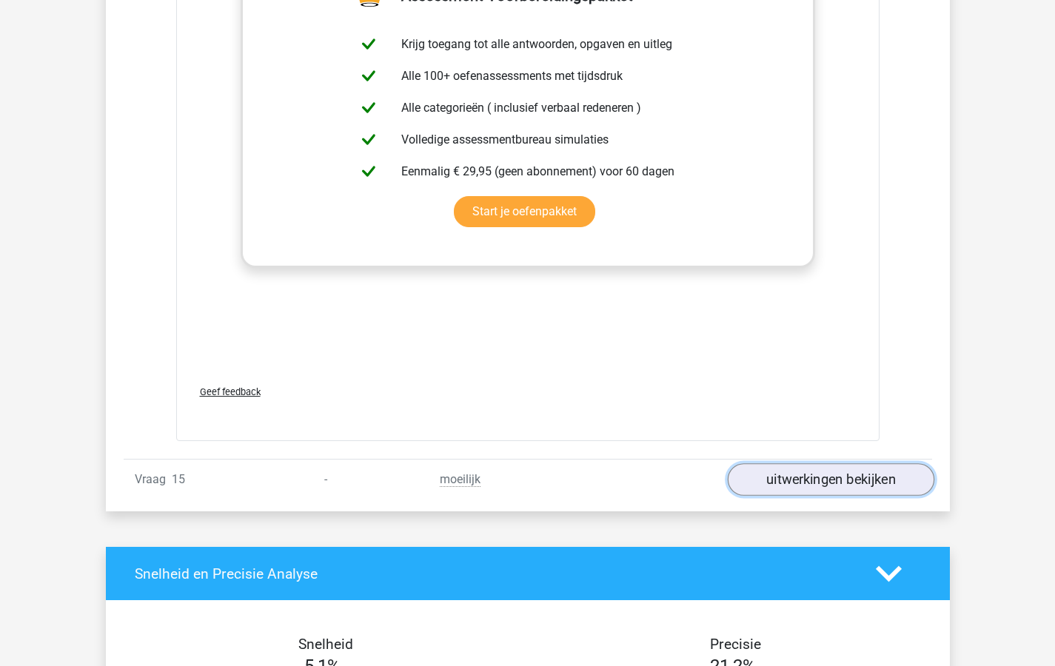
click at [799, 477] on link "uitwerkingen bekijken" at bounding box center [830, 480] width 207 height 33
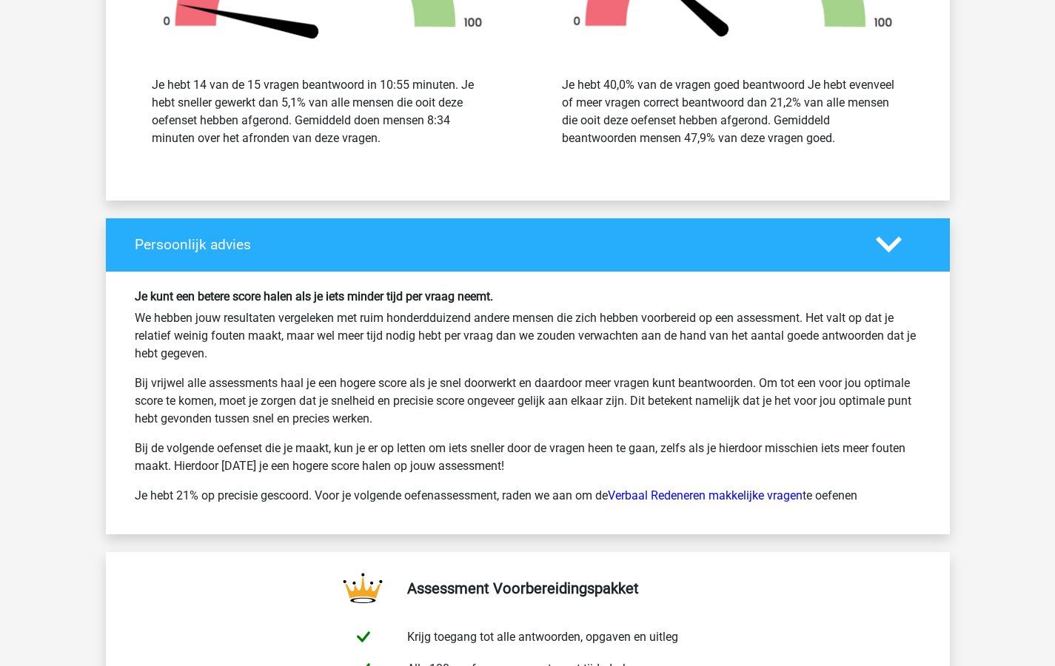
scroll to position [11525, 0]
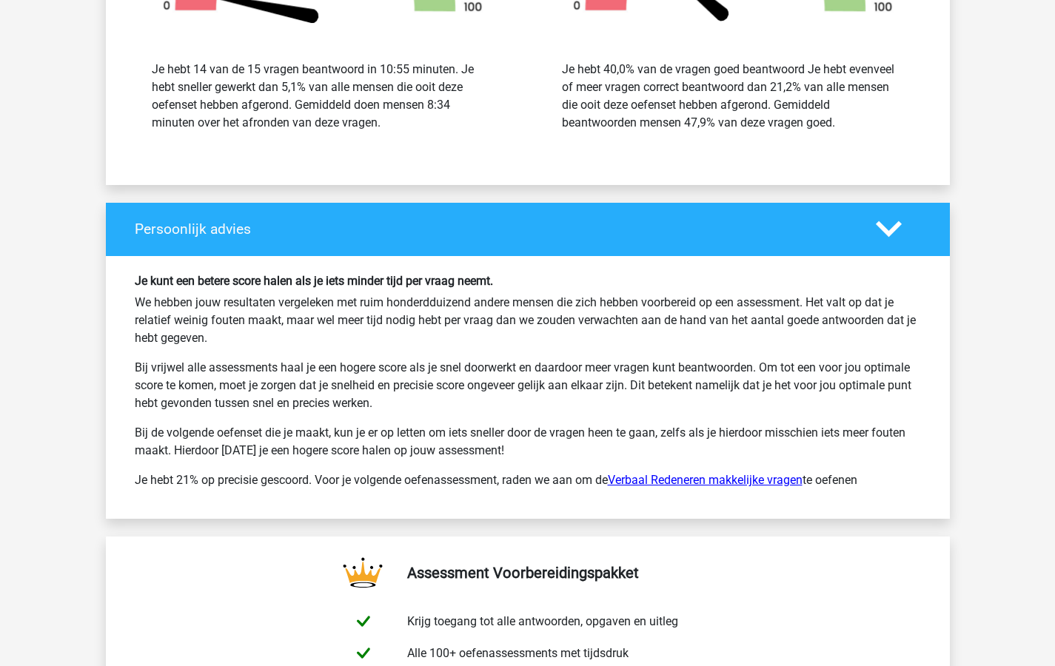
click at [646, 479] on link "Verbaal Redeneren makkelijke vragen" at bounding box center [705, 480] width 195 height 14
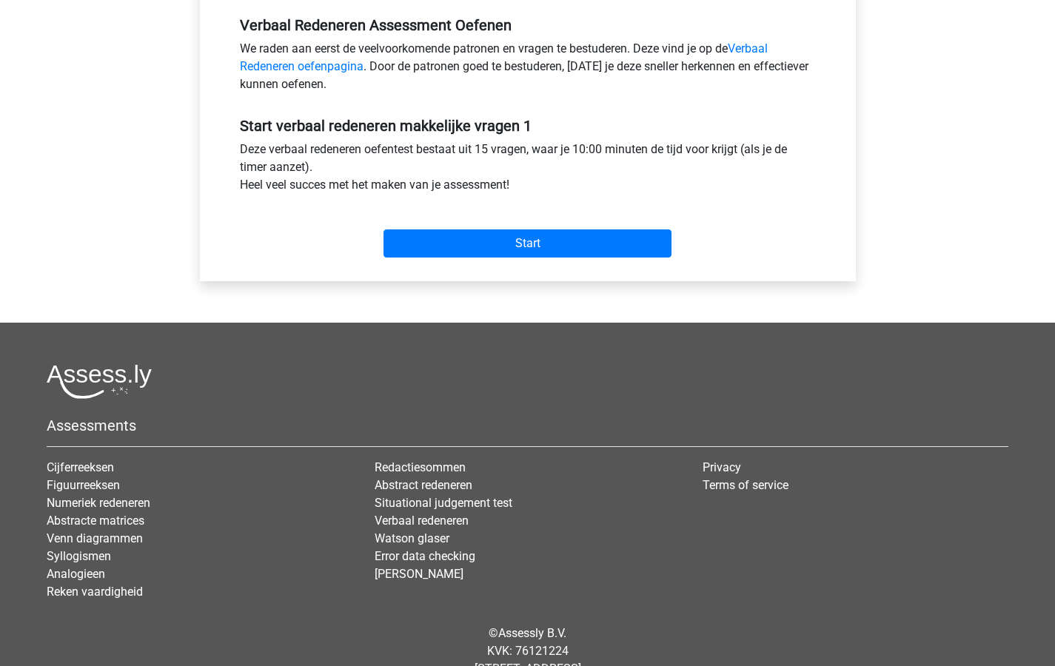
scroll to position [457, 0]
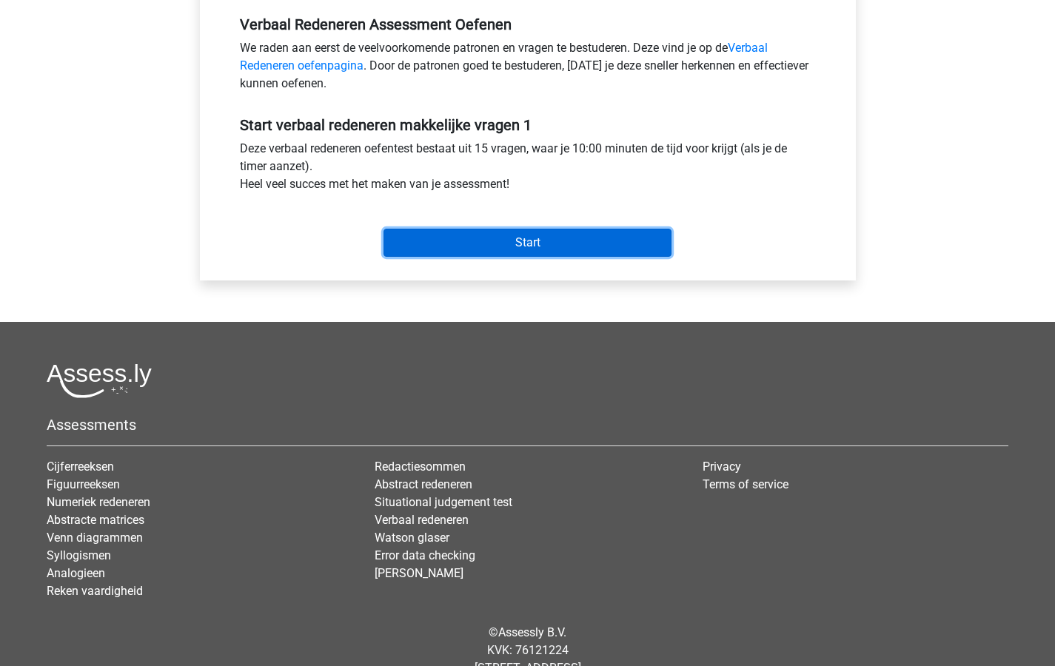
click at [517, 239] on input "Start" at bounding box center [527, 243] width 288 height 28
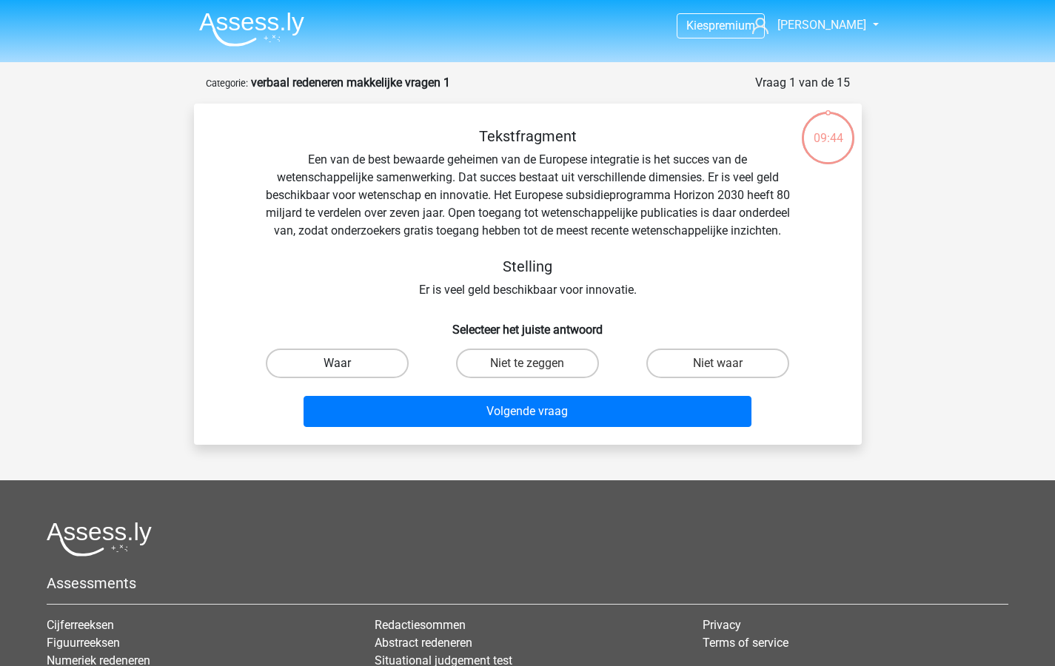
click at [323, 378] on label "Waar" at bounding box center [337, 364] width 143 height 30
click at [337, 373] on input "Waar" at bounding box center [342, 368] width 10 height 10
radio input "true"
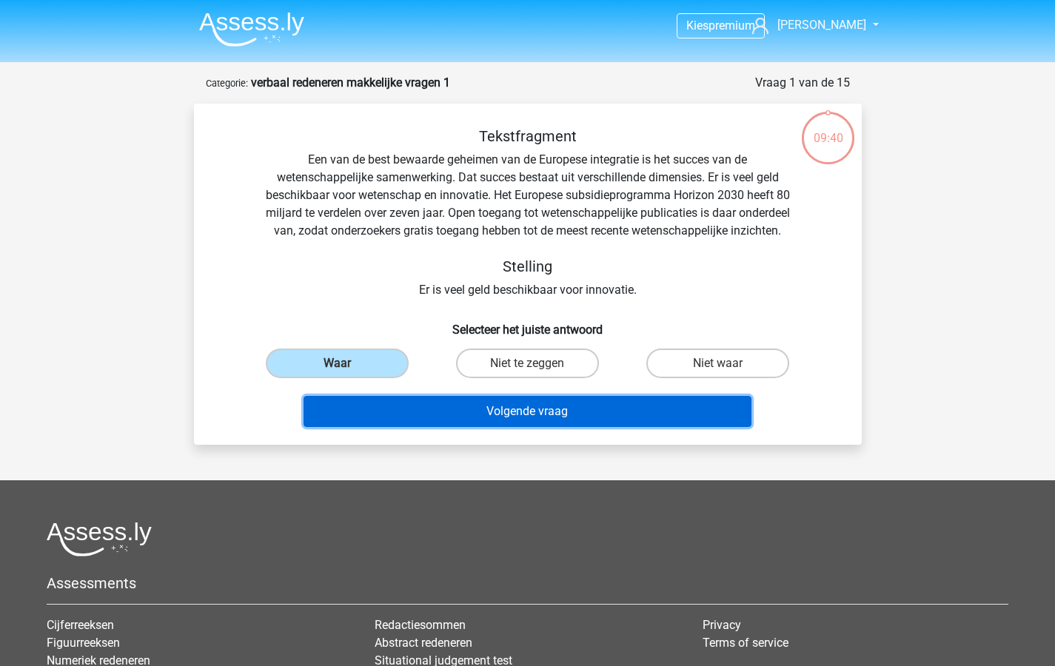
click at [540, 427] on button "Volgende vraag" at bounding box center [527, 411] width 448 height 31
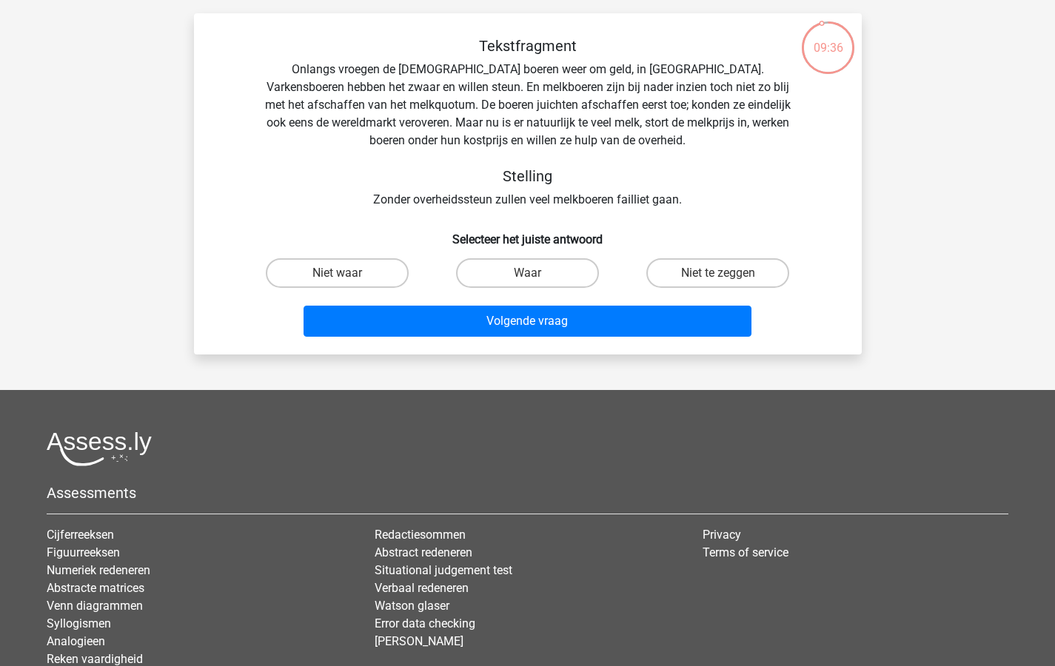
scroll to position [91, 0]
click at [696, 273] on label "Niet te zeggen" at bounding box center [717, 273] width 143 height 30
click at [718, 273] on input "Niet te zeggen" at bounding box center [723, 277] width 10 height 10
radio input "true"
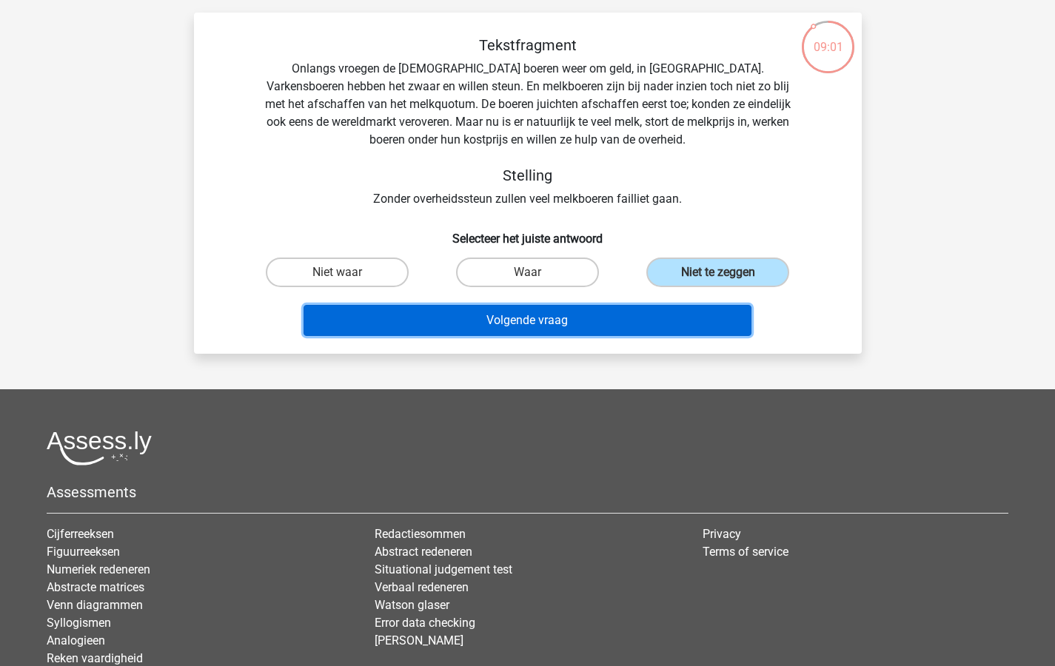
click at [491, 320] on button "Volgende vraag" at bounding box center [527, 320] width 448 height 31
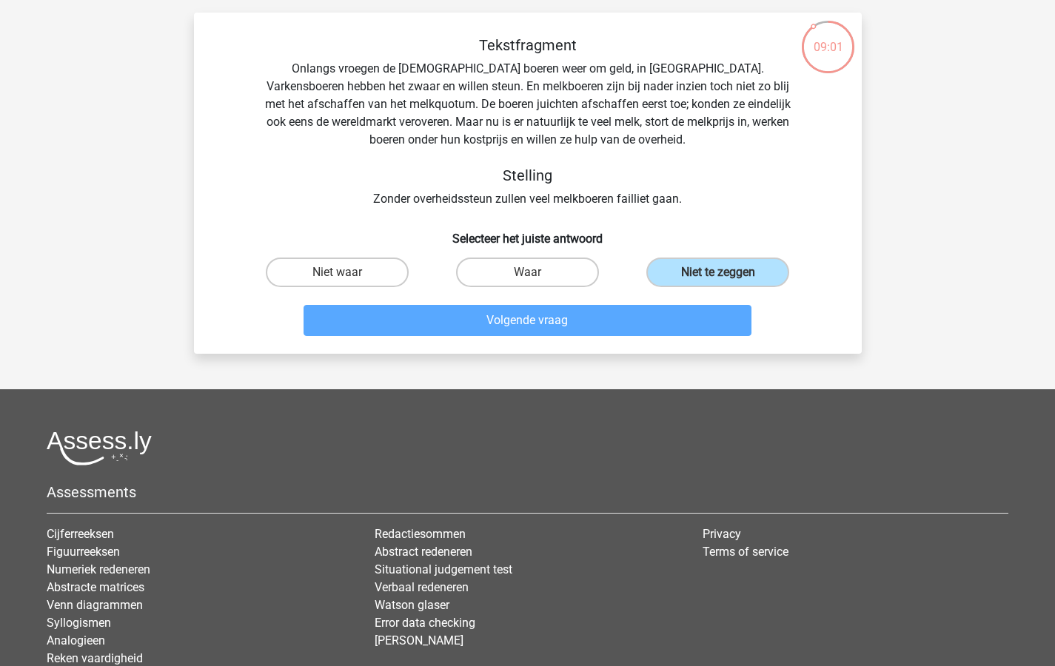
scroll to position [74, 0]
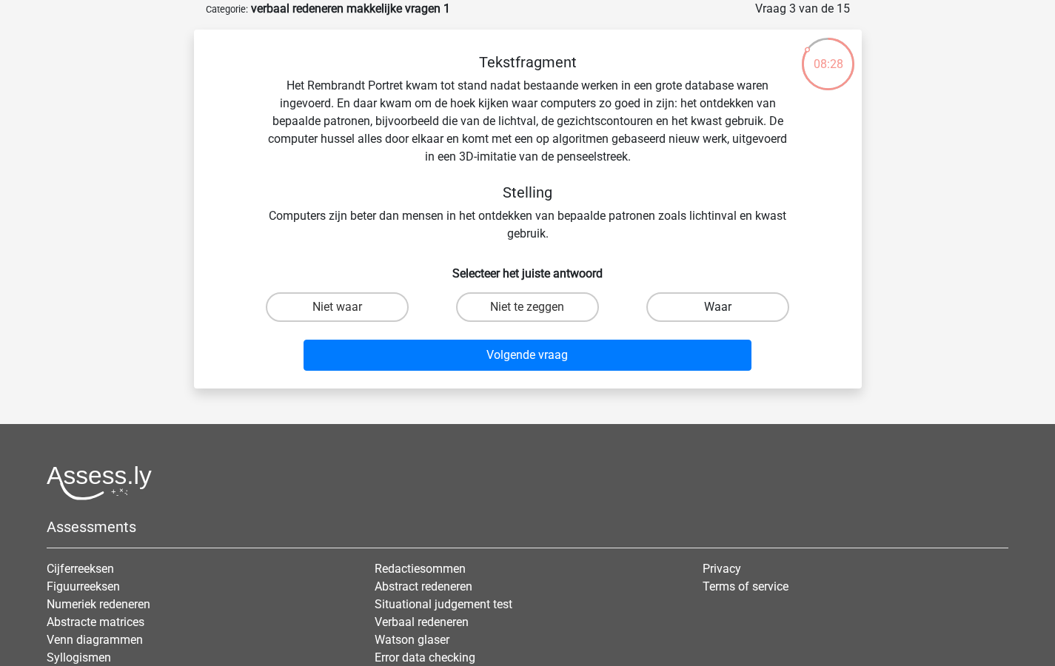
click at [708, 306] on label "Waar" at bounding box center [717, 307] width 143 height 30
click at [718, 307] on input "Waar" at bounding box center [723, 312] width 10 height 10
radio input "true"
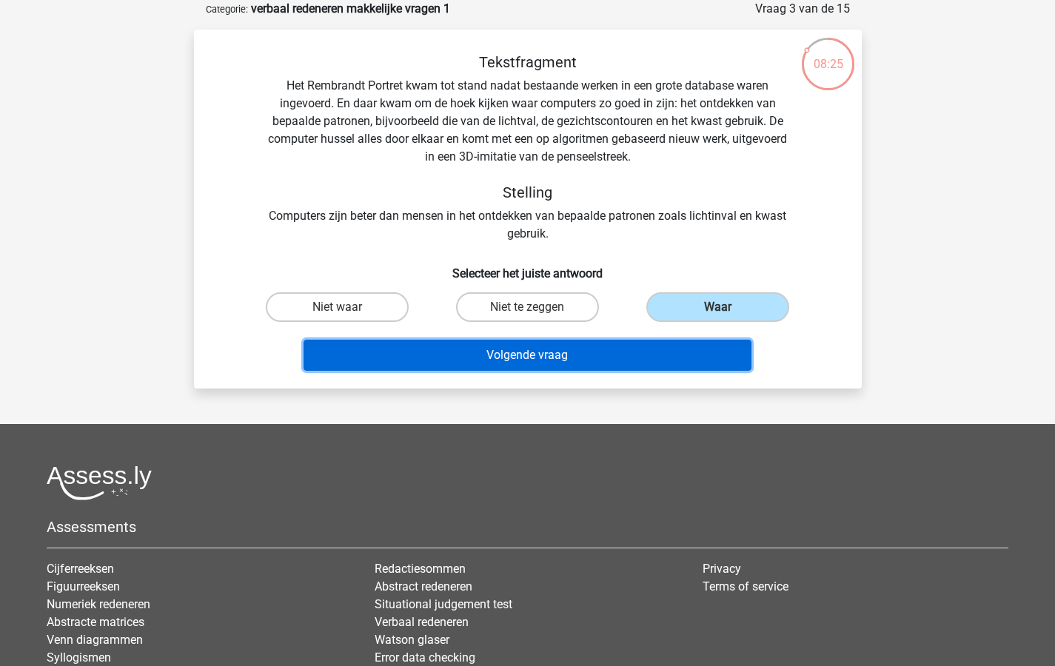
click at [528, 354] on button "Volgende vraag" at bounding box center [527, 355] width 448 height 31
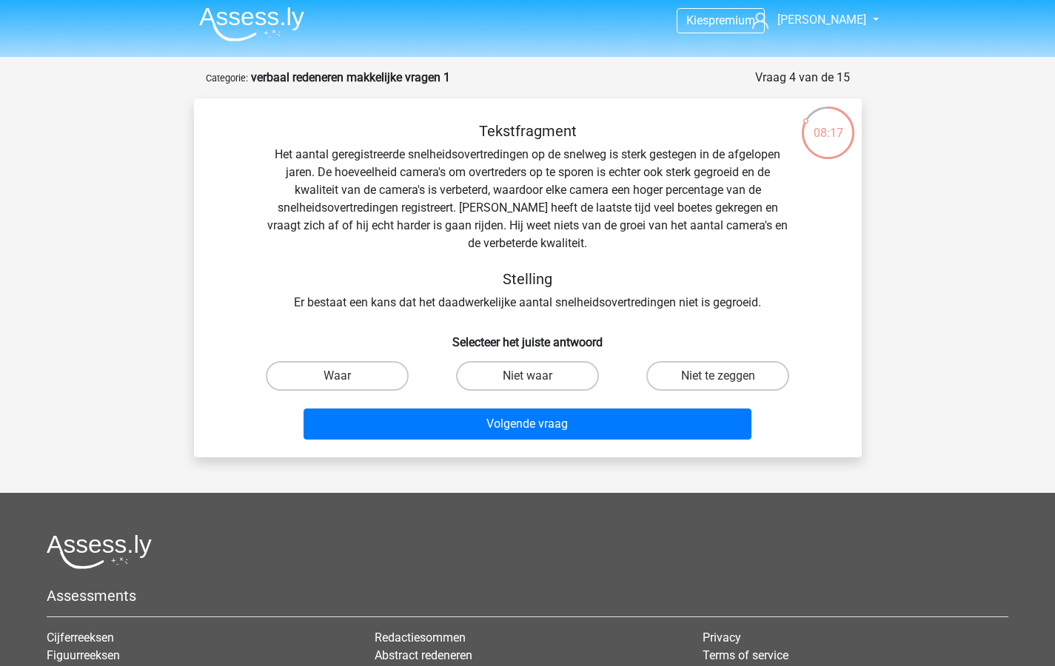
scroll to position [0, 0]
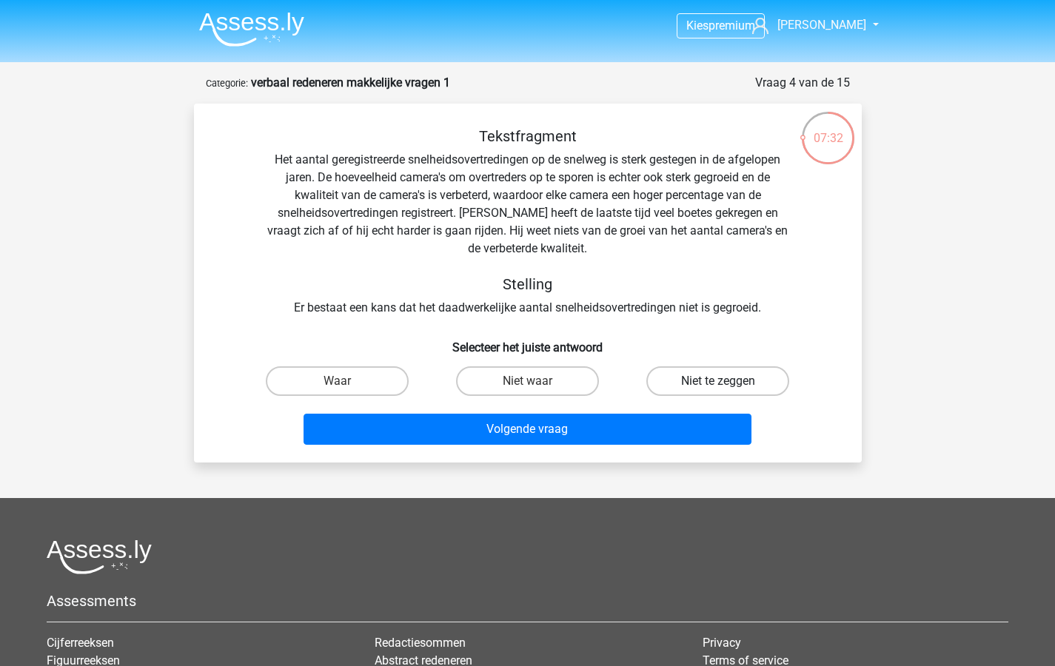
click at [711, 381] on label "Niet te zeggen" at bounding box center [717, 381] width 143 height 30
click at [718, 381] on input "Niet te zeggen" at bounding box center [723, 386] width 10 height 10
radio input "true"
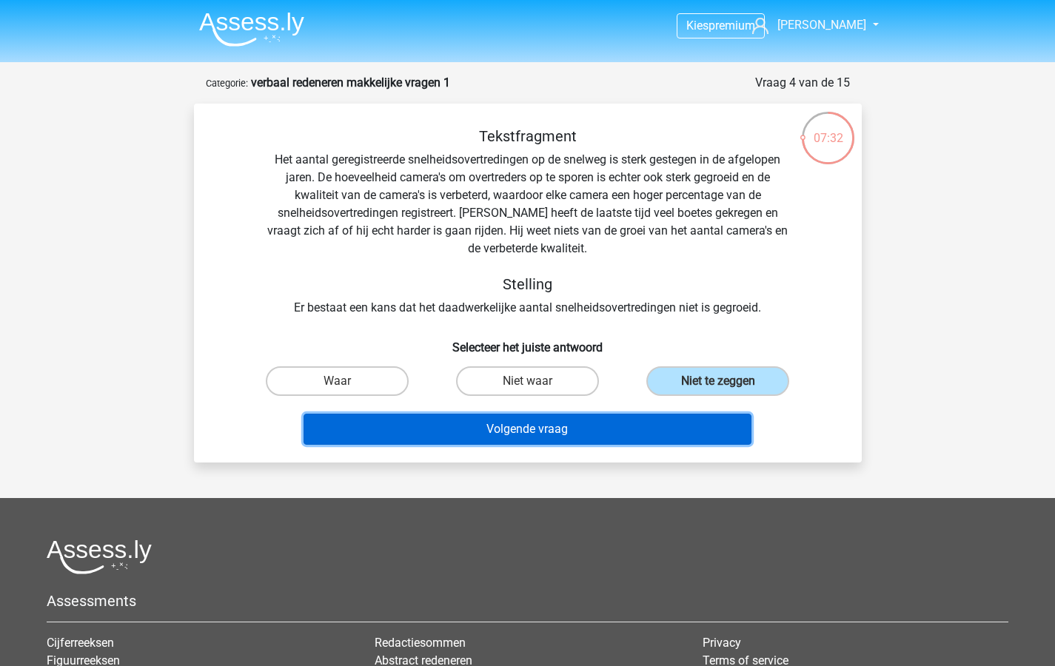
click at [602, 435] on button "Volgende vraag" at bounding box center [527, 429] width 448 height 31
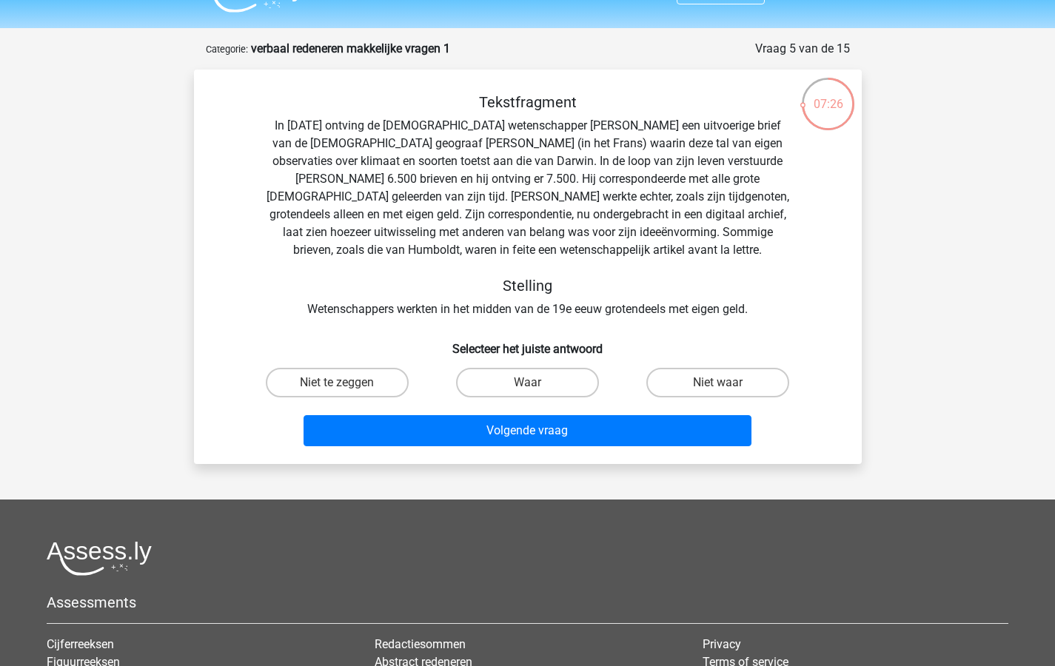
scroll to position [33, 0]
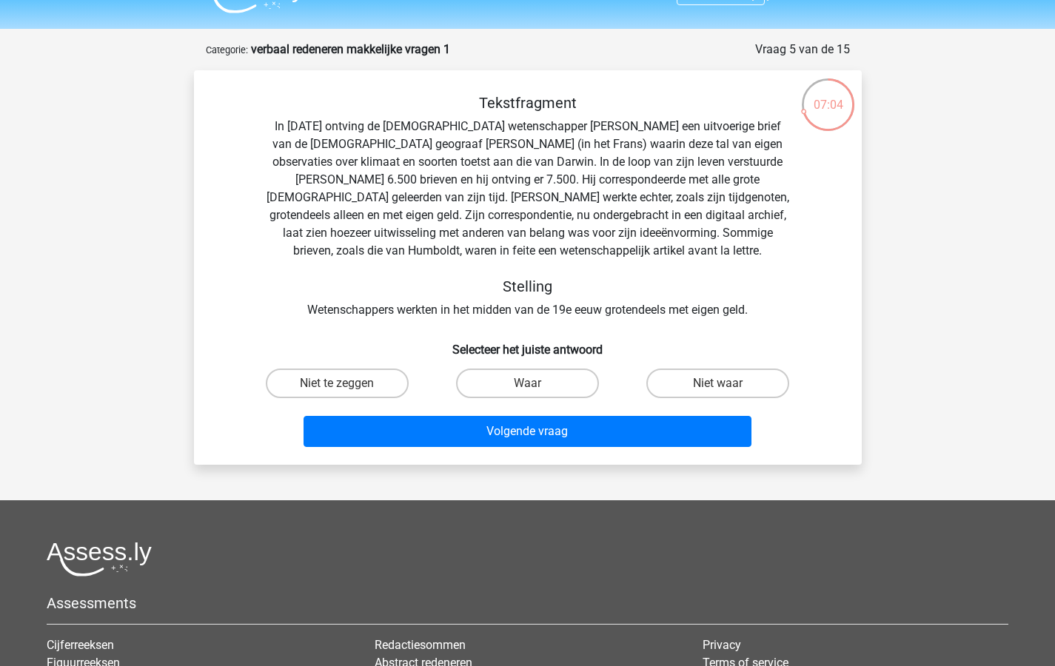
click at [725, 383] on label "Niet waar" at bounding box center [717, 384] width 143 height 30
click at [725, 383] on input "Niet waar" at bounding box center [723, 388] width 10 height 10
radio input "true"
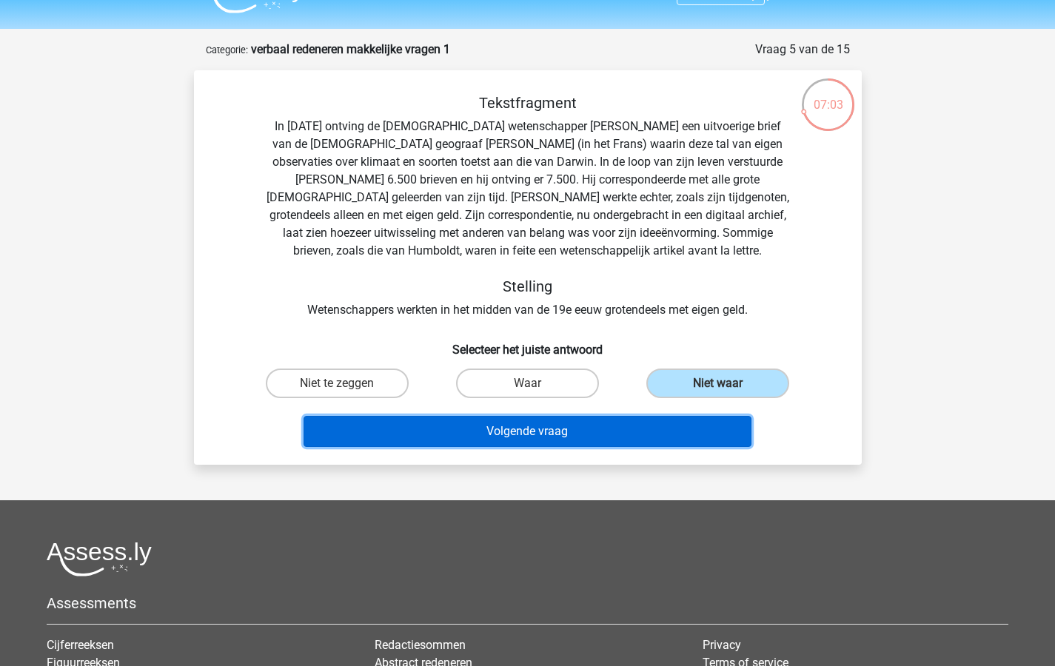
click at [519, 433] on button "Volgende vraag" at bounding box center [527, 431] width 448 height 31
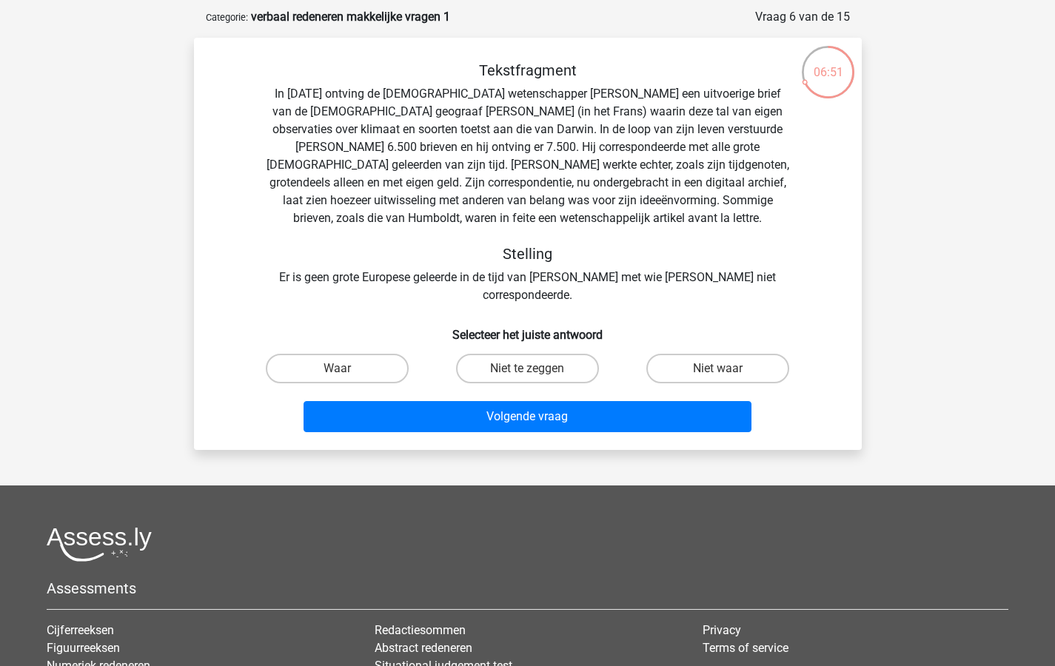
scroll to position [65, 0]
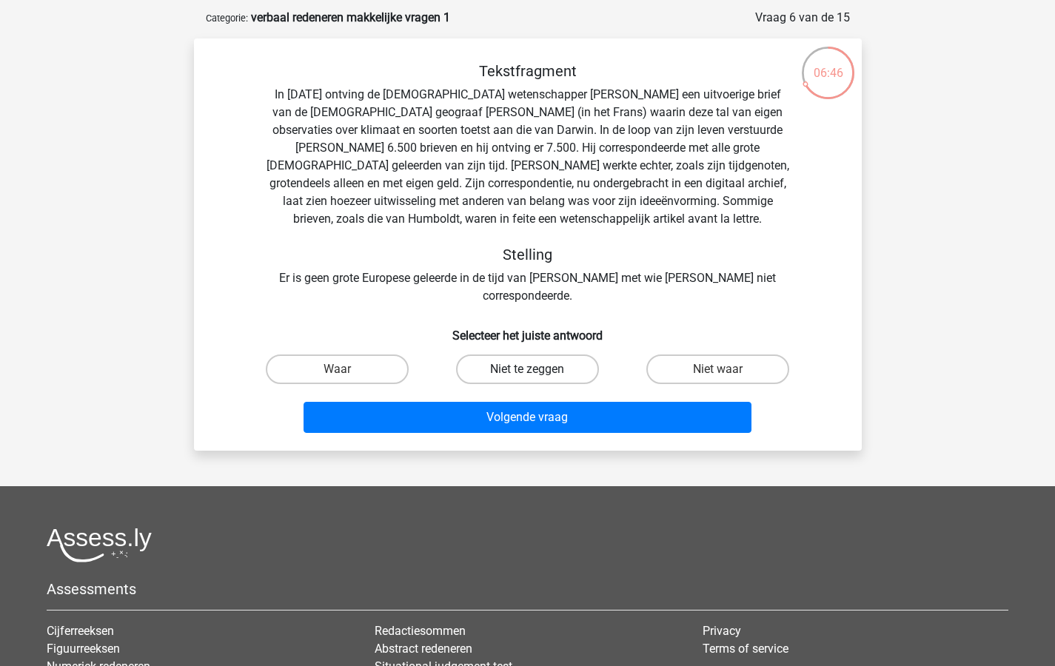
click at [518, 355] on label "Niet te zeggen" at bounding box center [527, 370] width 143 height 30
click at [527, 369] on input "Niet te zeggen" at bounding box center [532, 374] width 10 height 10
radio input "true"
click at [324, 355] on label "Waar" at bounding box center [337, 370] width 143 height 30
click at [337, 369] on input "Waar" at bounding box center [342, 374] width 10 height 10
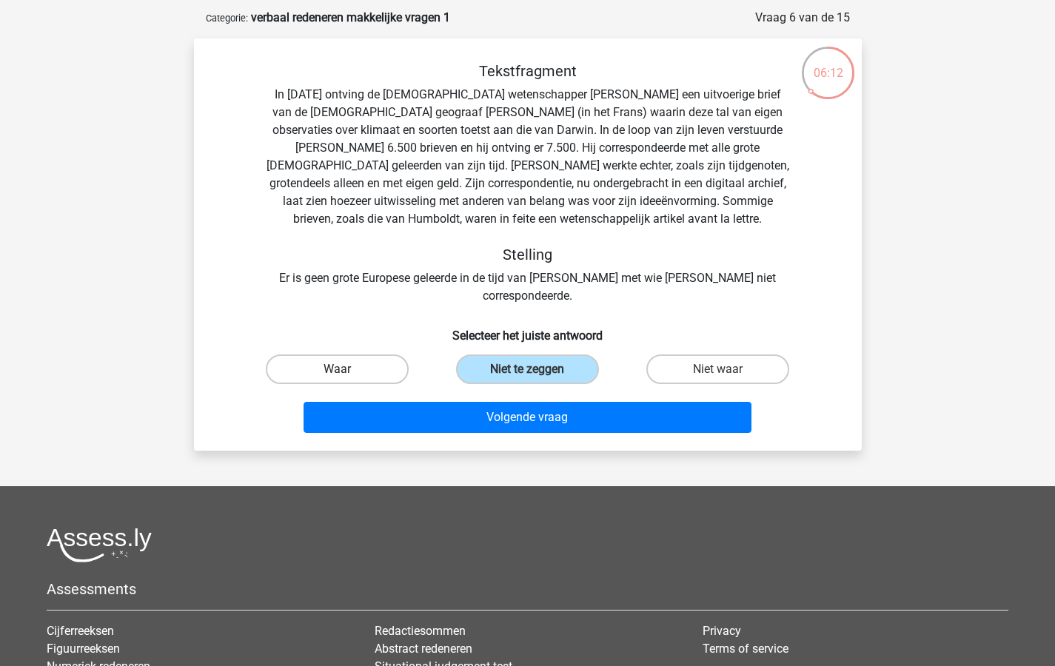
radio input "true"
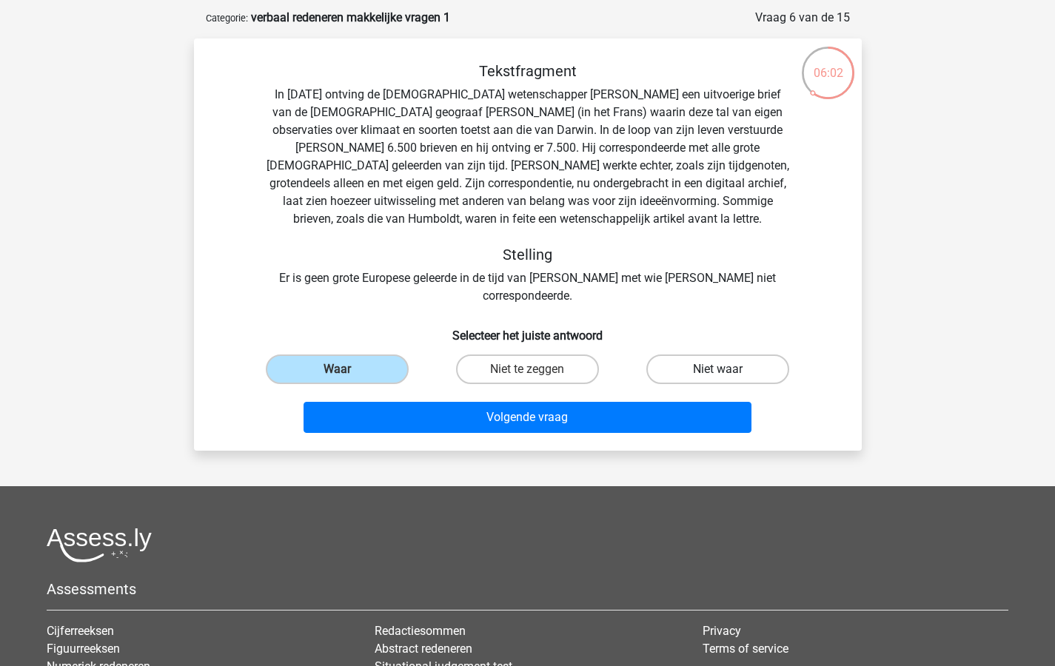
click at [705, 355] on label "Niet waar" at bounding box center [717, 370] width 143 height 30
click at [718, 369] on input "Niet waar" at bounding box center [723, 374] width 10 height 10
radio input "true"
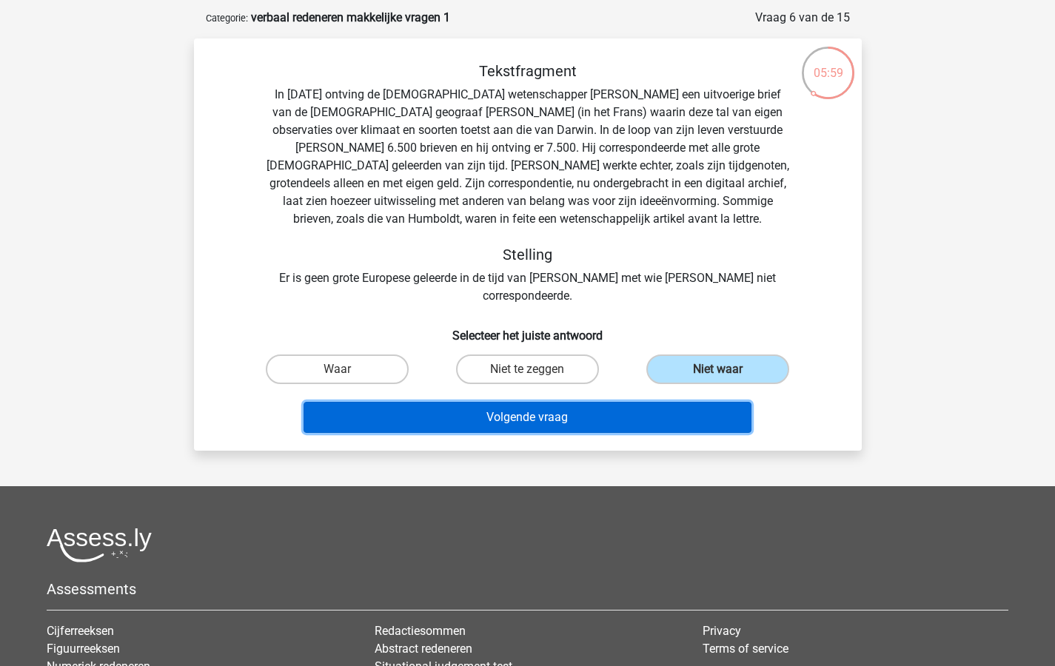
click at [513, 402] on button "Volgende vraag" at bounding box center [527, 417] width 448 height 31
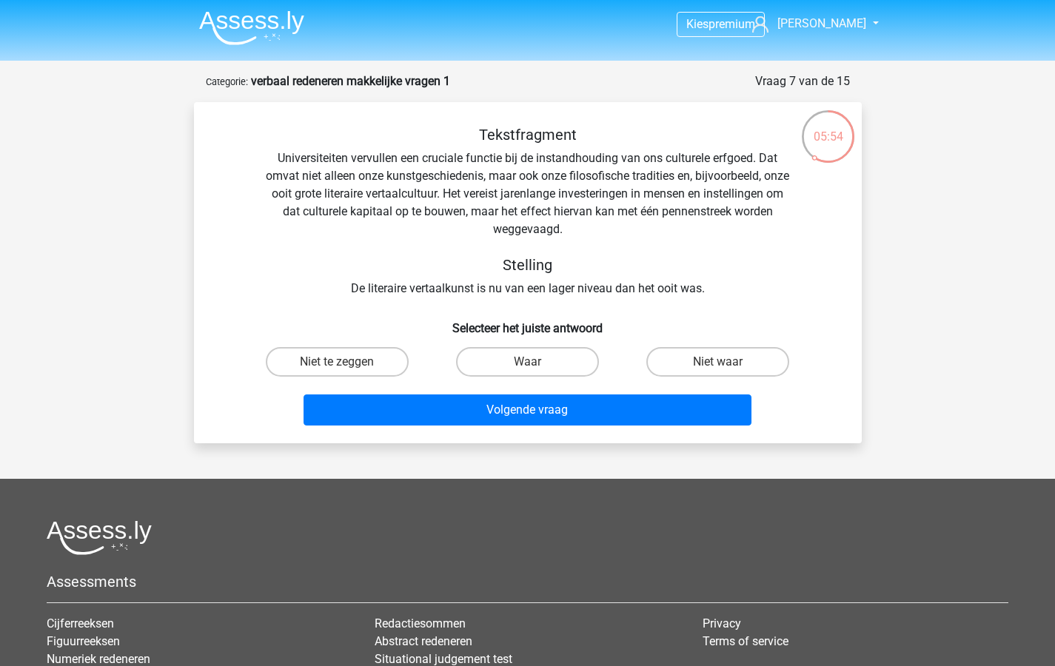
scroll to position [0, 0]
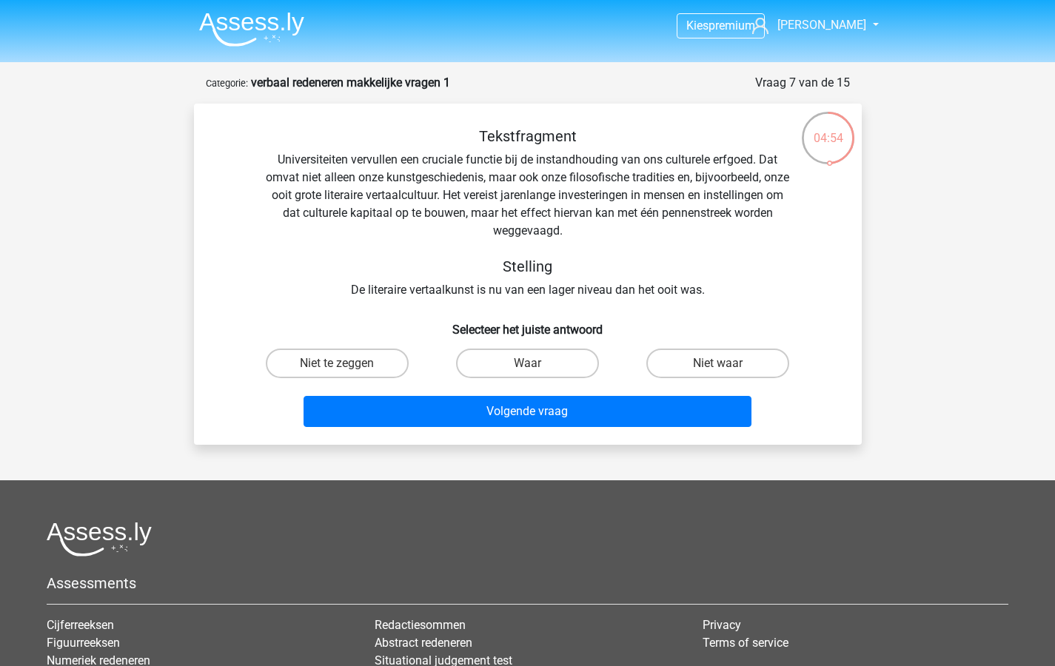
click at [338, 364] on input "Niet te zeggen" at bounding box center [342, 368] width 10 height 10
radio input "true"
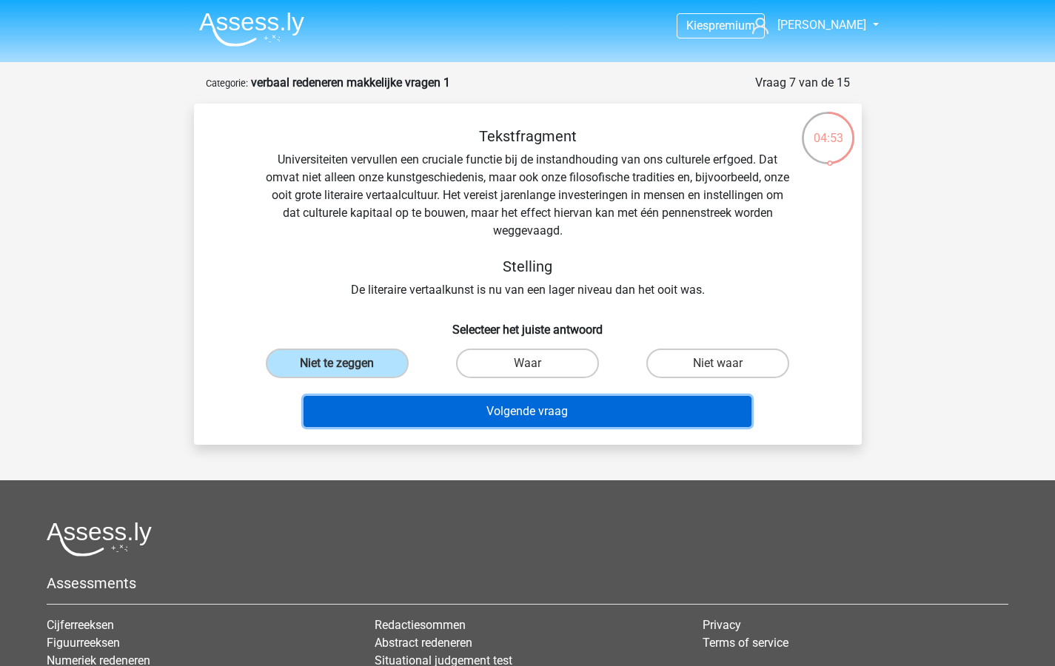
click at [411, 421] on button "Volgende vraag" at bounding box center [527, 411] width 448 height 31
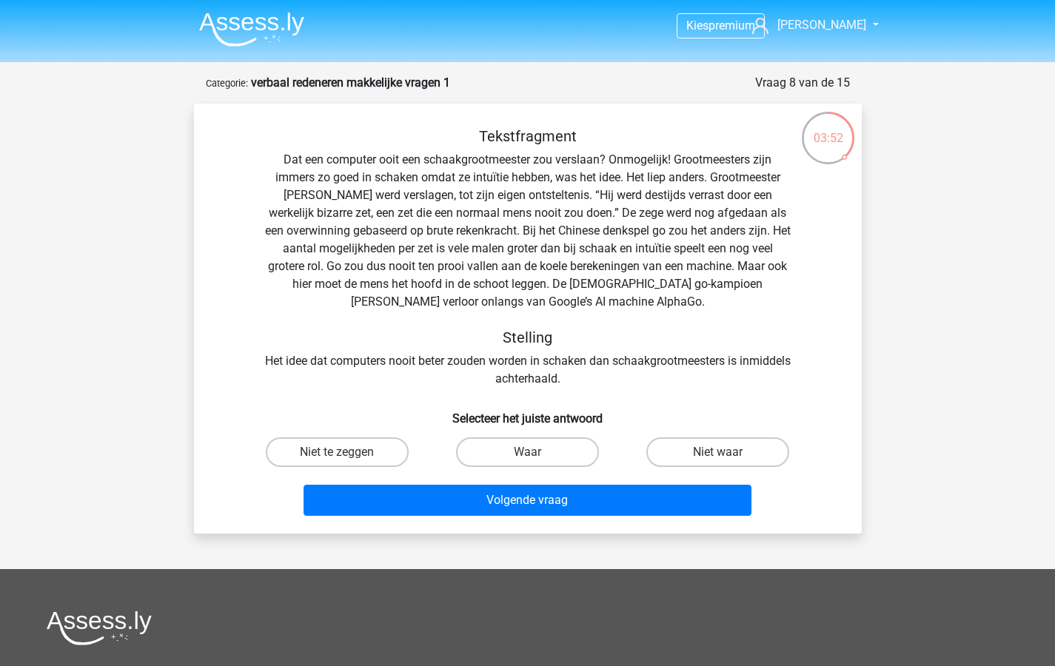
drag, startPoint x: 329, startPoint y: 451, endPoint x: 361, endPoint y: 476, distance: 41.2
click at [329, 451] on label "Niet te zeggen" at bounding box center [337, 452] width 143 height 30
click at [337, 452] on input "Niet te zeggen" at bounding box center [342, 457] width 10 height 10
radio input "true"
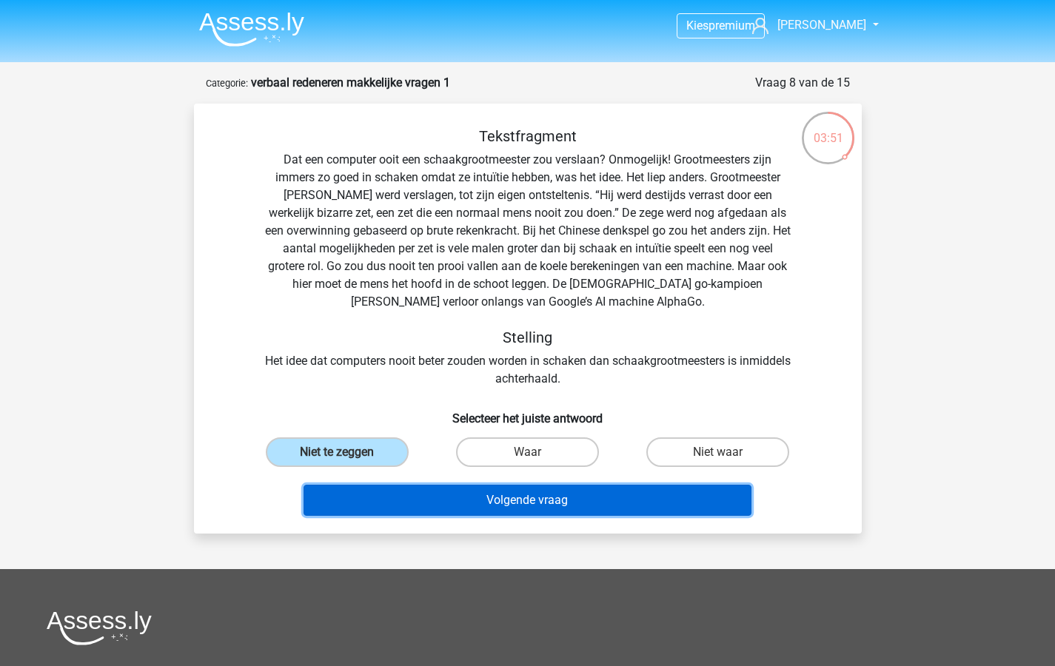
click at [397, 503] on button "Volgende vraag" at bounding box center [527, 500] width 448 height 31
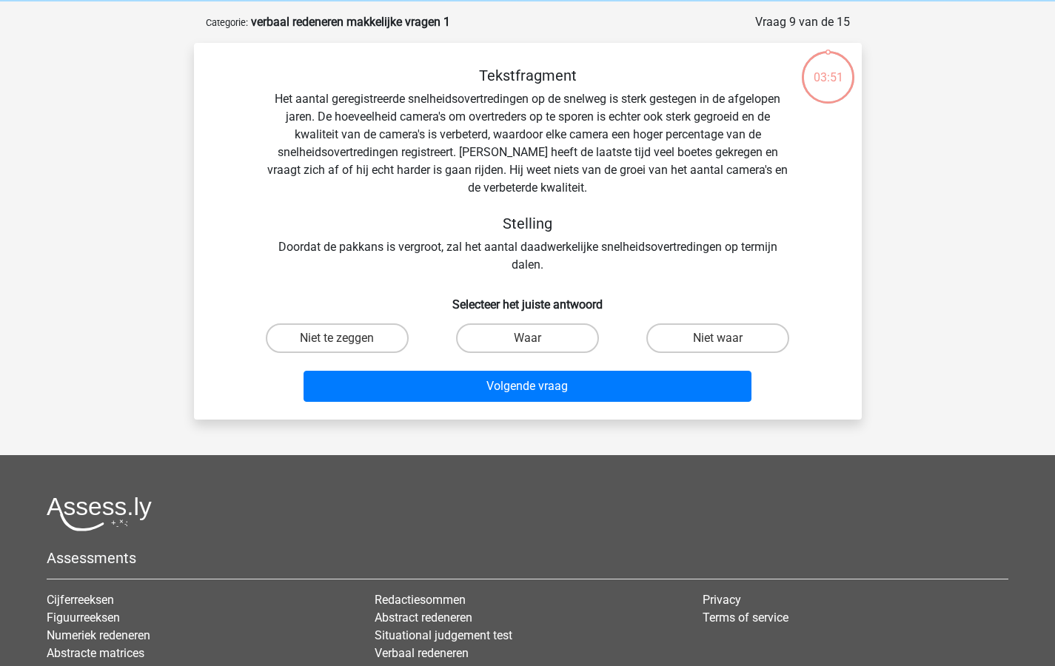
scroll to position [74, 0]
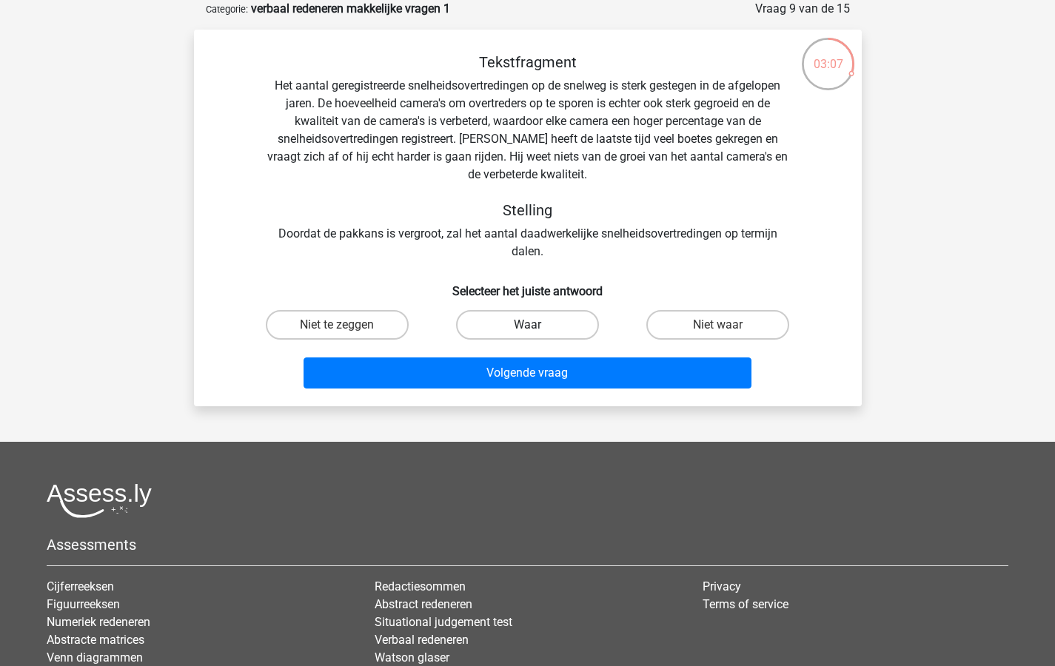
click at [526, 326] on label "Waar" at bounding box center [527, 325] width 143 height 30
click at [527, 326] on input "Waar" at bounding box center [532, 330] width 10 height 10
radio input "true"
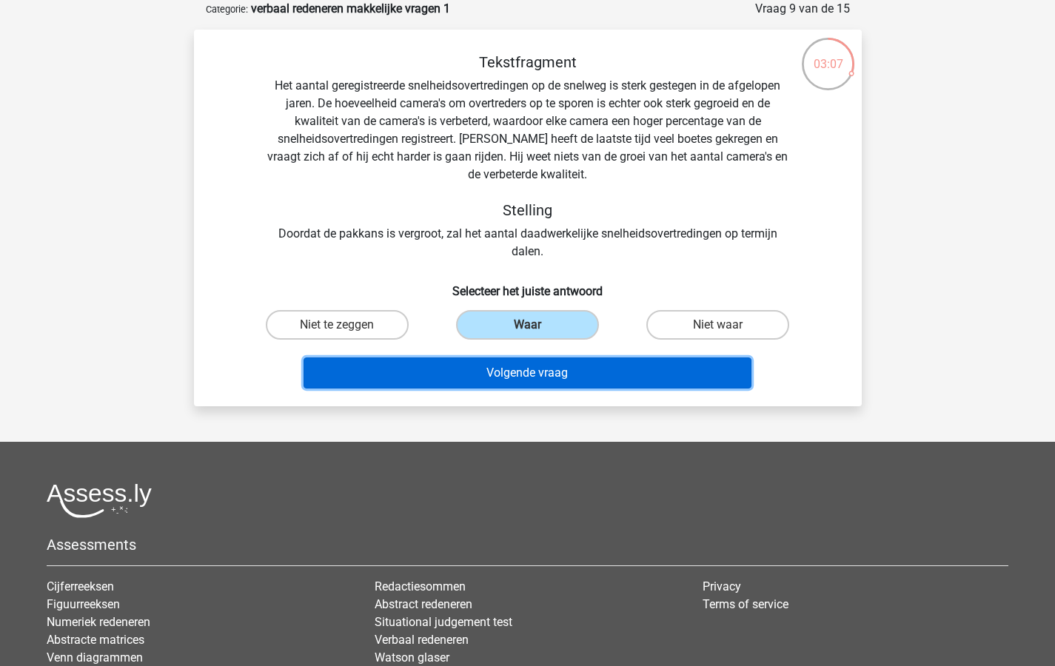
click at [519, 363] on button "Volgende vraag" at bounding box center [527, 373] width 448 height 31
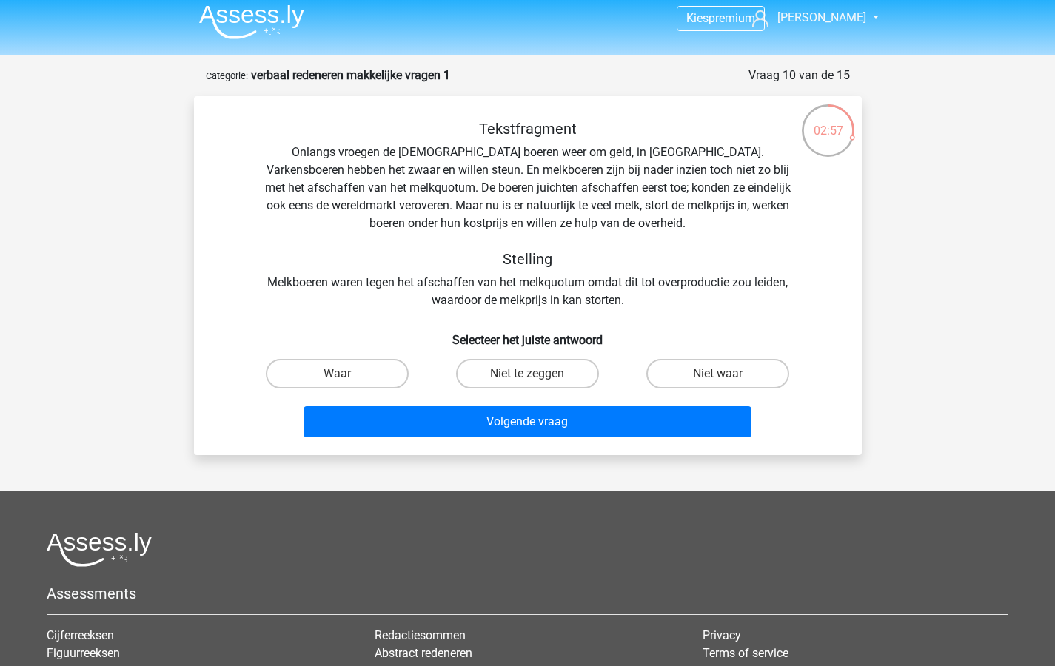
scroll to position [0, 0]
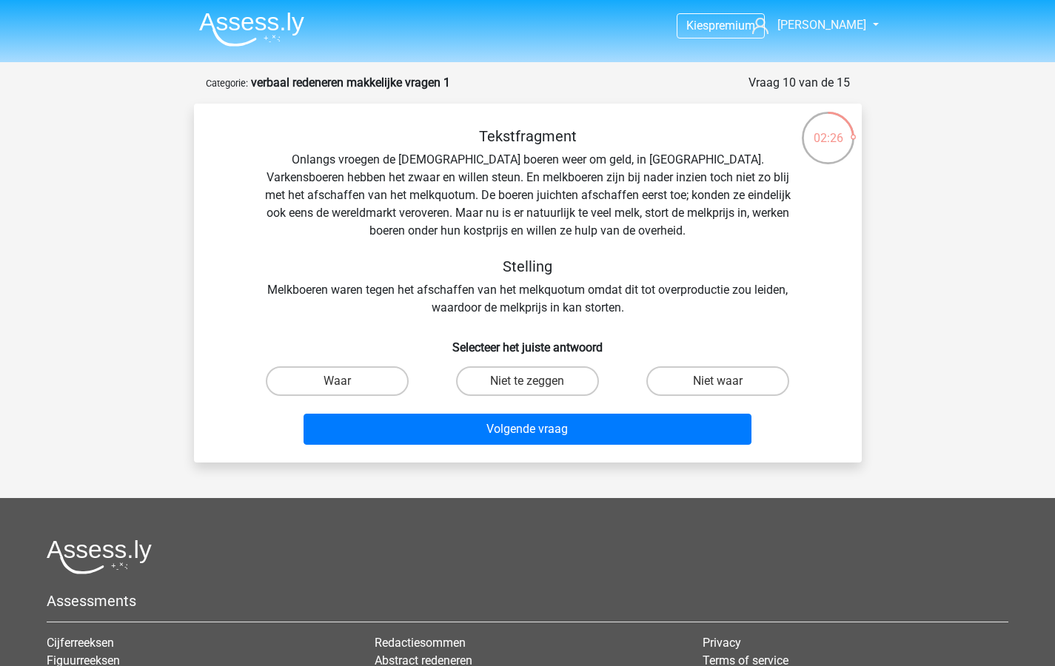
drag, startPoint x: 731, startPoint y: 377, endPoint x: 677, endPoint y: 398, distance: 57.5
click at [730, 377] on label "Niet waar" at bounding box center [717, 381] width 143 height 30
click at [728, 381] on input "Niet waar" at bounding box center [723, 386] width 10 height 10
radio input "true"
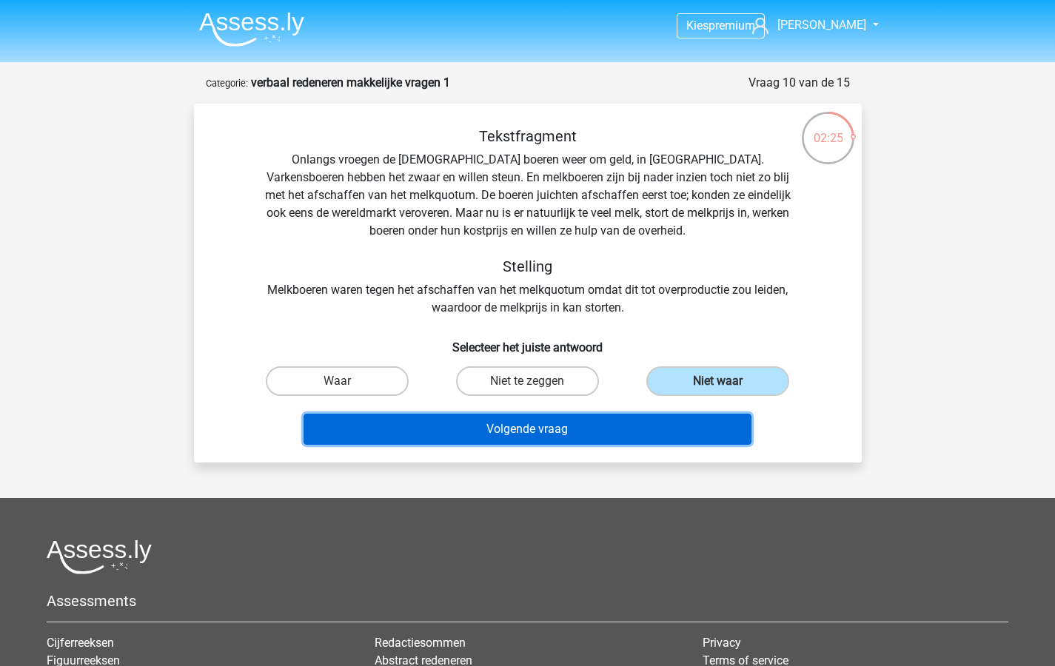
click at [513, 425] on button "Volgende vraag" at bounding box center [527, 429] width 448 height 31
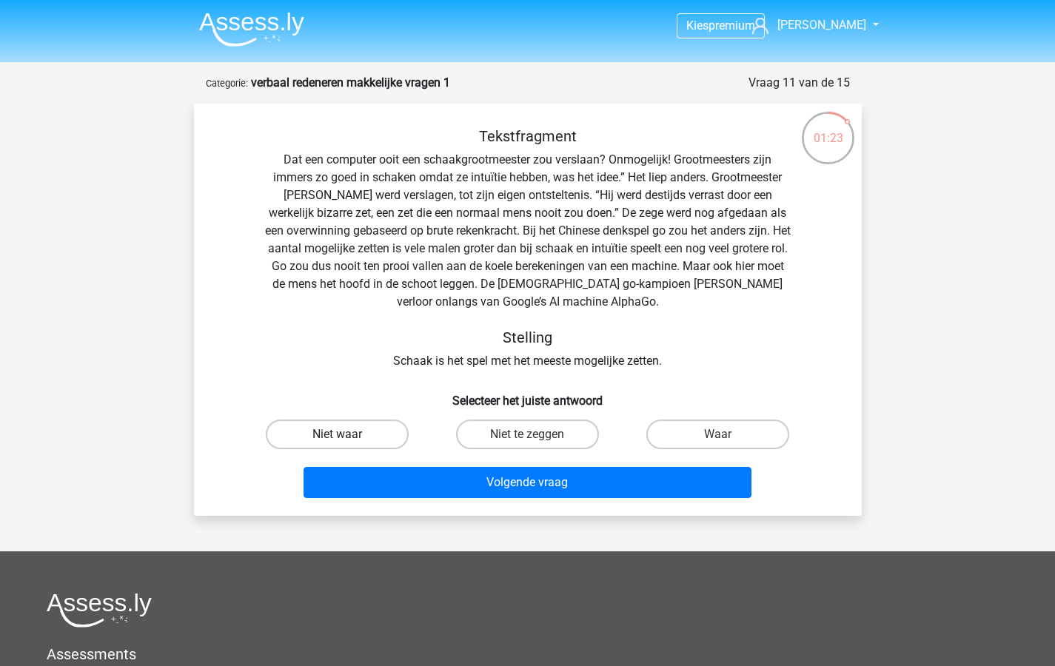
click at [336, 431] on label "Niet waar" at bounding box center [337, 435] width 143 height 30
click at [337, 434] on input "Niet waar" at bounding box center [342, 439] width 10 height 10
radio input "true"
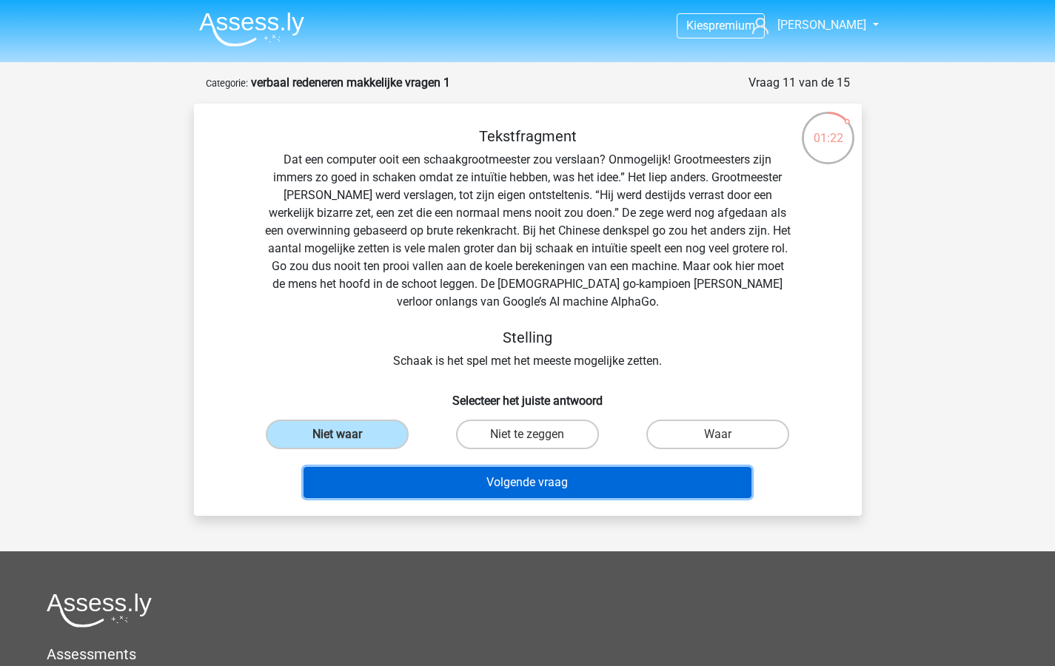
click at [344, 476] on button "Volgende vraag" at bounding box center [527, 482] width 448 height 31
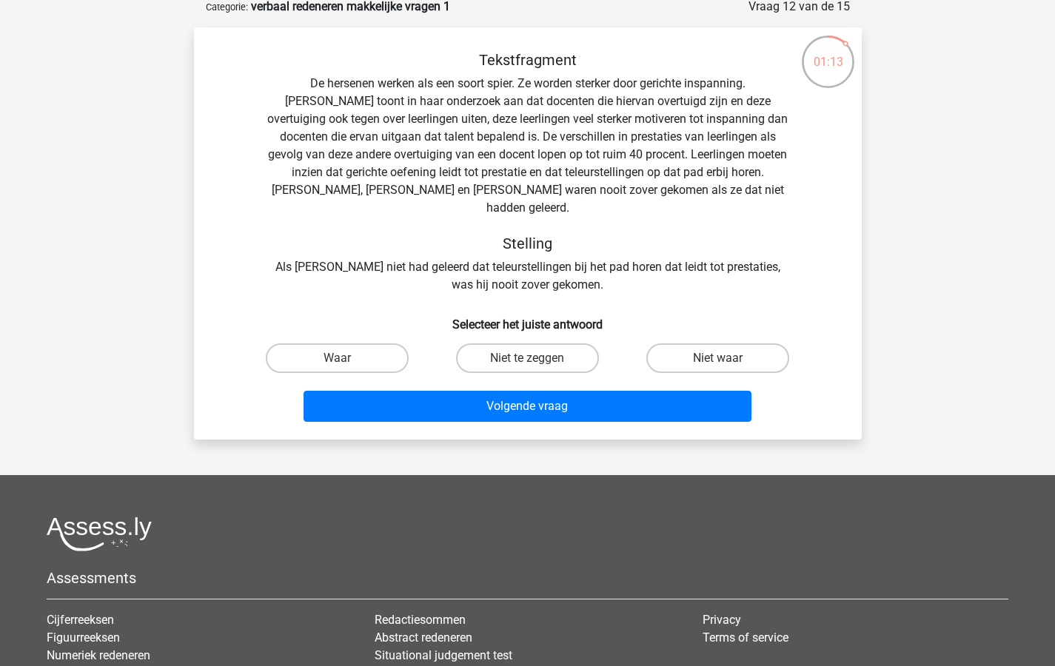
scroll to position [77, 0]
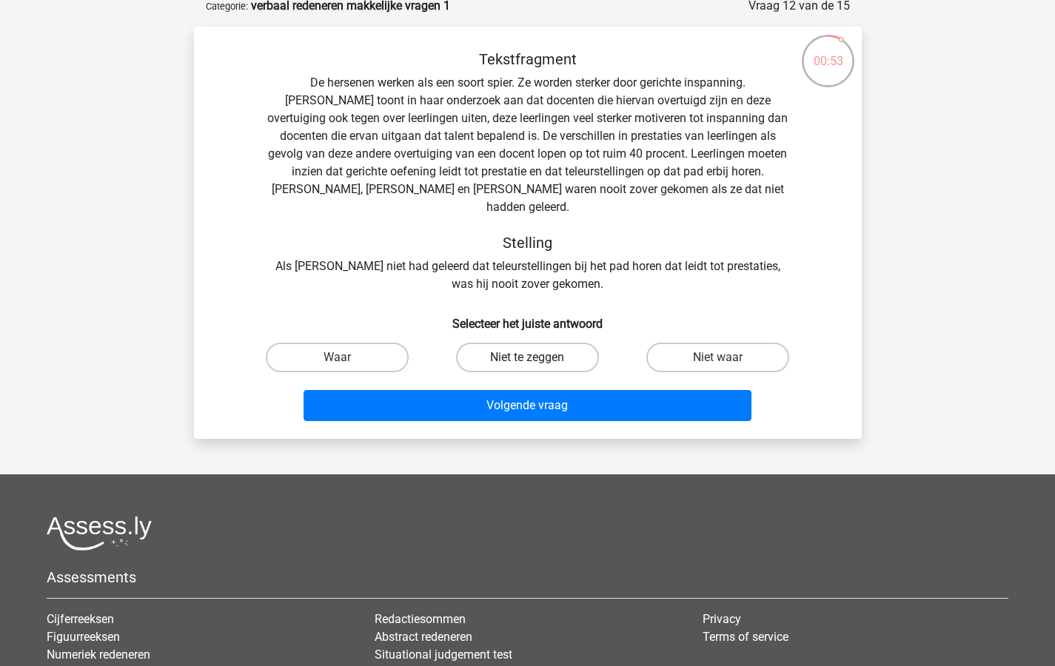
click at [533, 343] on label "Niet te zeggen" at bounding box center [527, 358] width 143 height 30
click at [533, 358] on input "Niet te zeggen" at bounding box center [532, 363] width 10 height 10
radio input "true"
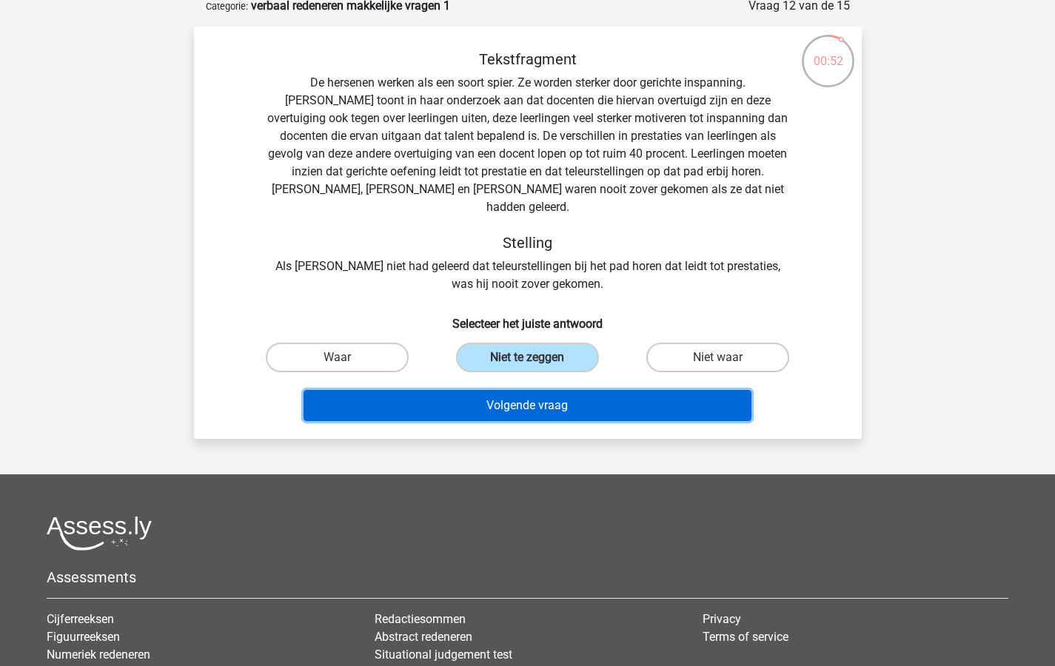
click at [535, 390] on button "Volgende vraag" at bounding box center [527, 405] width 448 height 31
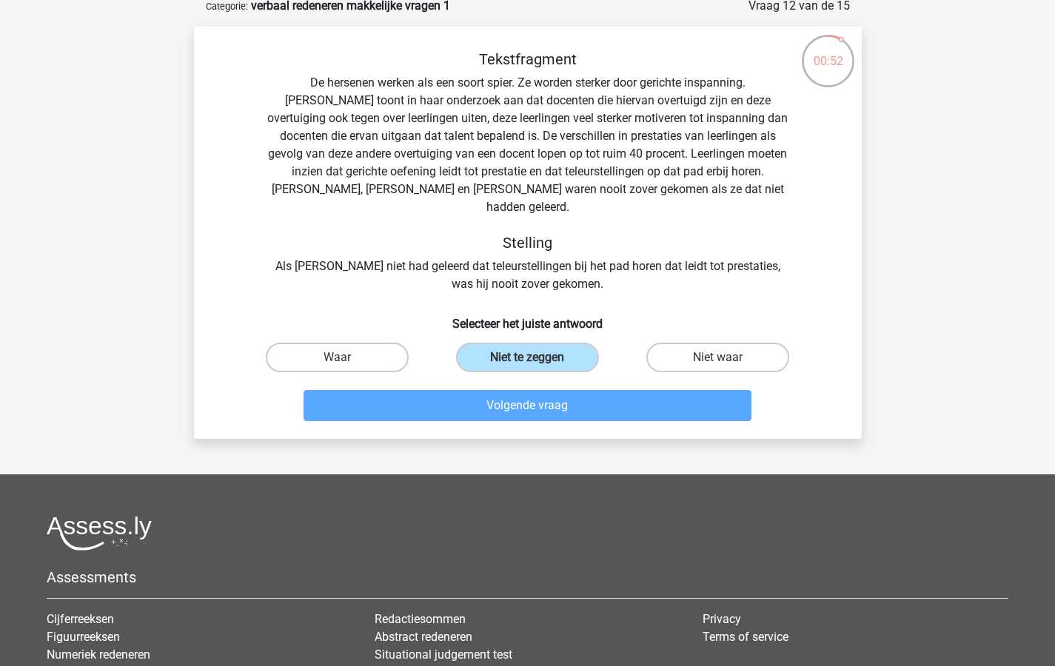
scroll to position [74, 0]
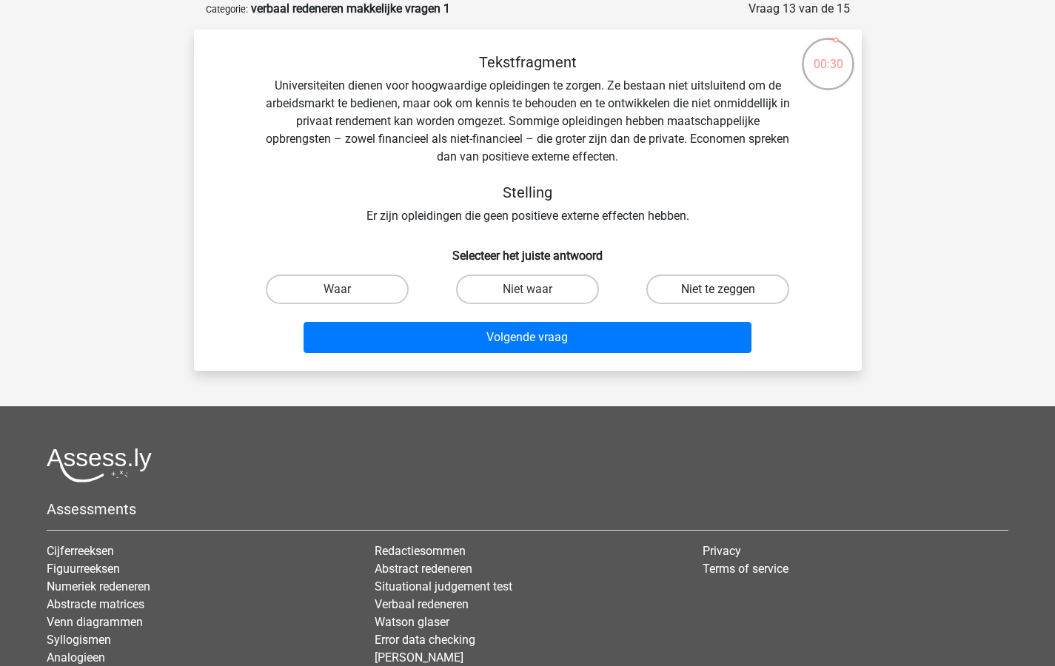
click at [698, 286] on label "Niet te zeggen" at bounding box center [717, 290] width 143 height 30
click at [718, 289] on input "Niet te zeggen" at bounding box center [723, 294] width 10 height 10
radio input "true"
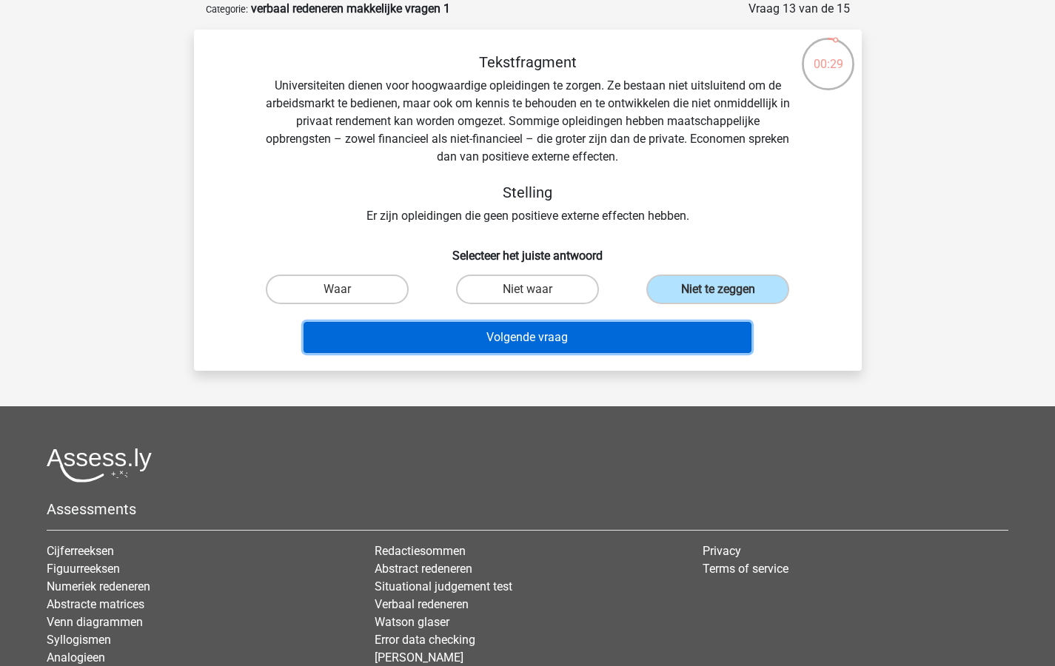
click at [611, 332] on button "Volgende vraag" at bounding box center [527, 337] width 448 height 31
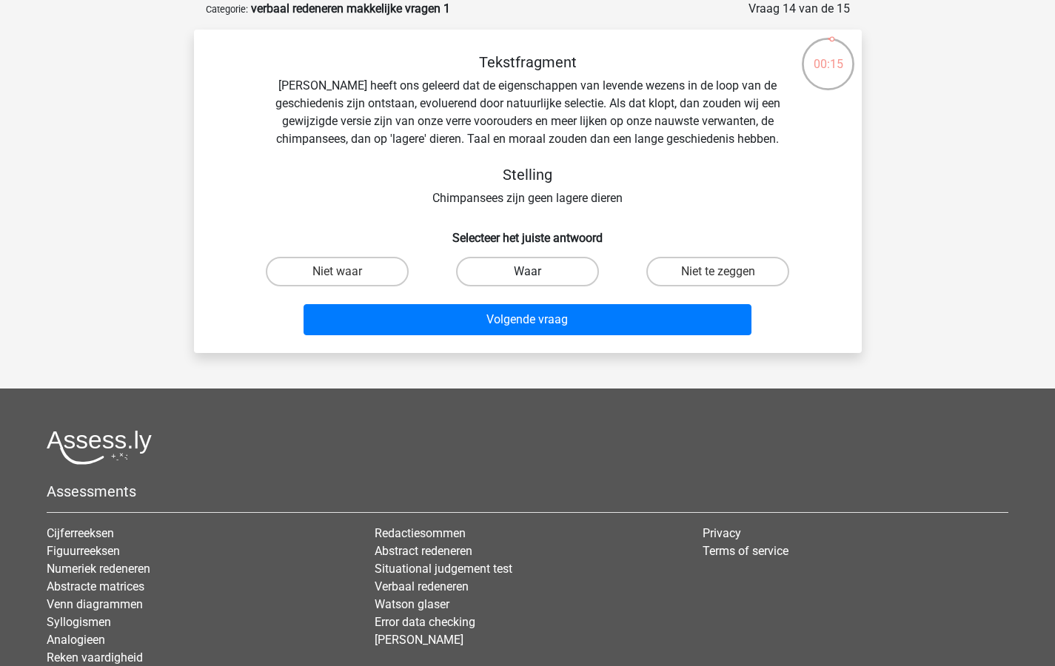
click at [517, 266] on label "Waar" at bounding box center [527, 272] width 143 height 30
click at [527, 272] on input "Waar" at bounding box center [532, 277] width 10 height 10
radio input "true"
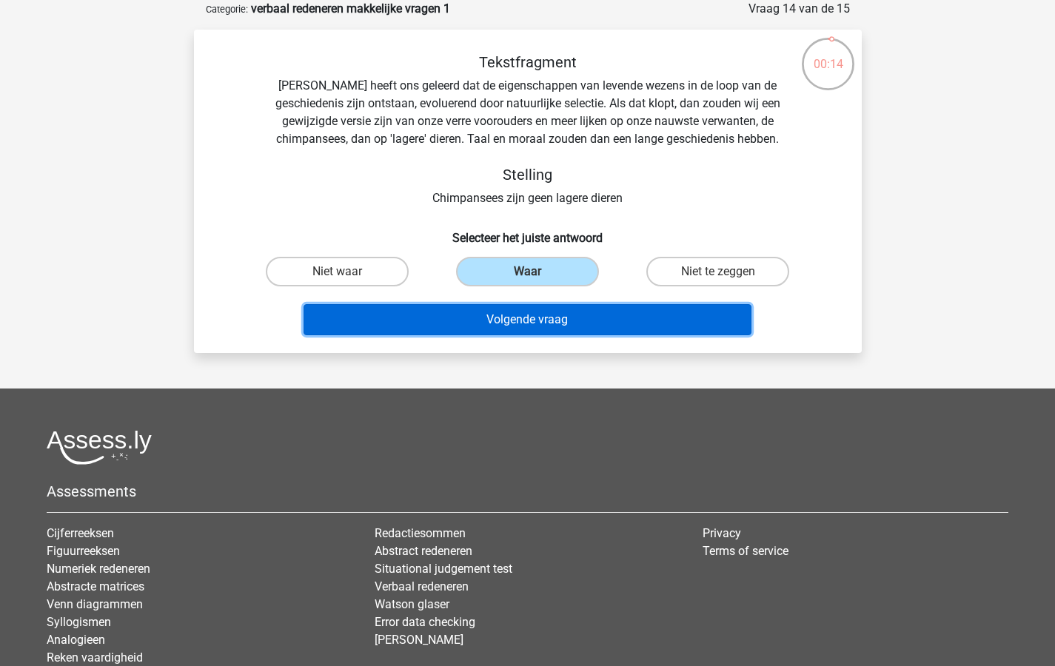
click at [535, 317] on button "Volgende vraag" at bounding box center [527, 319] width 448 height 31
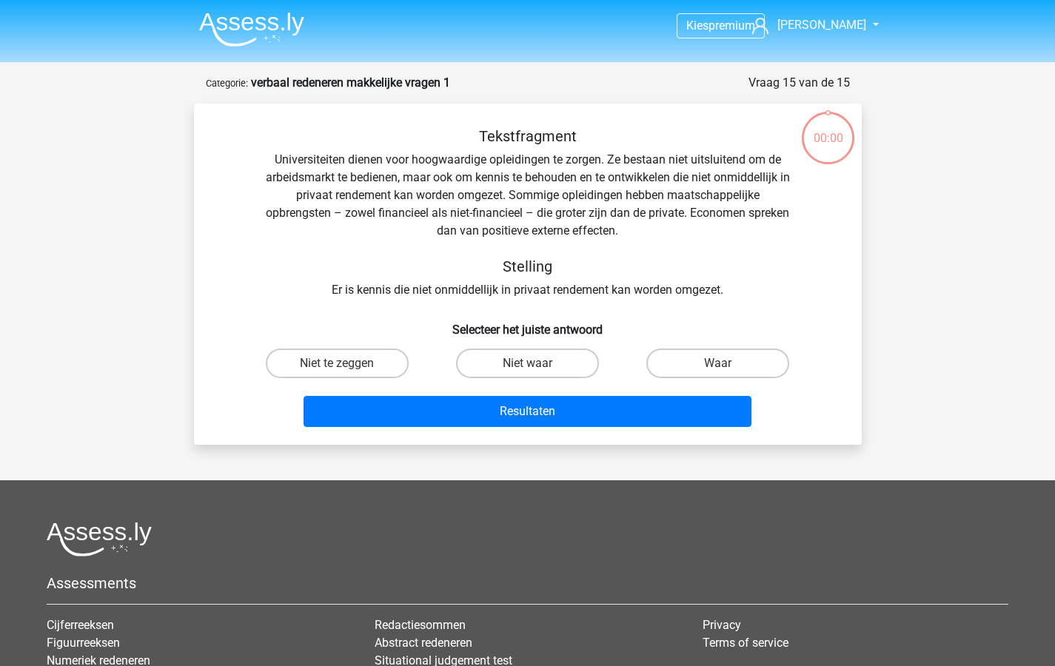
scroll to position [74, 0]
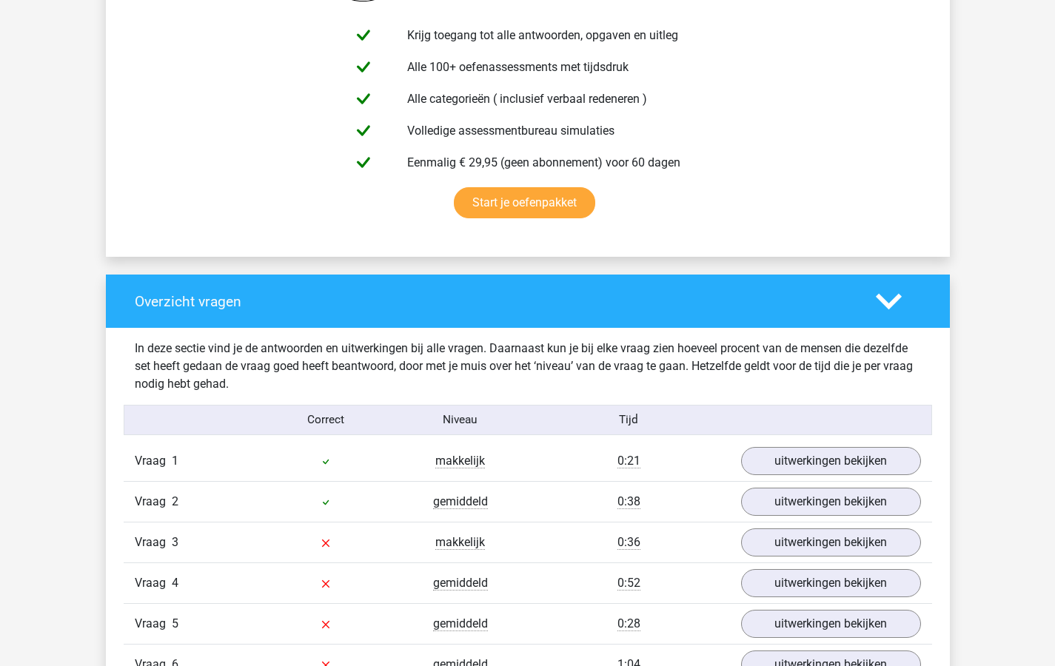
scroll to position [1115, 0]
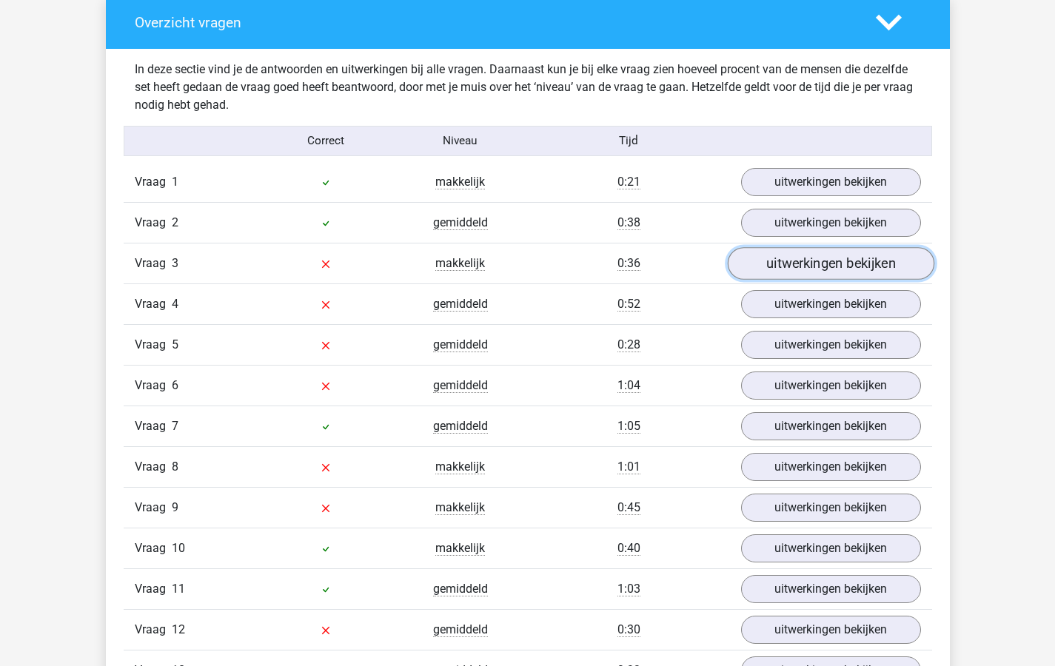
click at [802, 258] on link "uitwerkingen bekijken" at bounding box center [830, 263] width 207 height 33
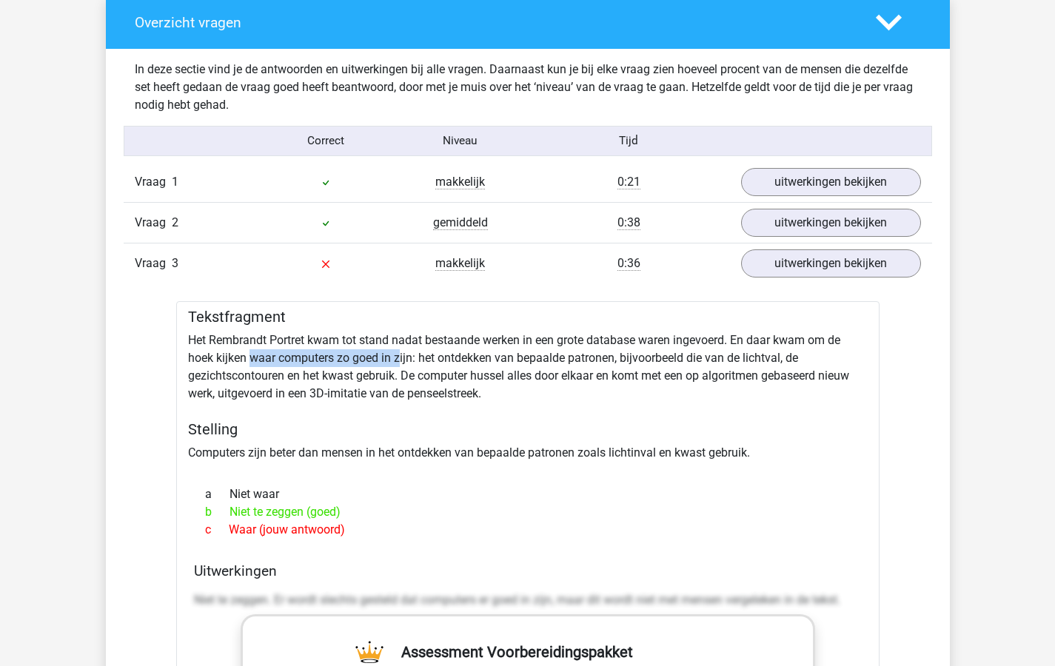
drag, startPoint x: 401, startPoint y: 359, endPoint x: 251, endPoint y: 364, distance: 150.3
drag, startPoint x: 364, startPoint y: 453, endPoint x: 187, endPoint y: 455, distance: 176.9
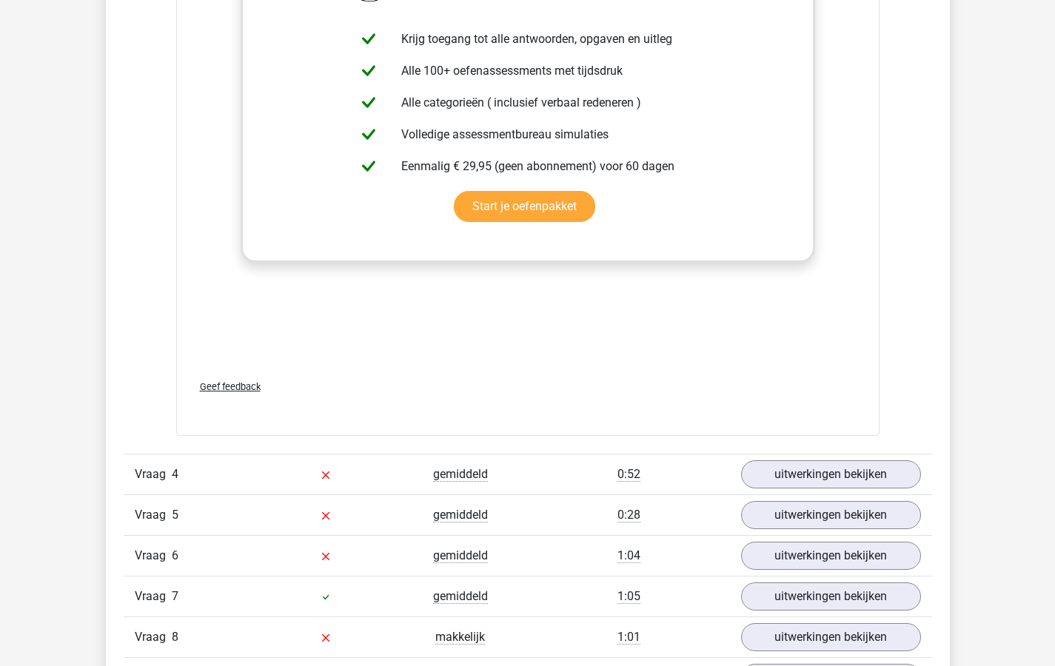
scroll to position [2000, 0]
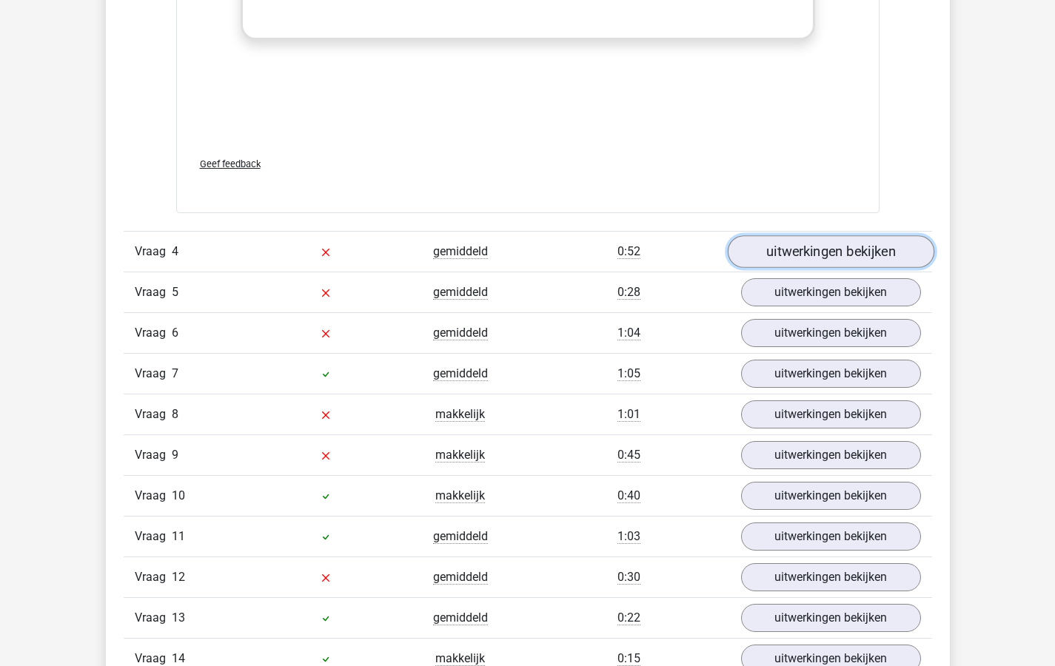
click at [786, 249] on link "uitwerkingen bekijken" at bounding box center [830, 252] width 207 height 33
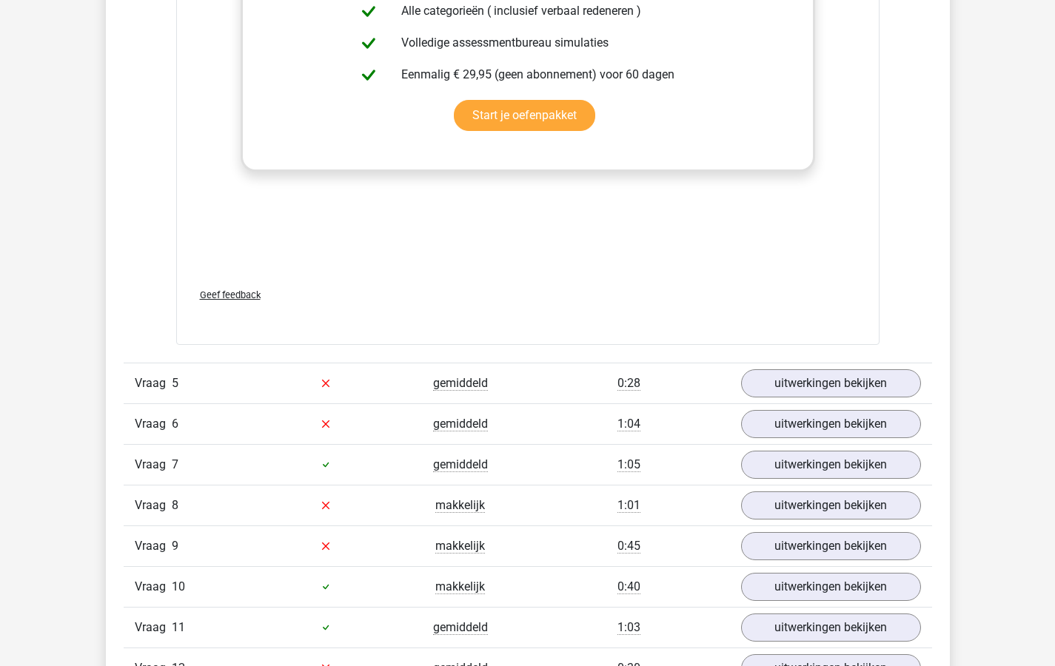
scroll to position [3012, 0]
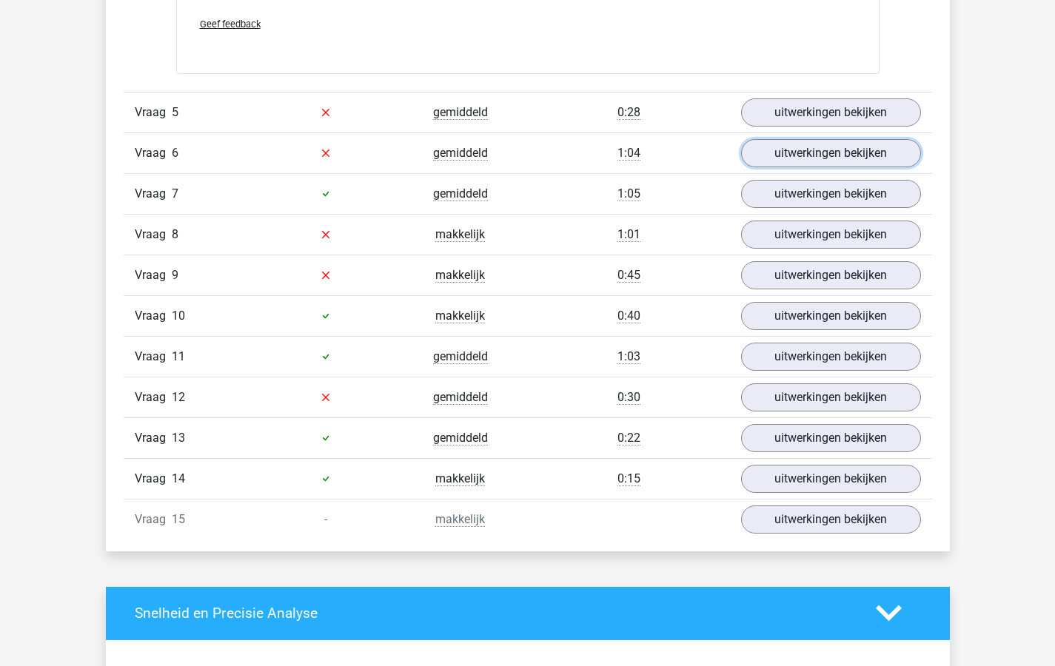
click at [816, 149] on link "uitwerkingen bekijken" at bounding box center [831, 153] width 180 height 28
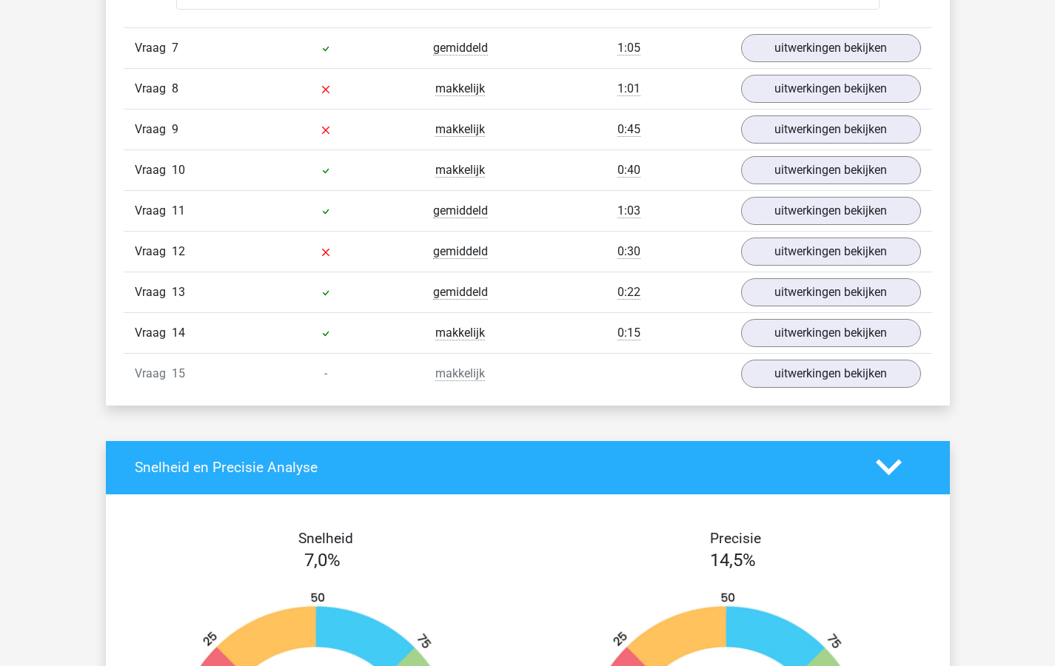
scroll to position [3985, 0]
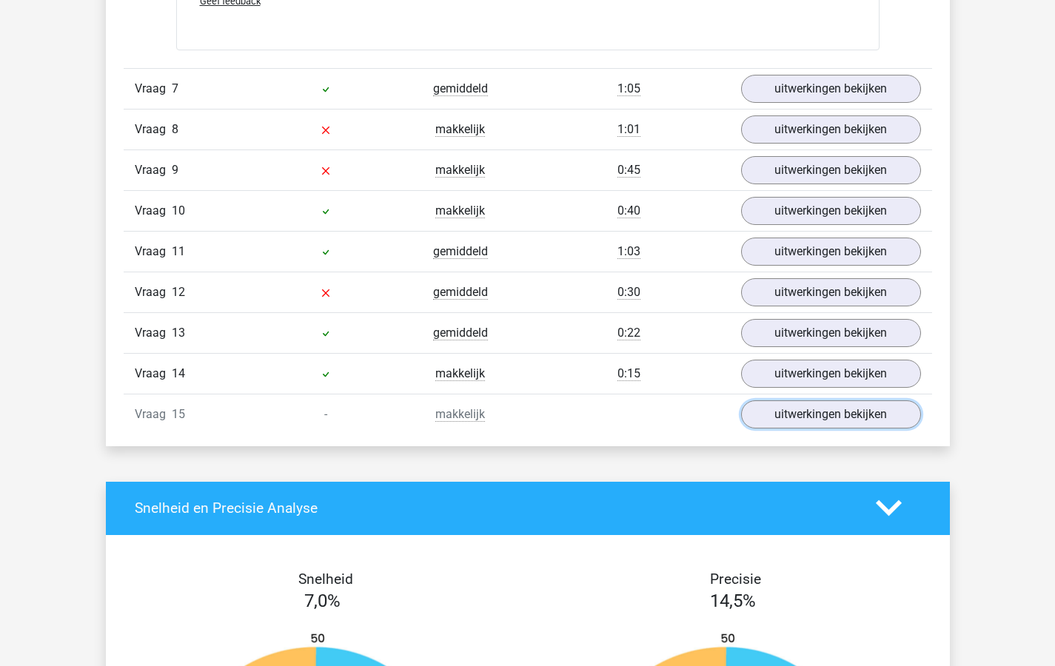
click at [772, 412] on link "uitwerkingen bekijken" at bounding box center [831, 414] width 180 height 28
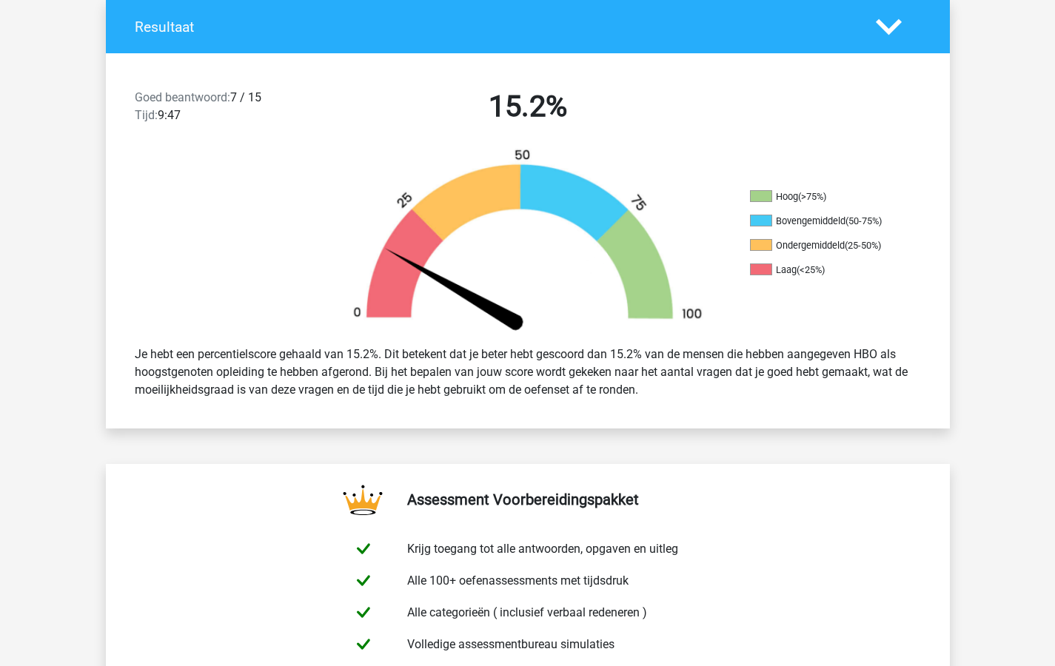
scroll to position [0, 0]
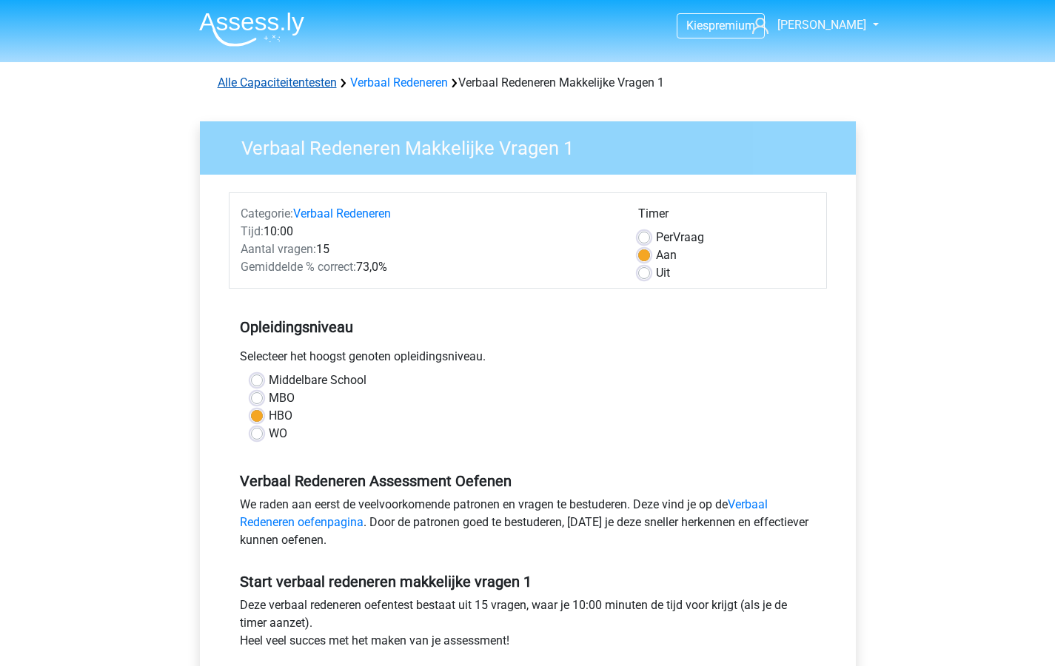
click at [242, 83] on link "Alle Capaciteitentesten" at bounding box center [277, 82] width 119 height 14
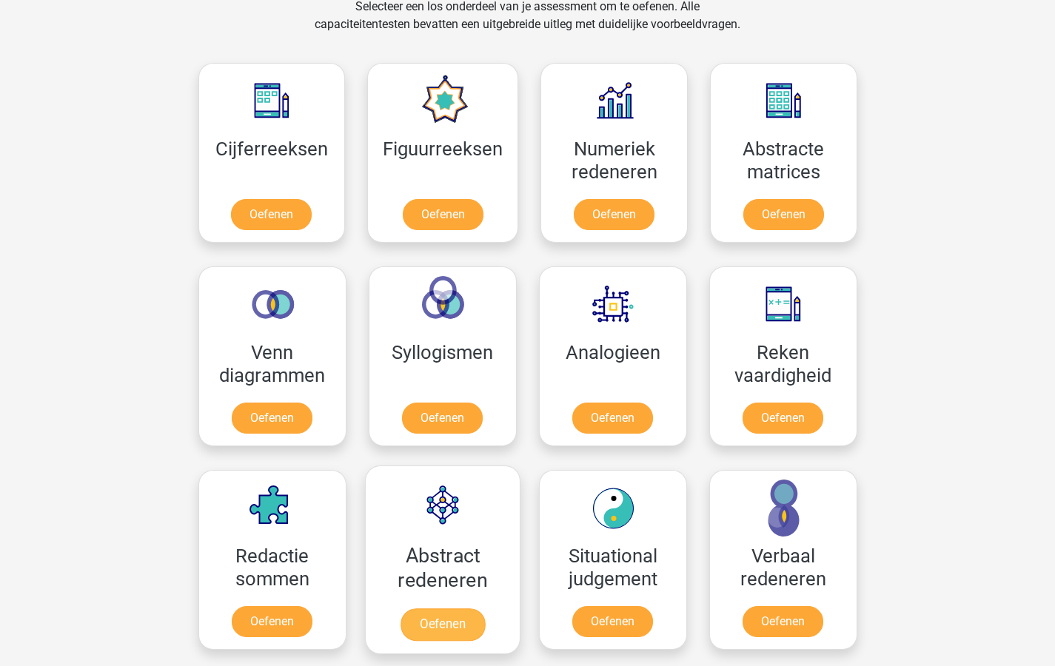
scroll to position [632, 0]
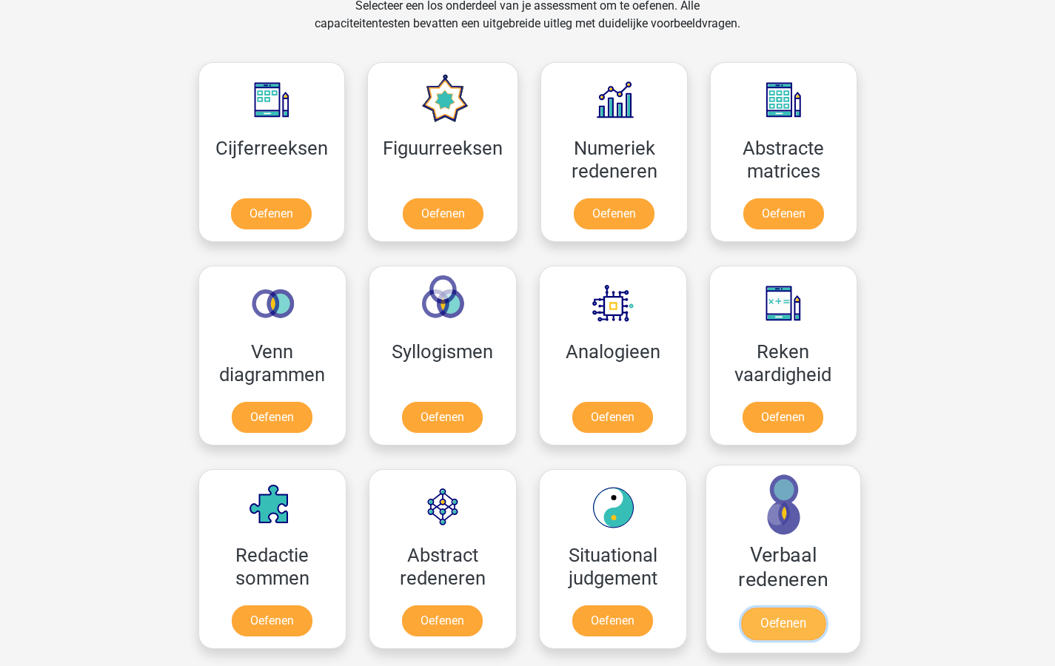
click at [774, 616] on link "Oefenen" at bounding box center [782, 624] width 84 height 33
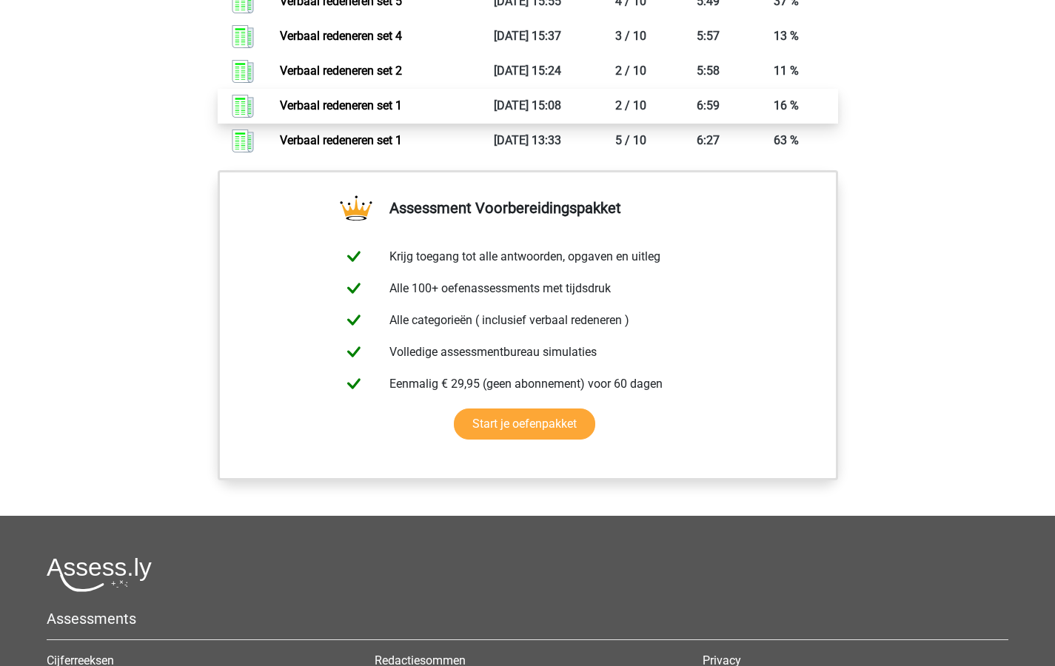
scroll to position [803, 0]
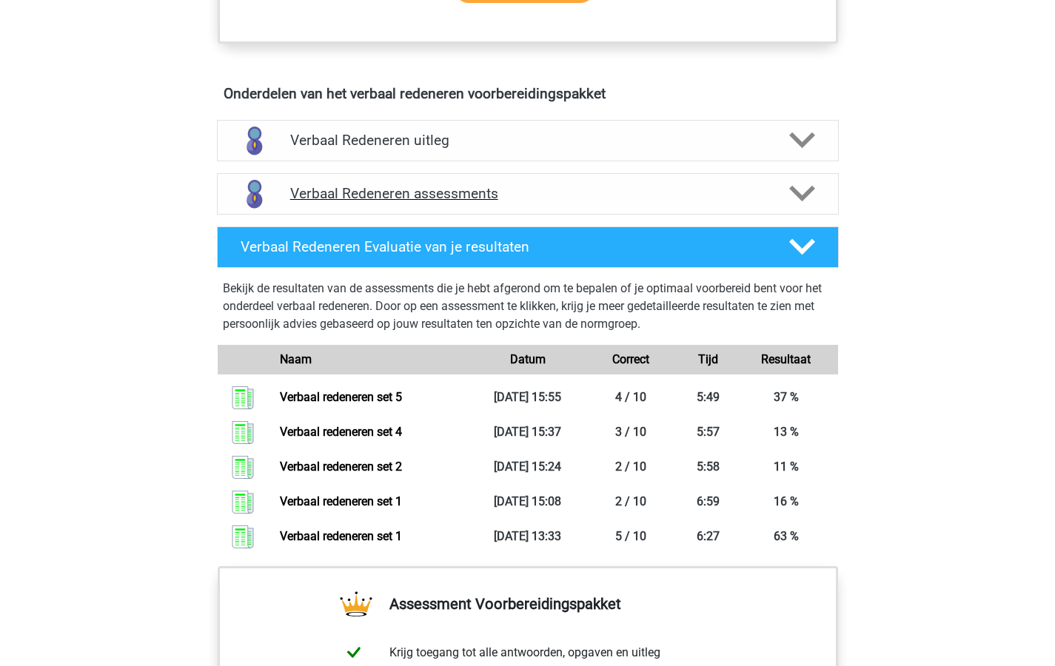
click at [799, 192] on icon at bounding box center [802, 194] width 26 height 26
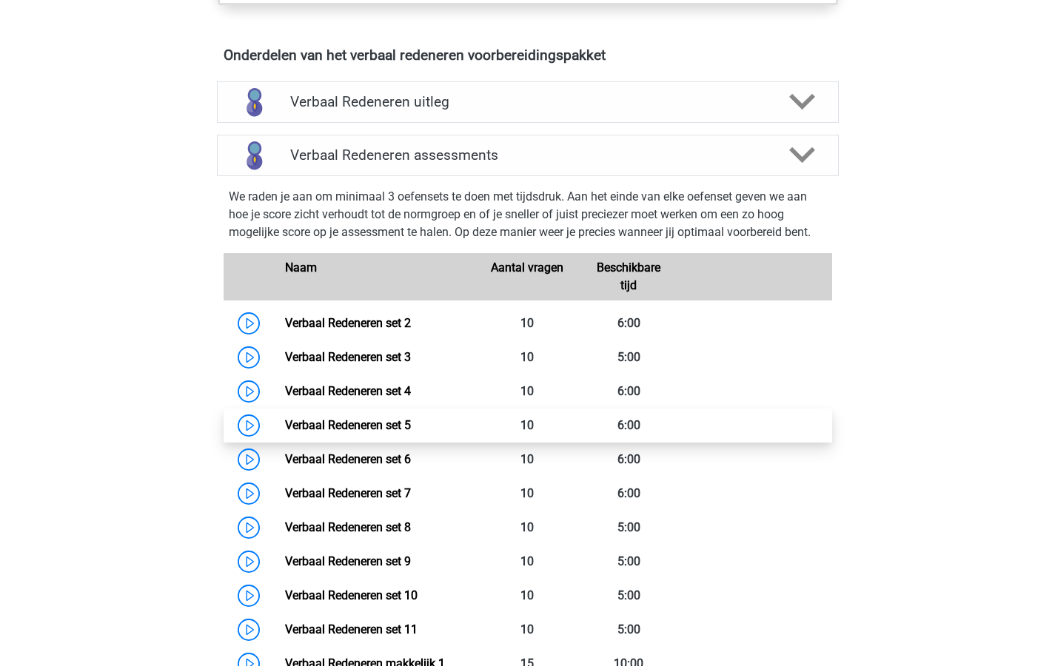
scroll to position [926, 0]
